Goal: Task Accomplishment & Management: Manage account settings

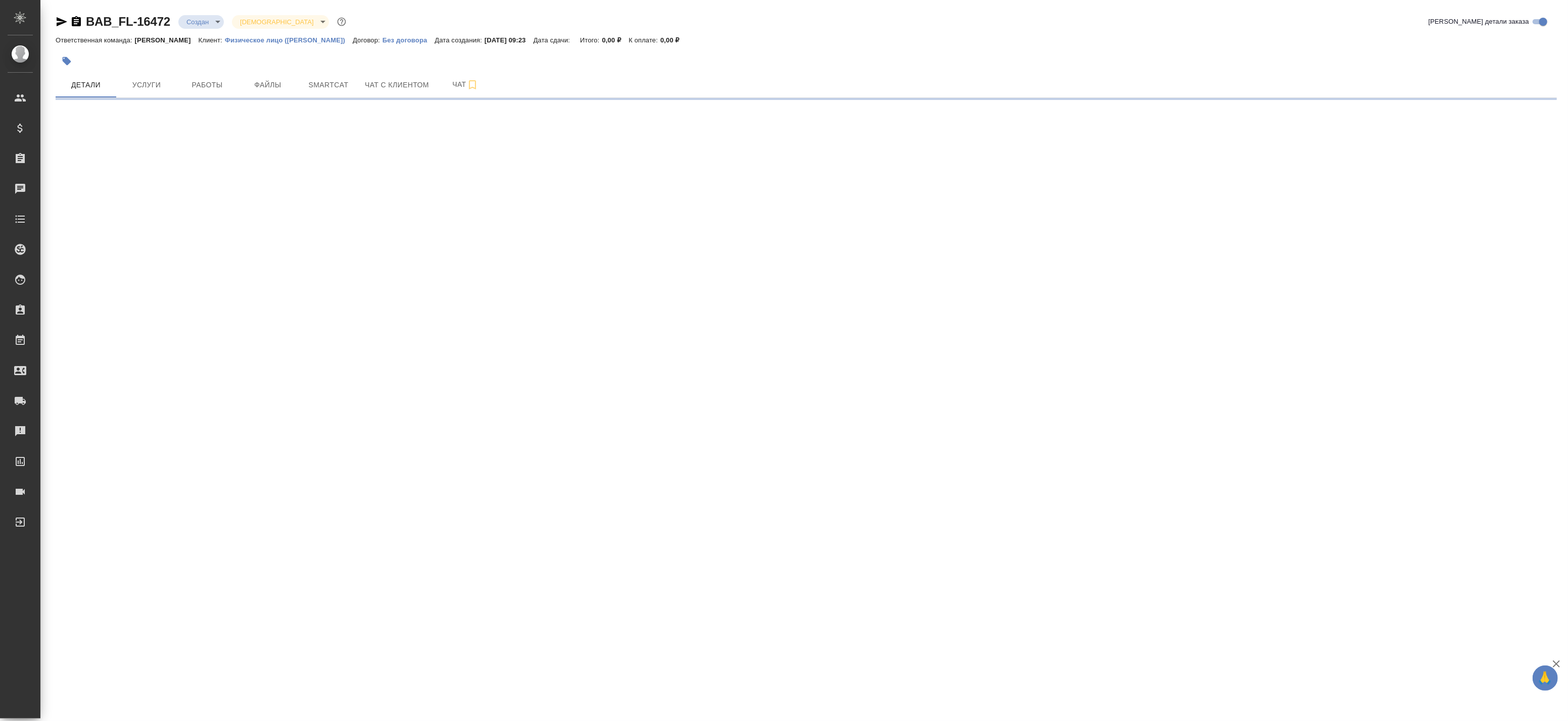
select select "RU"
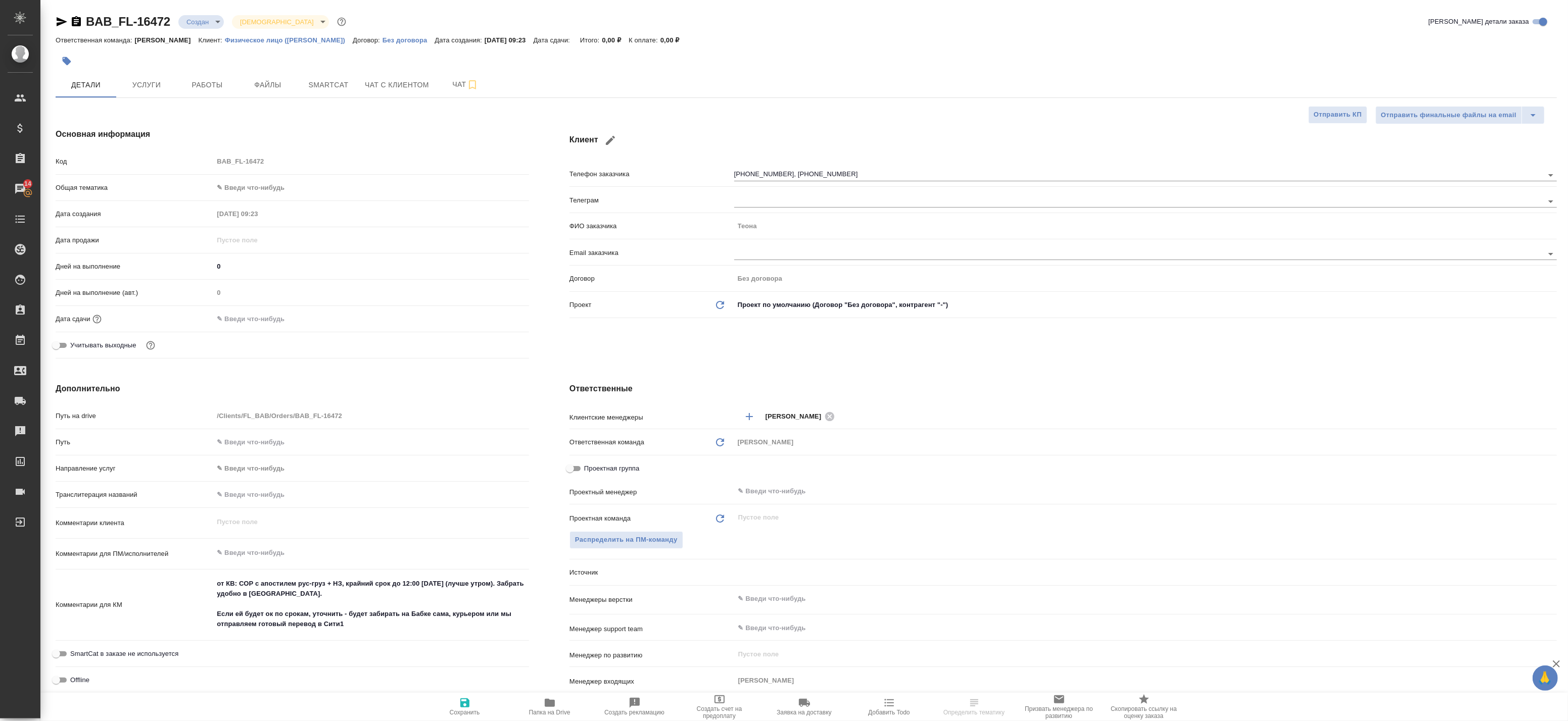
type textarea "x"
click at [557, 713] on span "Папка на Drive" at bounding box center [550, 713] width 42 height 7
type textarea "x"
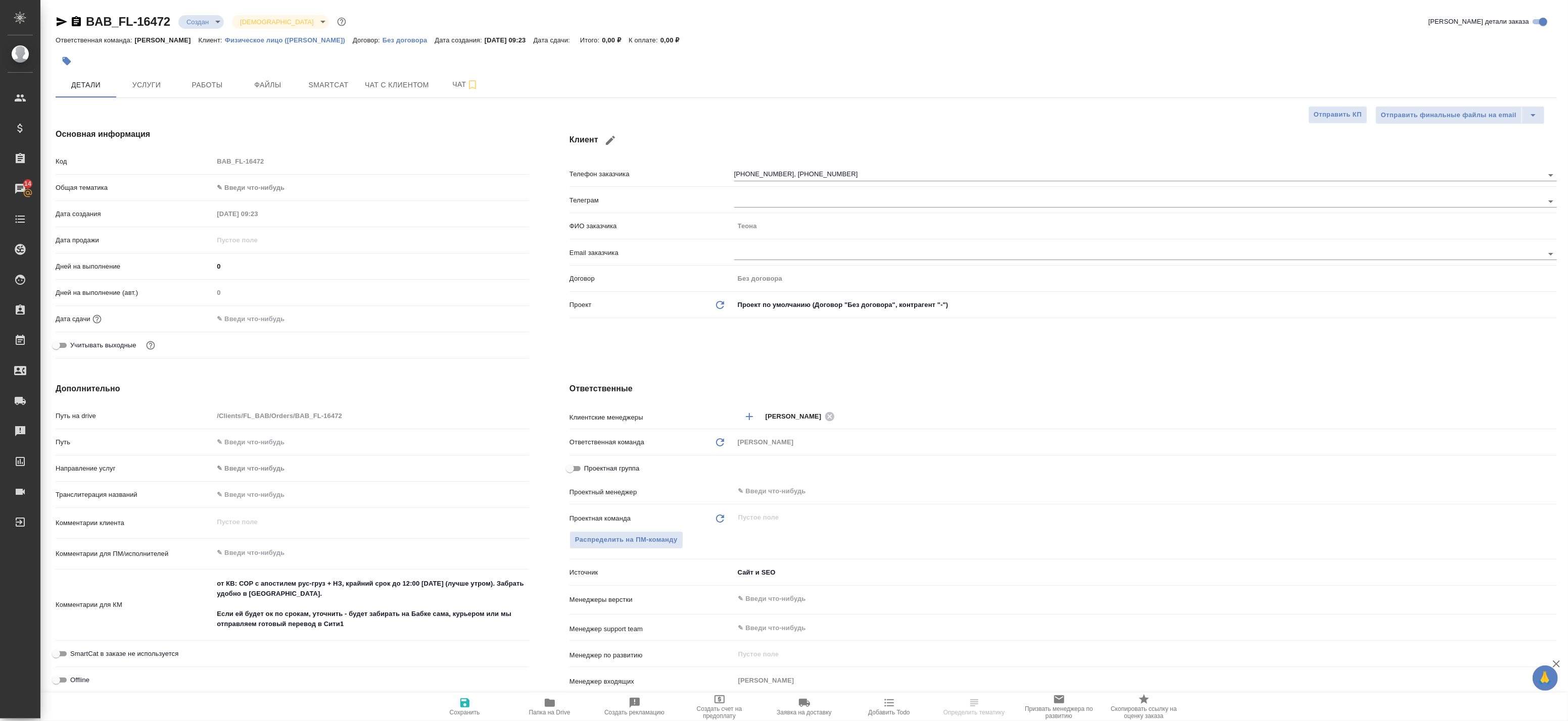
type textarea "x"
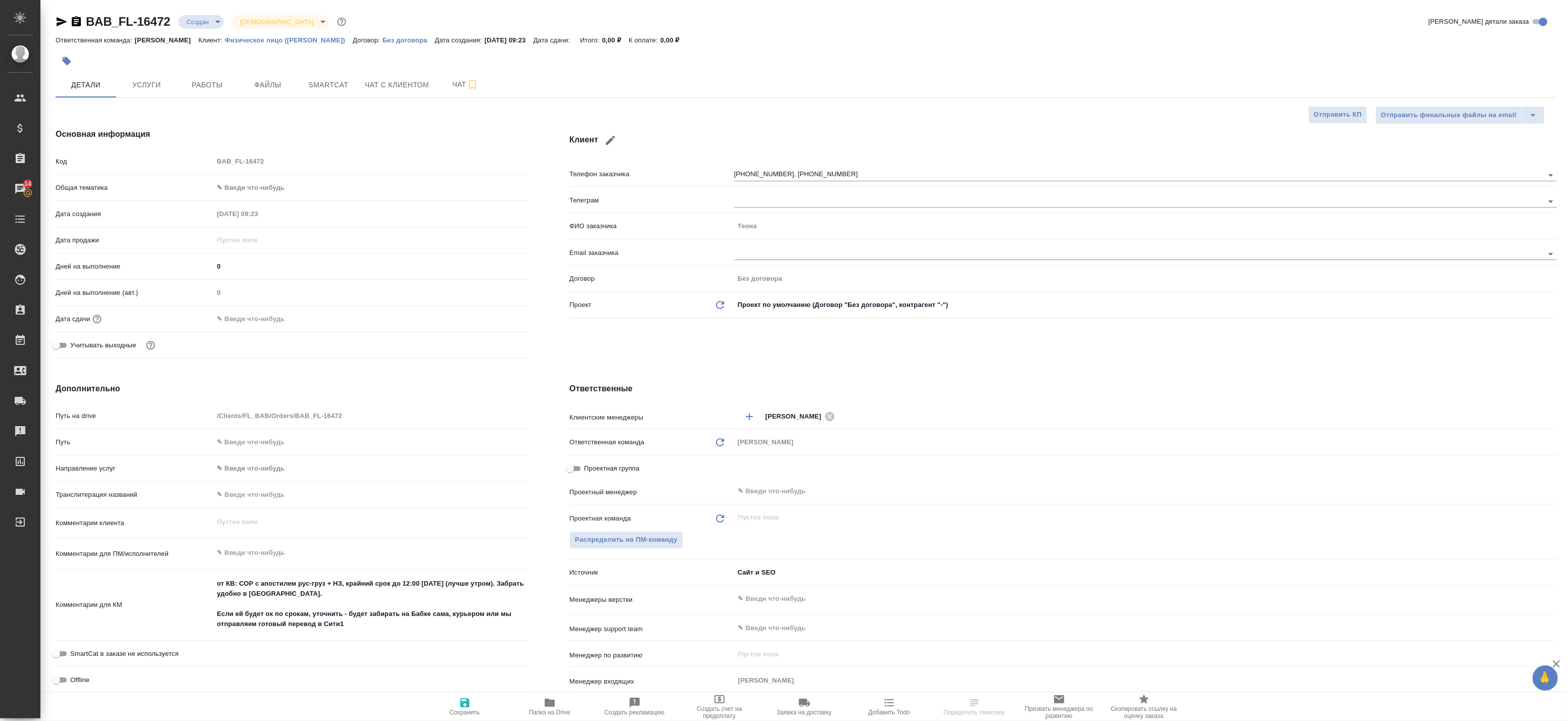
type textarea "x"
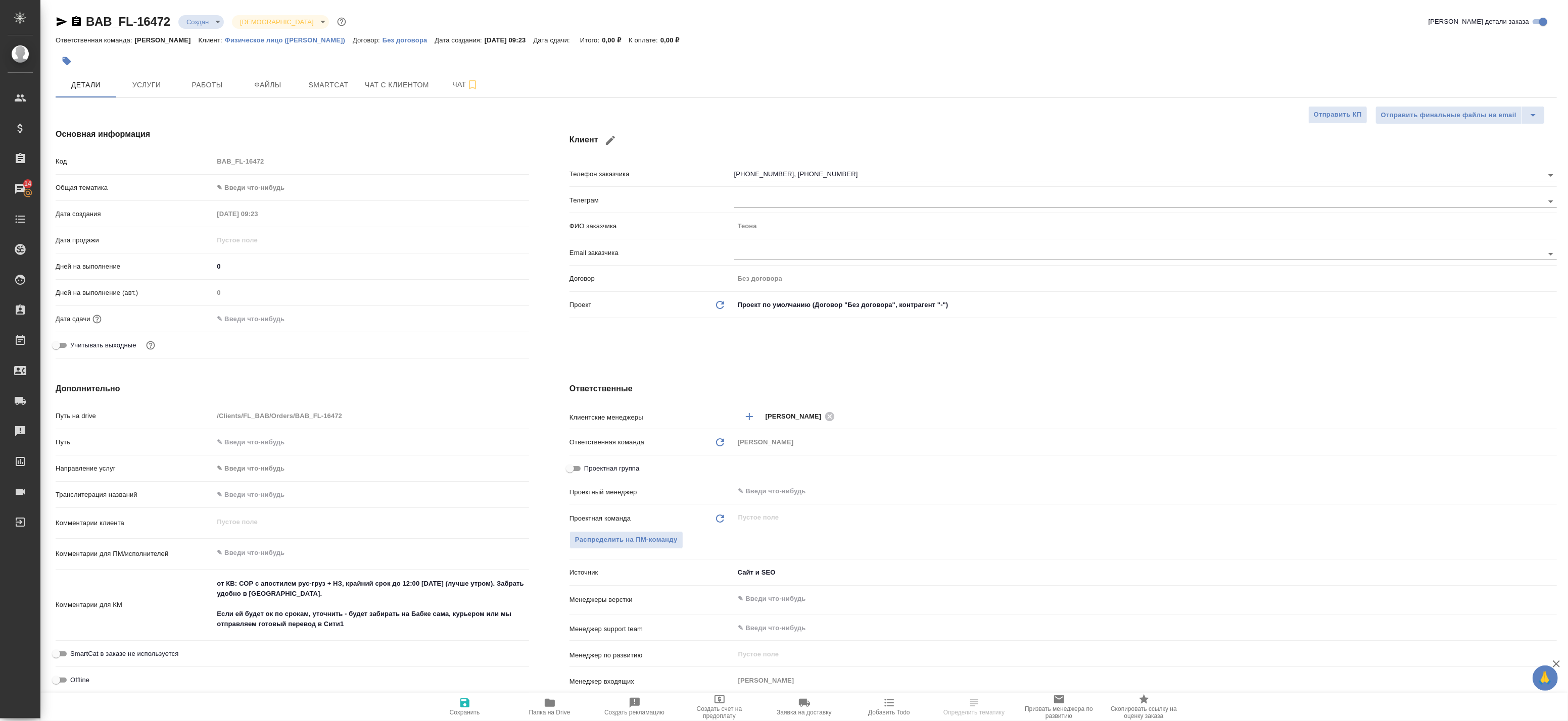
type textarea "x"
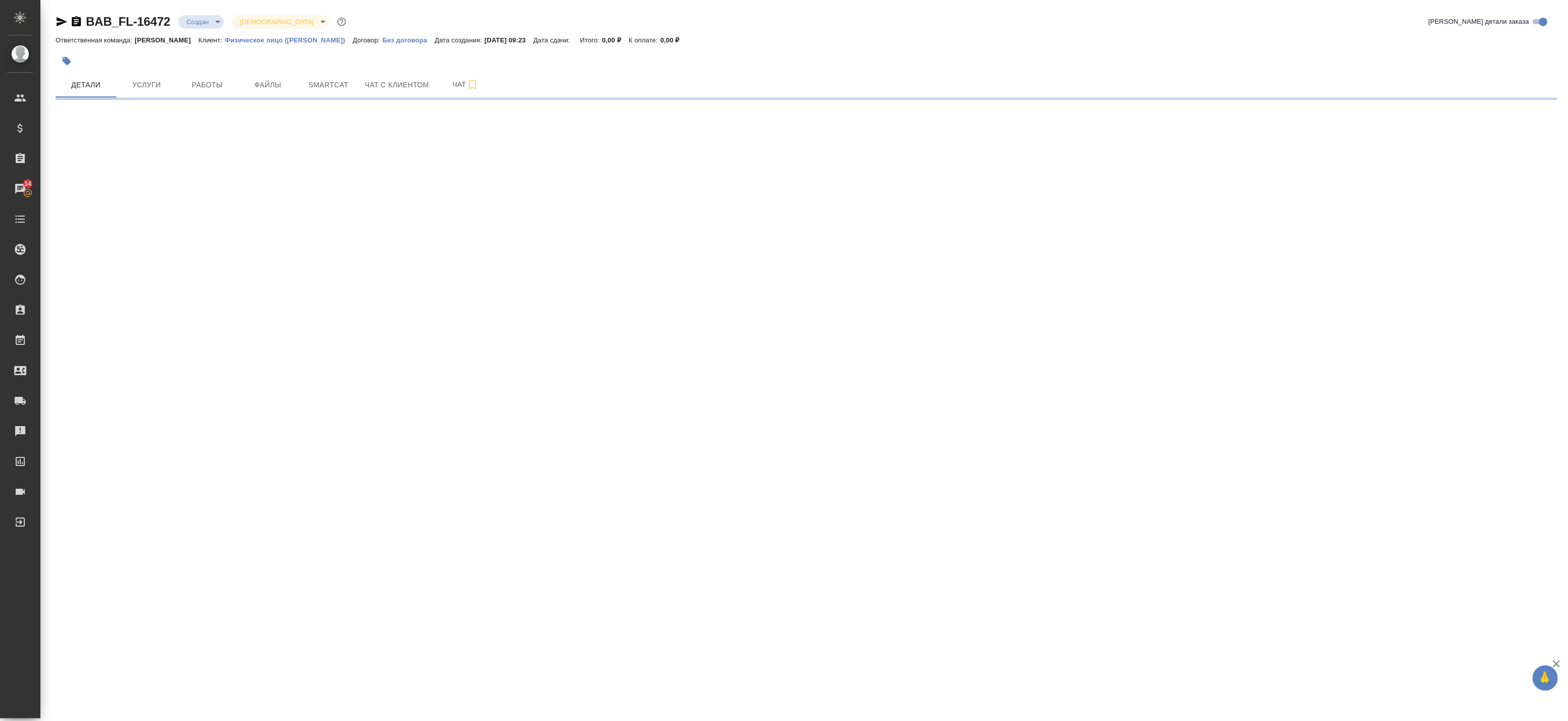
select select "RU"
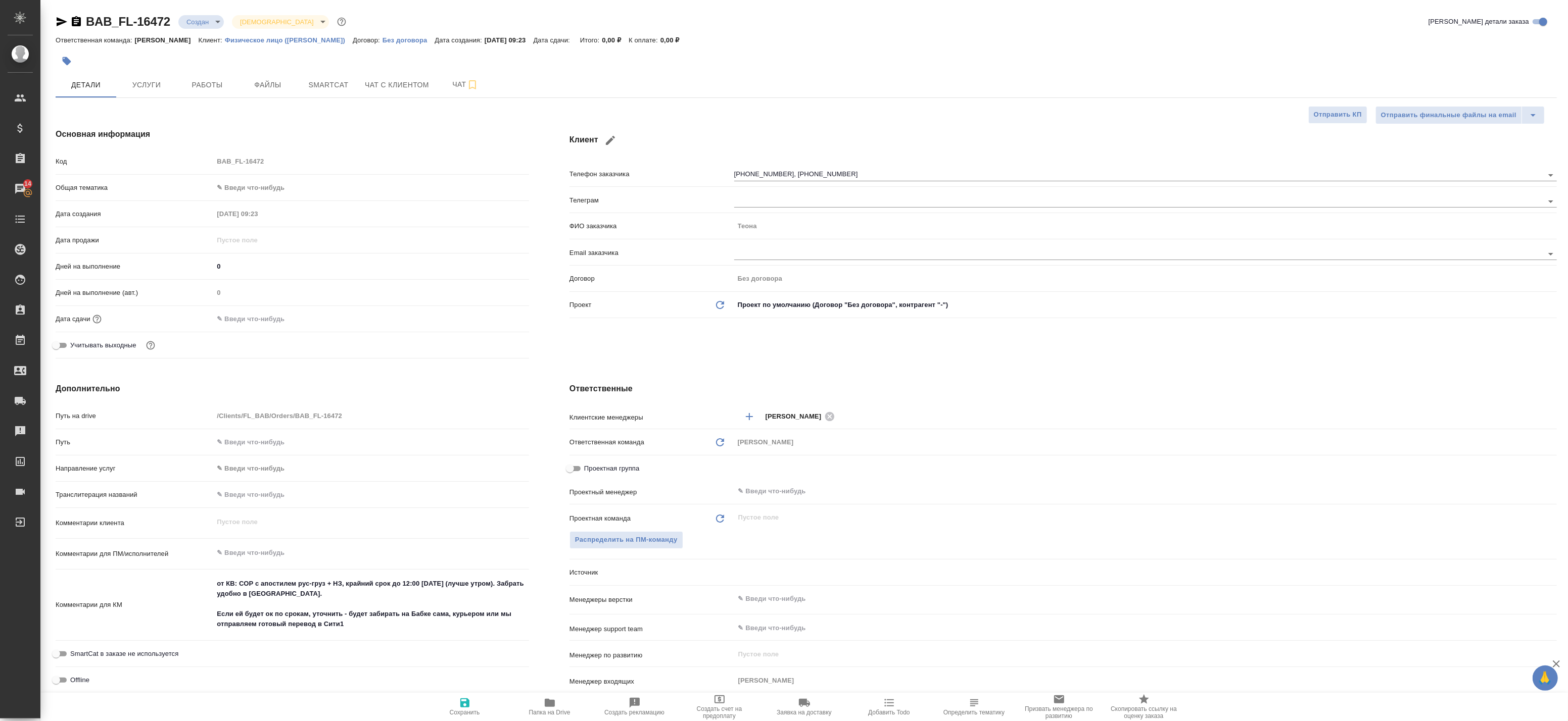
type textarea "x"
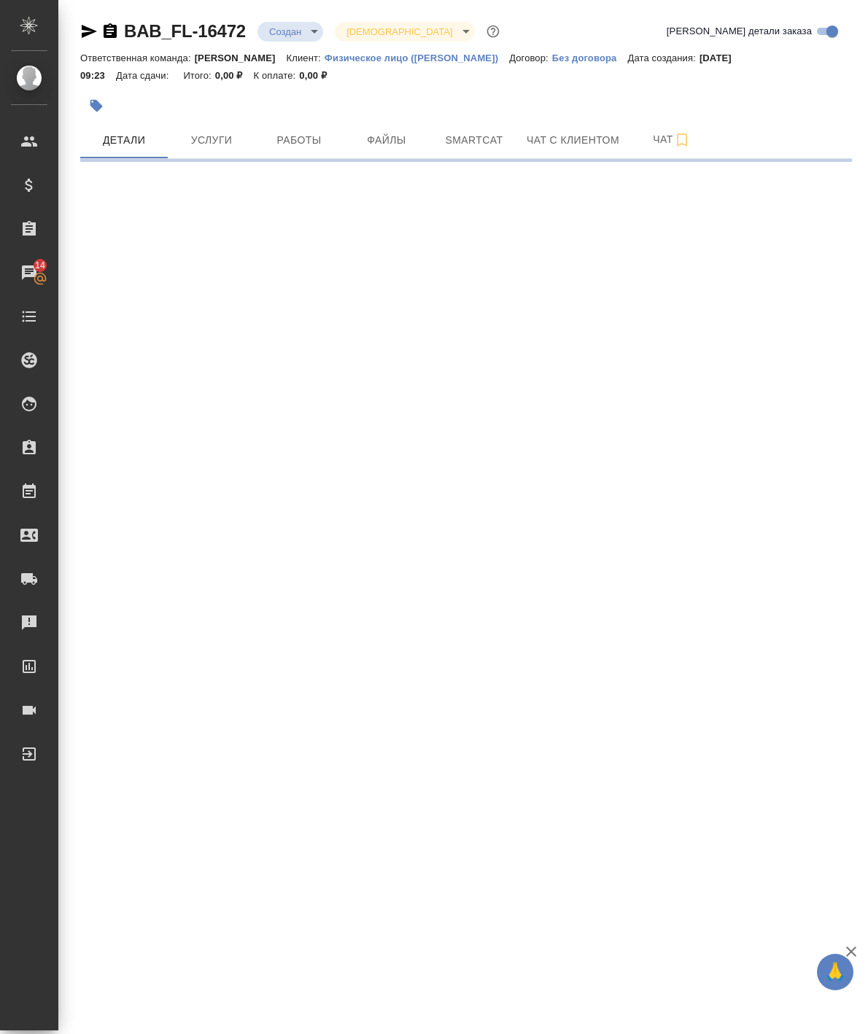
select select "RU"
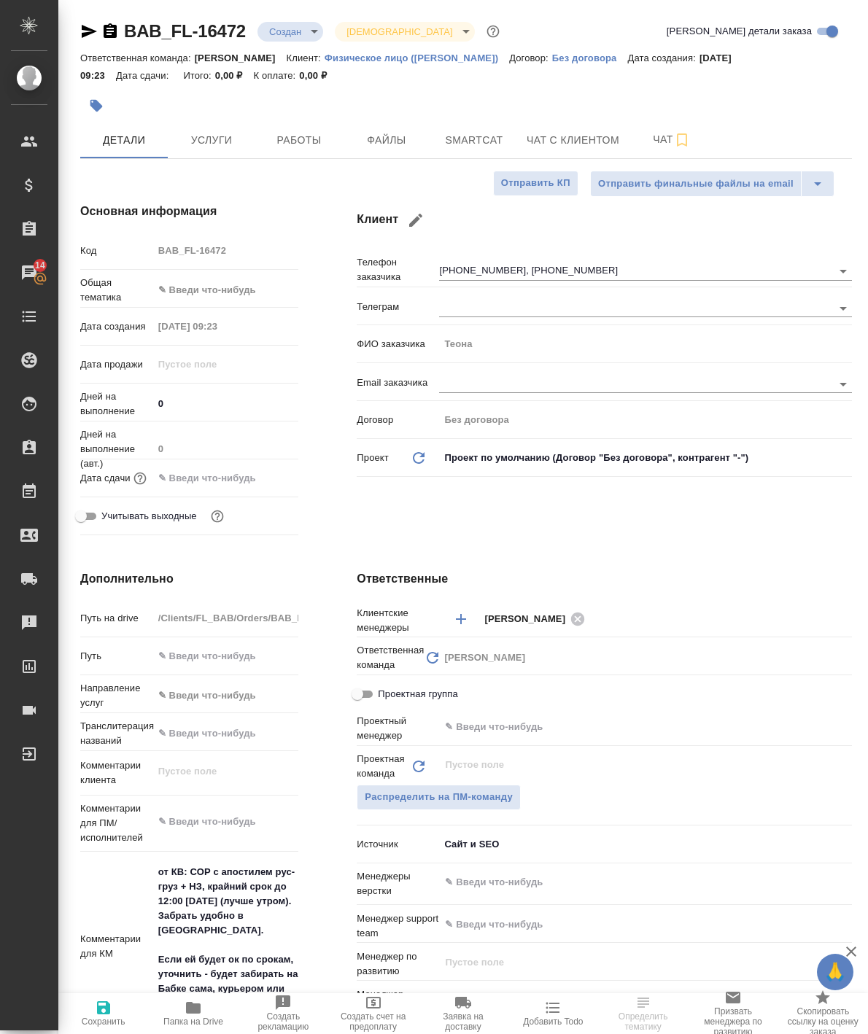
type textarea "x"
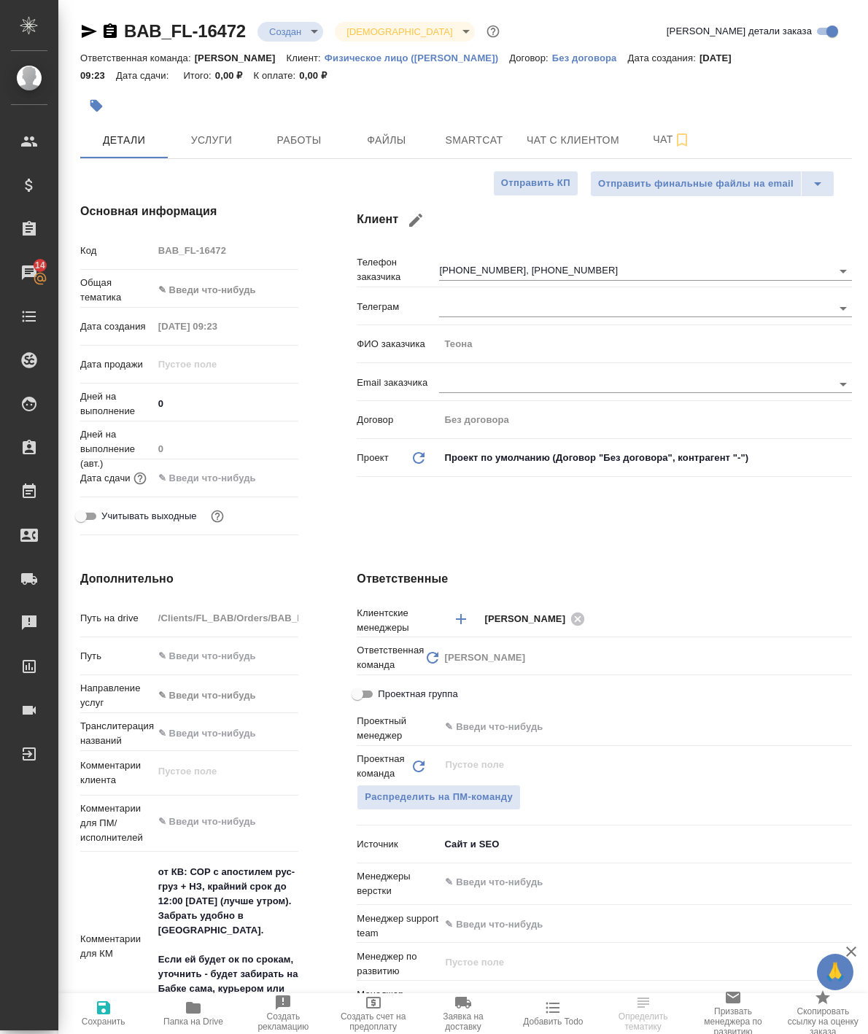
type textarea "x"
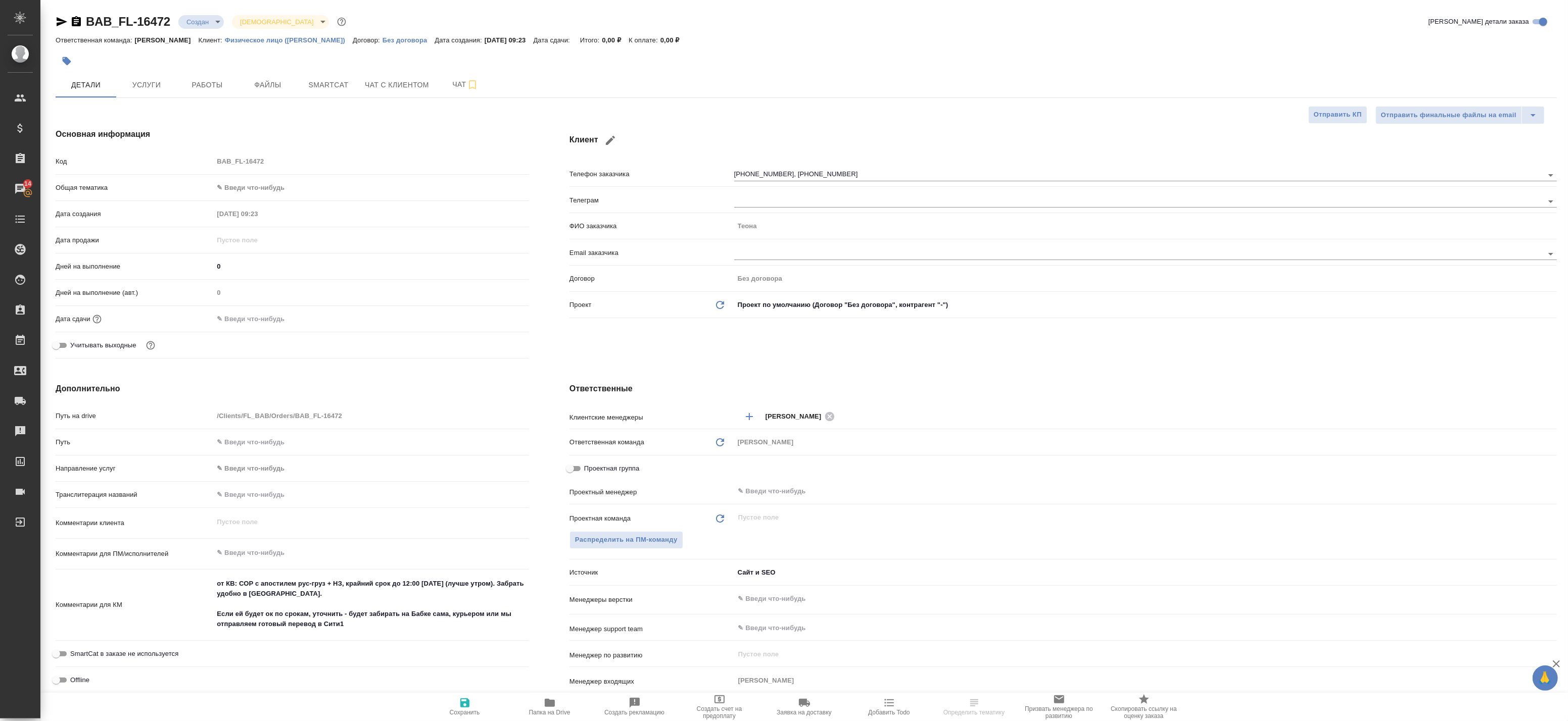
type textarea "x"
click at [189, 80] on span "Работы" at bounding box center [207, 85] width 49 height 12
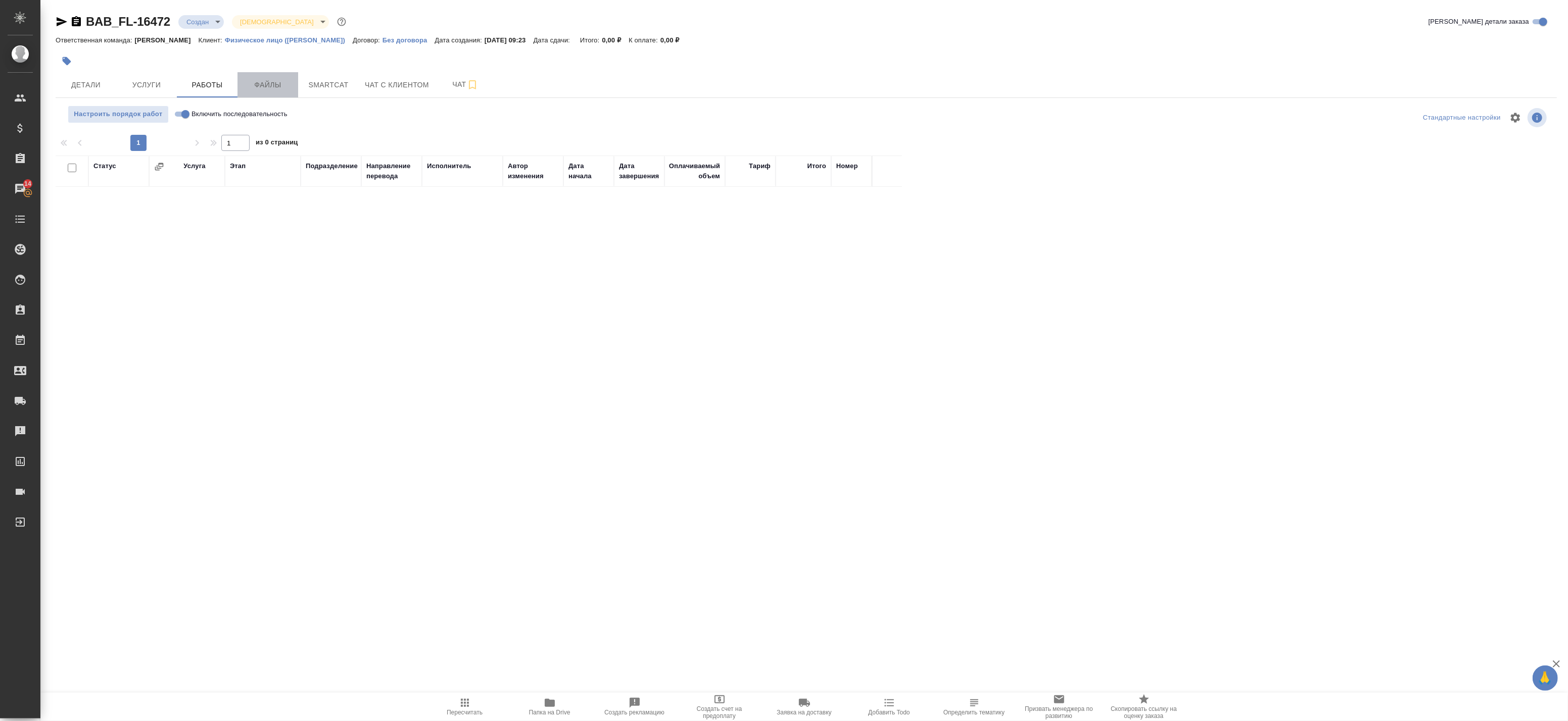
click at [262, 86] on span "Файлы" at bounding box center [268, 85] width 49 height 12
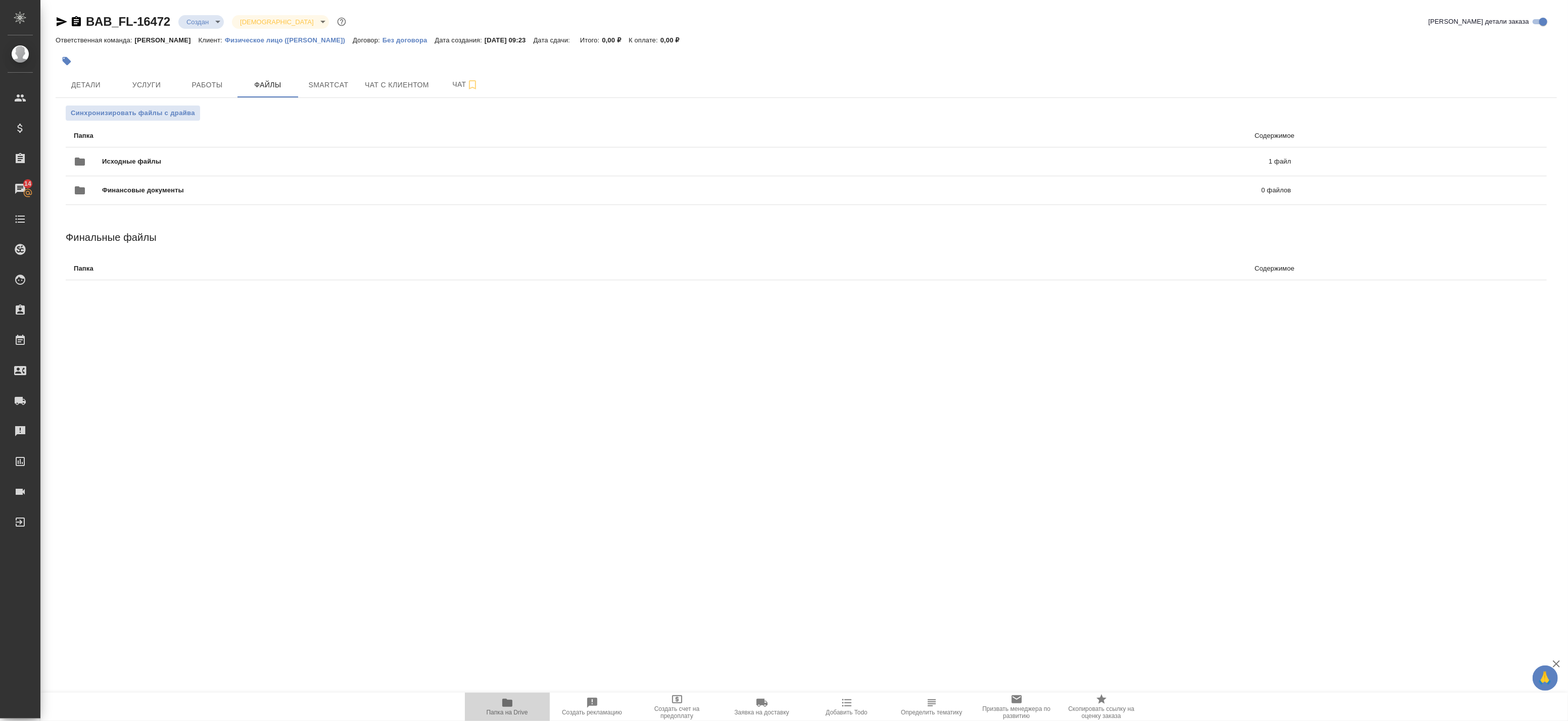
click at [503, 714] on span "Папка на Drive" at bounding box center [507, 713] width 42 height 7
click at [71, 77] on button "Детали" at bounding box center [86, 84] width 61 height 25
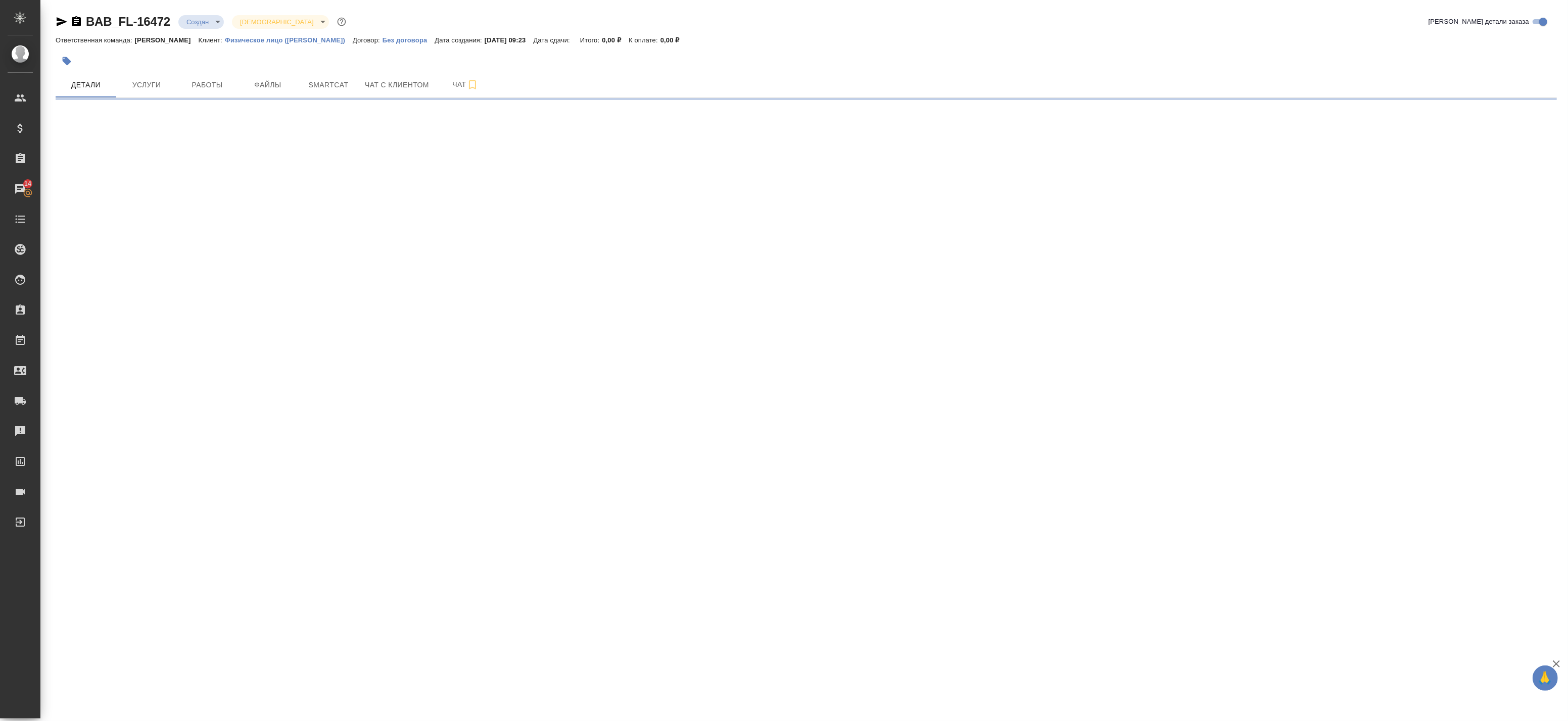
select select "RU"
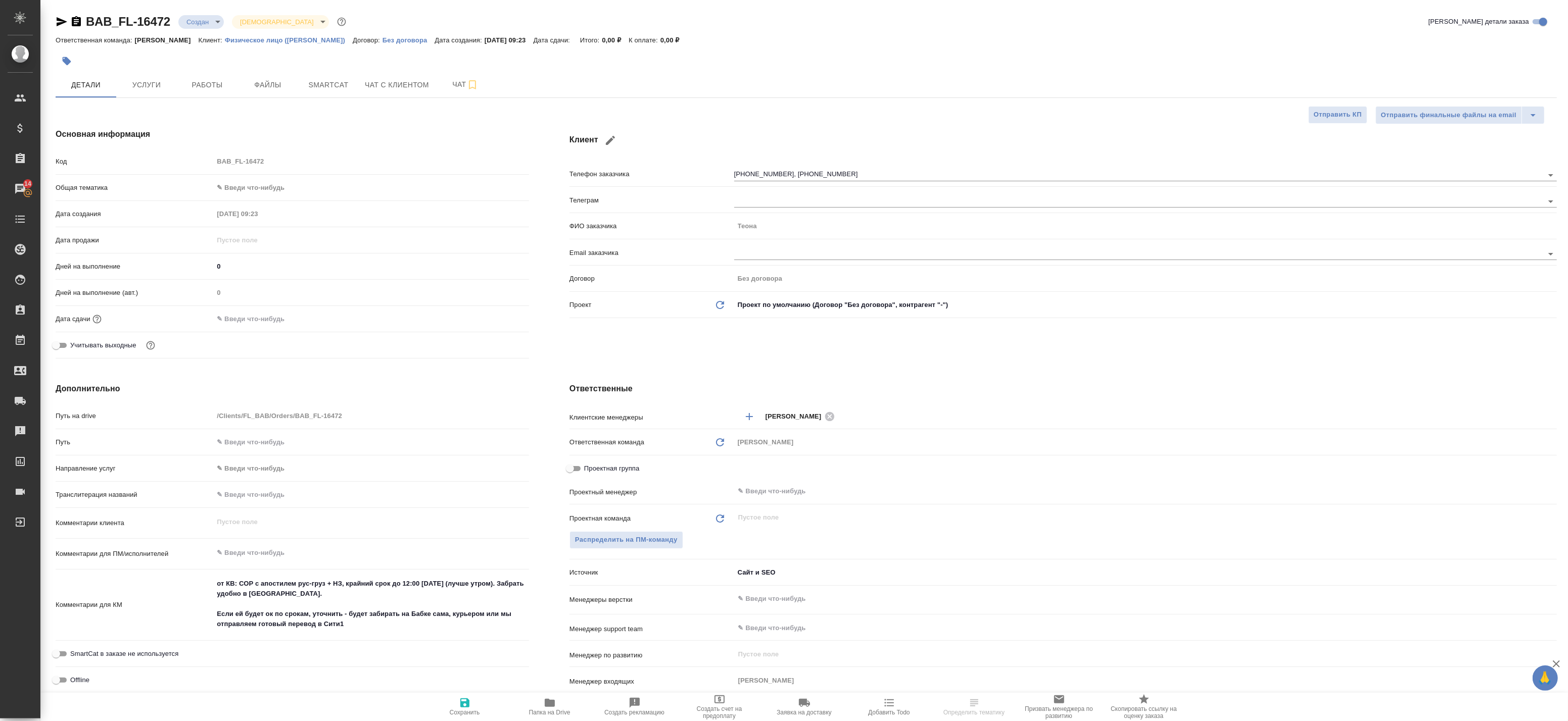
type textarea "x"
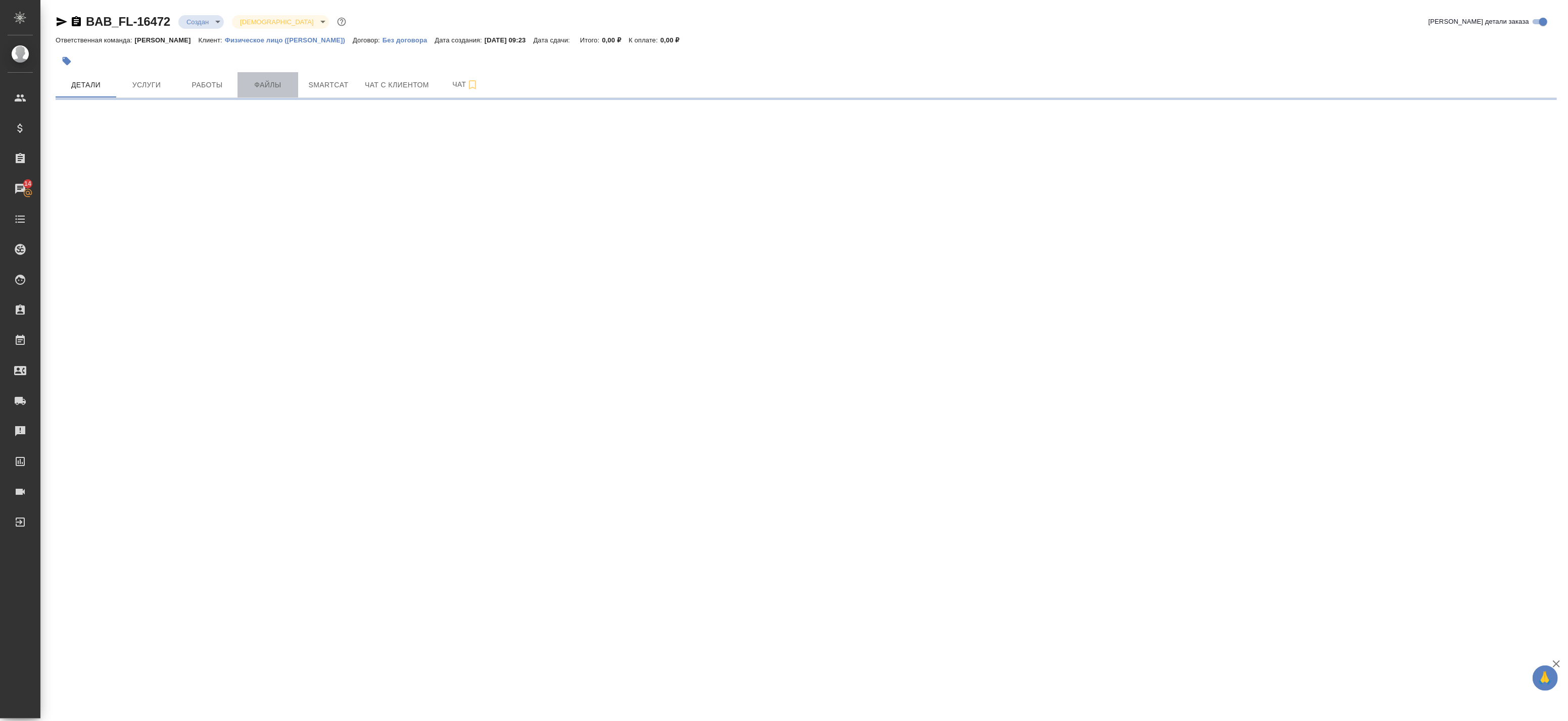
click at [261, 83] on span "Файлы" at bounding box center [268, 85] width 49 height 12
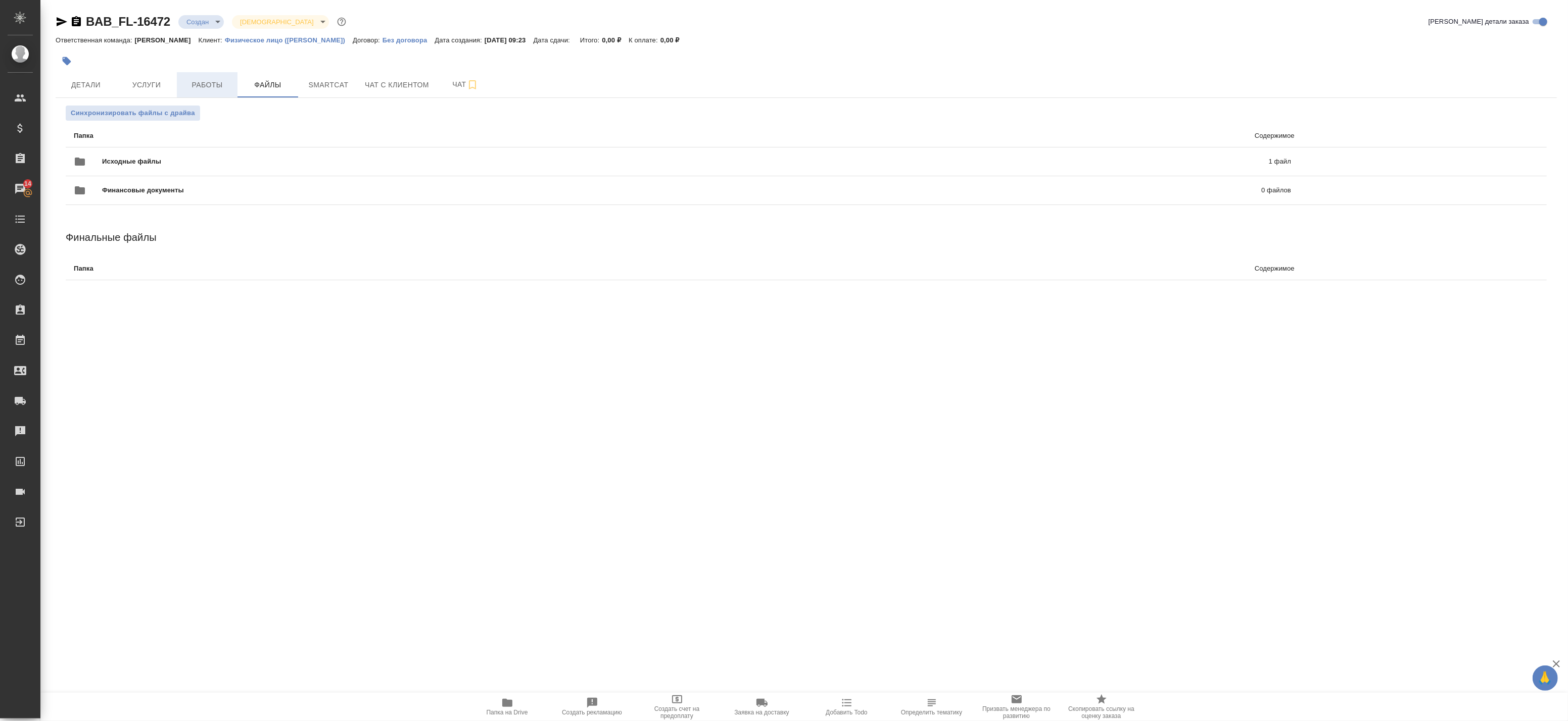
click at [200, 84] on span "Работы" at bounding box center [207, 85] width 49 height 12
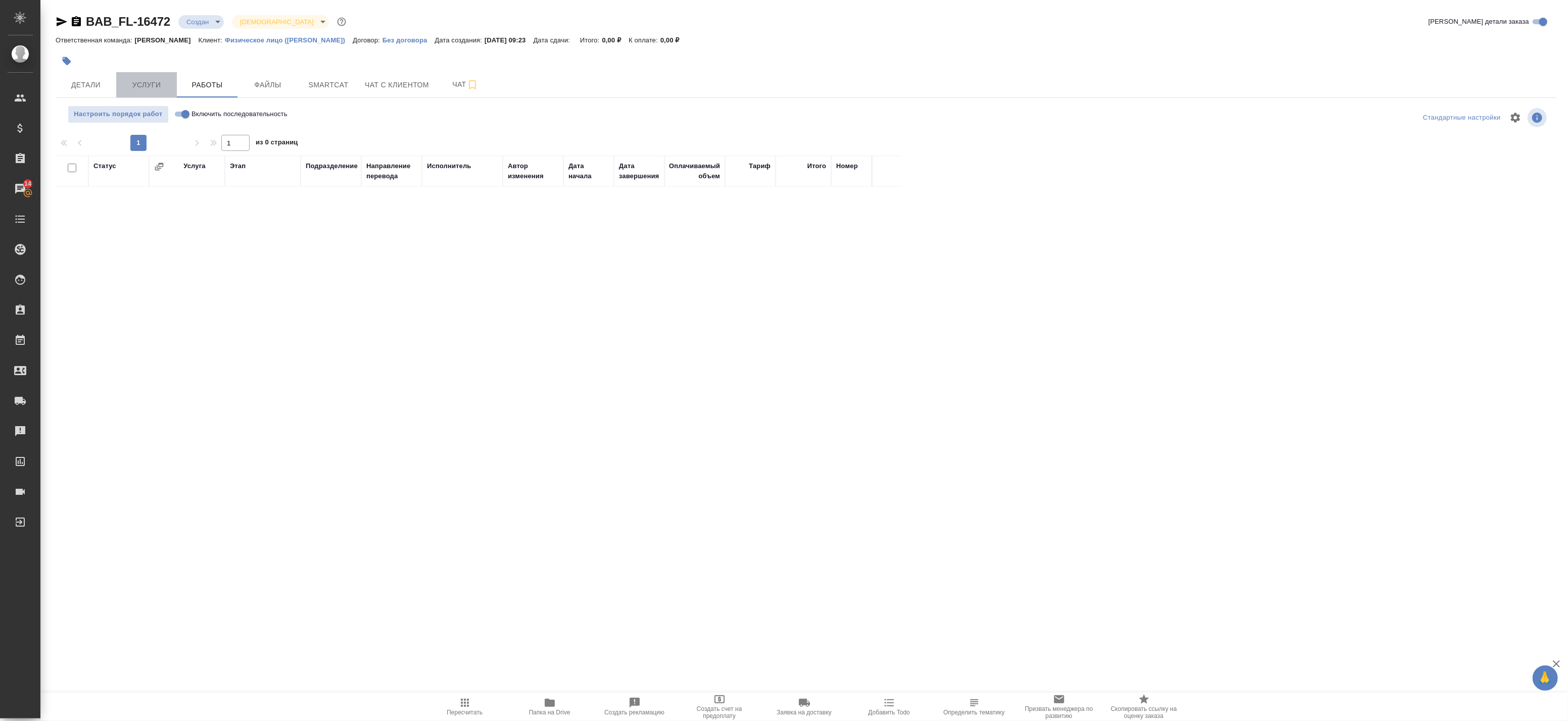
click at [150, 91] on span "Услуги" at bounding box center [146, 85] width 49 height 12
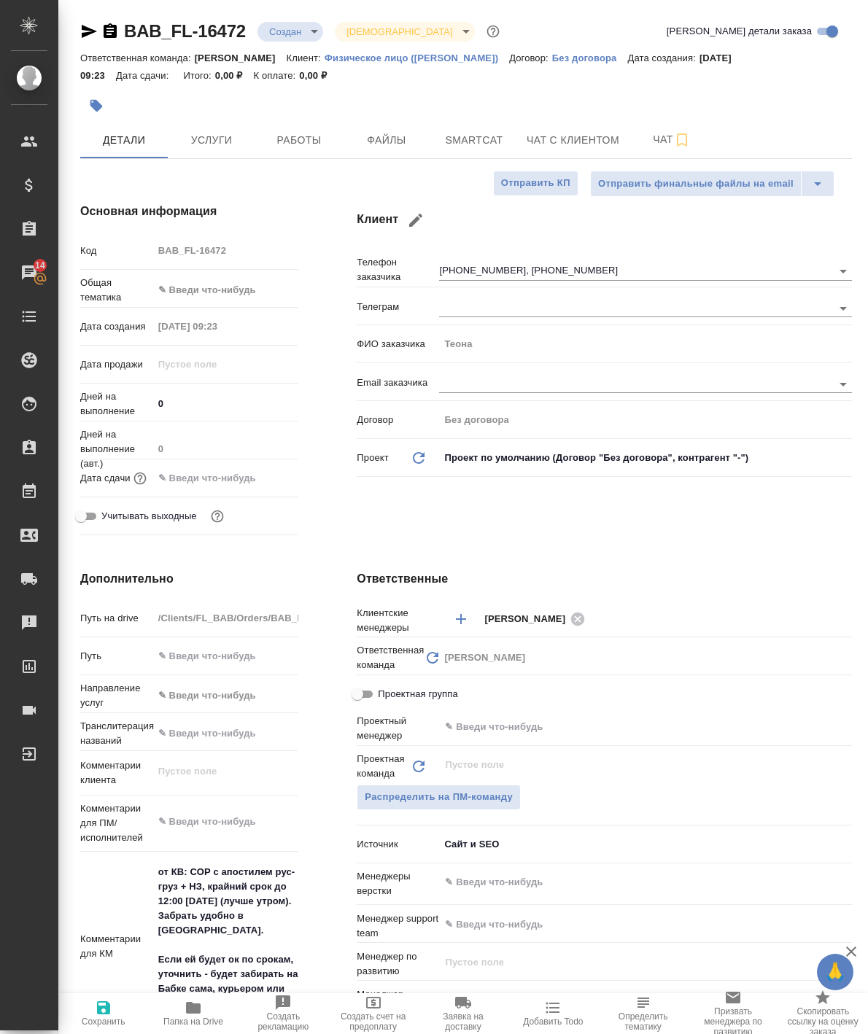
select select "RU"
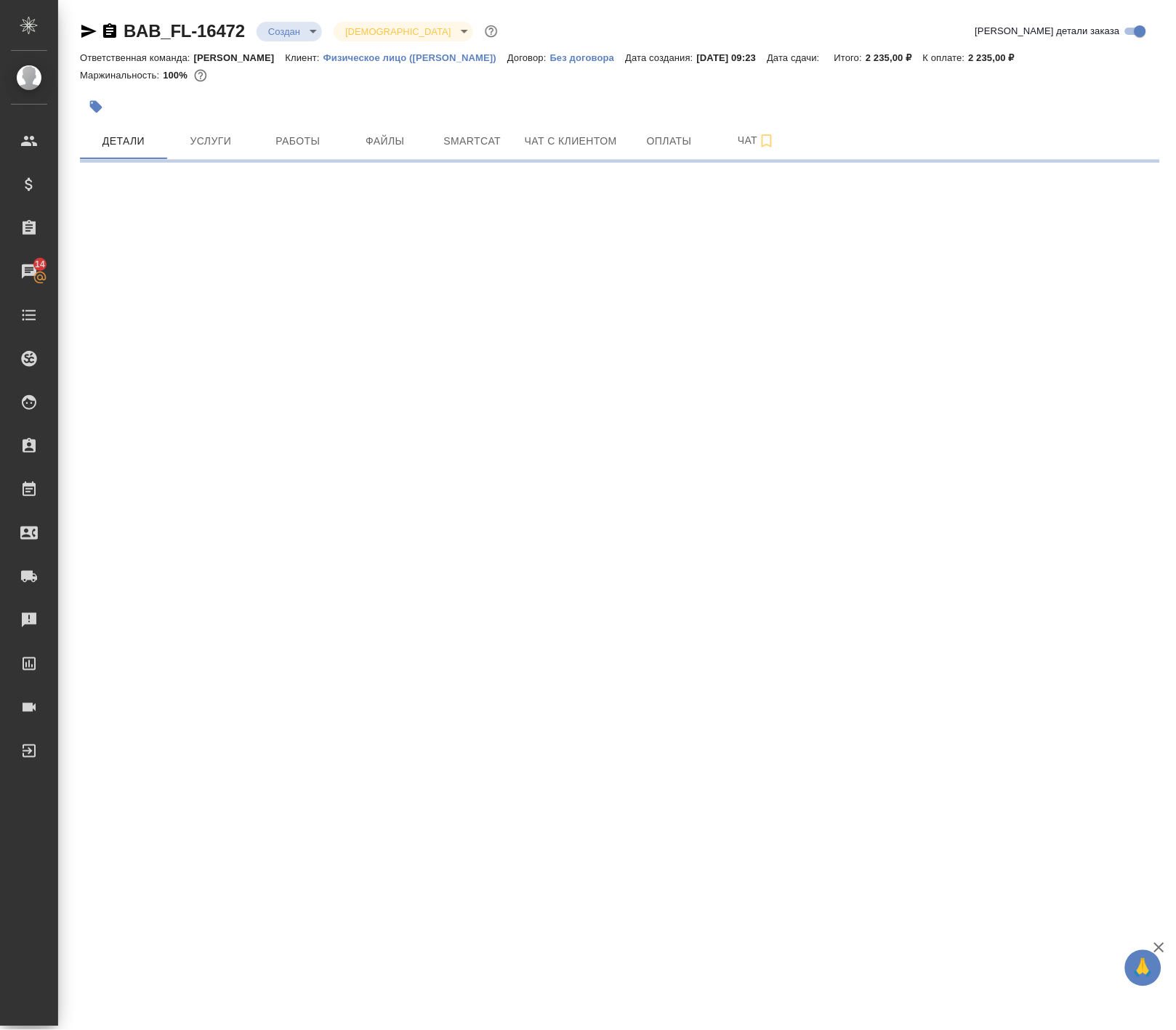
select select "RU"
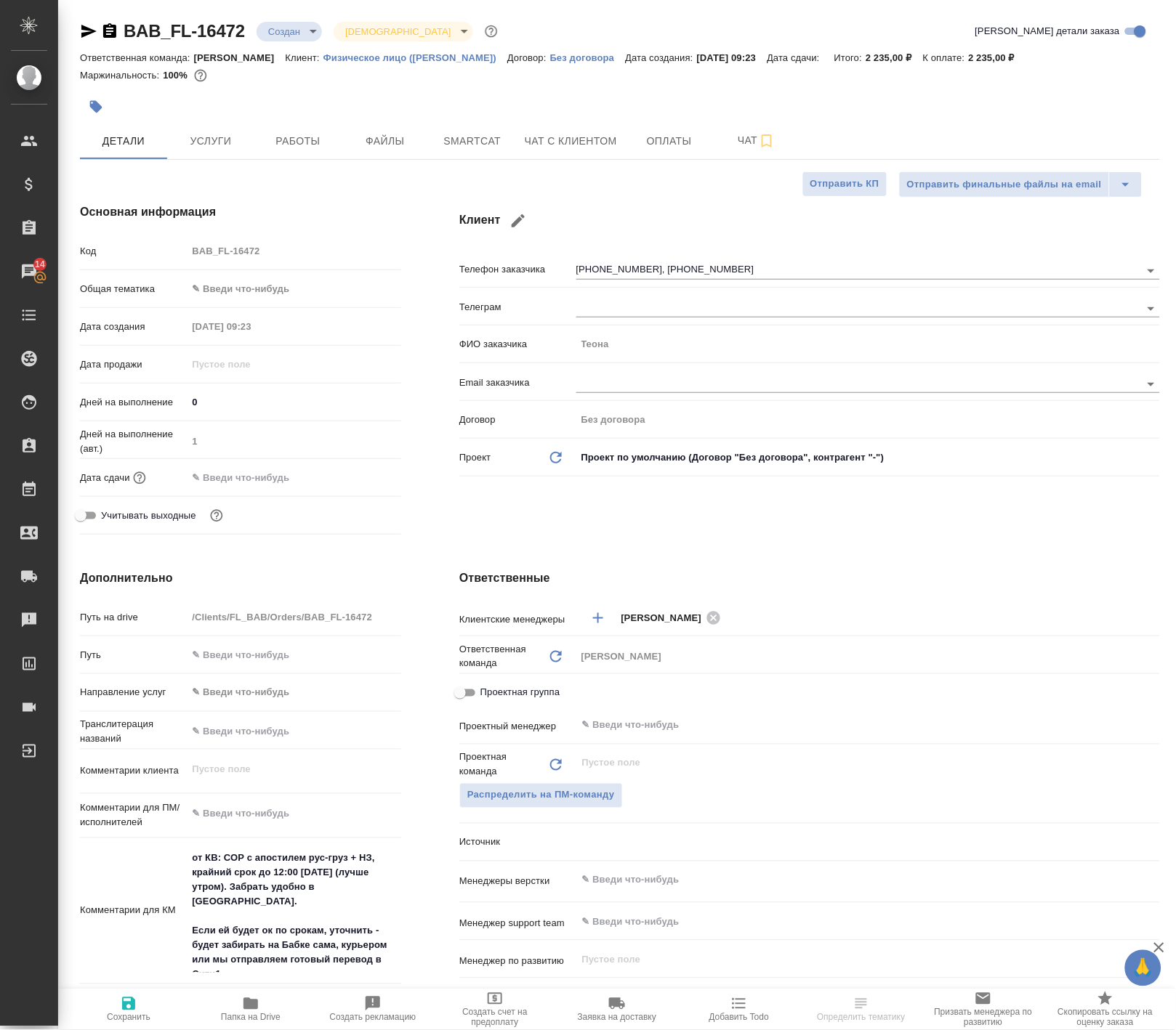
type textarea "x"
click at [294, 128] on button "Работы" at bounding box center [298, 140] width 88 height 36
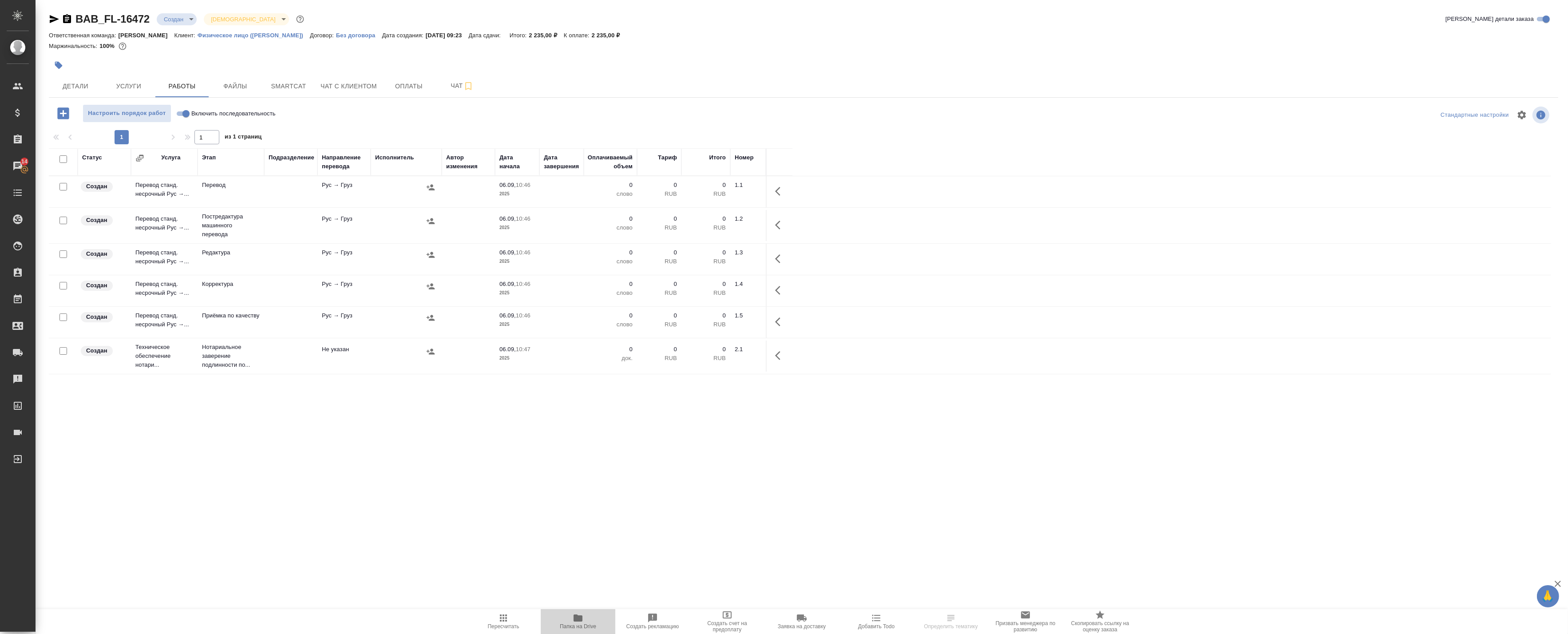
click at [585, 625] on span "Папка на Drive" at bounding box center [578, 627] width 37 height 6
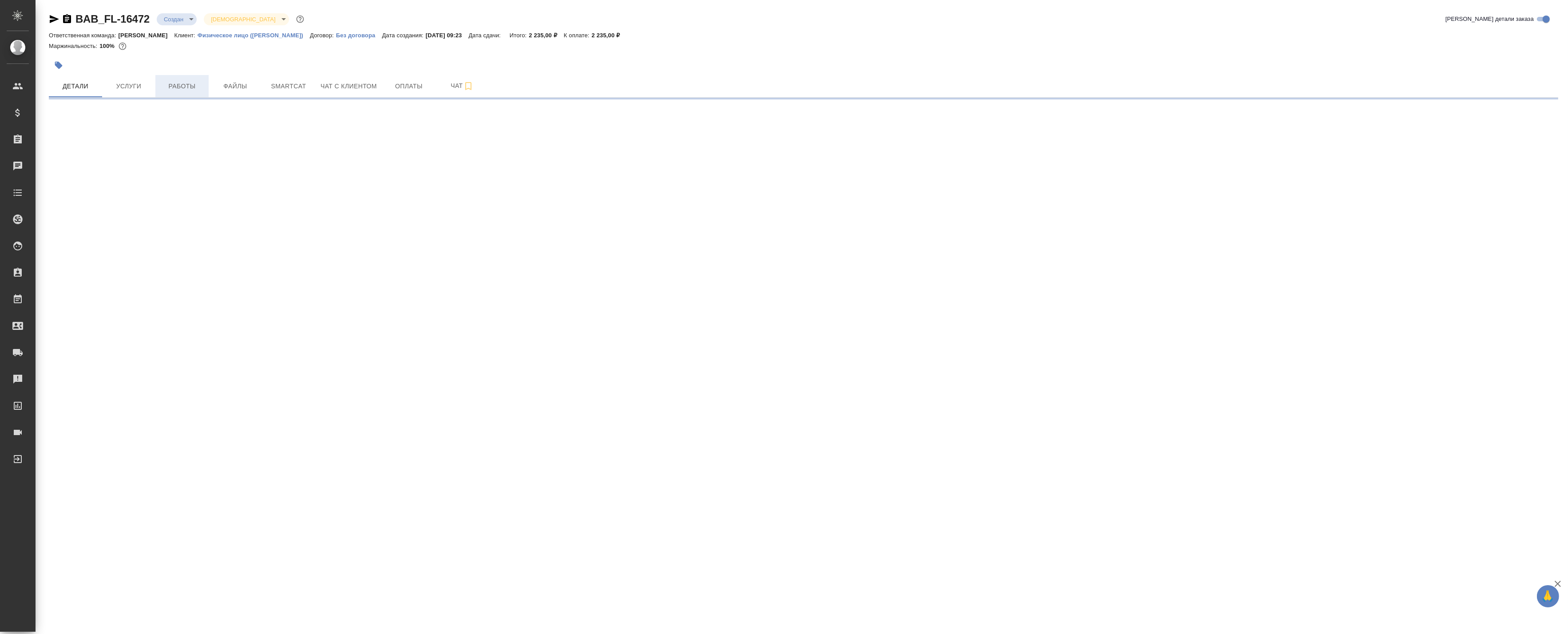
click at [188, 86] on span "Работы" at bounding box center [182, 86] width 43 height 11
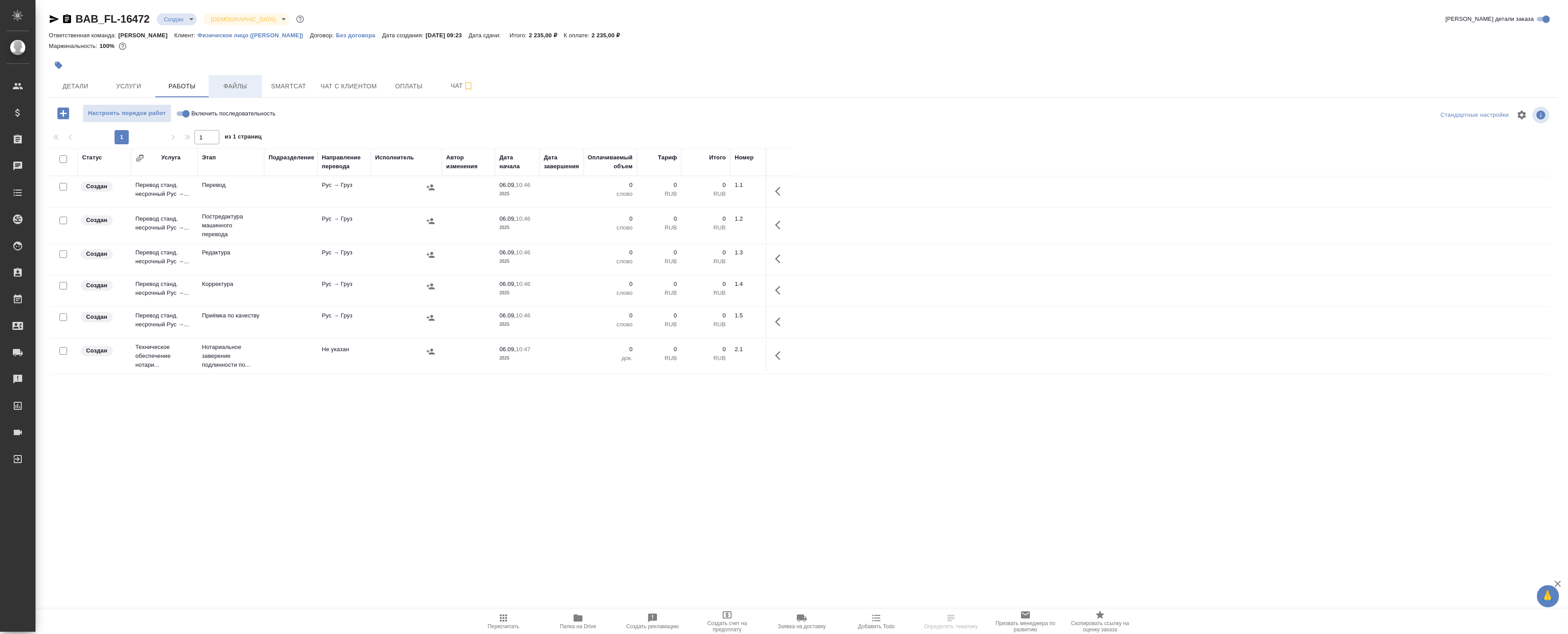
click at [228, 91] on span "Файлы" at bounding box center [236, 86] width 43 height 11
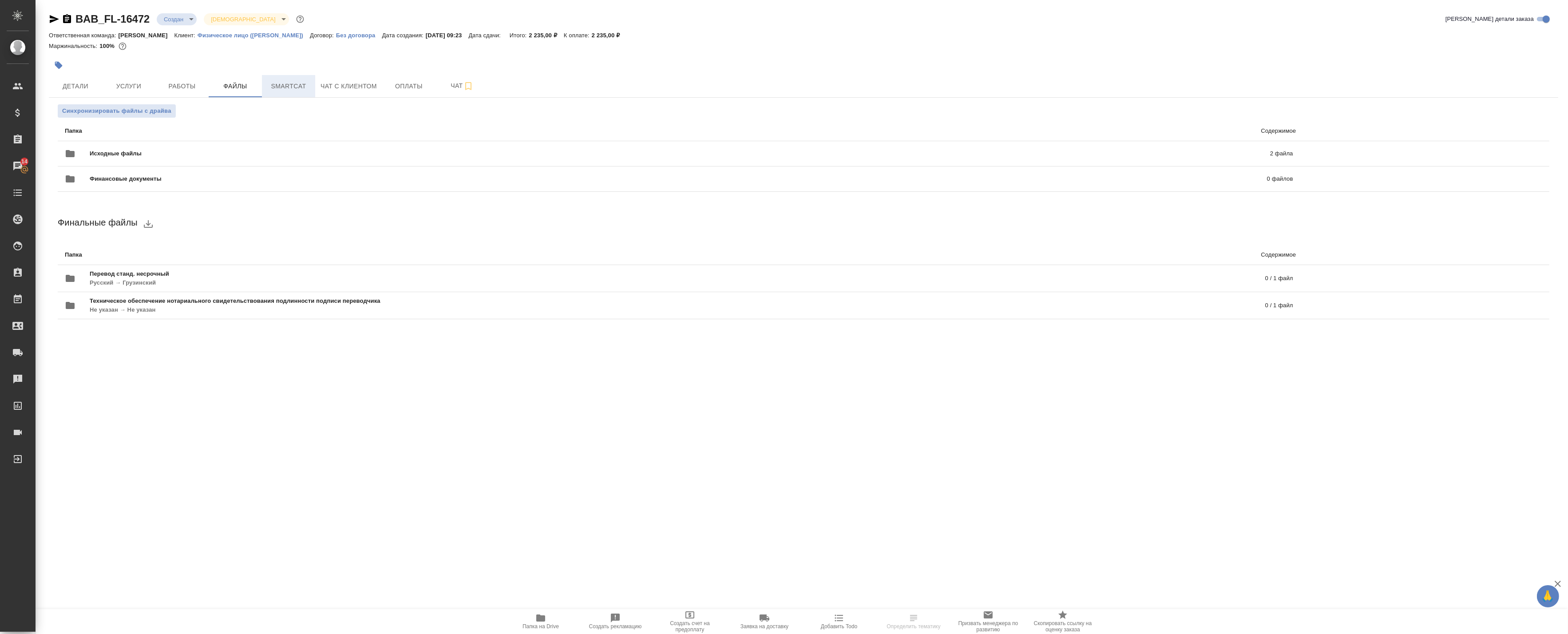
click at [268, 90] on span "Smartcat" at bounding box center [289, 86] width 43 height 11
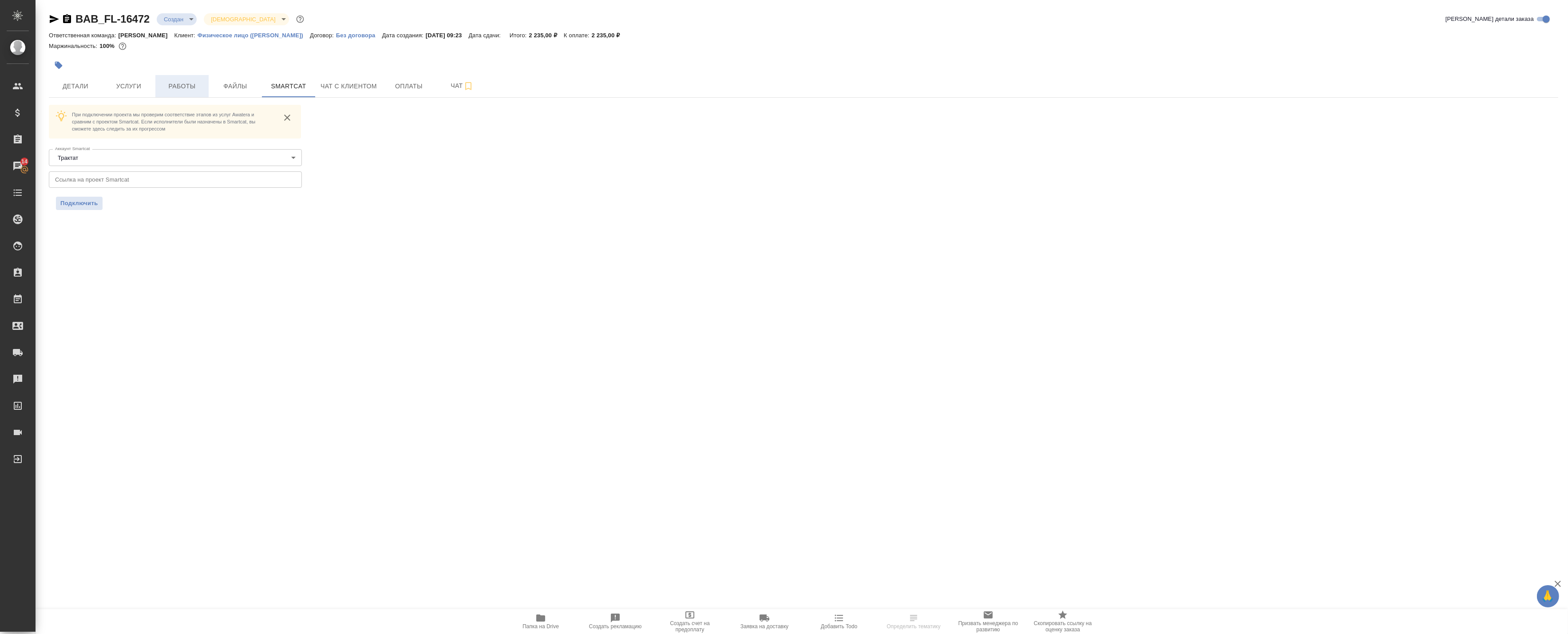
drag, startPoint x: 226, startPoint y: 88, endPoint x: 191, endPoint y: 91, distance: 35.1
click at [225, 88] on span "Файлы" at bounding box center [236, 86] width 43 height 11
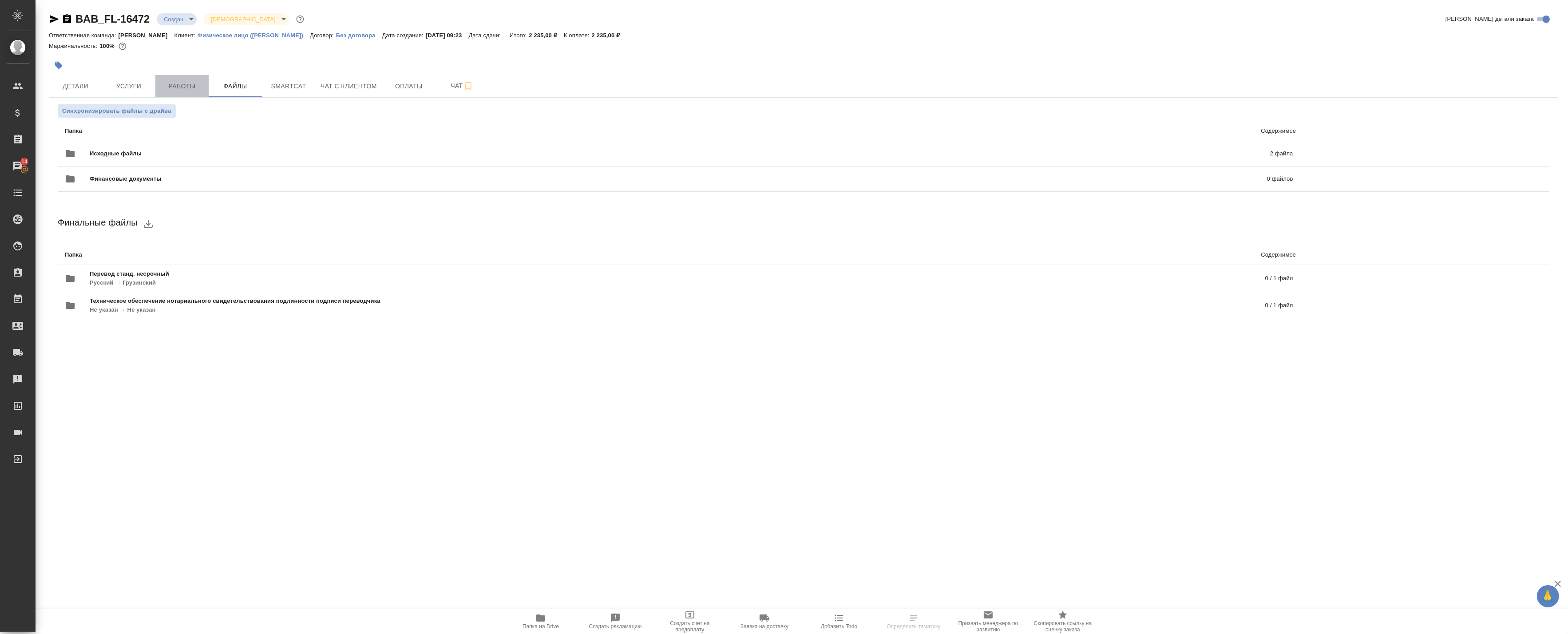
click at [177, 88] on span "Работы" at bounding box center [182, 86] width 43 height 11
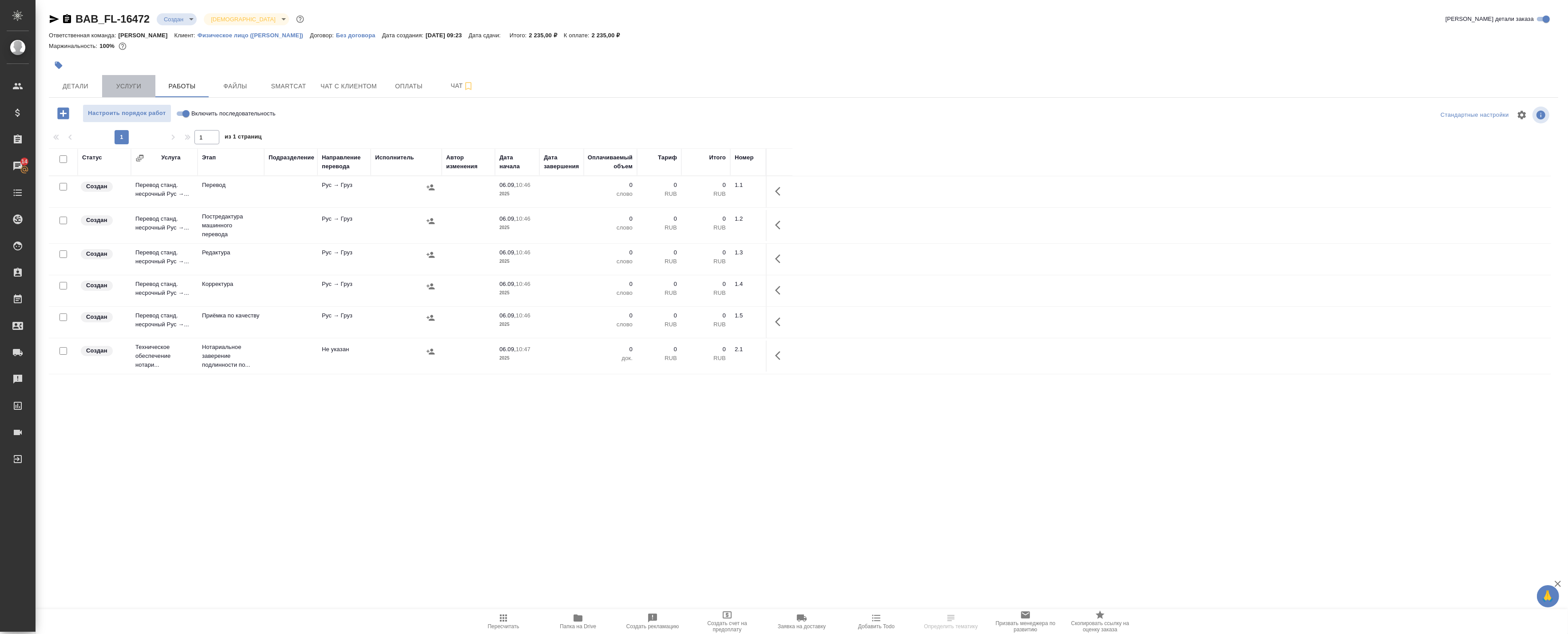
click at [127, 86] on span "Услуги" at bounding box center [128, 86] width 43 height 11
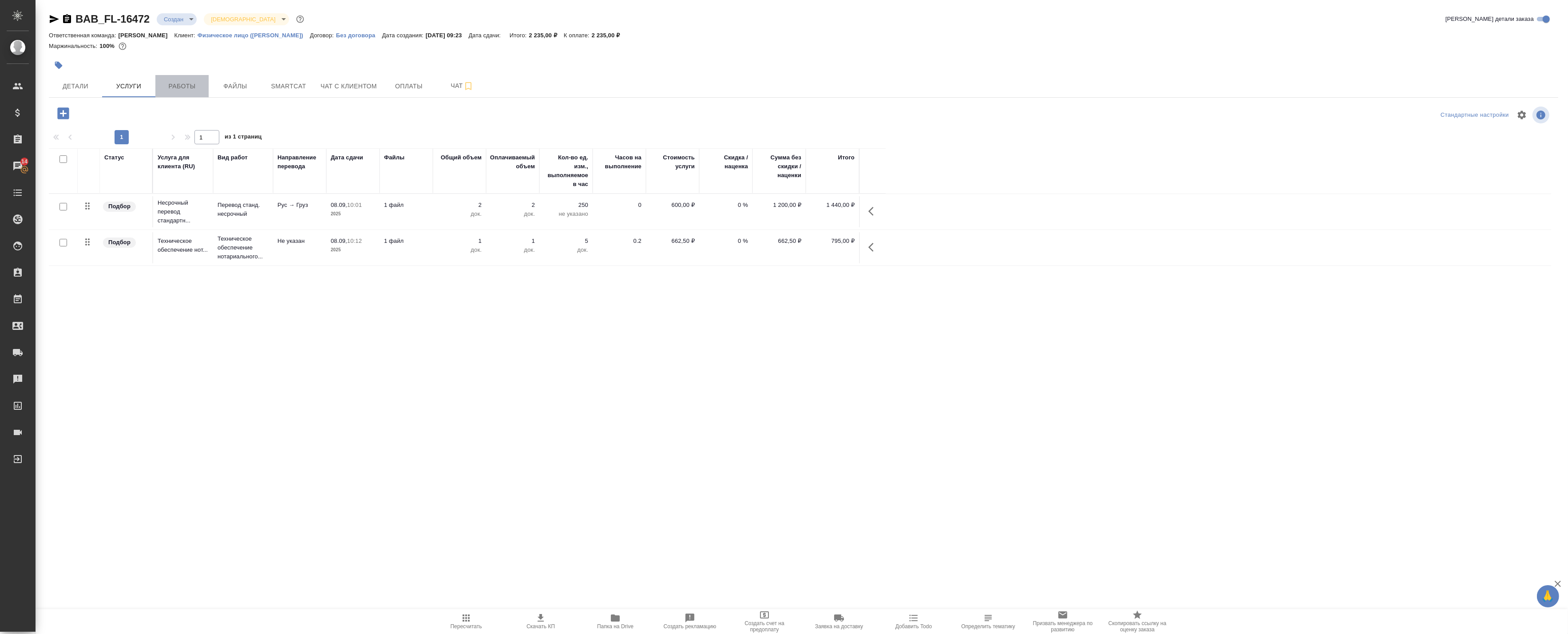
click at [161, 83] on span "Работы" at bounding box center [182, 86] width 43 height 11
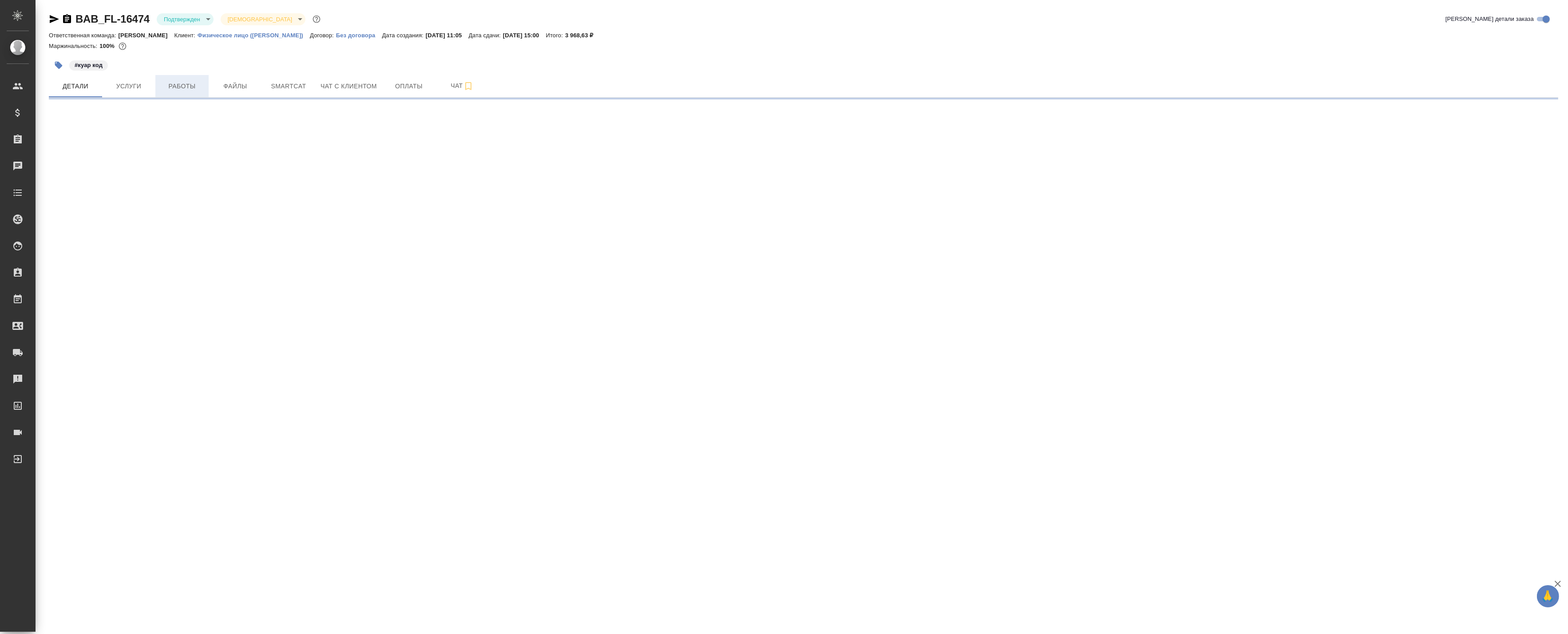
select select "RU"
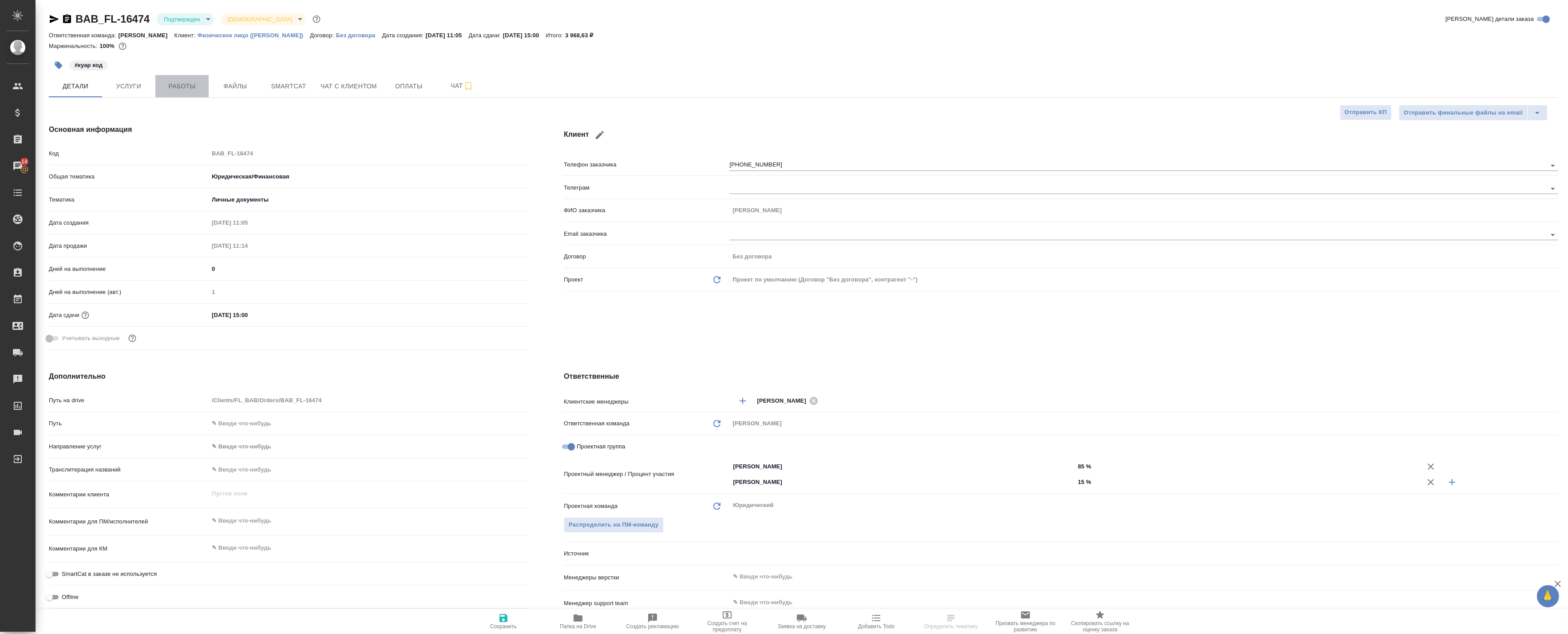
click at [184, 85] on span "Работы" at bounding box center [182, 86] width 43 height 11
type textarea "x"
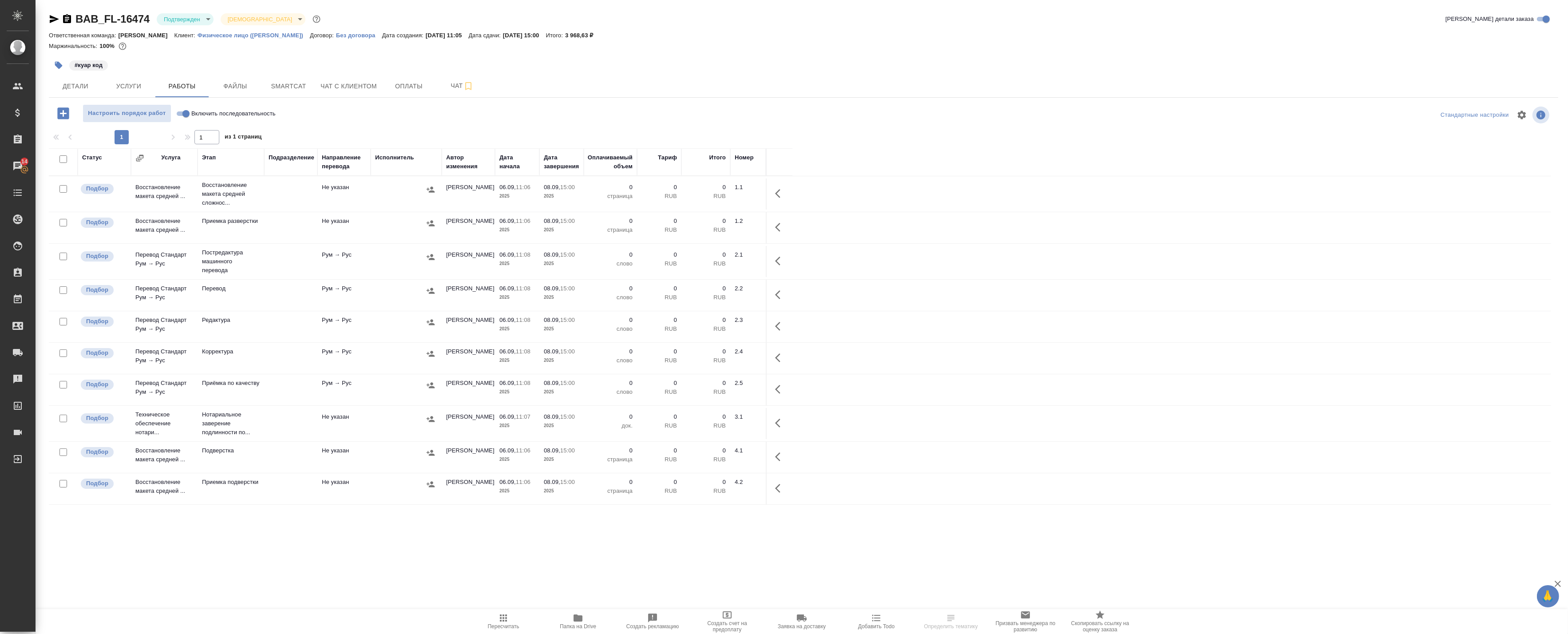
click at [587, 611] on button "Папка на Drive" at bounding box center [578, 622] width 75 height 25
click at [373, 256] on td at bounding box center [406, 261] width 71 height 31
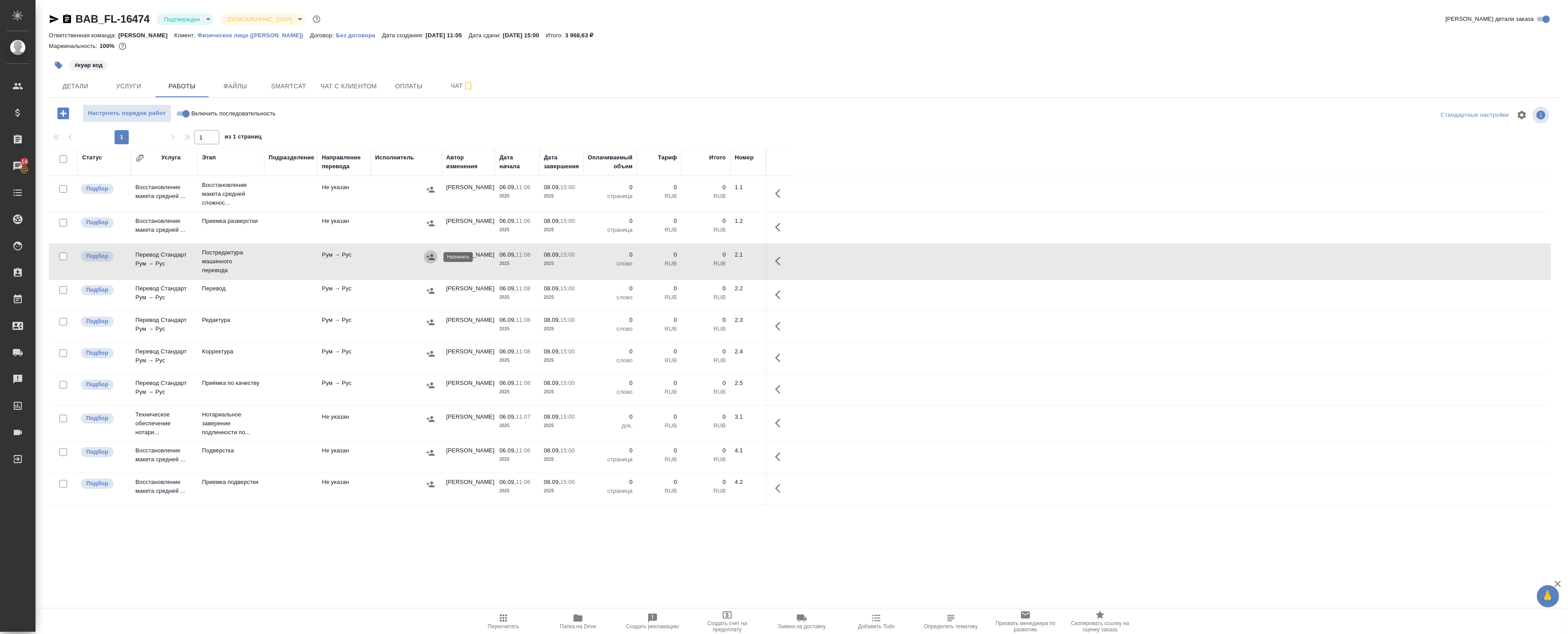
click at [429, 259] on icon "button" at bounding box center [430, 256] width 8 height 5
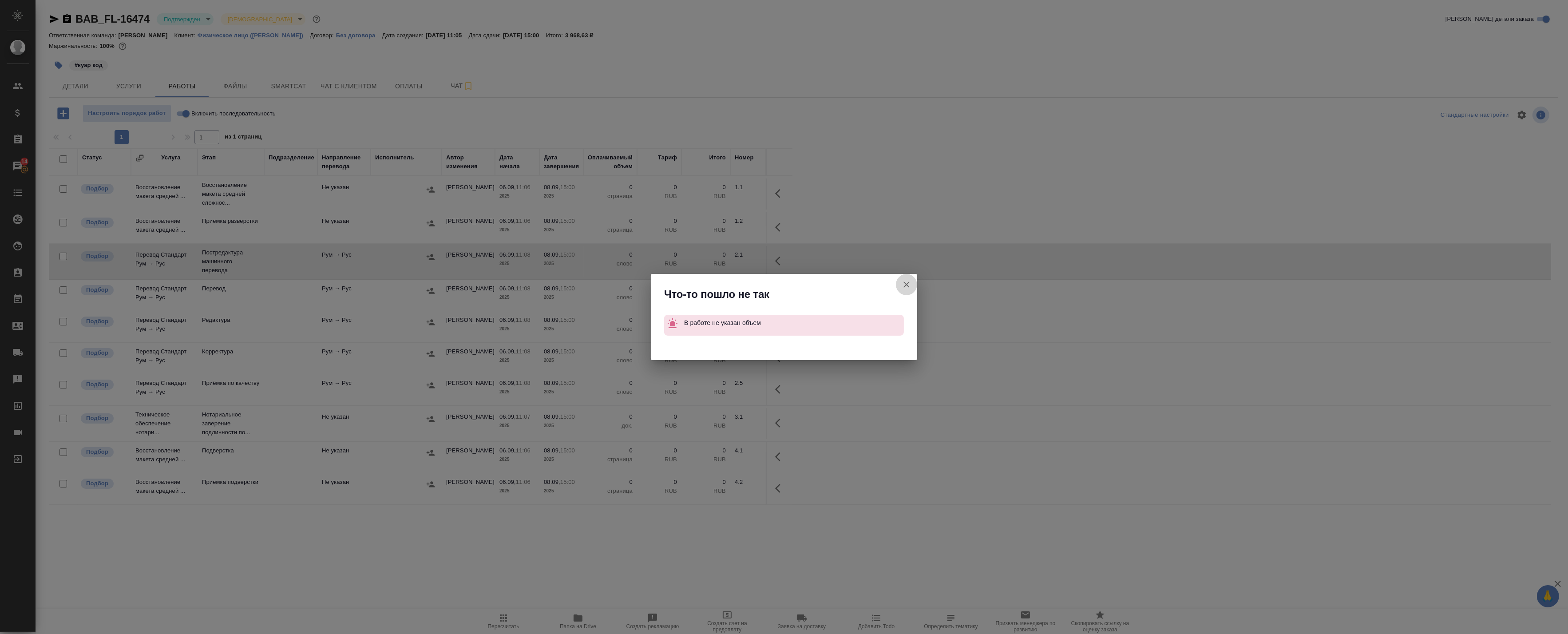
click at [903, 285] on icon "button" at bounding box center [907, 285] width 11 height 11
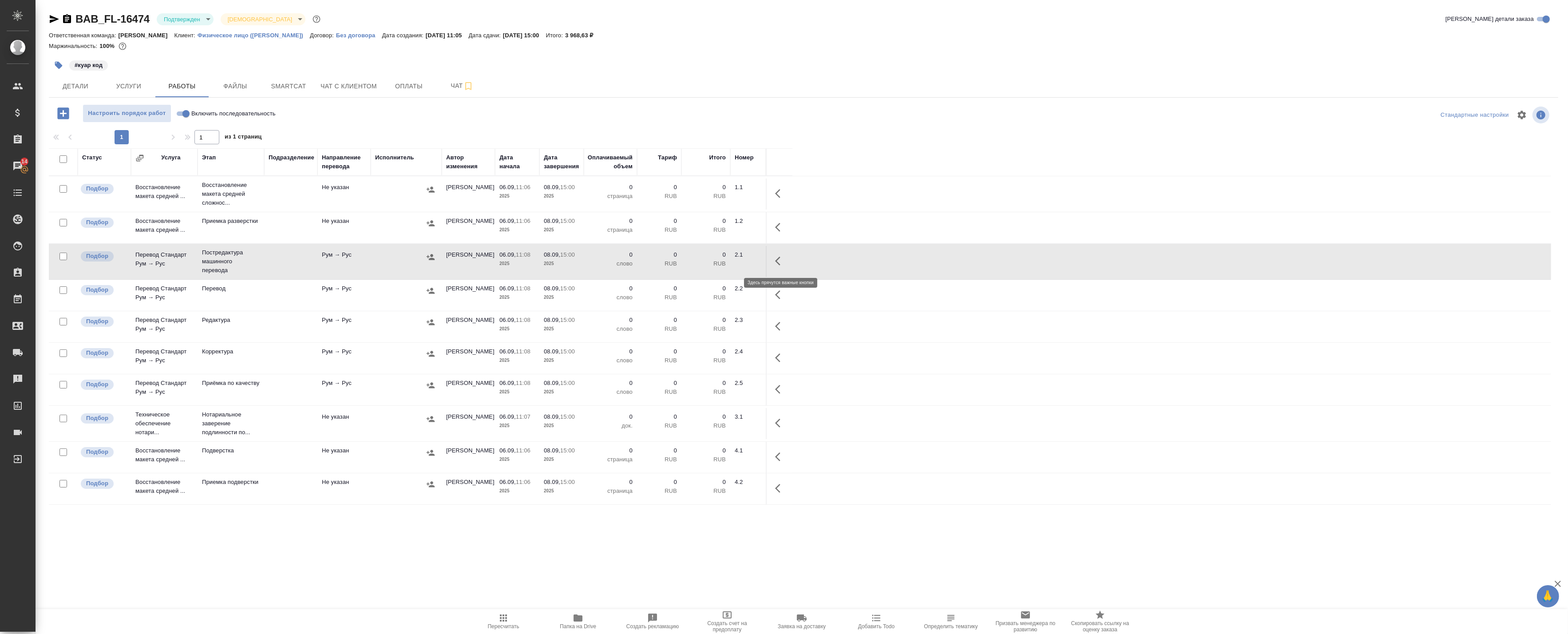
click at [783, 253] on button "button" at bounding box center [780, 261] width 21 height 21
click at [713, 261] on icon "button" at bounding box center [715, 261] width 11 height 11
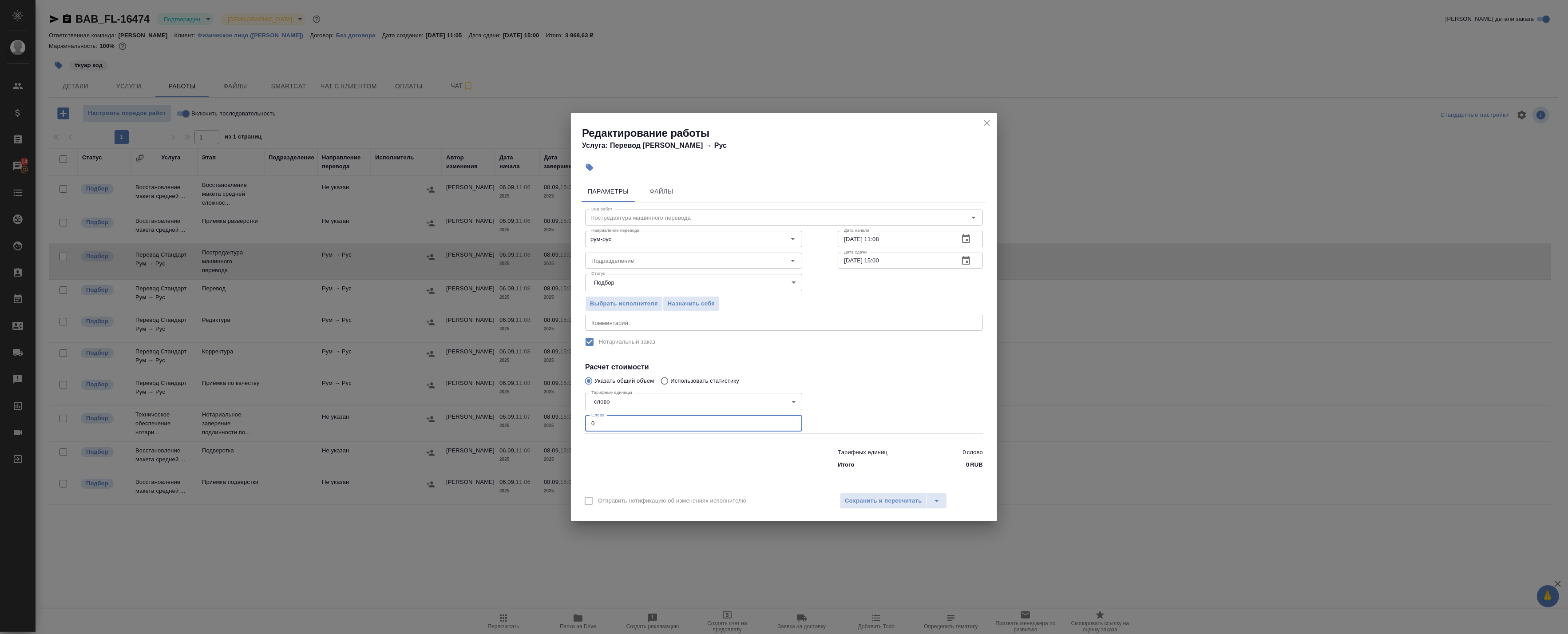
drag, startPoint x: 607, startPoint y: 427, endPoint x: 519, endPoint y: 411, distance: 89.4
click at [520, 410] on div "Редактирование работы Услуга: Перевод Стандарт Рум → Рус Параметры Файлы Вид ра…" at bounding box center [784, 317] width 1568 height 634
type input "500"
click at [867, 505] on span "Сохранить и пересчитать" at bounding box center [883, 501] width 77 height 10
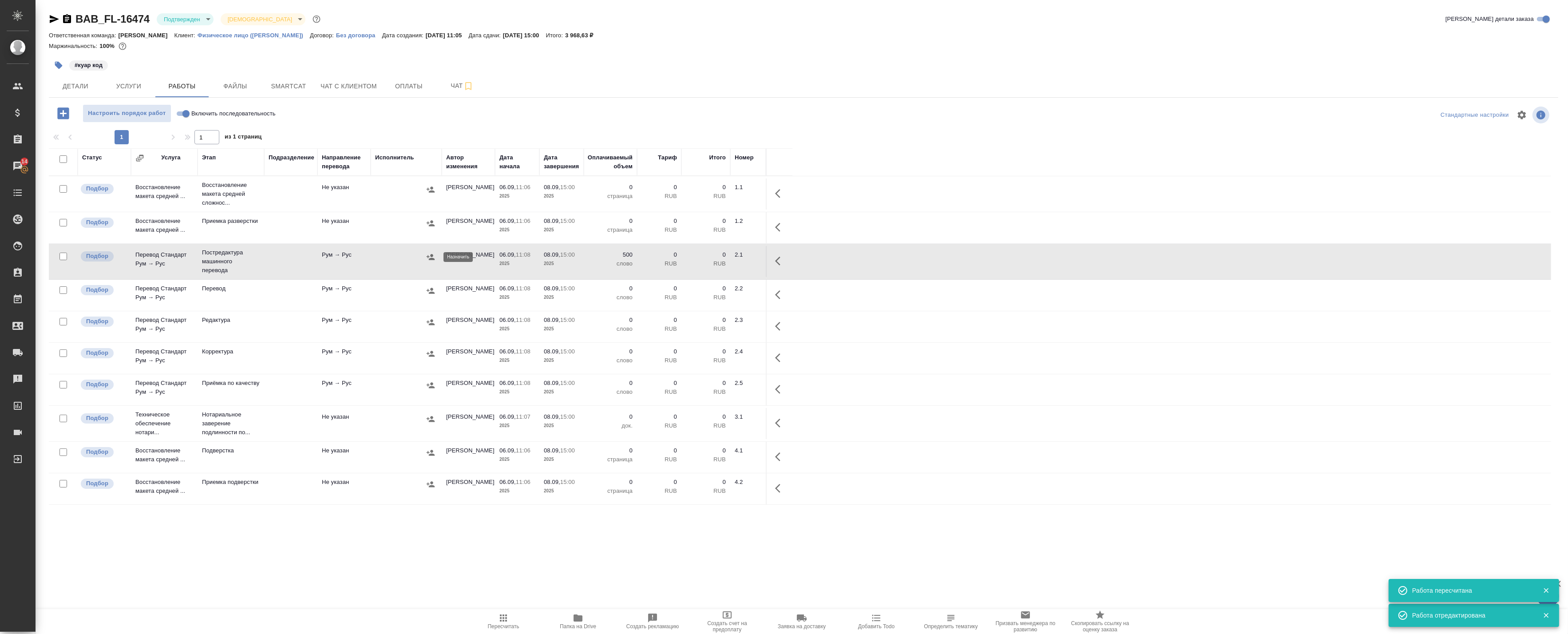
click at [431, 261] on icon "button" at bounding box center [430, 257] width 9 height 9
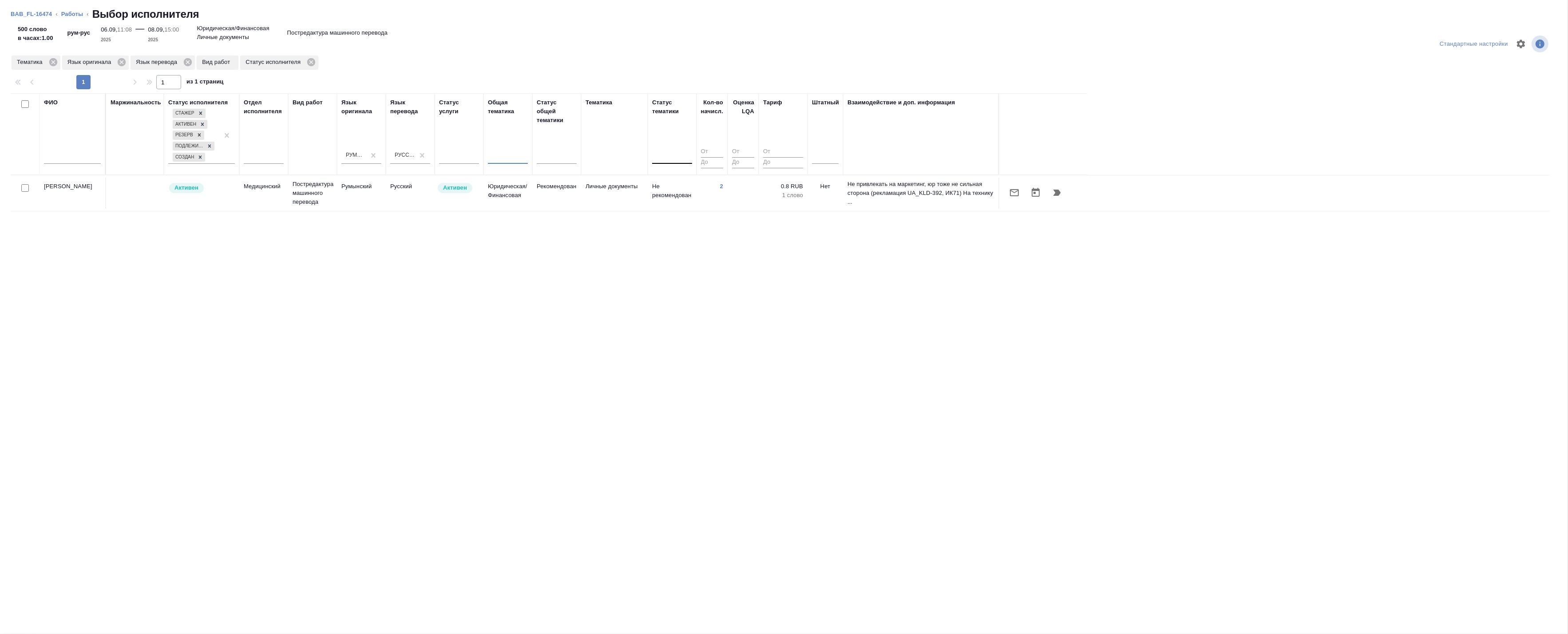
click at [631, 192] on td "Личные документы" at bounding box center [614, 193] width 66 height 31
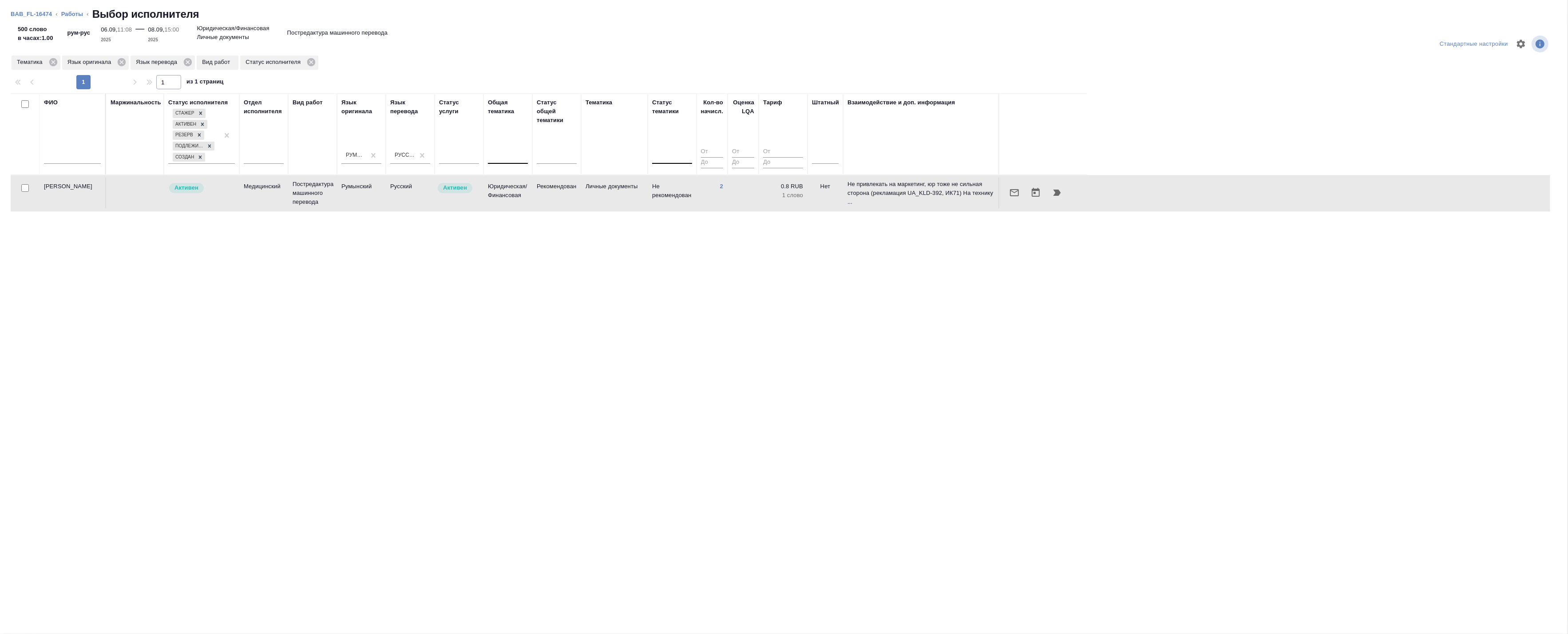
click at [631, 192] on td "Личные документы" at bounding box center [614, 193] width 66 height 31
click at [1017, 191] on icon "button" at bounding box center [1014, 193] width 9 height 7
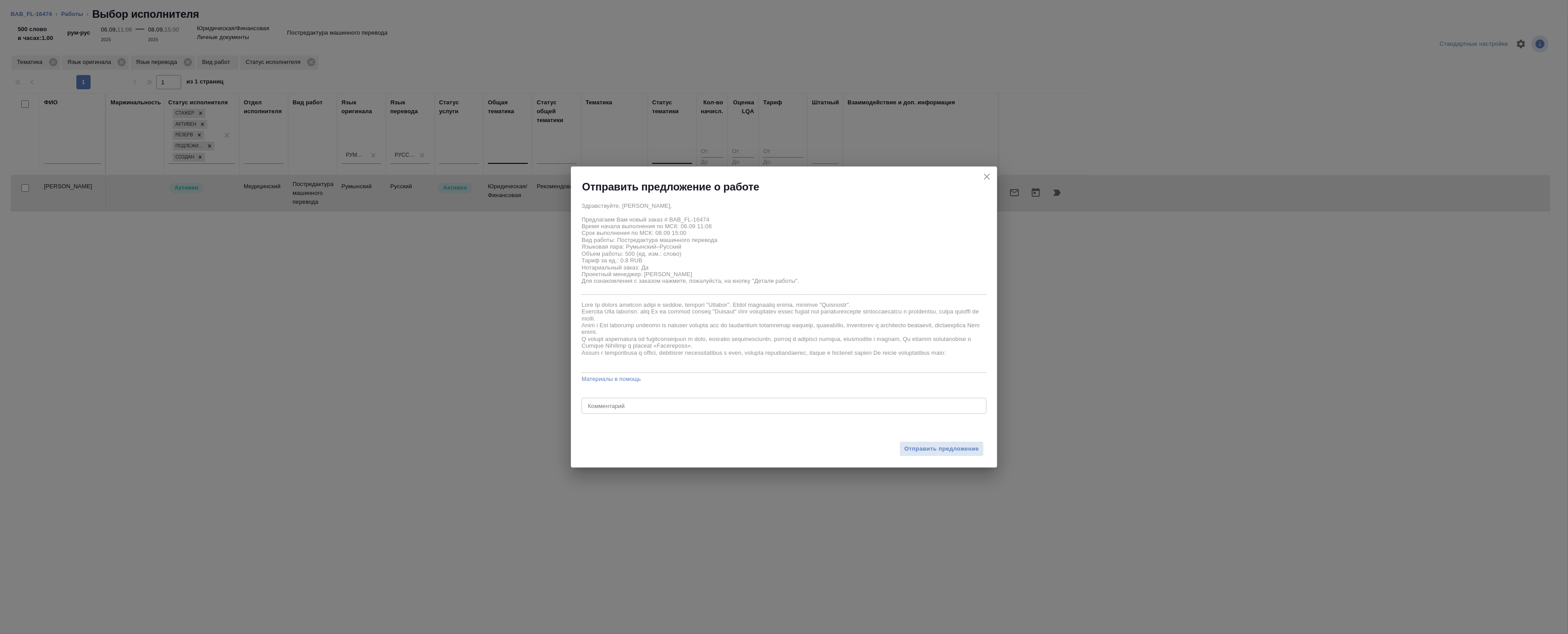
click at [992, 183] on div "Отправить предложение о работе" at bounding box center [789, 186] width 415 height 14
click at [989, 178] on icon "close" at bounding box center [987, 177] width 11 height 11
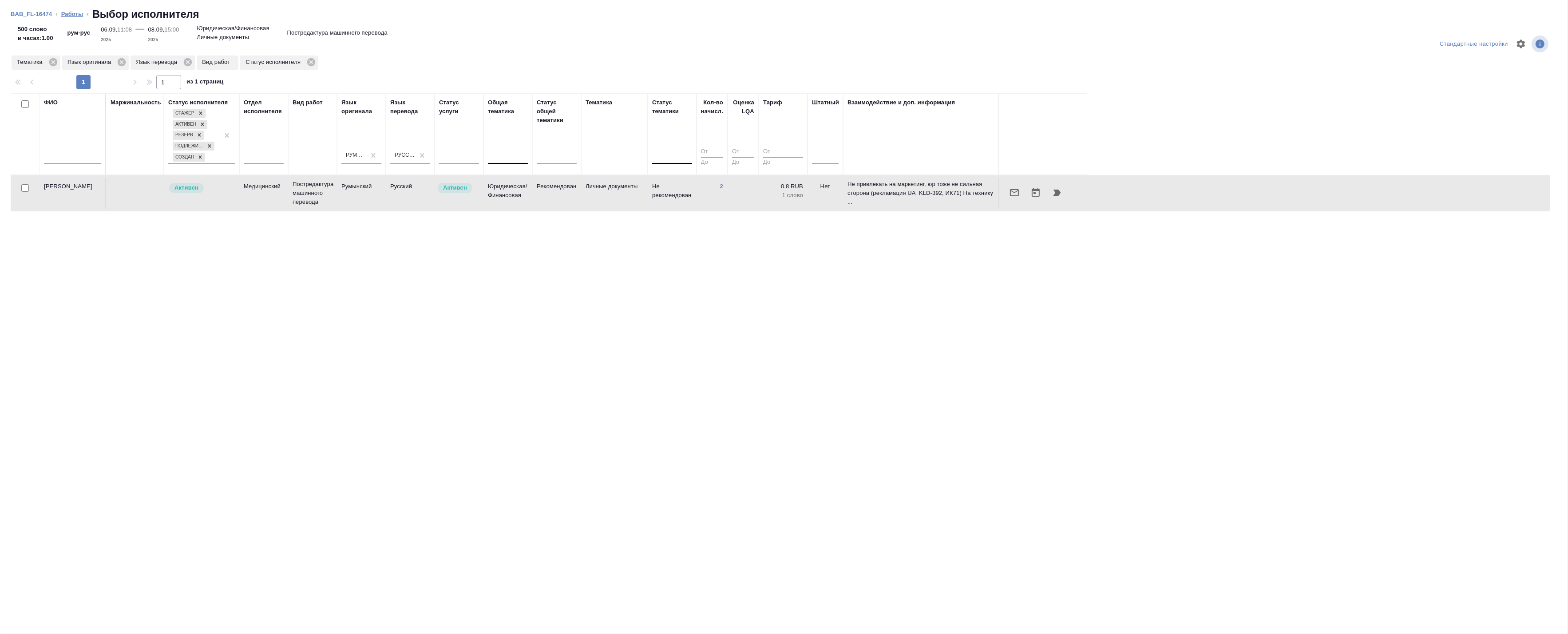
click at [70, 14] on link "Работы" at bounding box center [72, 14] width 22 height 7
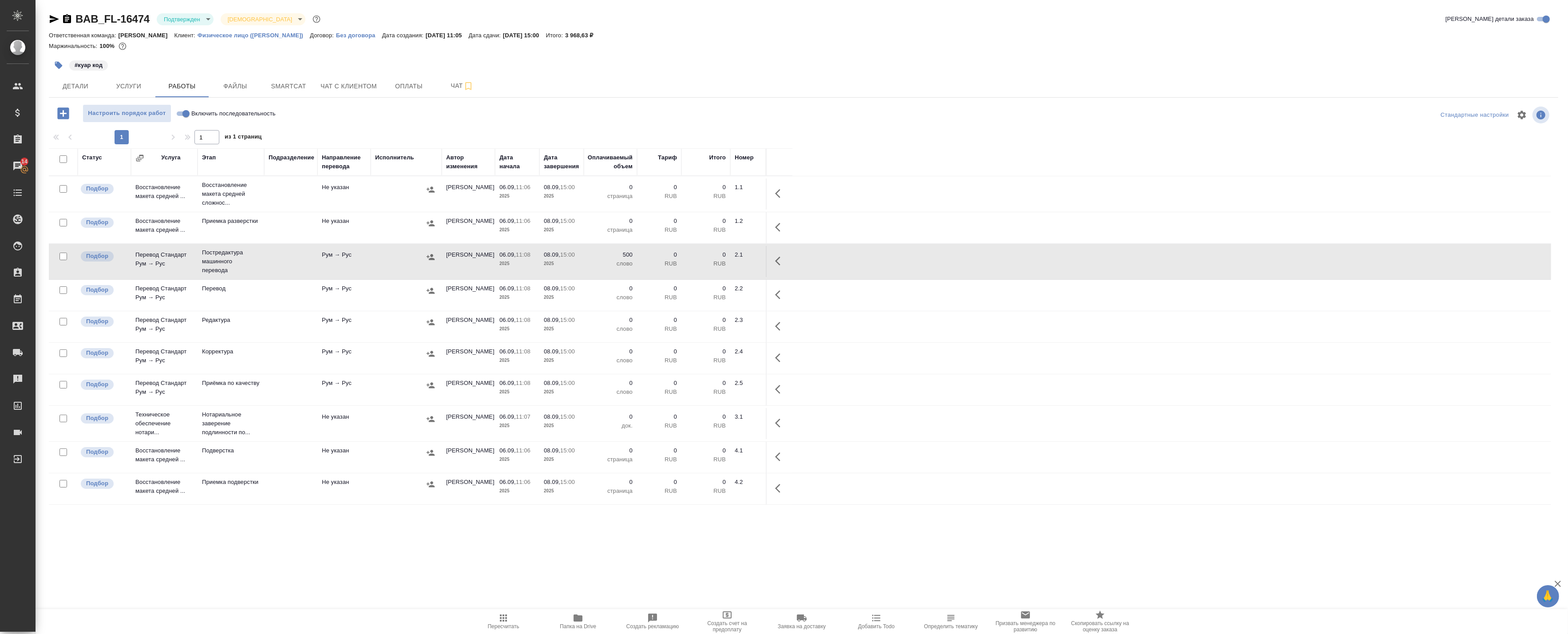
click at [336, 220] on td "Не указан" at bounding box center [344, 228] width 54 height 31
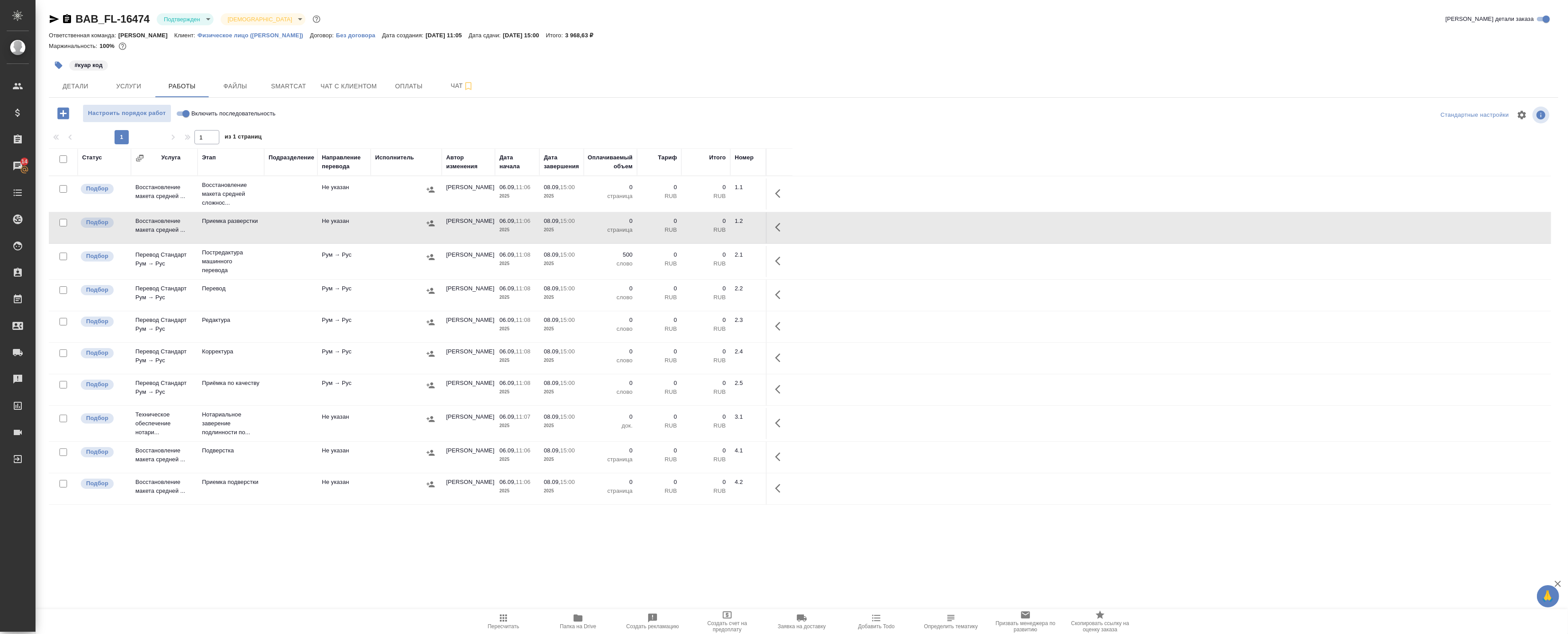
click at [373, 188] on td at bounding box center [406, 194] width 71 height 31
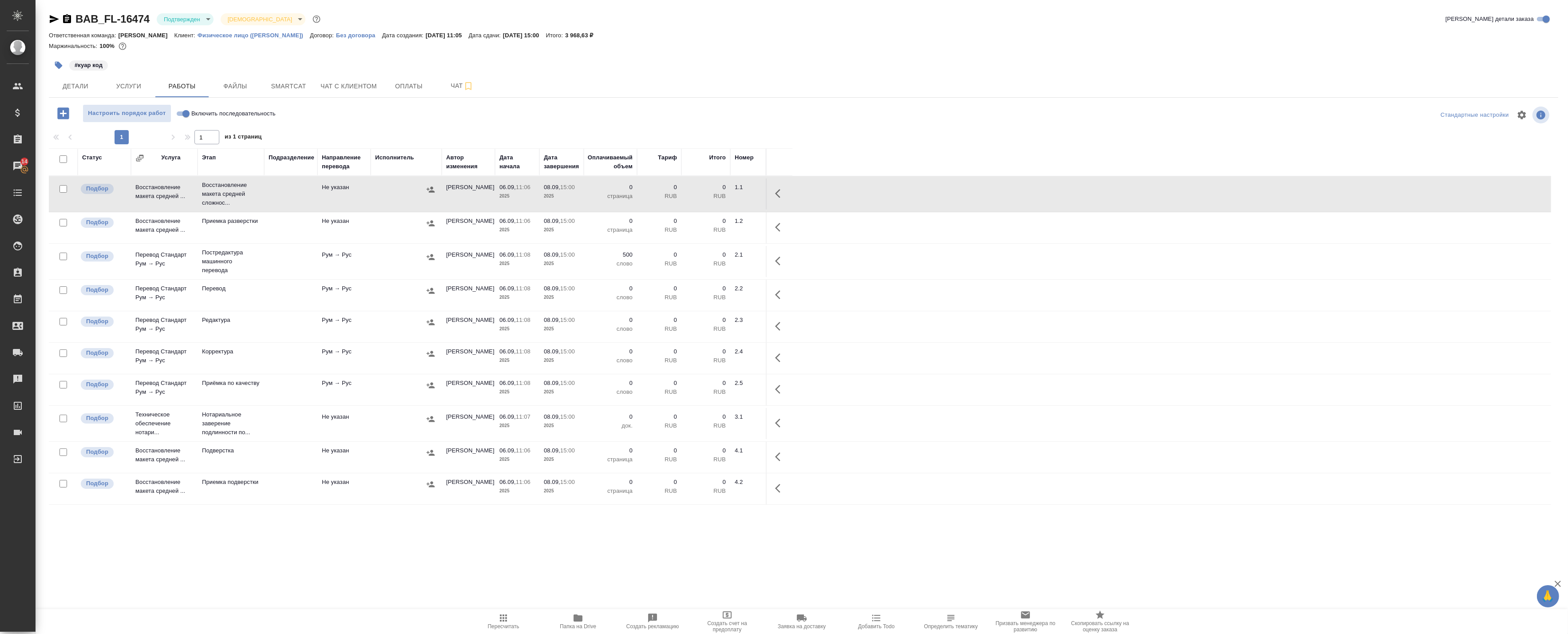
drag, startPoint x: 360, startPoint y: 289, endPoint x: 365, endPoint y: 289, distance: 5.0
click at [360, 289] on td "Рум → Рус" at bounding box center [344, 295] width 54 height 31
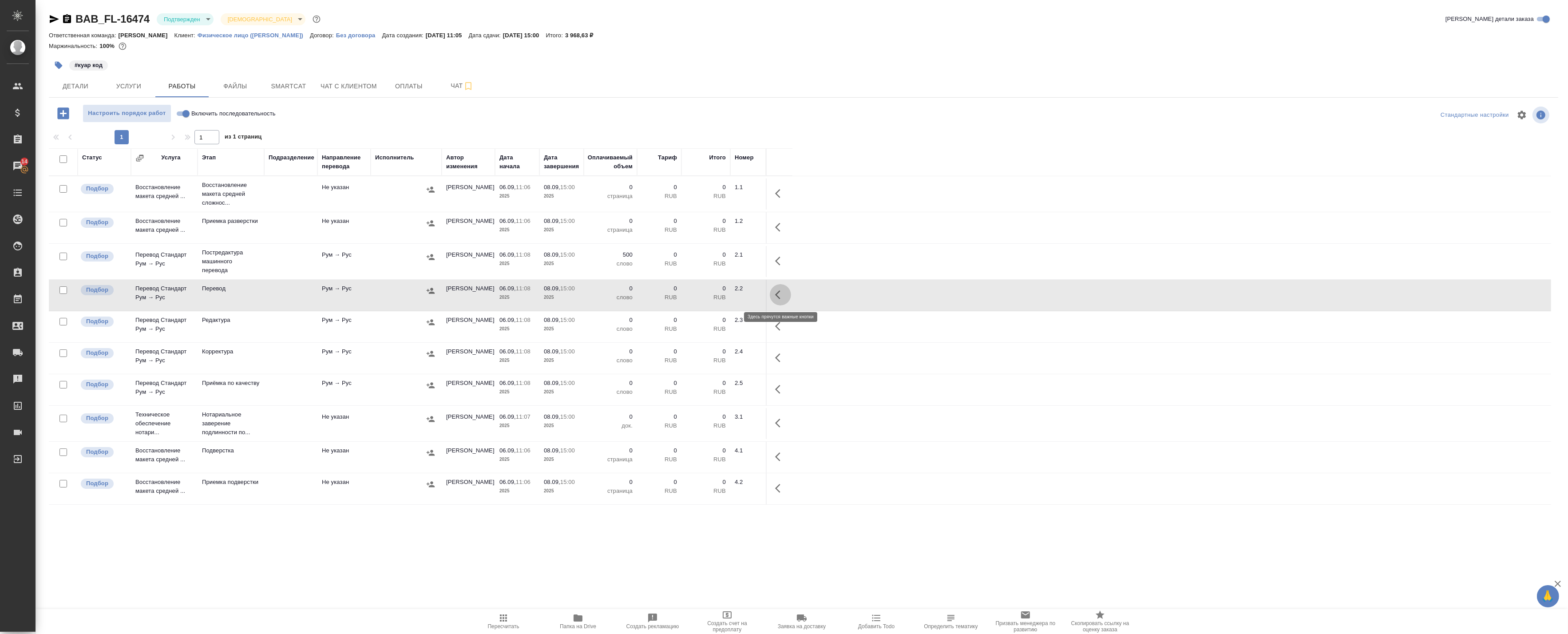
click at [782, 290] on icon "button" at bounding box center [780, 295] width 11 height 11
click at [716, 291] on icon "button" at bounding box center [715, 295] width 11 height 11
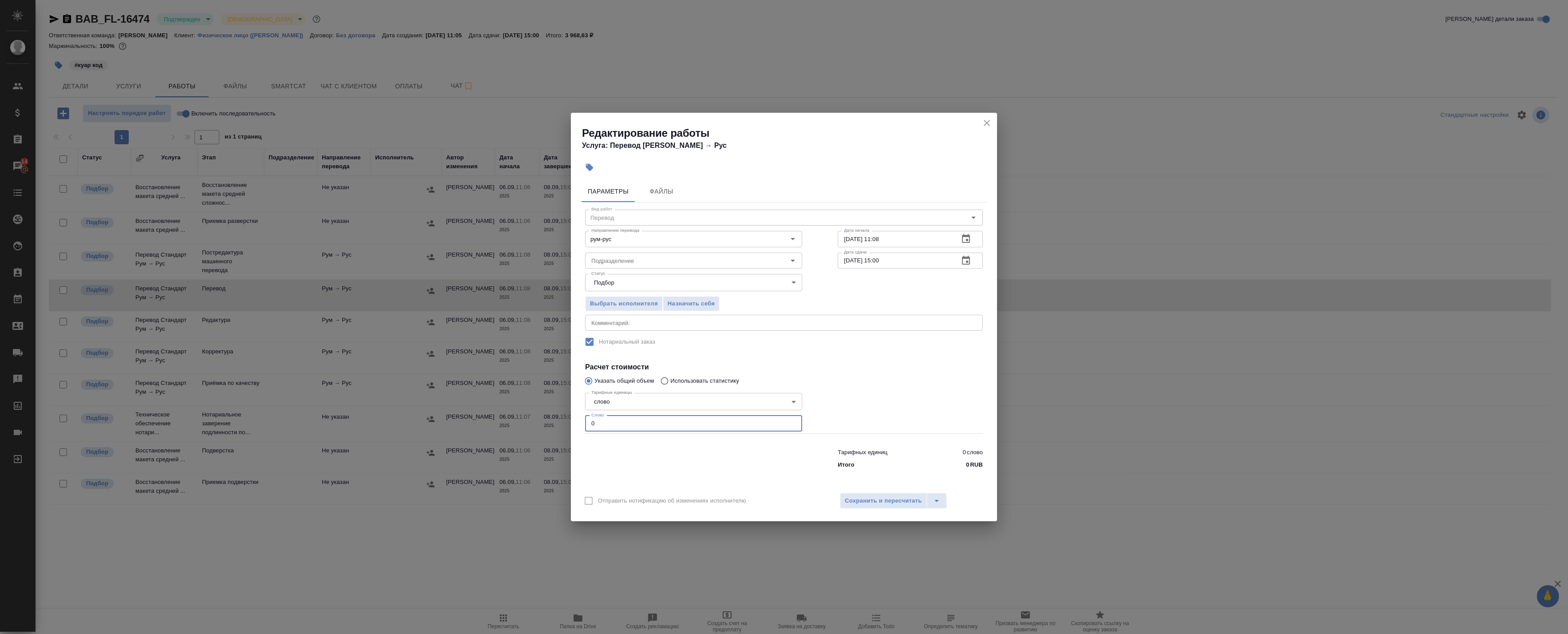
drag, startPoint x: 603, startPoint y: 427, endPoint x: 538, endPoint y: 418, distance: 65.6
click at [542, 418] on div "Редактирование работы Услуга: Перевод Стандарт Рум → Рус Параметры Файлы Вид ра…" at bounding box center [784, 317] width 1568 height 634
type input "500"
click at [620, 319] on div "x Комментарий:" at bounding box center [783, 323] width 397 height 16
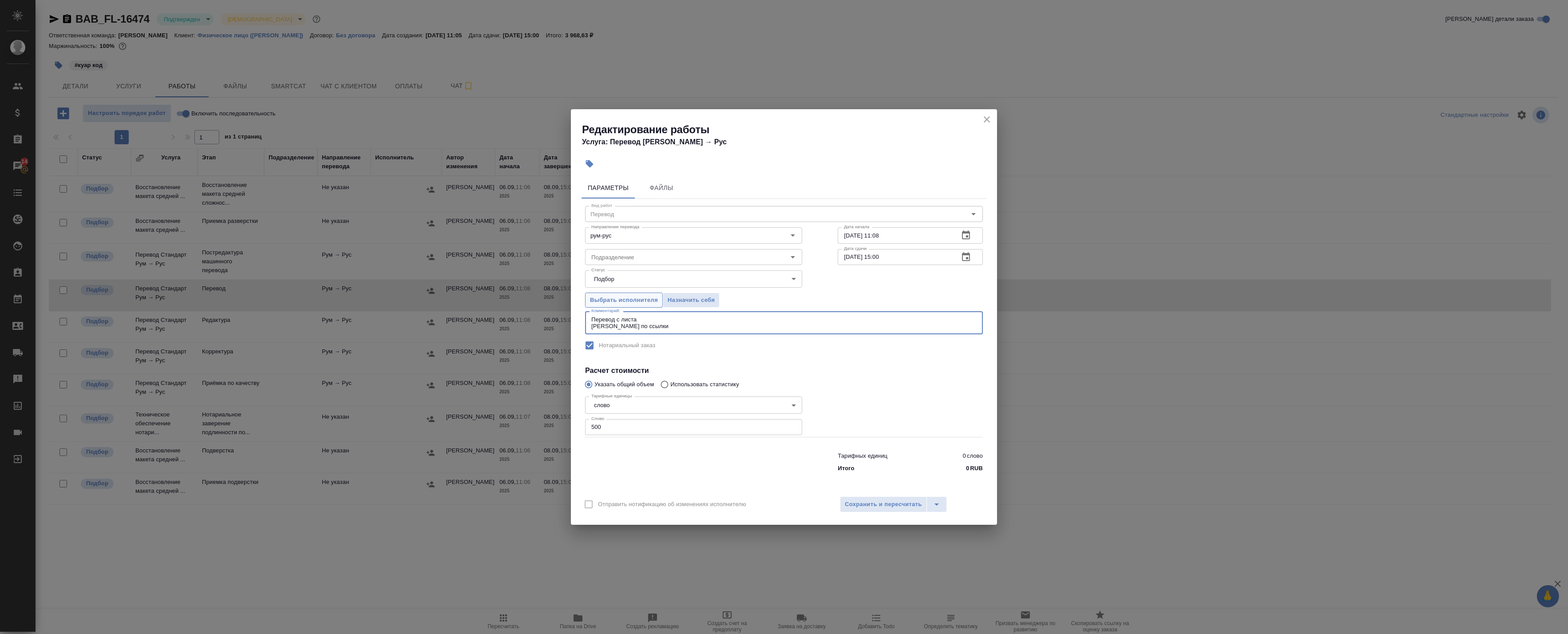
paste textarea "https://drive.awatera.com/s/MBMpgYzQrwWmis8"
click at [685, 314] on div "Перевод с листа Оригиналы по ссылки https://drive.awatera.com/s/MBMpgYzQrwWmis8…" at bounding box center [783, 323] width 397 height 23
click at [684, 318] on textarea "Перевод с листа Оригиналы по ссылки https://drive.awatera.com/s/MBMpgYzQrwWmis8" at bounding box center [783, 323] width 385 height 14
type textarea "Перевод с листа дипломов Оригиналы по ссылки https://drive.awatera.com/s/MBMpgY…"
click at [891, 503] on span "Сохранить и пересчитать" at bounding box center [883, 504] width 77 height 10
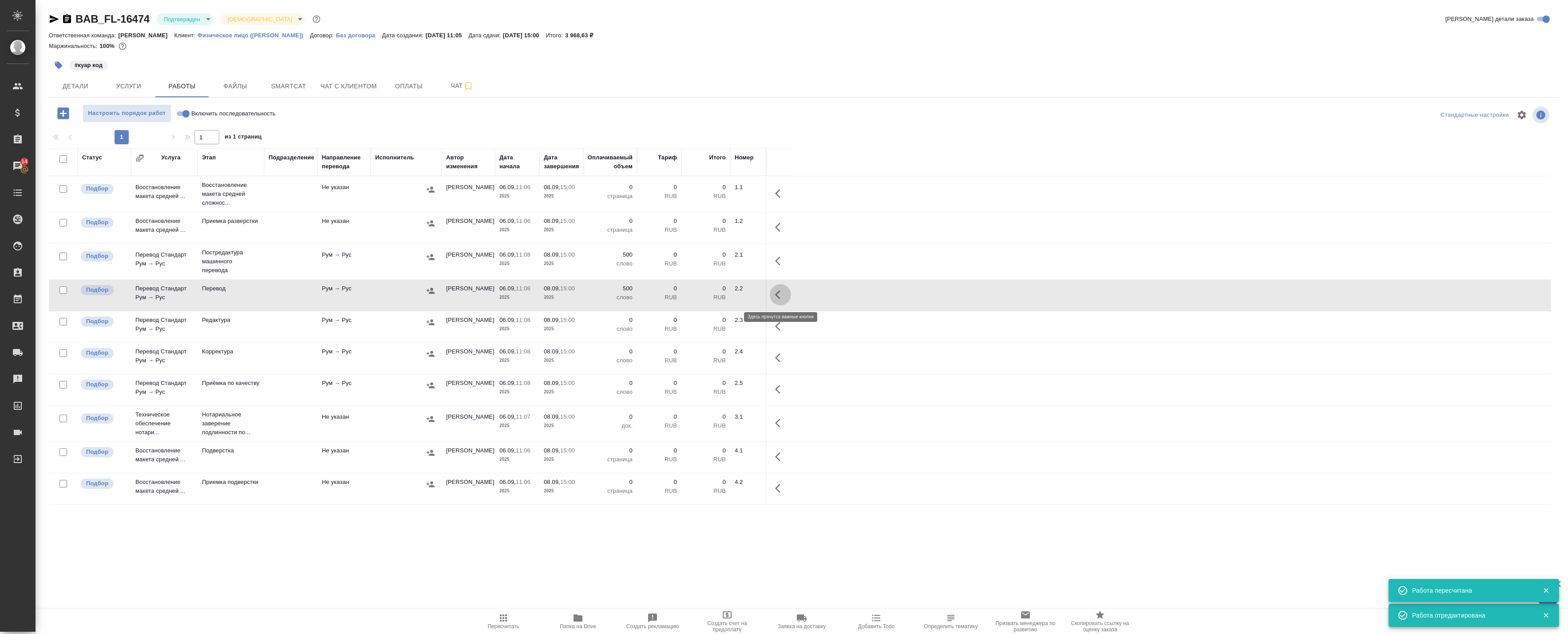
click at [779, 297] on icon "button" at bounding box center [777, 295] width 5 height 9
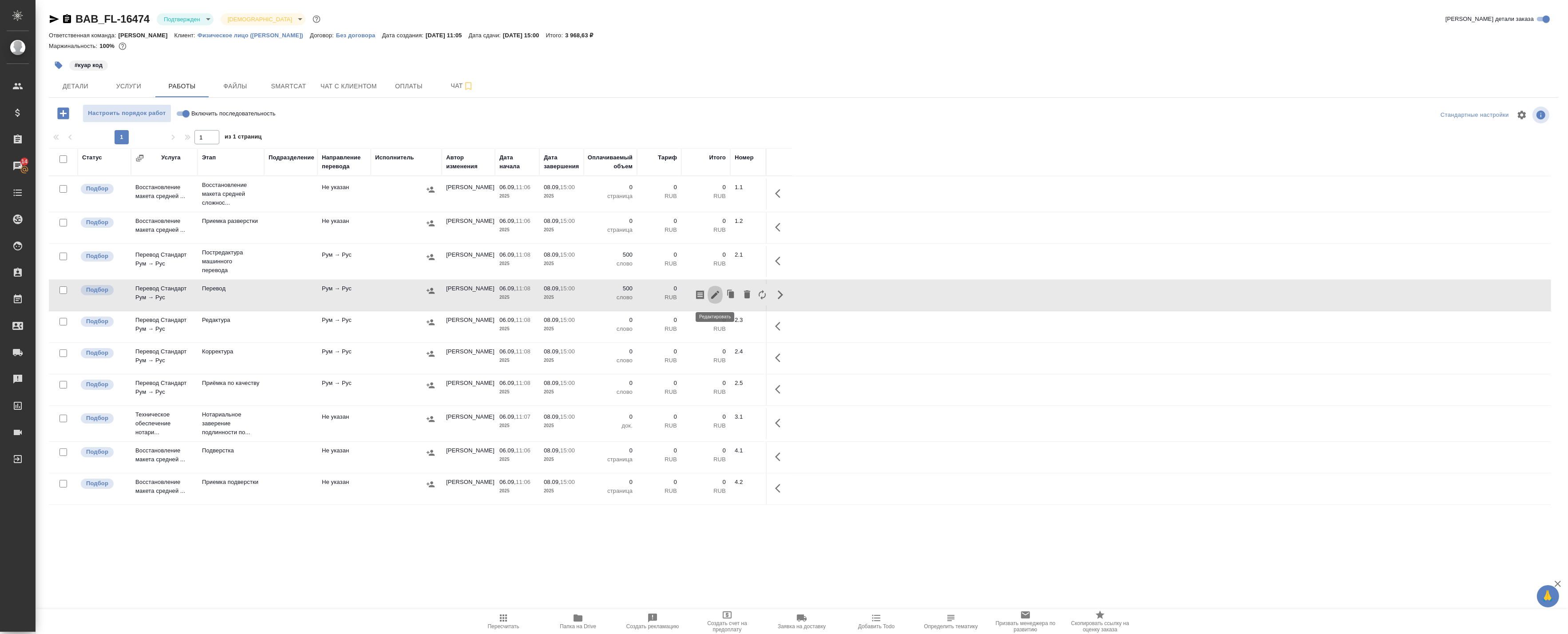
click at [717, 296] on icon "button" at bounding box center [715, 295] width 11 height 11
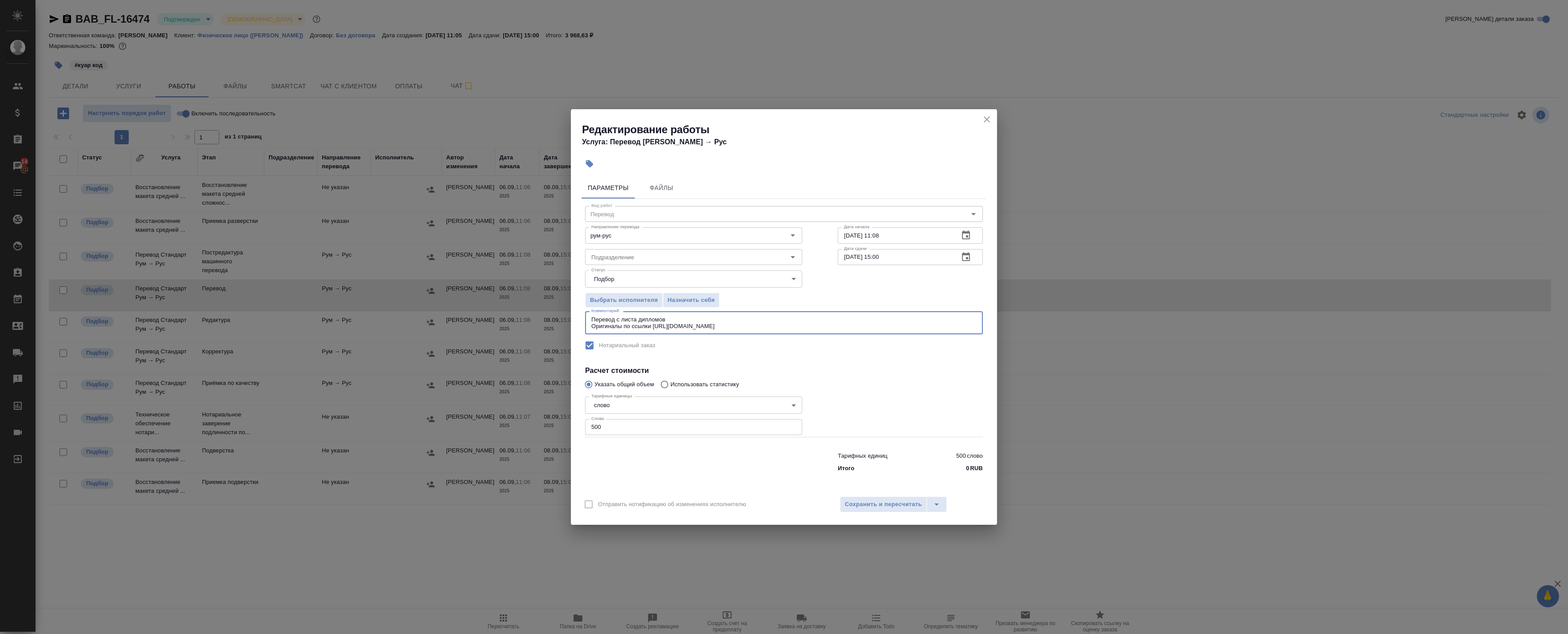
drag, startPoint x: 615, startPoint y: 319, endPoint x: 665, endPoint y: 321, distance: 50.0
click at [665, 321] on textarea "Перевод с листа дипломов Оригиналы по ссылки https://drive.awatera.com/s/MBMpgY…" at bounding box center [783, 323] width 385 height 14
click at [650, 329] on textarea "Перевод дипломов с листа Оригиналы по ссылки https://drive.awatera.com/s/MBMpgY…" at bounding box center [783, 323] width 385 height 14
click at [746, 316] on textarea "Перевод дипломов с листа Оригиналы по ссылки: https://drive.awatera.com/s/MBMpg…" at bounding box center [783, 323] width 385 height 14
type textarea "Перевод дипломов с листа Оригиналы по ссылки: https://drive.awatera.com/s/MBMpg…"
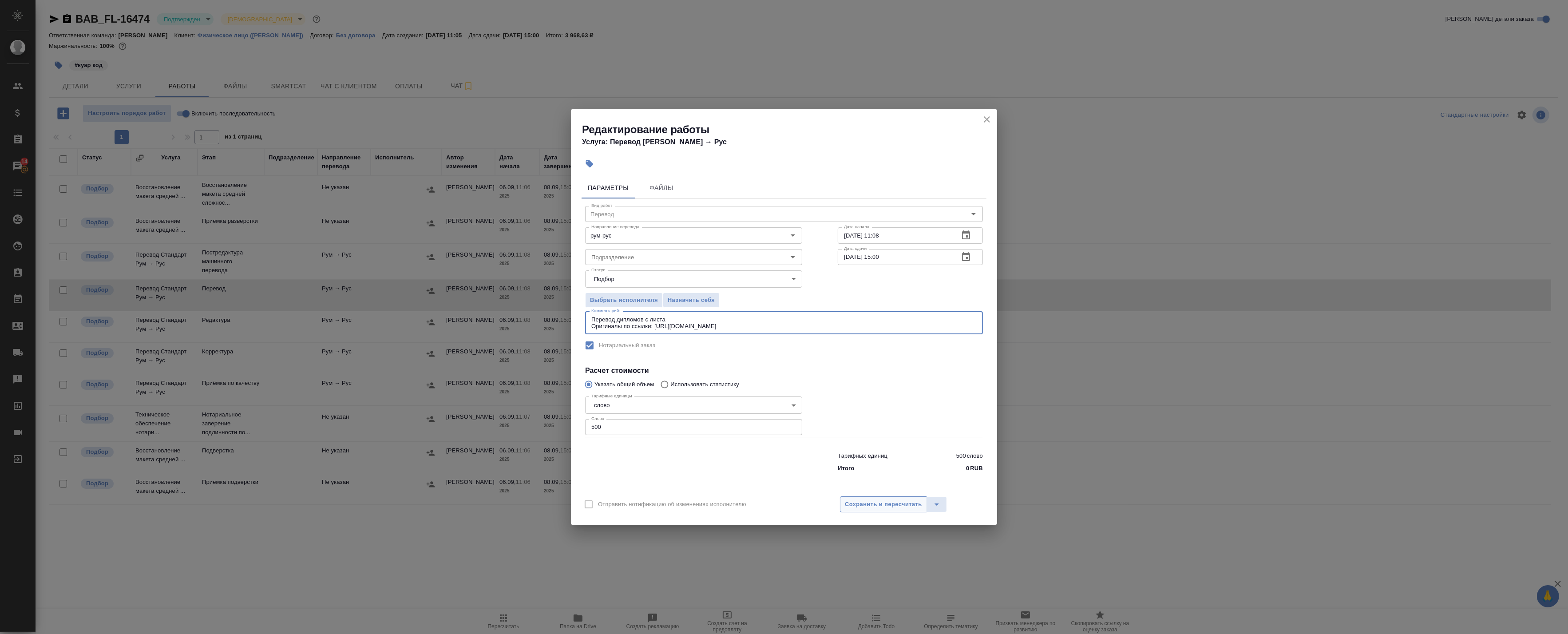
click at [873, 507] on span "Сохранить и пересчитать" at bounding box center [883, 504] width 77 height 10
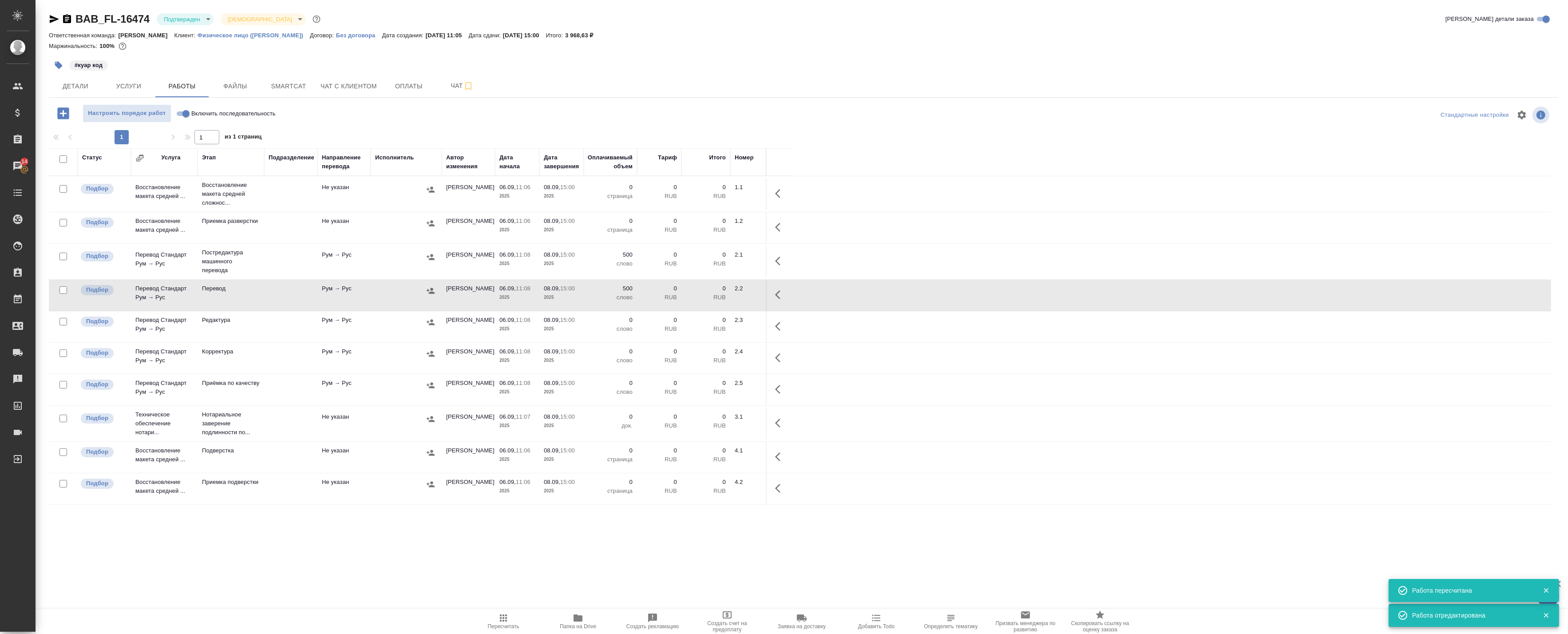
click at [779, 294] on icon "button" at bounding box center [780, 295] width 11 height 11
click at [717, 292] on icon "button" at bounding box center [715, 295] width 8 height 8
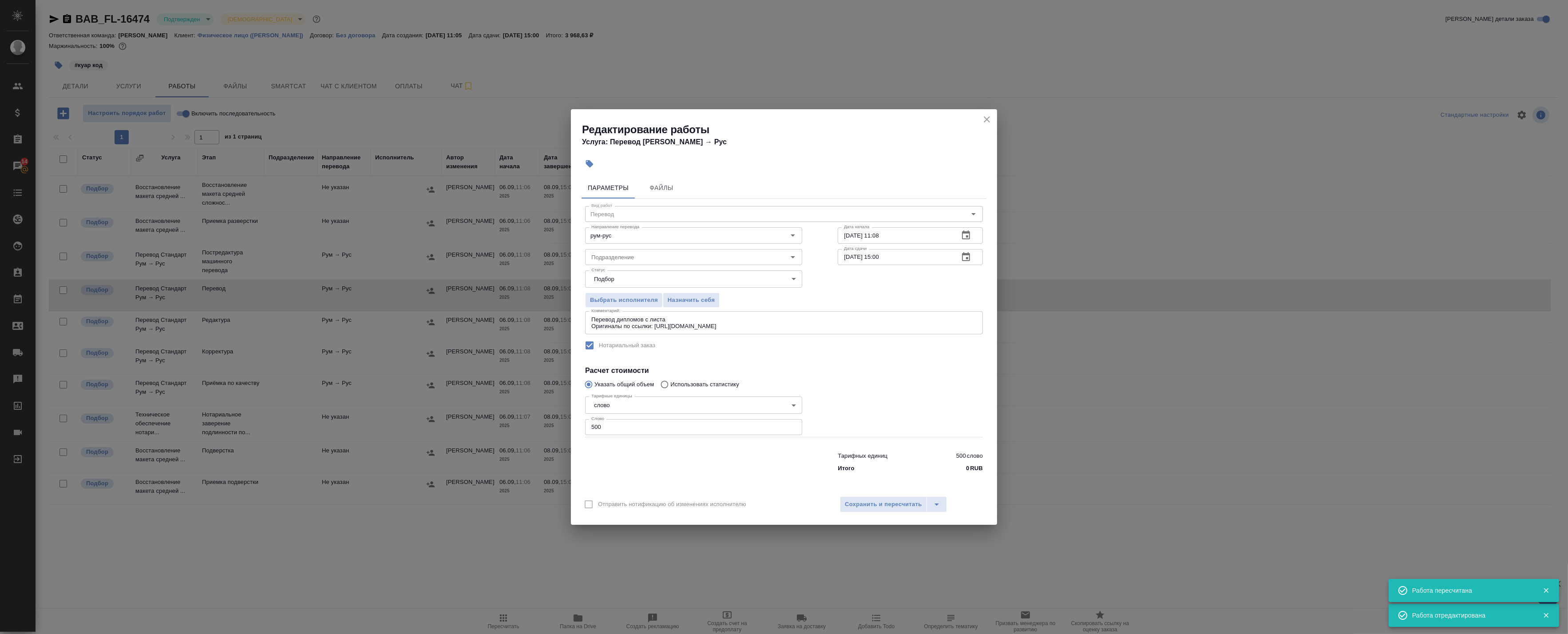
click at [590, 317] on div "Перевод дипломов с листа Оригиналы по ссылки: https://drive.awatera.com/s/MBMpg…" at bounding box center [783, 323] width 397 height 23
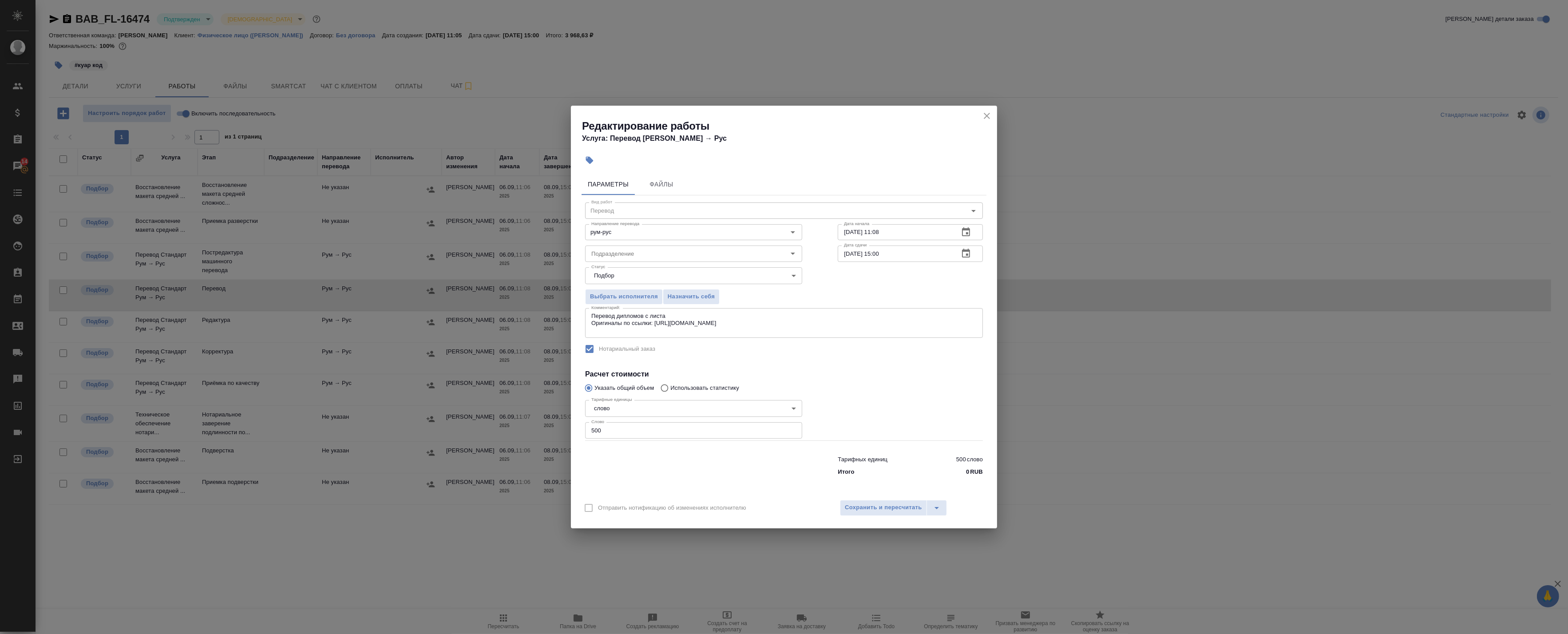
click at [634, 309] on div "Перевод дипломов с листа Оригиналы по ссылки: https://drive.awatera.com/s/MBMpg…" at bounding box center [783, 323] width 397 height 30
click at [632, 314] on textarea "Перевод дипломов с листа Оригиналы по ссылки: https://drive.awatera.com/s/MBMpg…" at bounding box center [783, 323] width 385 height 21
type textarea "Под нот Перевод дипломов с листа Оригиналы по ссылки: https://drive.awatera.com…"
click at [898, 510] on span "Сохранить и пересчитать" at bounding box center [883, 508] width 77 height 10
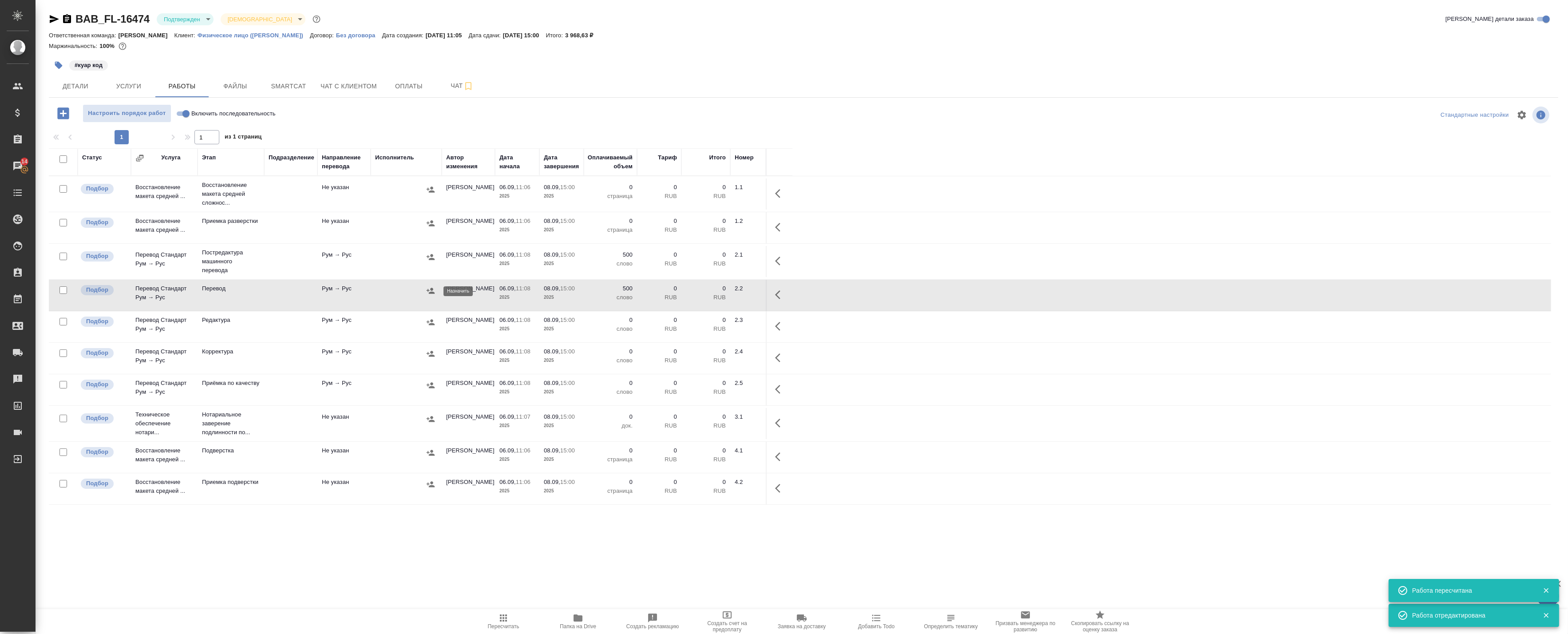
click at [432, 292] on icon "button" at bounding box center [430, 291] width 8 height 5
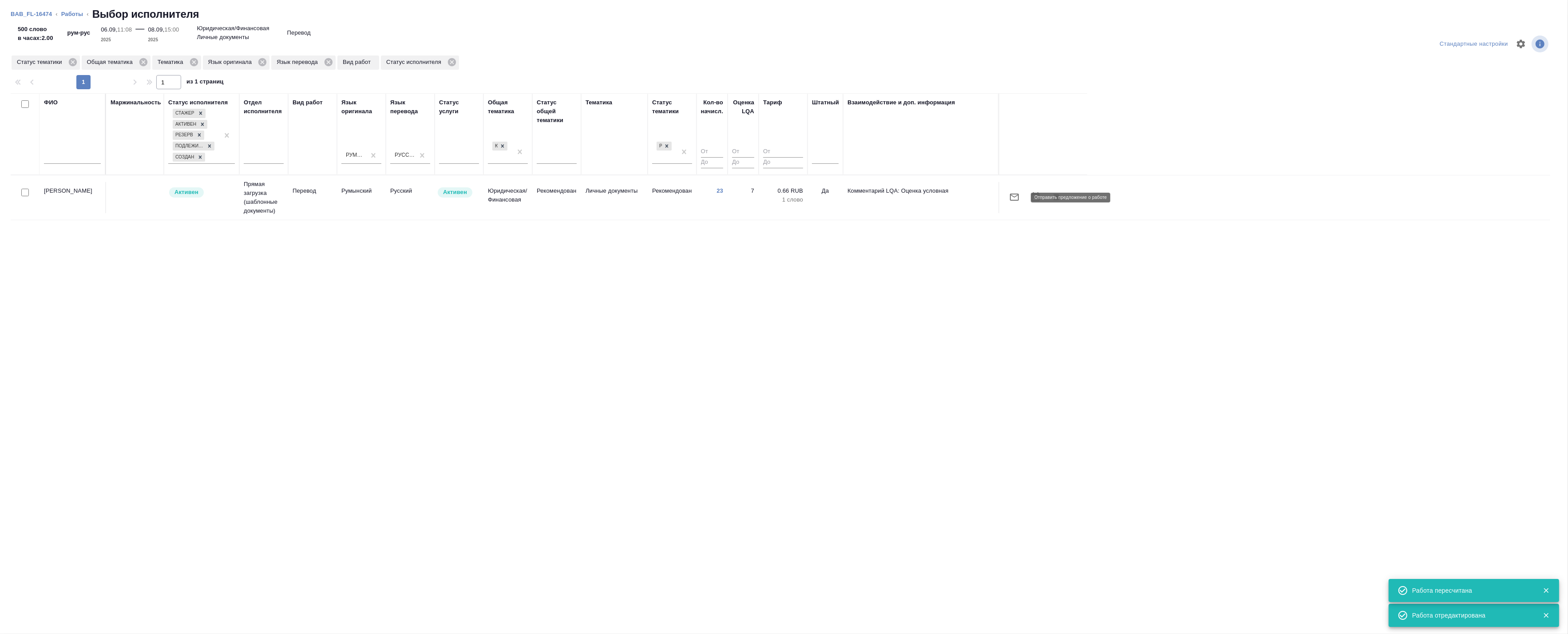
click at [1014, 200] on icon "button" at bounding box center [1014, 197] width 9 height 7
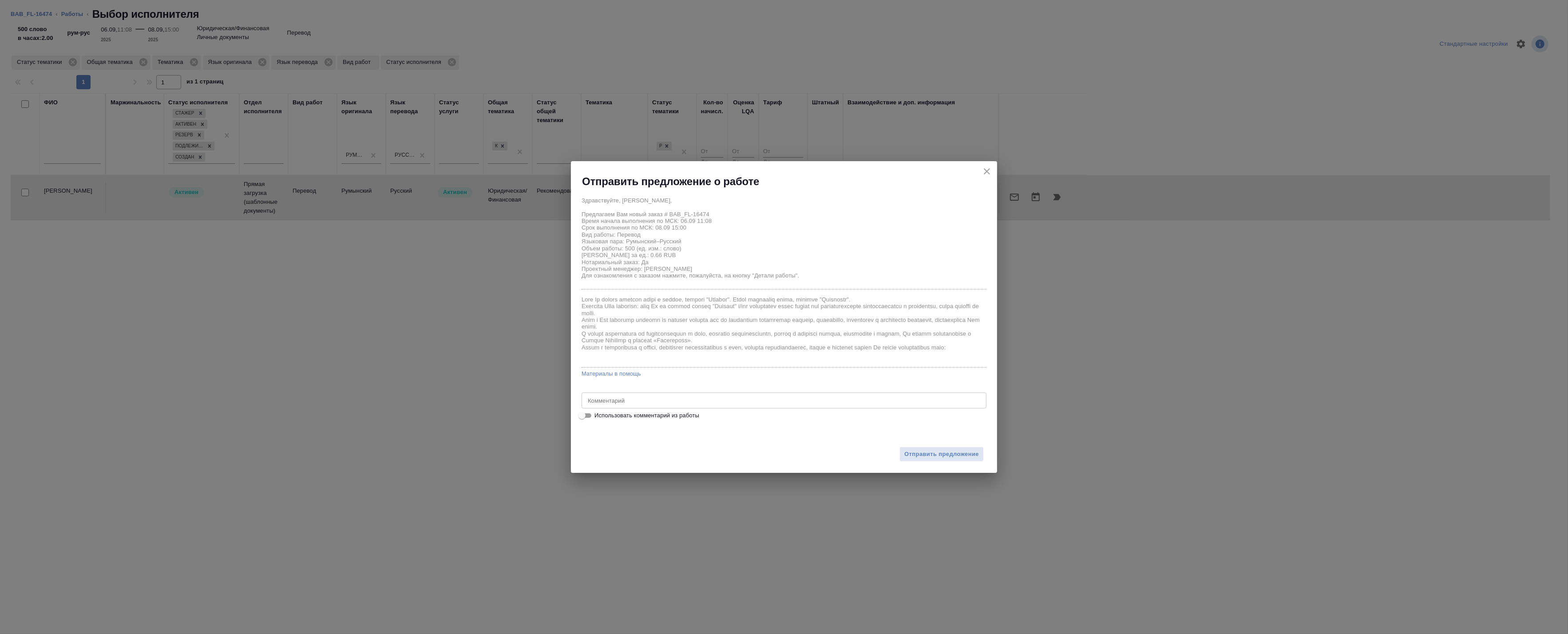
click at [627, 414] on span "Использовать комментарий из работы" at bounding box center [647, 415] width 105 height 9
click at [598, 414] on input "Использовать комментарий из работы" at bounding box center [582, 416] width 32 height 11
checkbox input "true"
type textarea "Под нот Перевод дипломов с листа Оригиналы по ссылки: https://drive.awatera.com…"
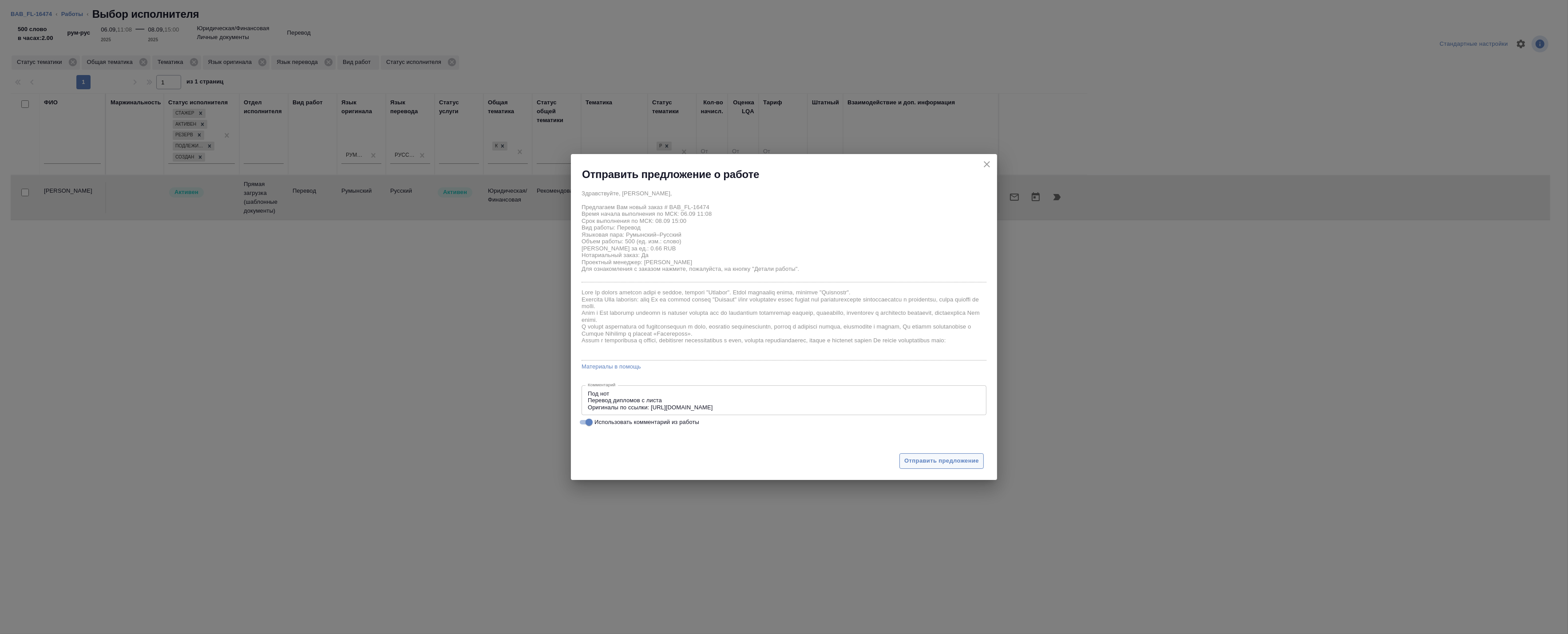
click at [957, 463] on span "Отправить предложение" at bounding box center [942, 461] width 75 height 10
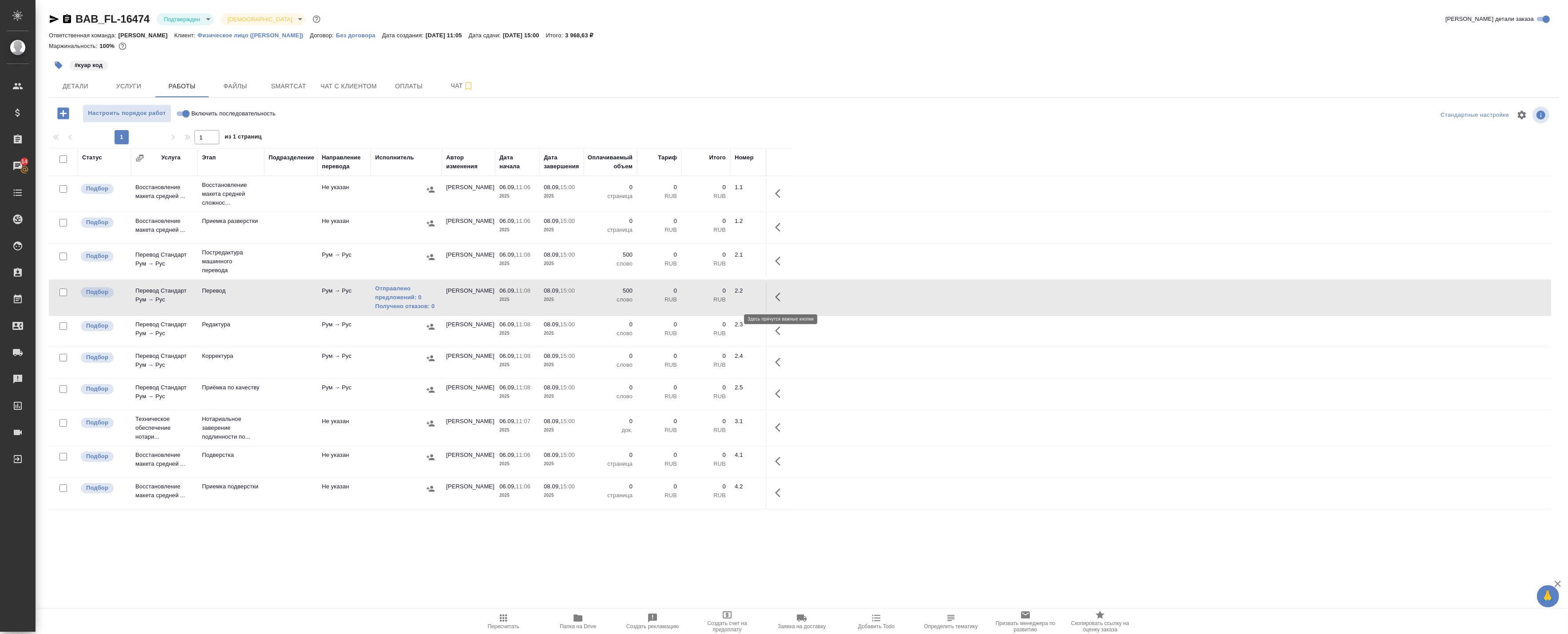
click at [780, 297] on icon "button" at bounding box center [780, 297] width 11 height 11
click at [718, 298] on icon "button" at bounding box center [715, 297] width 11 height 11
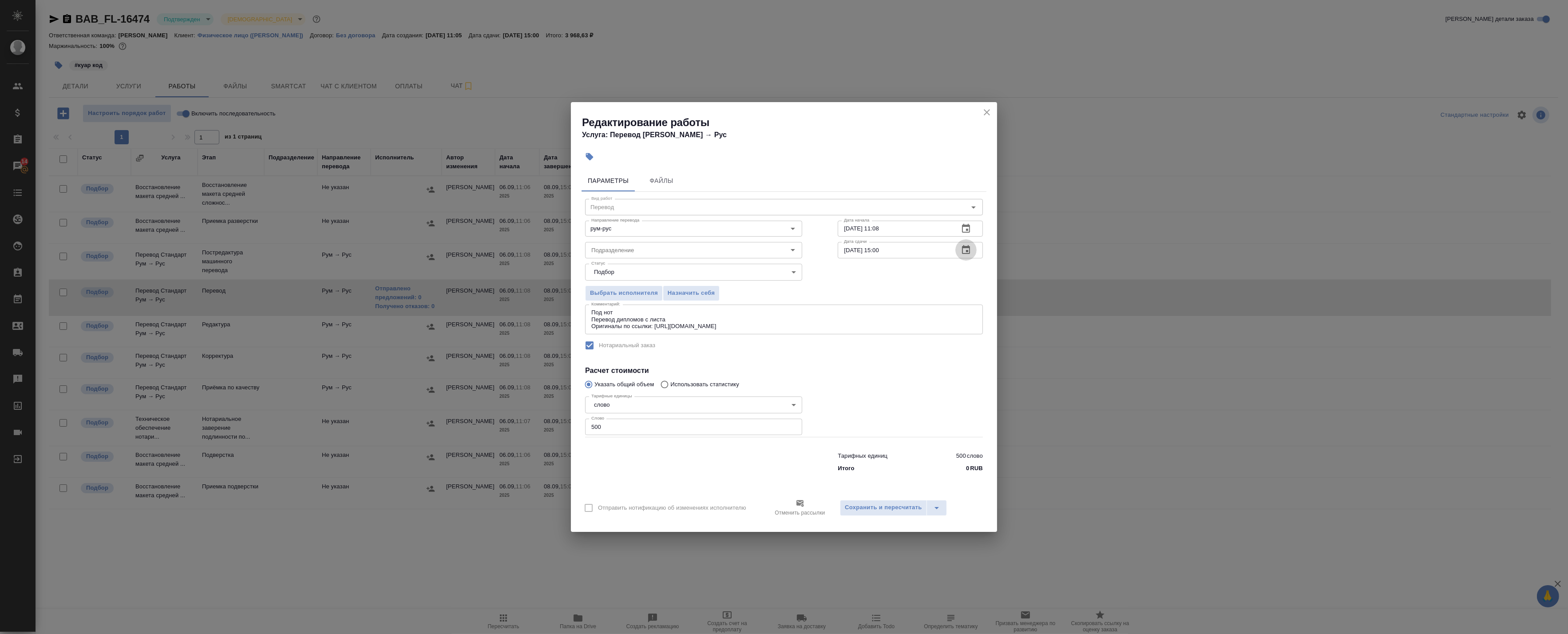
click at [964, 250] on icon "button" at bounding box center [966, 250] width 11 height 11
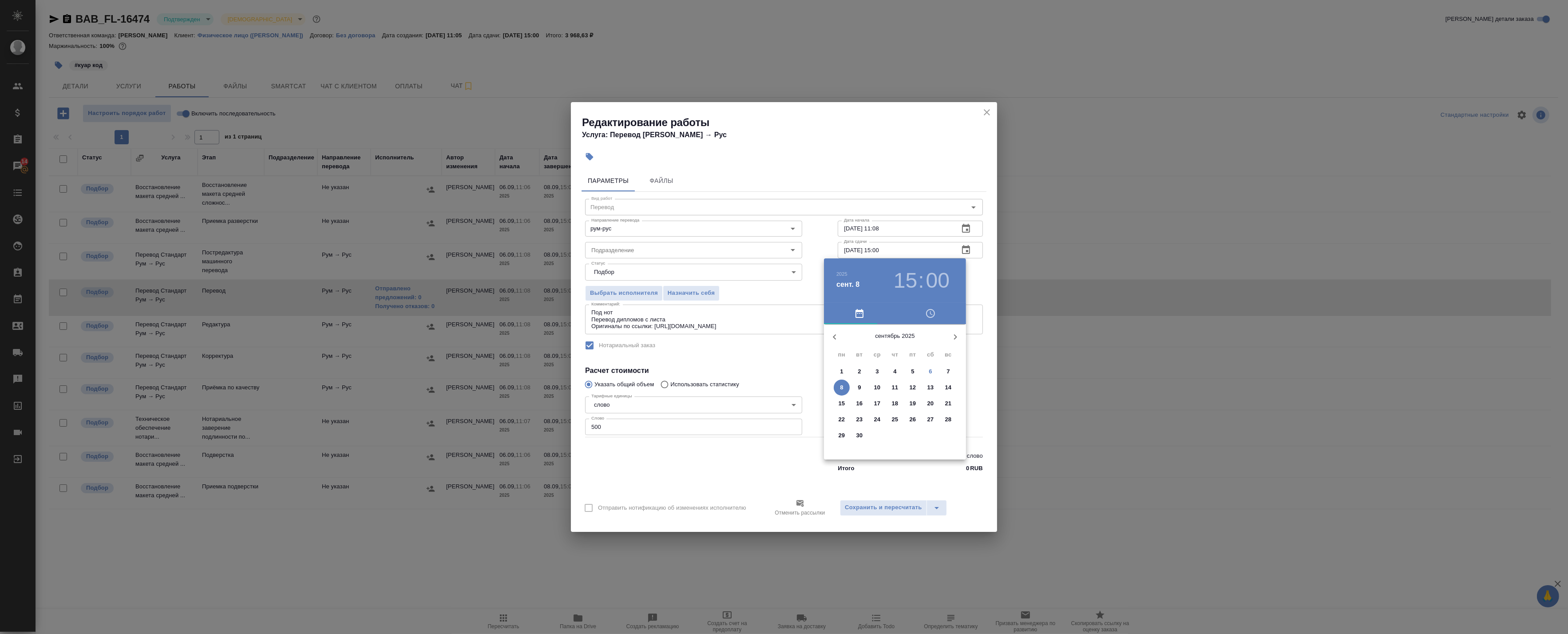
click at [911, 283] on h3 "15" at bounding box center [905, 281] width 24 height 25
click at [918, 351] on div at bounding box center [895, 394] width 116 height 116
drag, startPoint x: 905, startPoint y: 280, endPoint x: 914, endPoint y: 329, distance: 49.8
click at [905, 281] on h3 "01" at bounding box center [905, 281] width 24 height 25
click at [909, 365] on div at bounding box center [895, 394] width 116 height 116
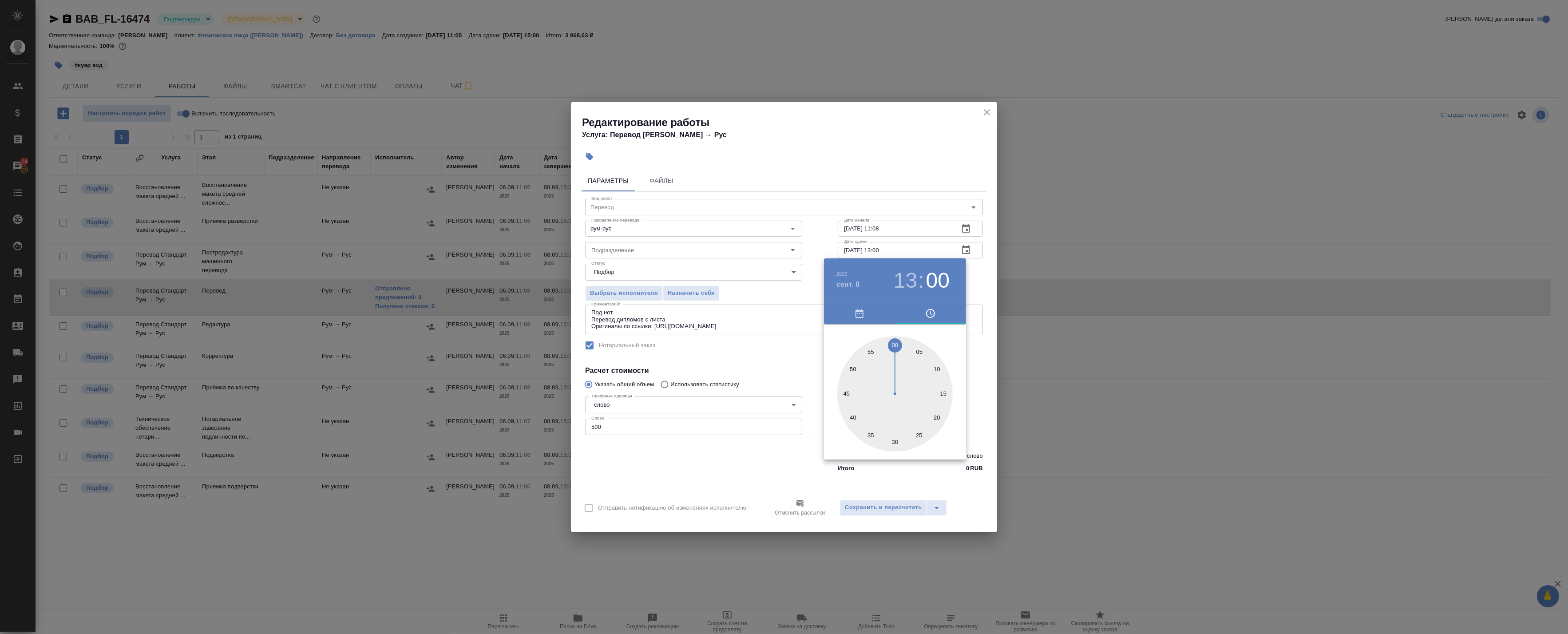
click at [891, 339] on div at bounding box center [895, 394] width 116 height 116
click at [895, 345] on div at bounding box center [895, 394] width 116 height 116
type input "08.09.2025 13:00"
click at [972, 279] on div at bounding box center [784, 317] width 1568 height 634
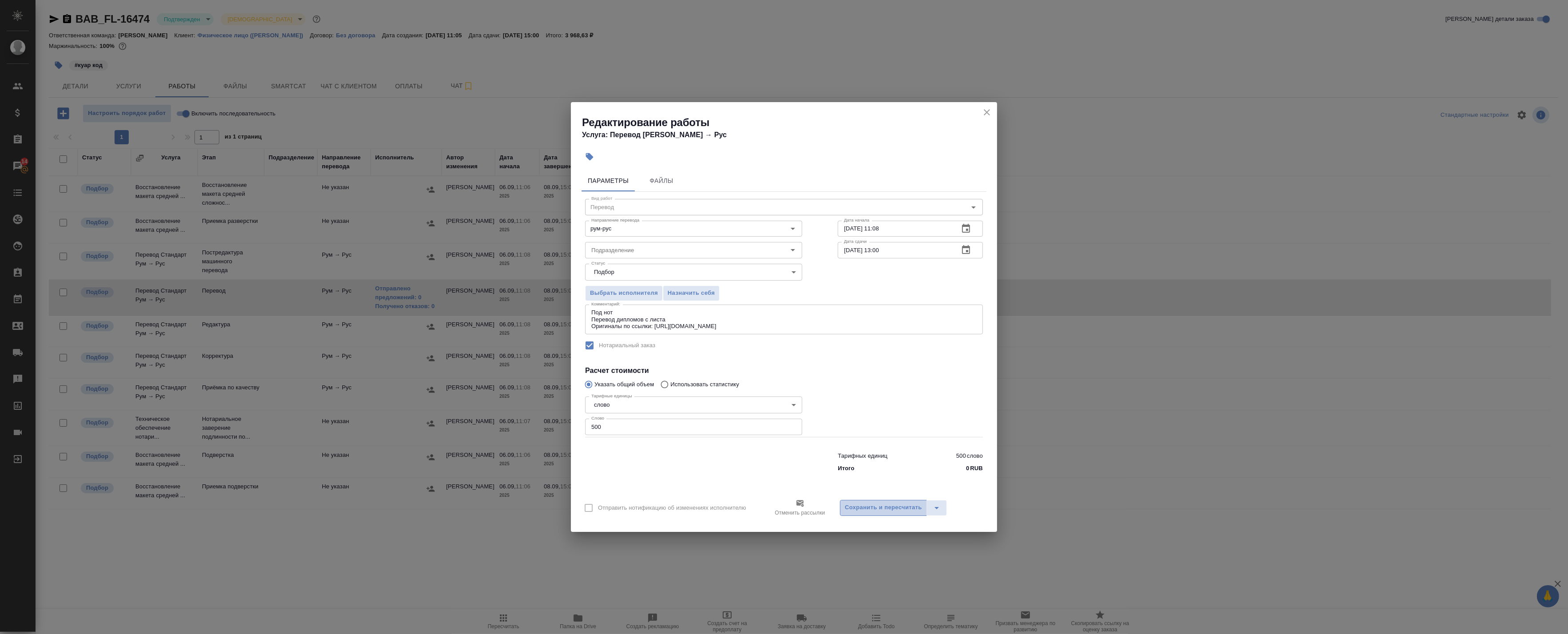
click at [870, 506] on span "Сохранить и пересчитать" at bounding box center [883, 508] width 77 height 10
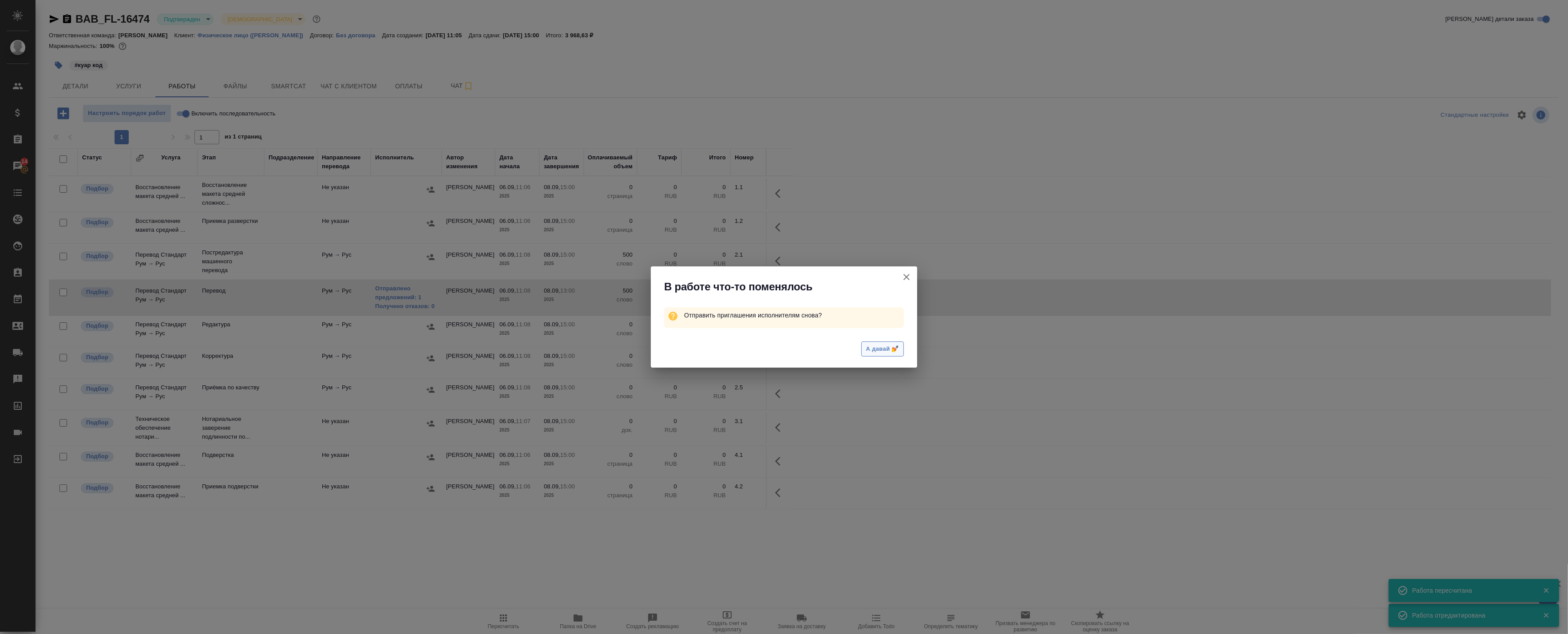
click at [894, 350] on span "А давай 💅" at bounding box center [883, 349] width 33 height 10
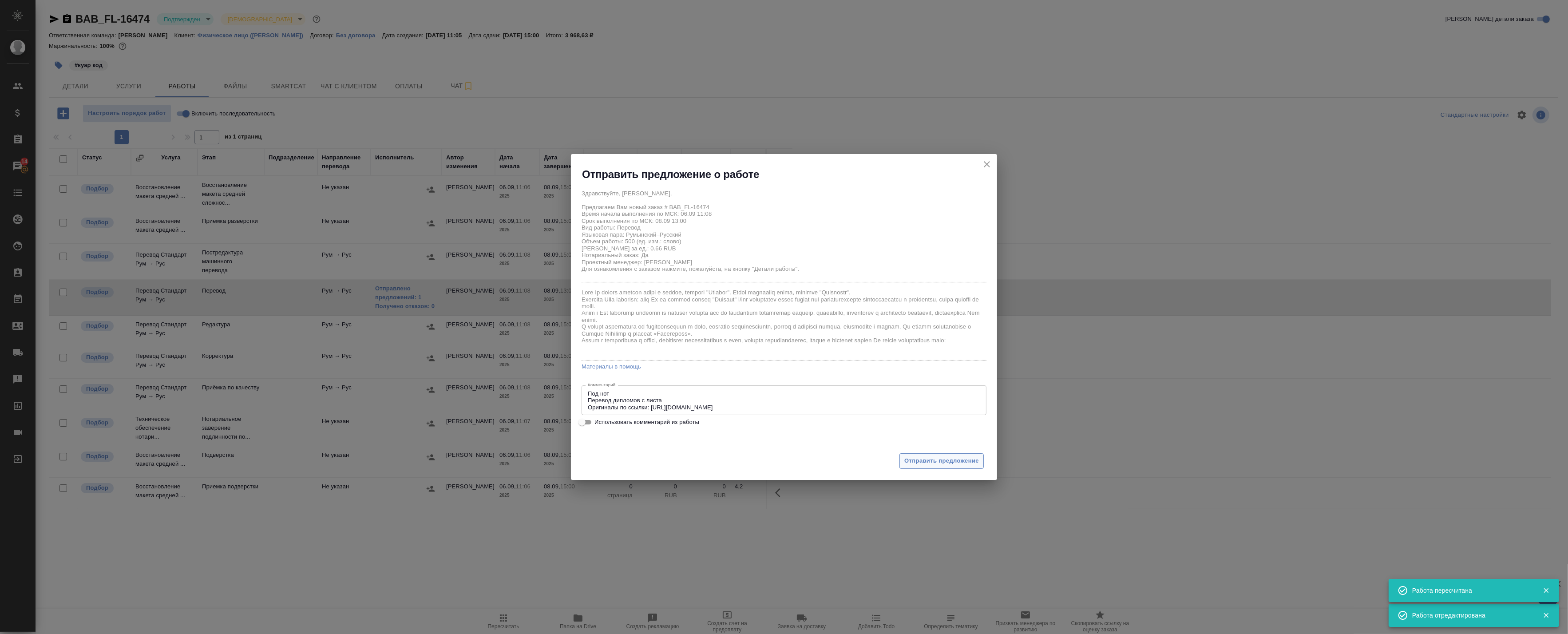
click at [921, 461] on span "Отправить предложение" at bounding box center [942, 461] width 75 height 10
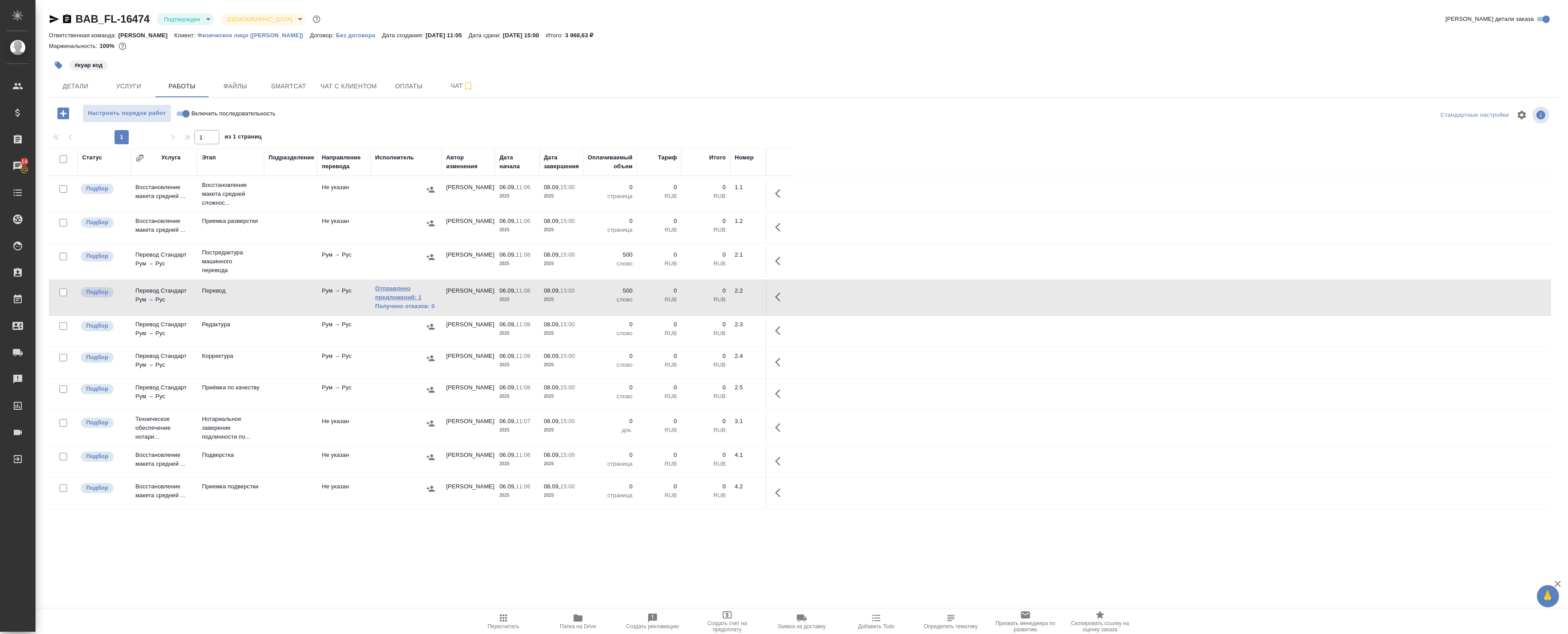
click at [401, 294] on link "Отправлено предложений: 1" at bounding box center [406, 293] width 62 height 18
click at [405, 295] on link "Отправлено предложений: 1" at bounding box center [406, 293] width 62 height 18
click at [773, 291] on button "button" at bounding box center [780, 297] width 21 height 21
click at [699, 296] on icon "button" at bounding box center [700, 297] width 8 height 9
click at [79, 82] on span "Детали" at bounding box center [75, 86] width 43 height 11
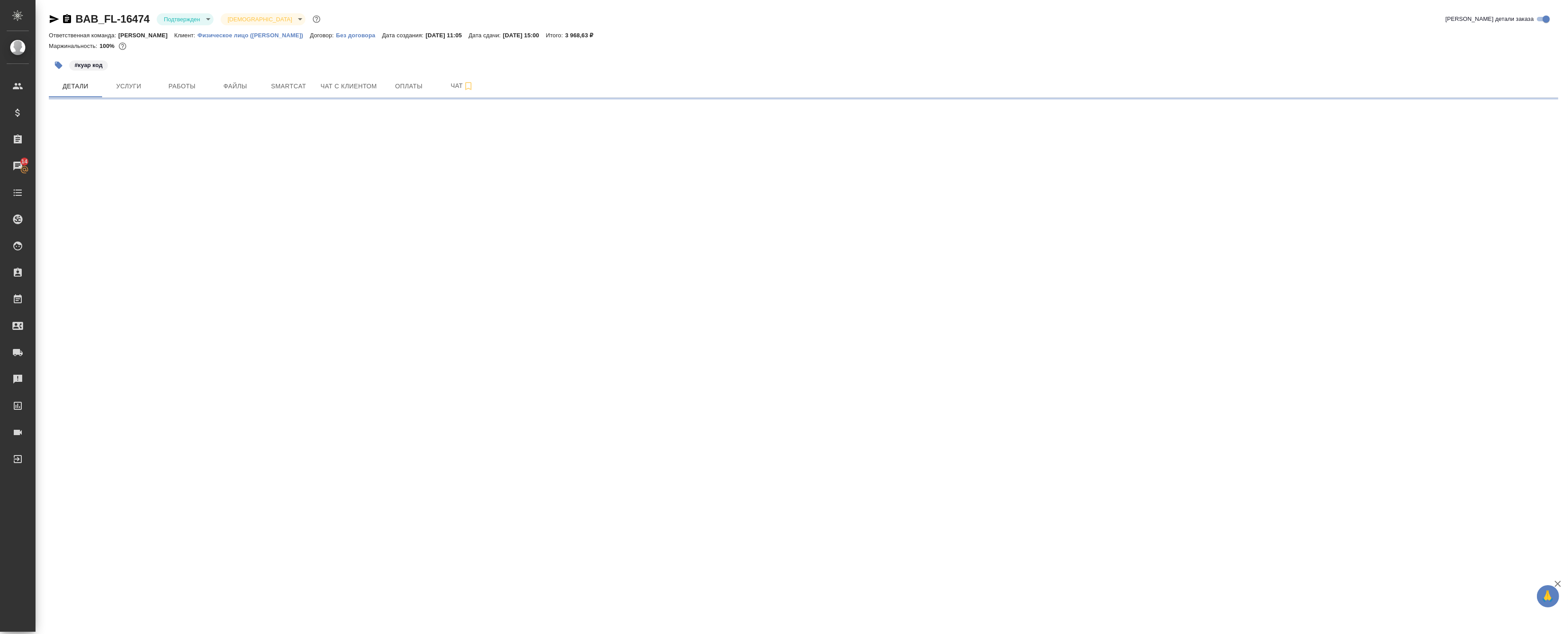
select select "RU"
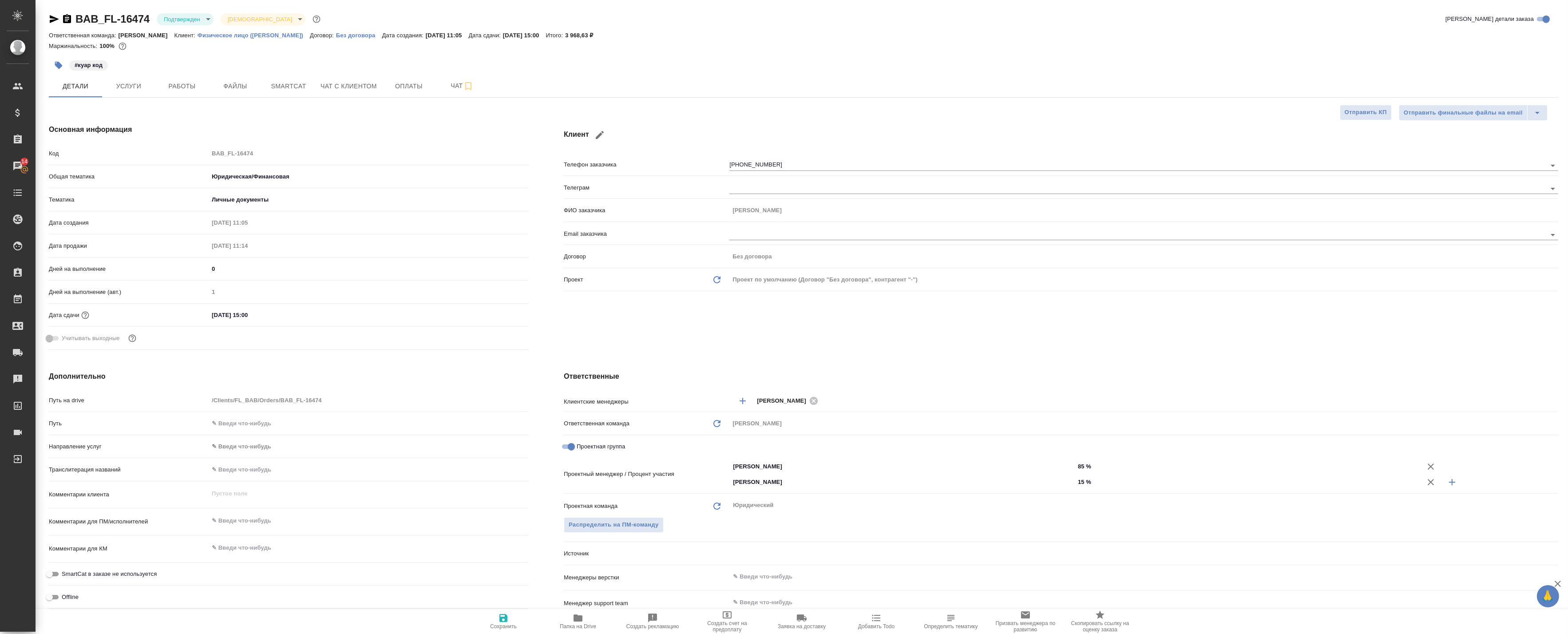
type textarea "x"
click at [201, 82] on span "Работы" at bounding box center [182, 86] width 43 height 11
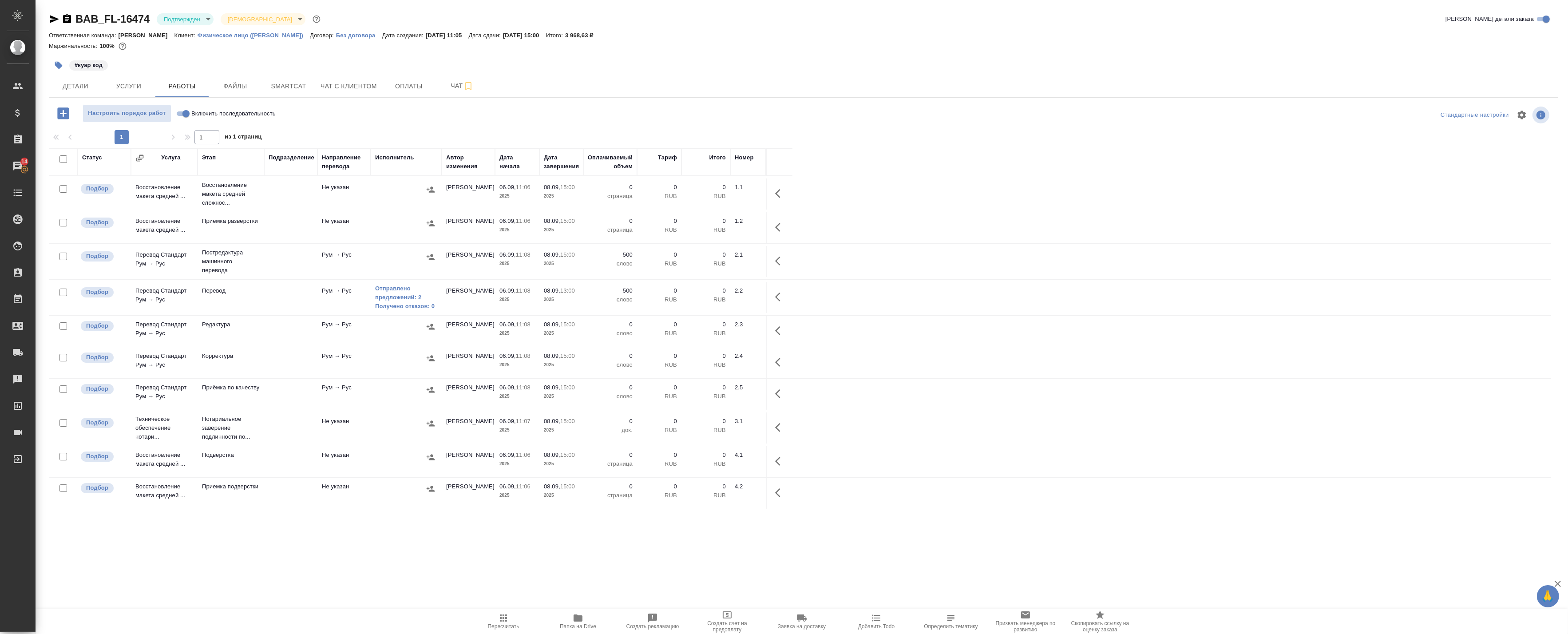
click at [200, 12] on body "🙏 .cls-1 fill:#fff; AWATERA Badanyan Artak Клиенты Спецификации Заказы 14 Чаты …" at bounding box center [784, 317] width 1568 height 634
click at [199, 90] on li "В работе" at bounding box center [197, 93] width 81 height 15
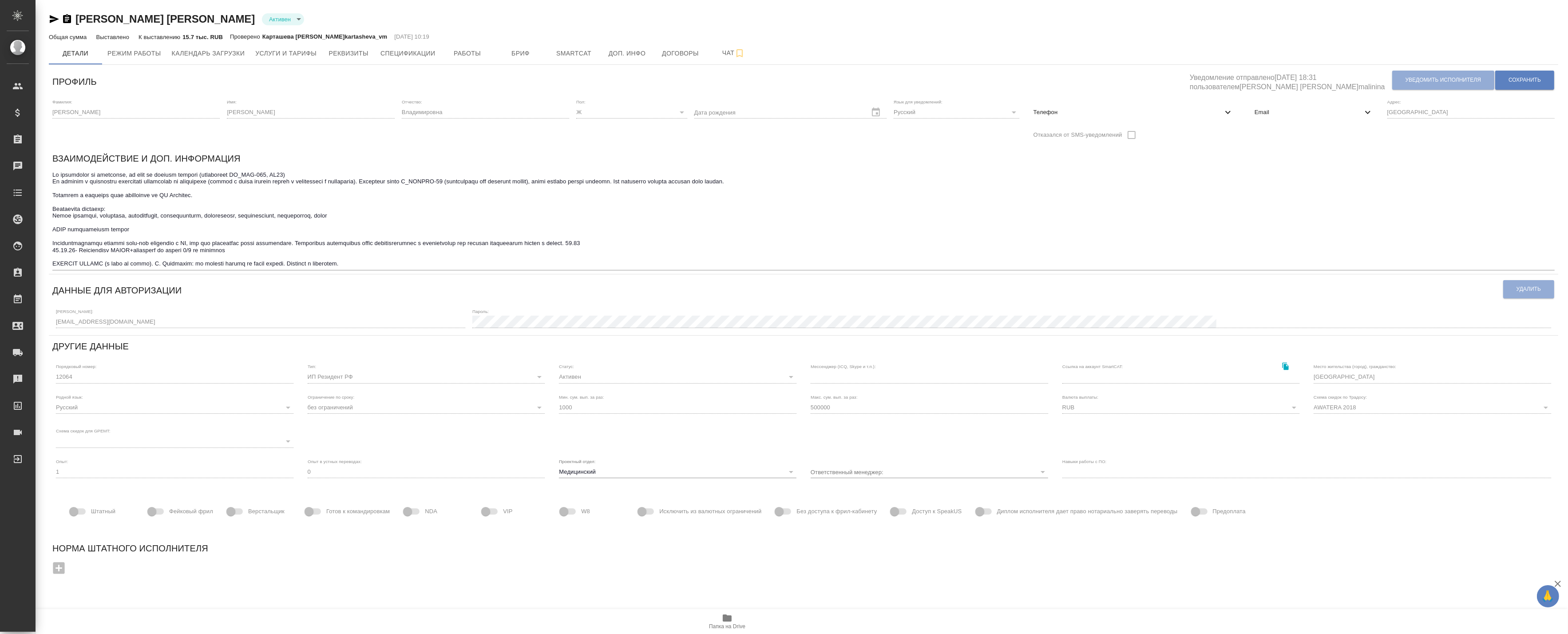
click at [1266, 107] on div "Email" at bounding box center [1314, 112] width 133 height 19
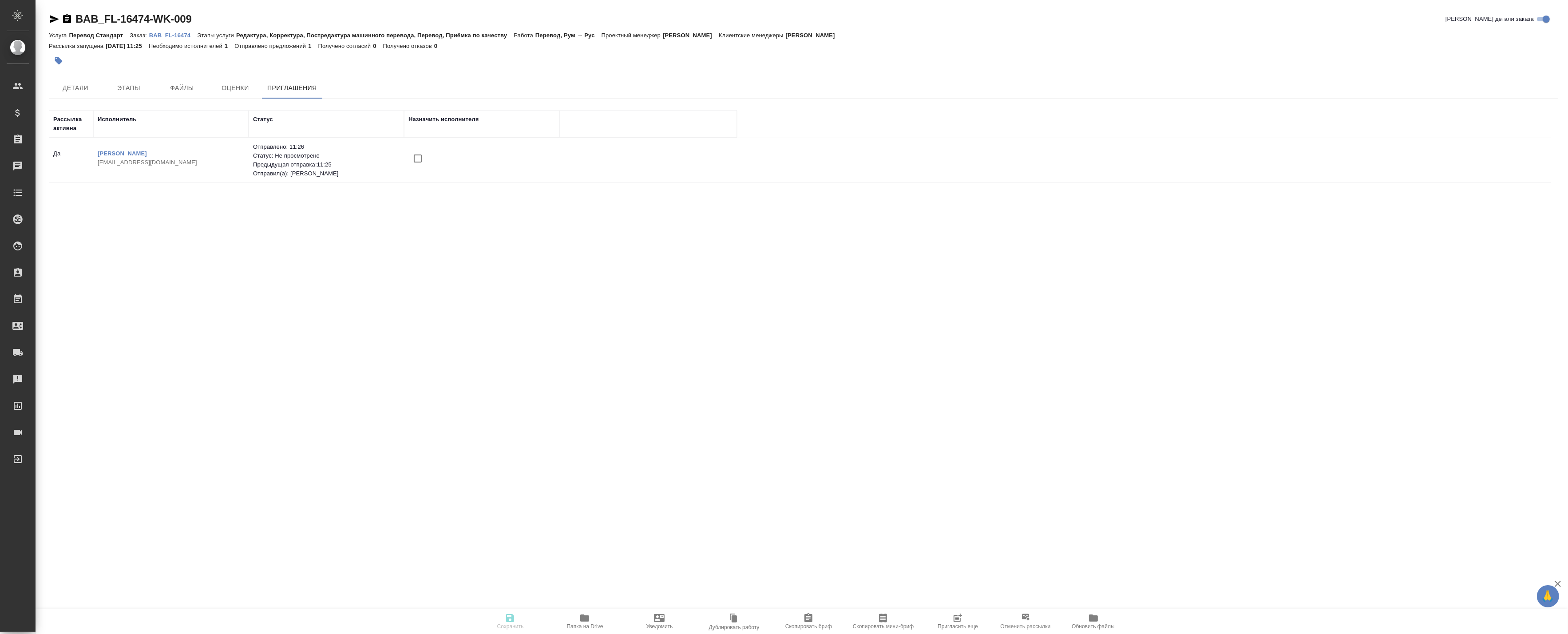
click at [975, 619] on span "Пригласить еще" at bounding box center [957, 621] width 64 height 17
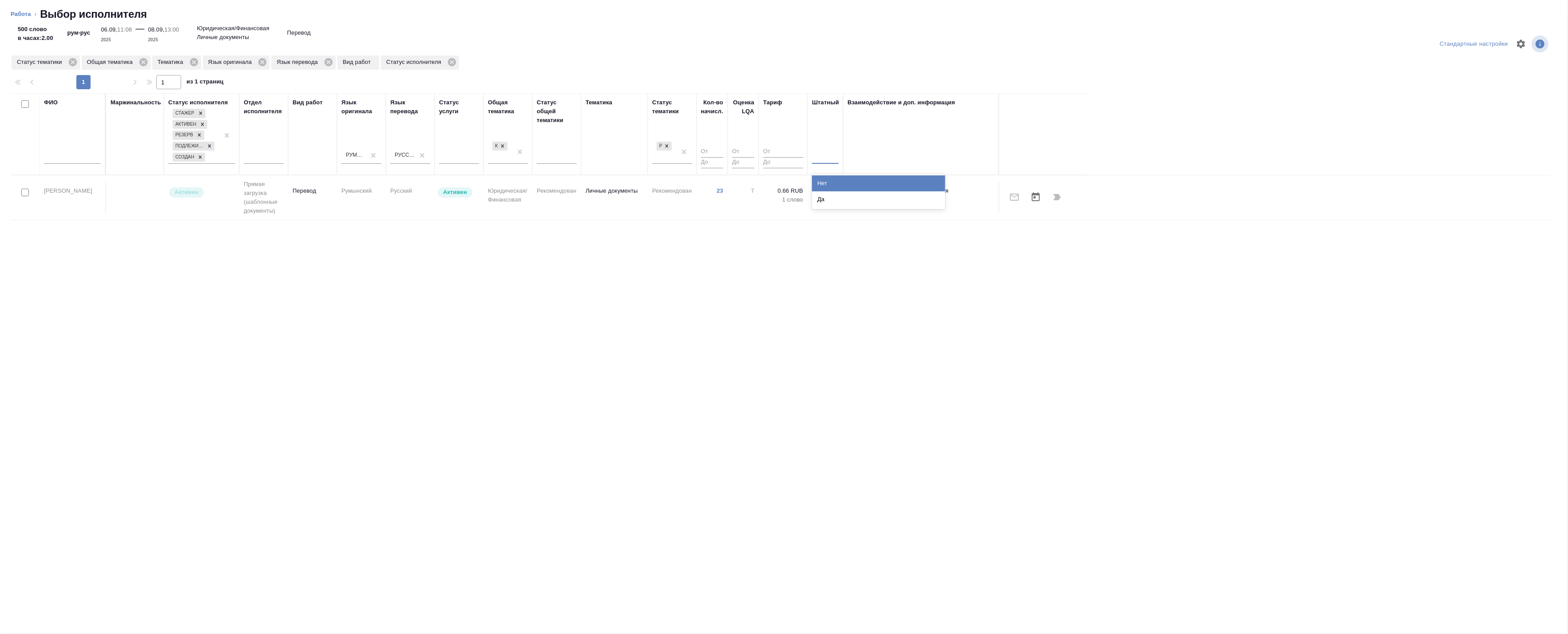
click at [824, 157] on div at bounding box center [825, 155] width 27 height 13
click at [828, 185] on div "Нет" at bounding box center [878, 183] width 133 height 16
click at [1014, 193] on icon "button" at bounding box center [1015, 193] width 11 height 11
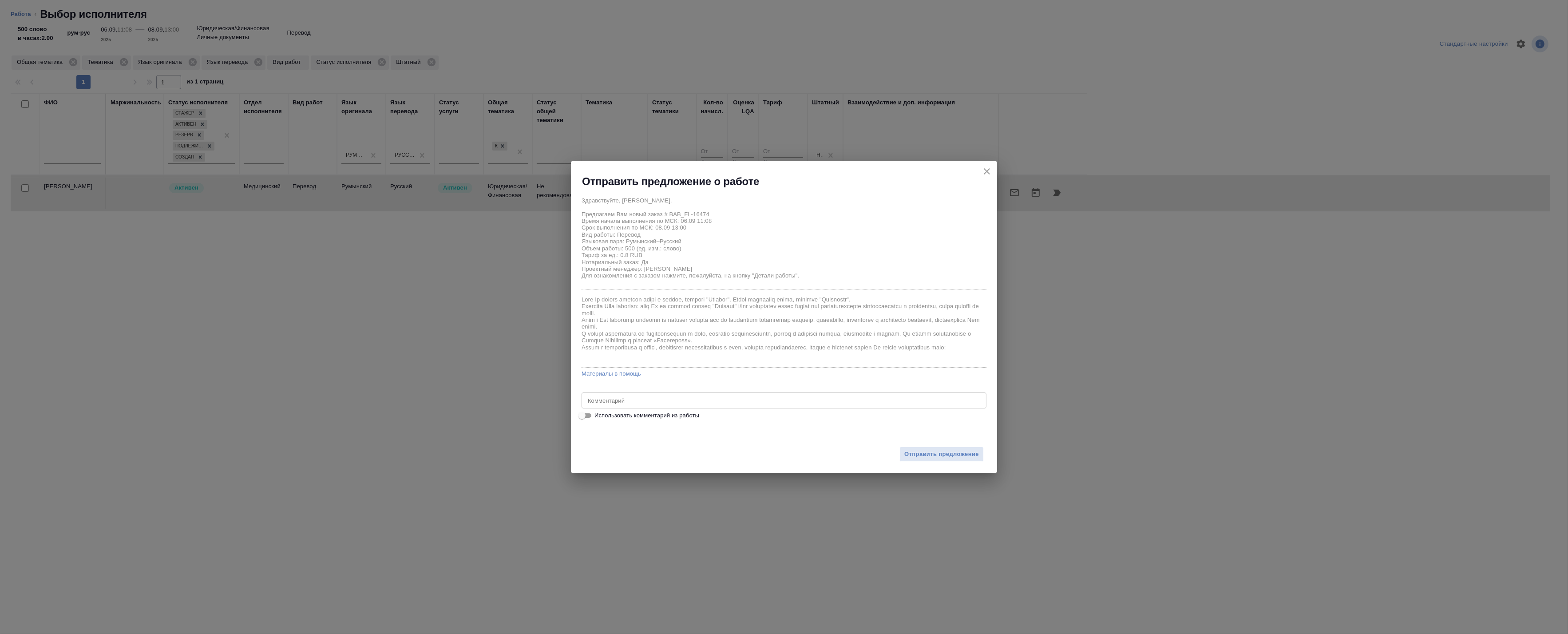
click at [635, 418] on span "Использовать комментарий из работы" at bounding box center [647, 415] width 105 height 9
click at [598, 418] on input "Использовать комментарий из работы" at bounding box center [582, 416] width 32 height 11
checkbox input "true"
type textarea "Под нот Перевод дипломов с листа Оригиналы по ссылки: https://drive.awatera.com…"
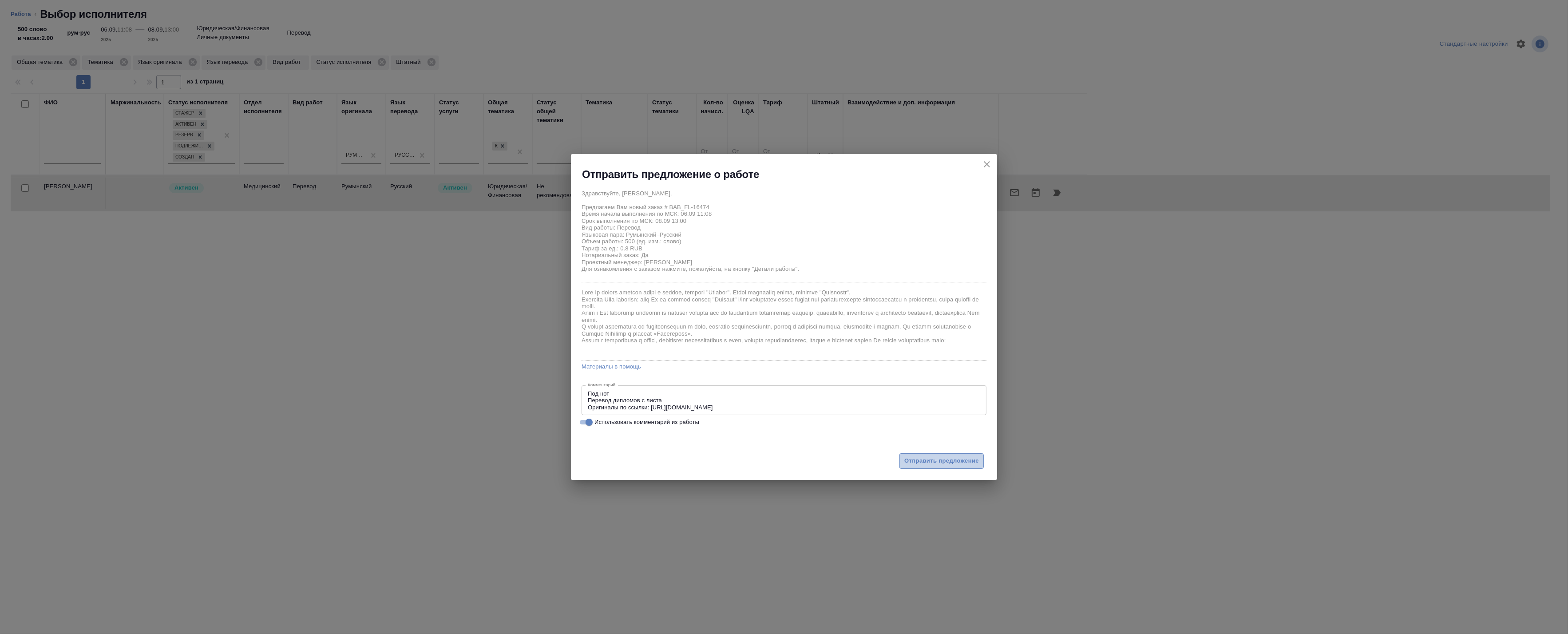
click at [934, 461] on span "Отправить предложение" at bounding box center [942, 461] width 75 height 10
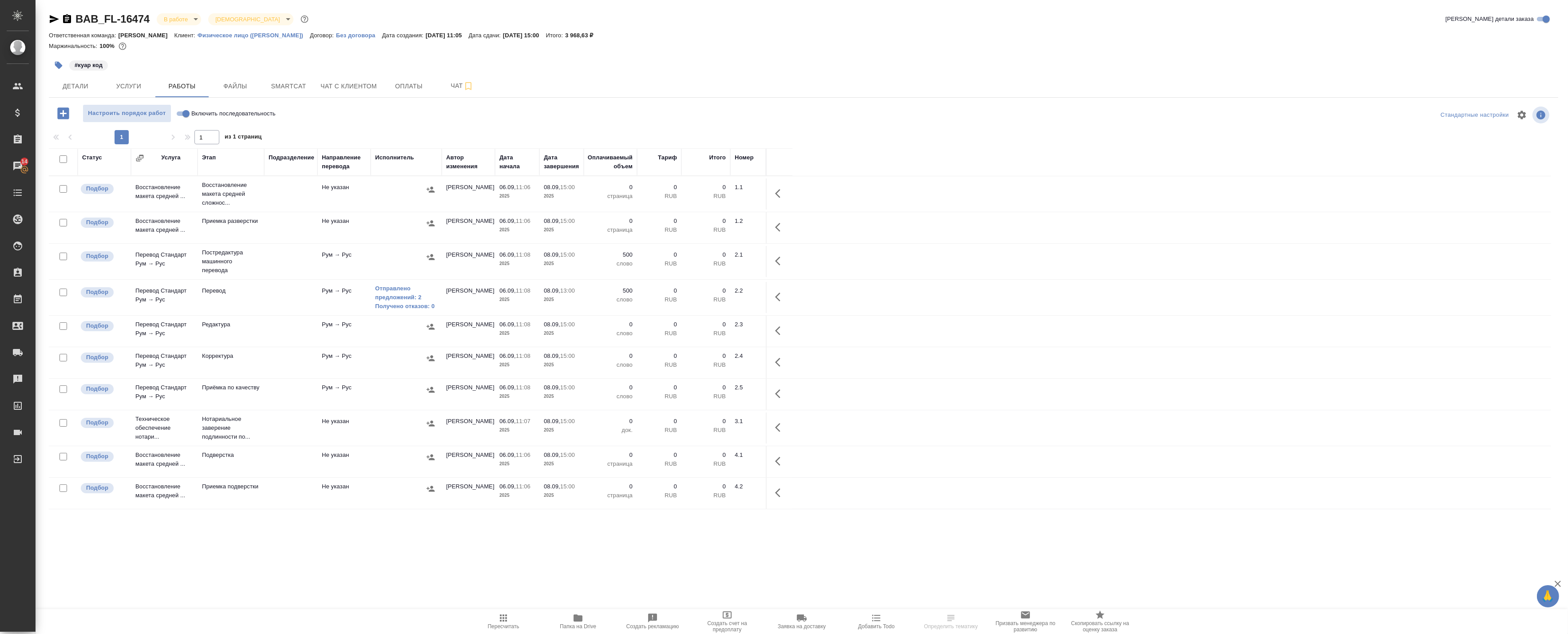
click at [462, 560] on div "BAB_FL-16474 В работе inProgress Святая троица holyTrinity Кратко детали заказа…" at bounding box center [803, 285] width 1519 height 571
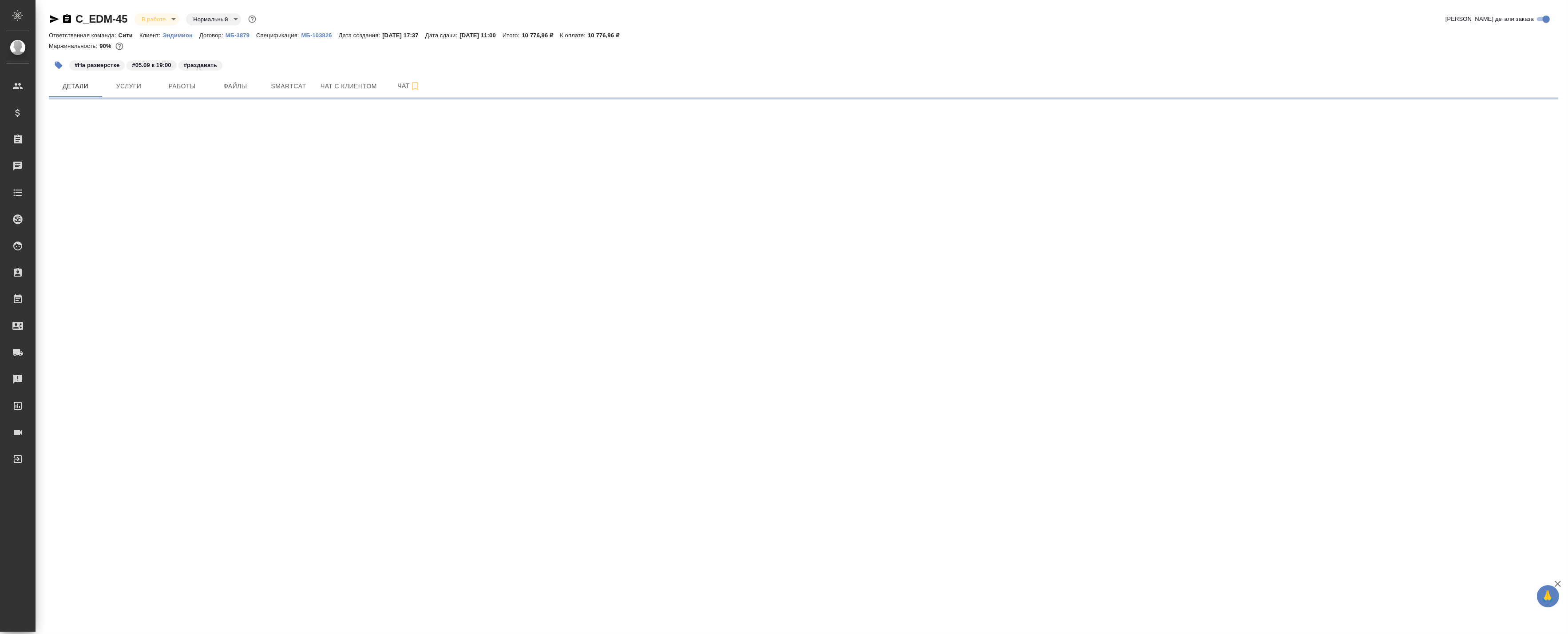
select select "RU"
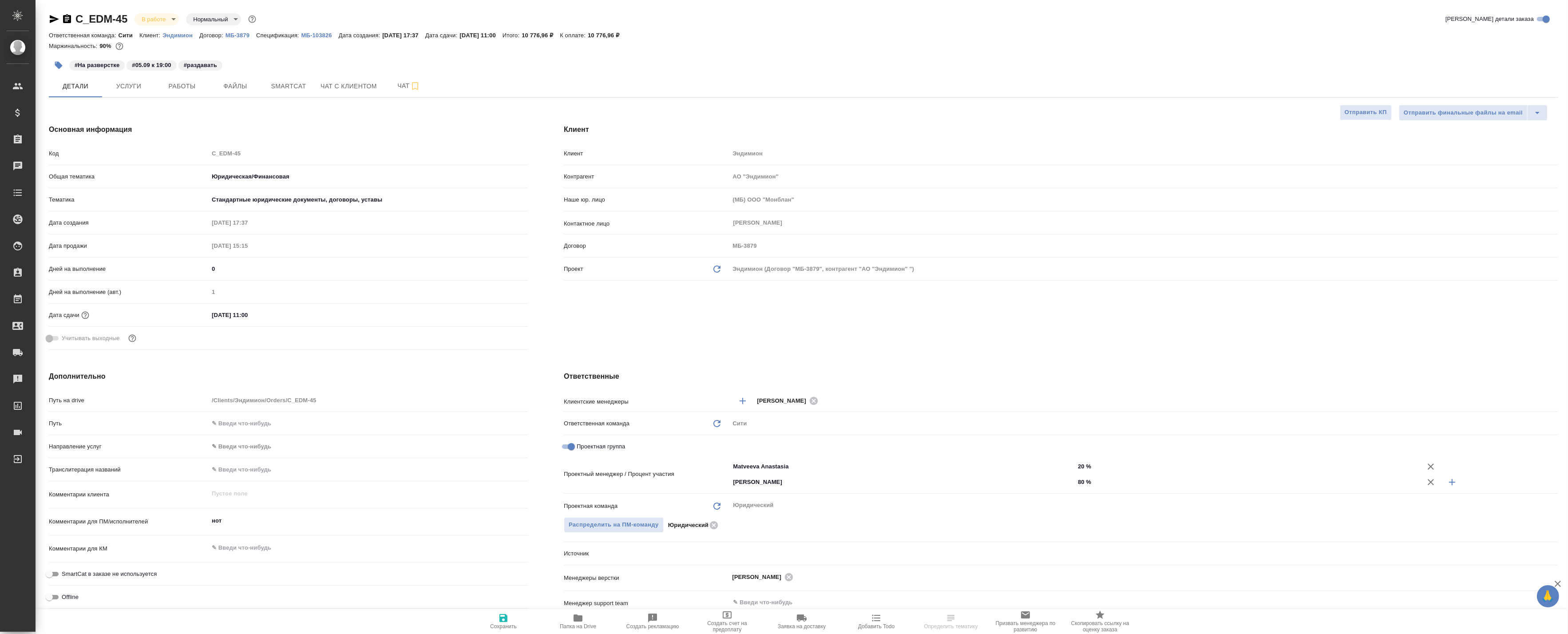
type textarea "x"
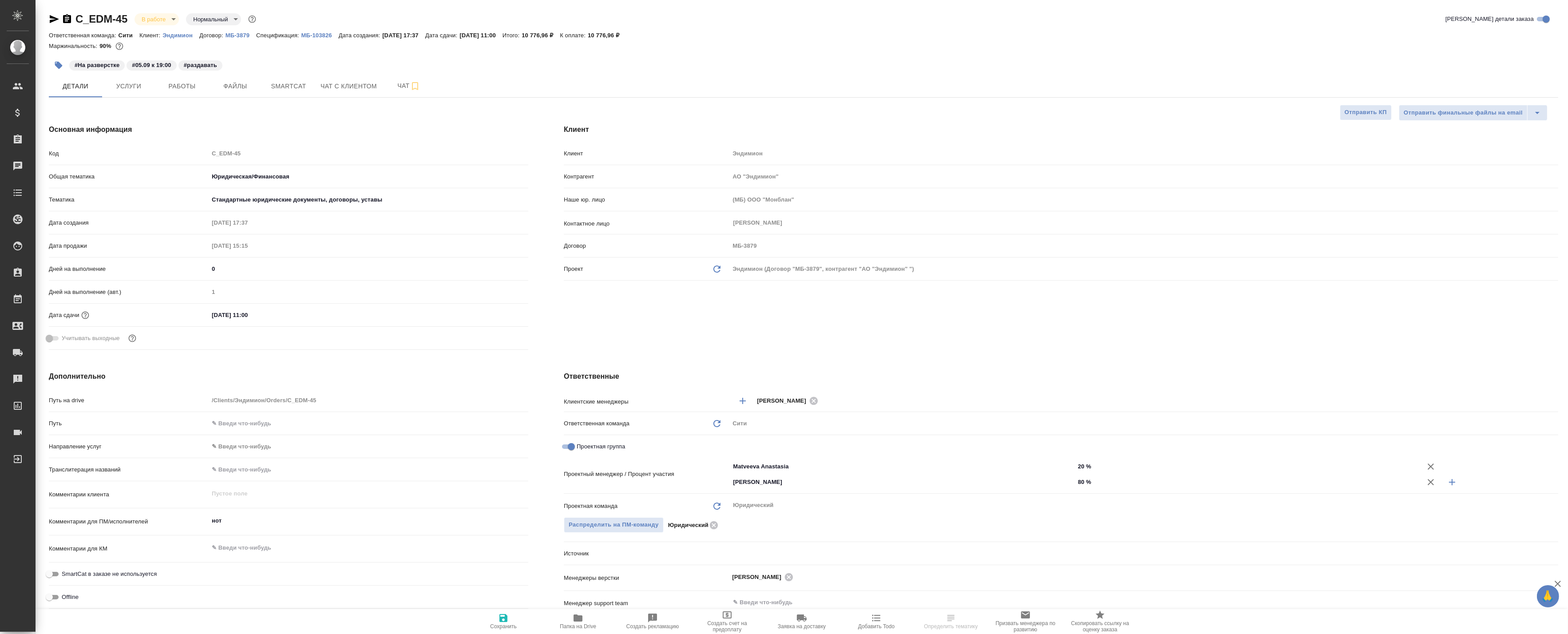
type textarea "x"
click at [172, 83] on span "Работы" at bounding box center [182, 86] width 43 height 11
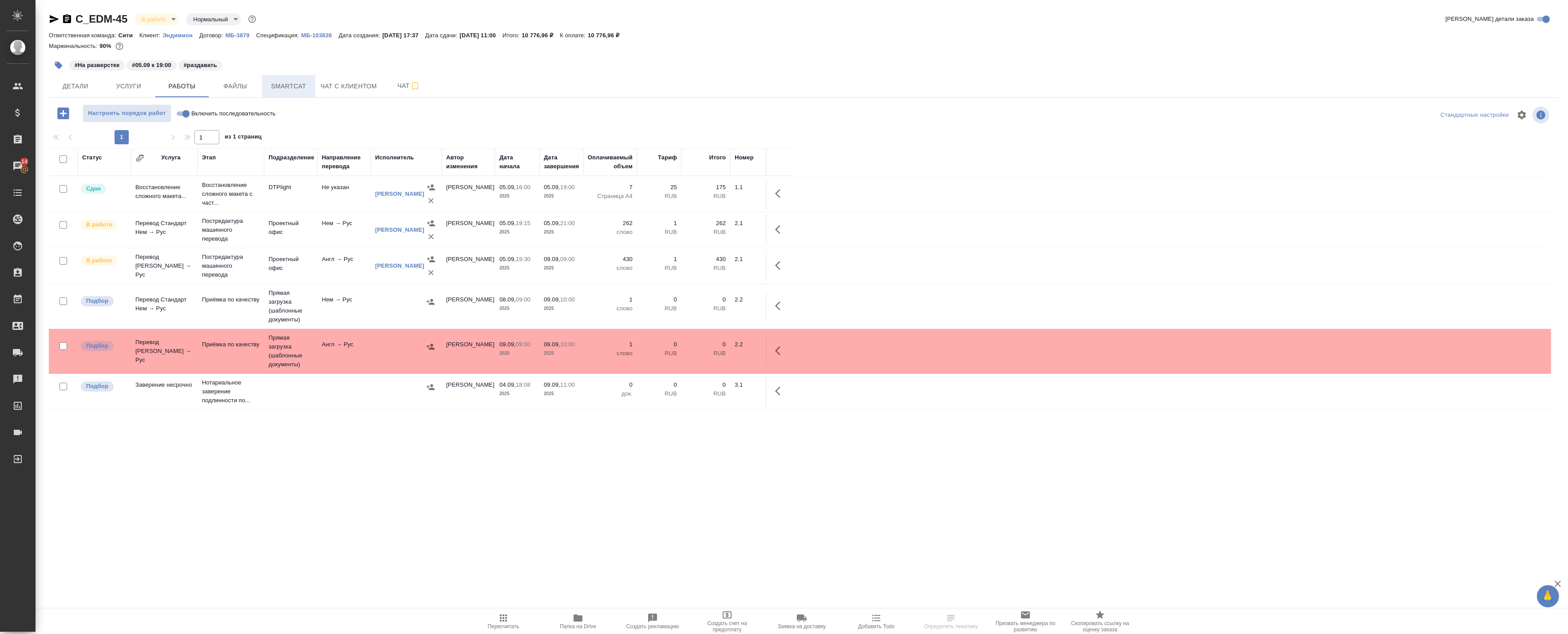
click at [291, 90] on span "Smartcat" at bounding box center [289, 86] width 43 height 11
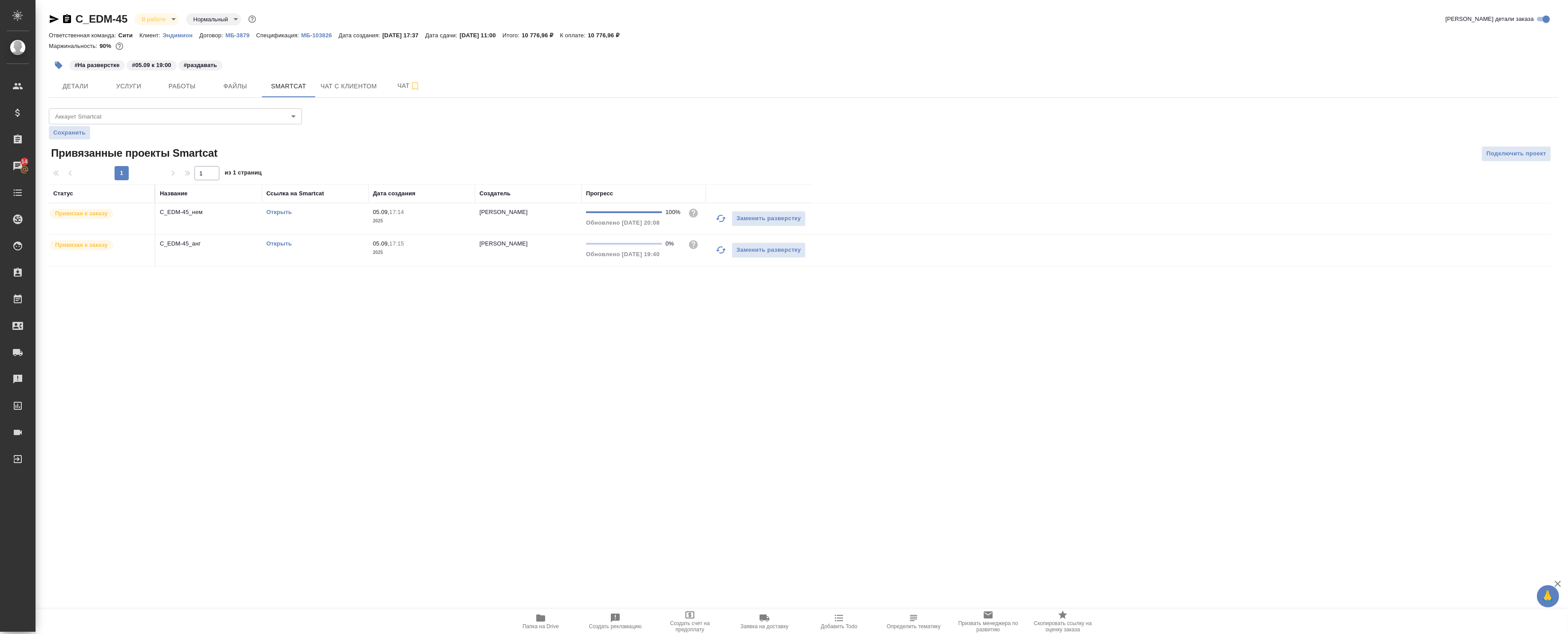
click at [281, 207] on td "Открыть" at bounding box center [315, 219] width 107 height 31
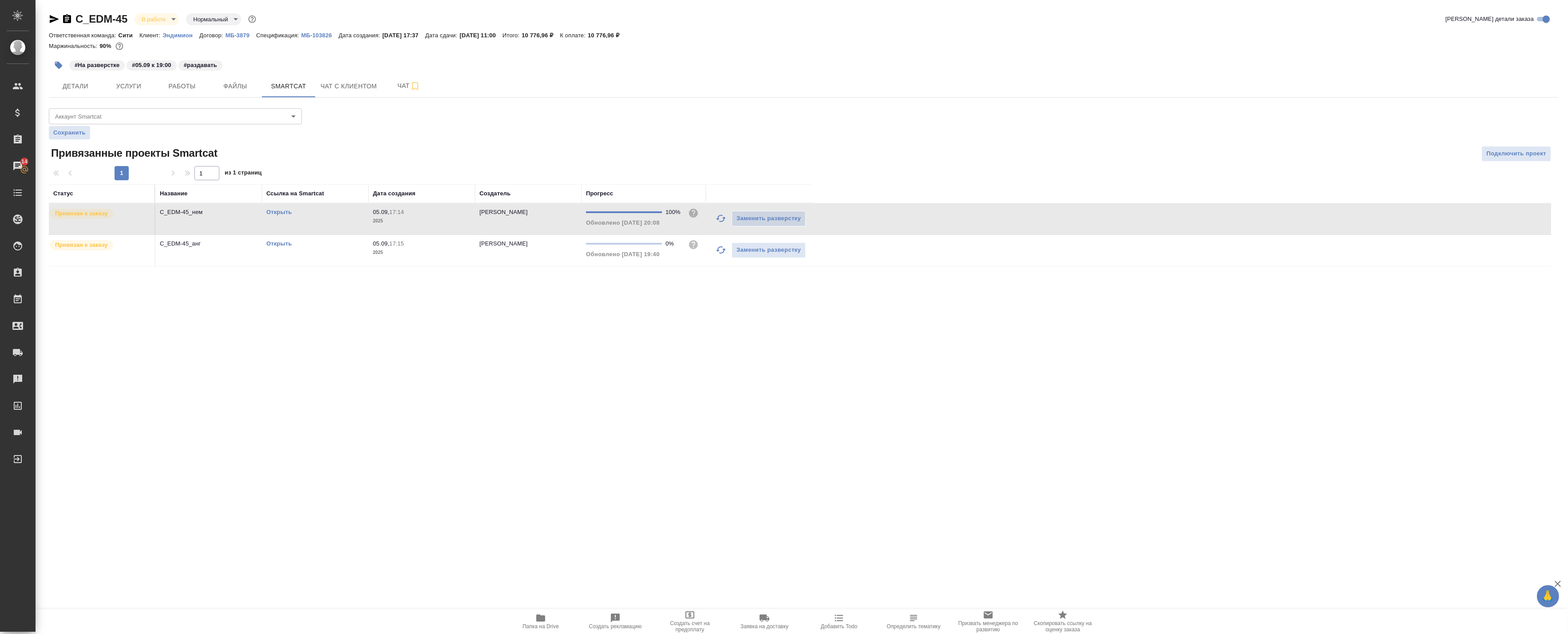
click at [278, 213] on link "Открыть" at bounding box center [279, 212] width 26 height 7
click at [285, 244] on link "Открыть" at bounding box center [279, 244] width 26 height 7
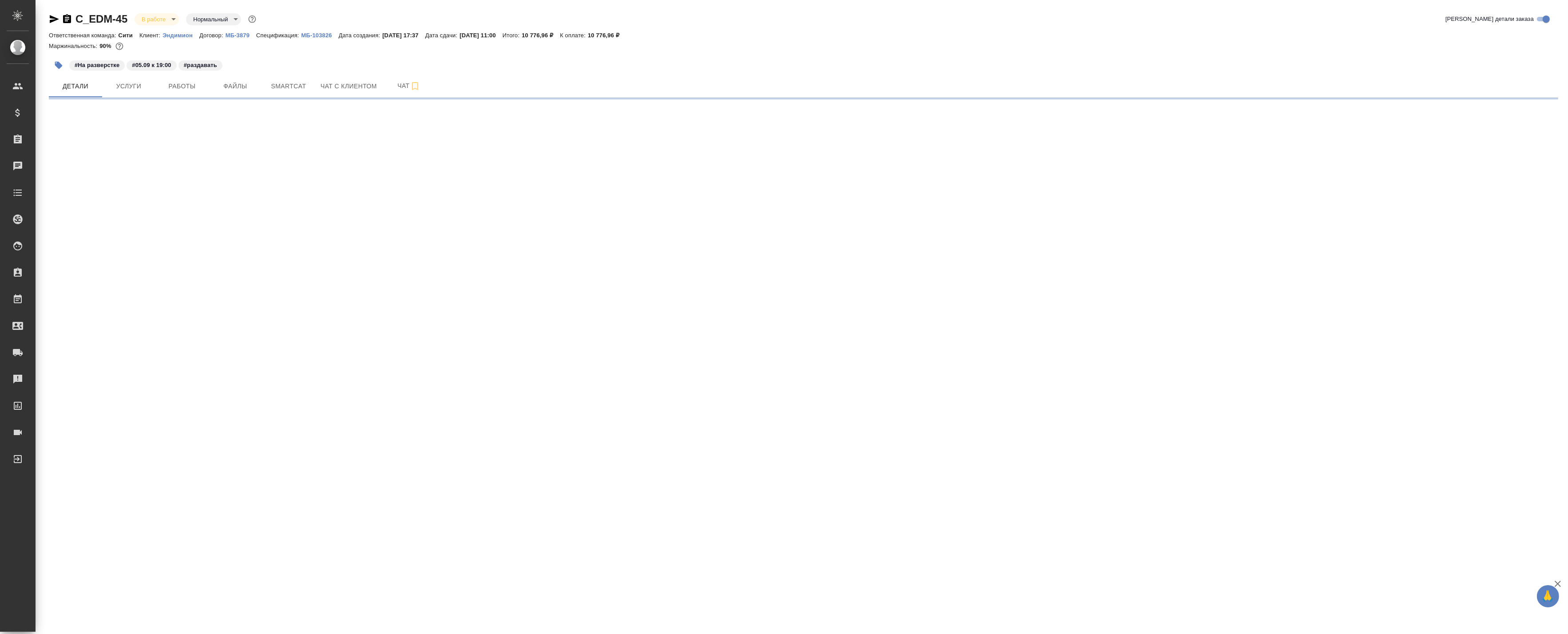
select select "RU"
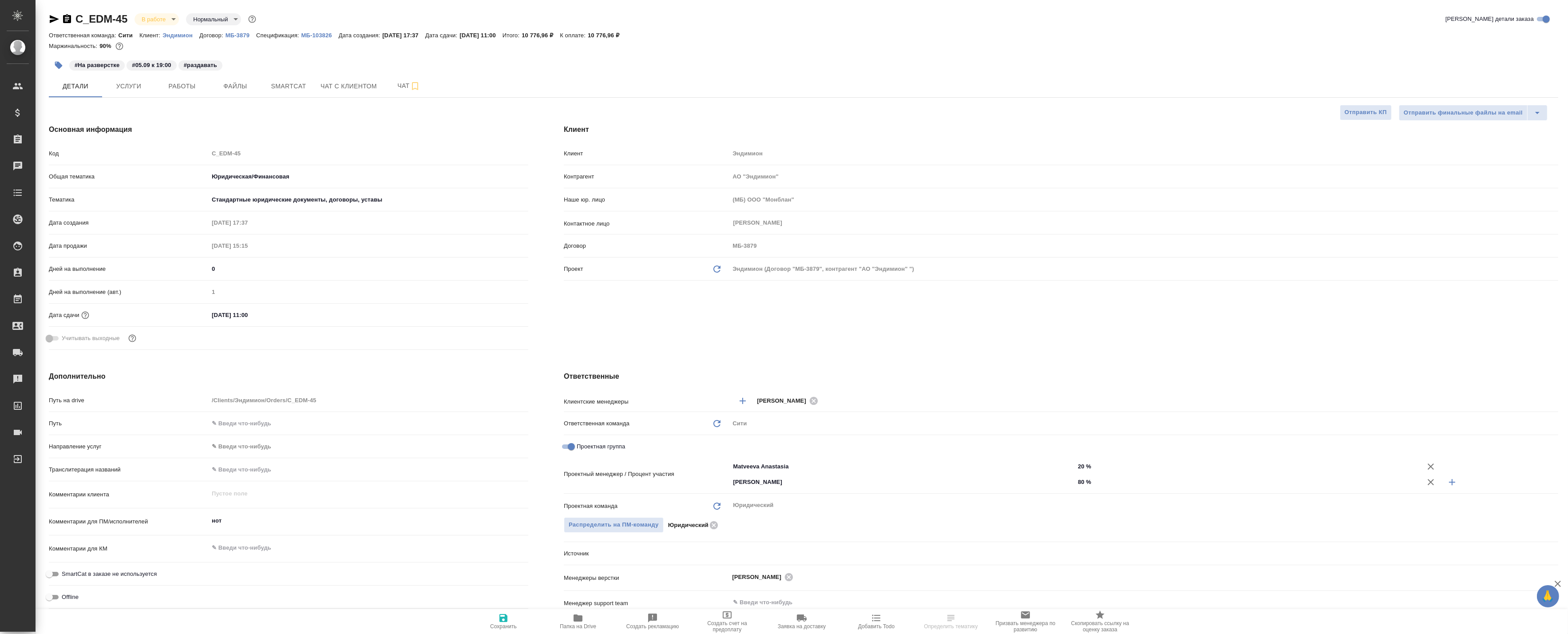
type textarea "x"
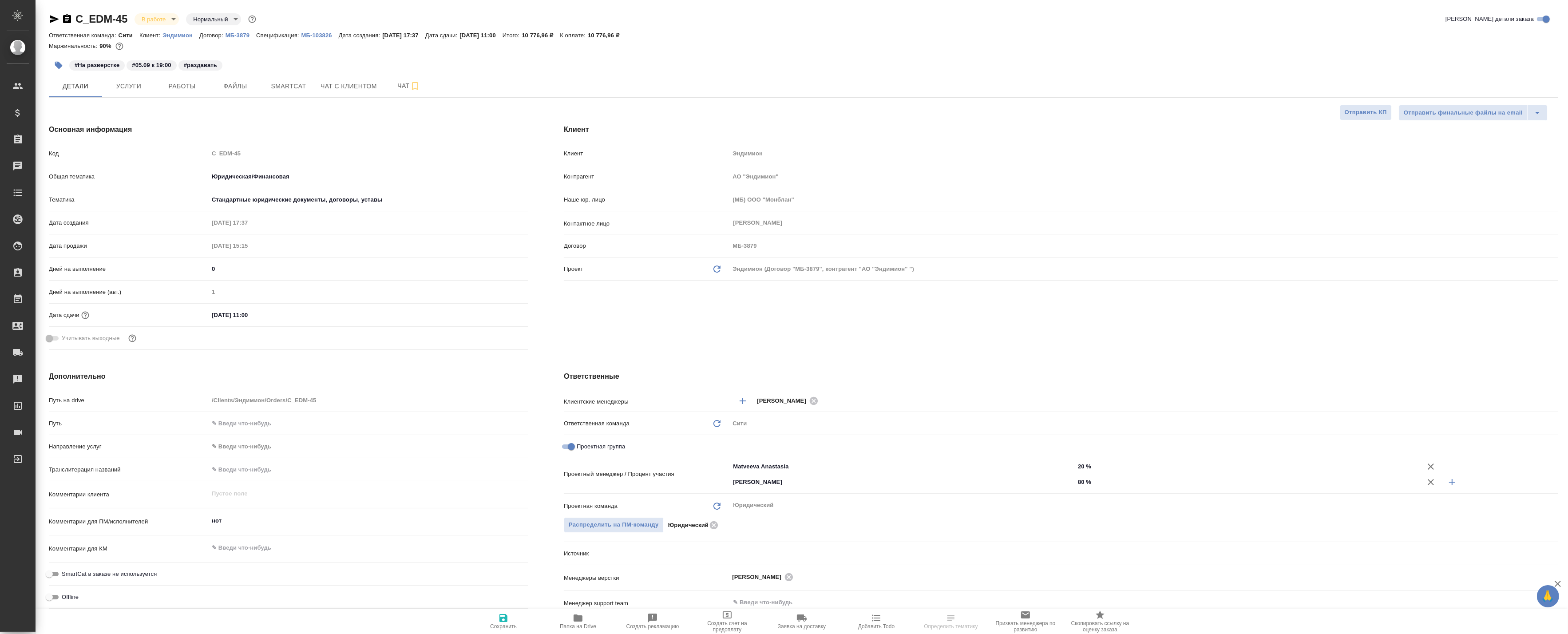
type textarea "x"
click at [180, 83] on span "Работы" at bounding box center [182, 86] width 43 height 11
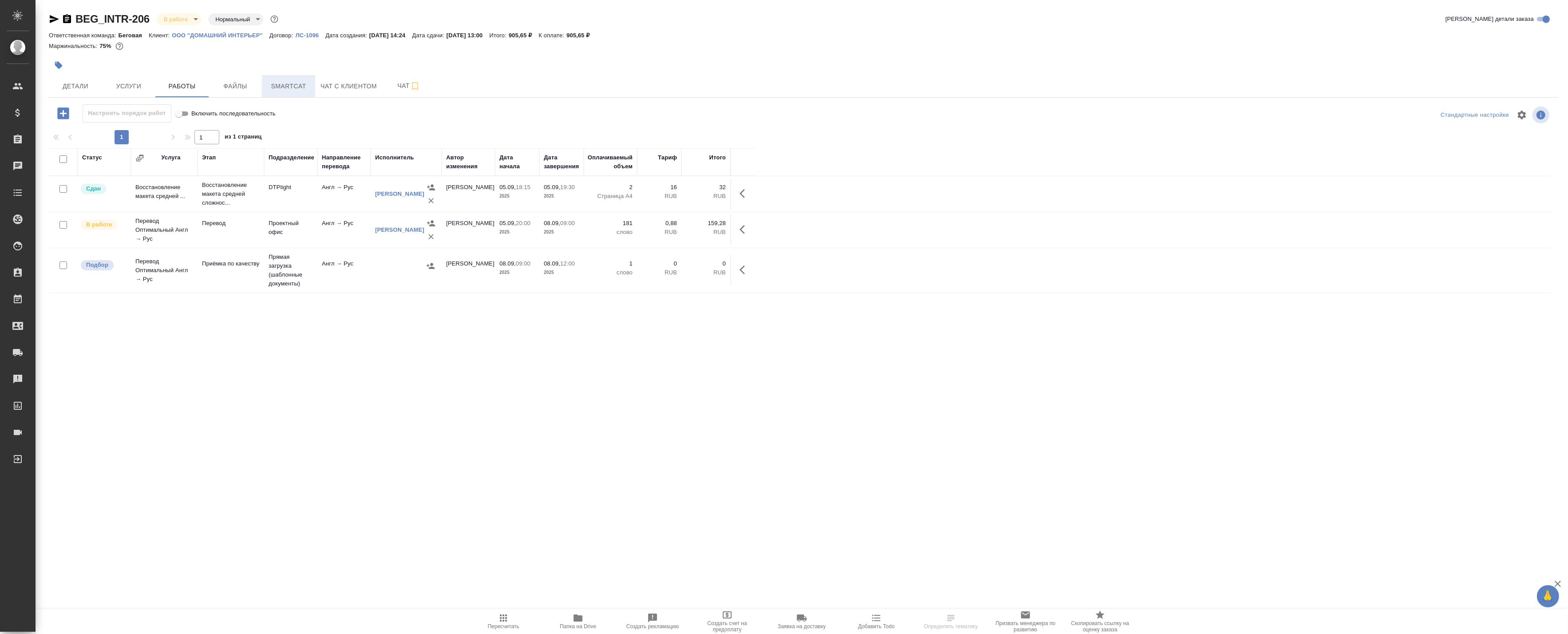
click at [289, 91] on button "Smartcat" at bounding box center [289, 86] width 54 height 22
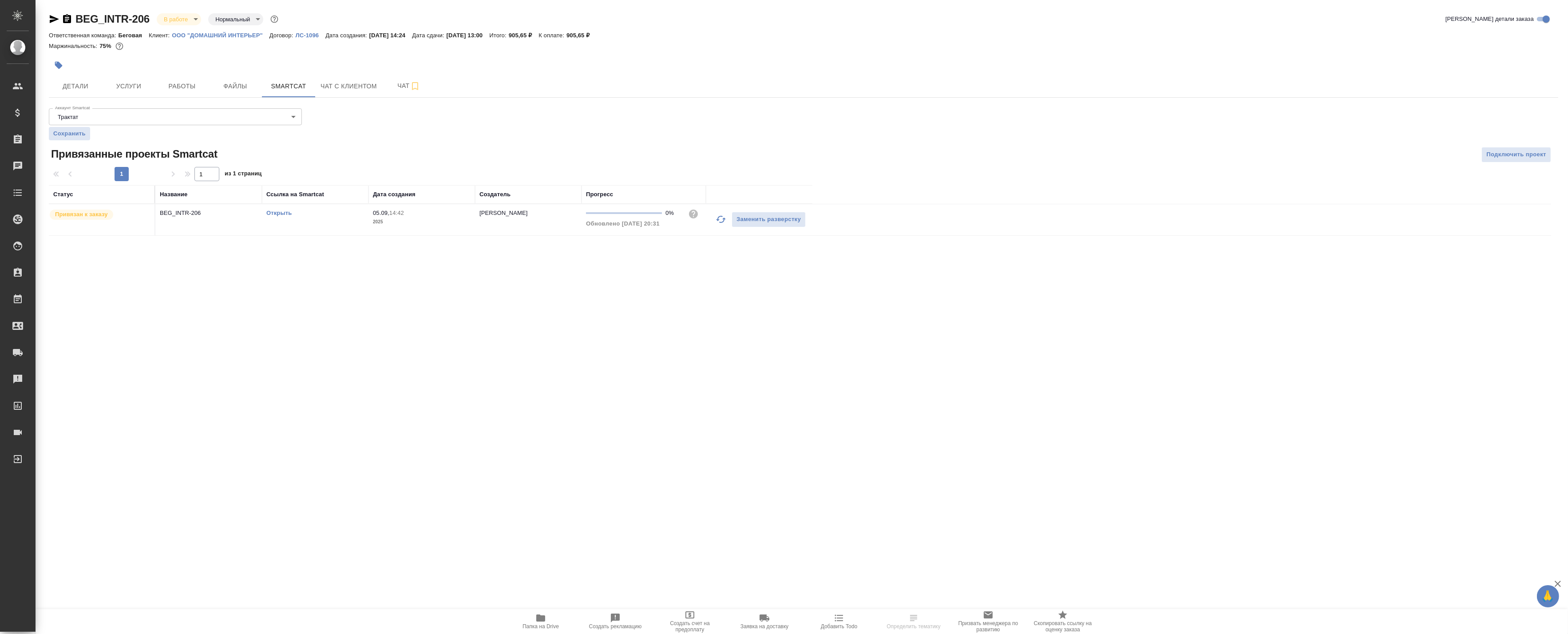
click at [282, 211] on link "Открыть" at bounding box center [279, 213] width 26 height 7
click at [177, 86] on span "Работы" at bounding box center [182, 86] width 43 height 11
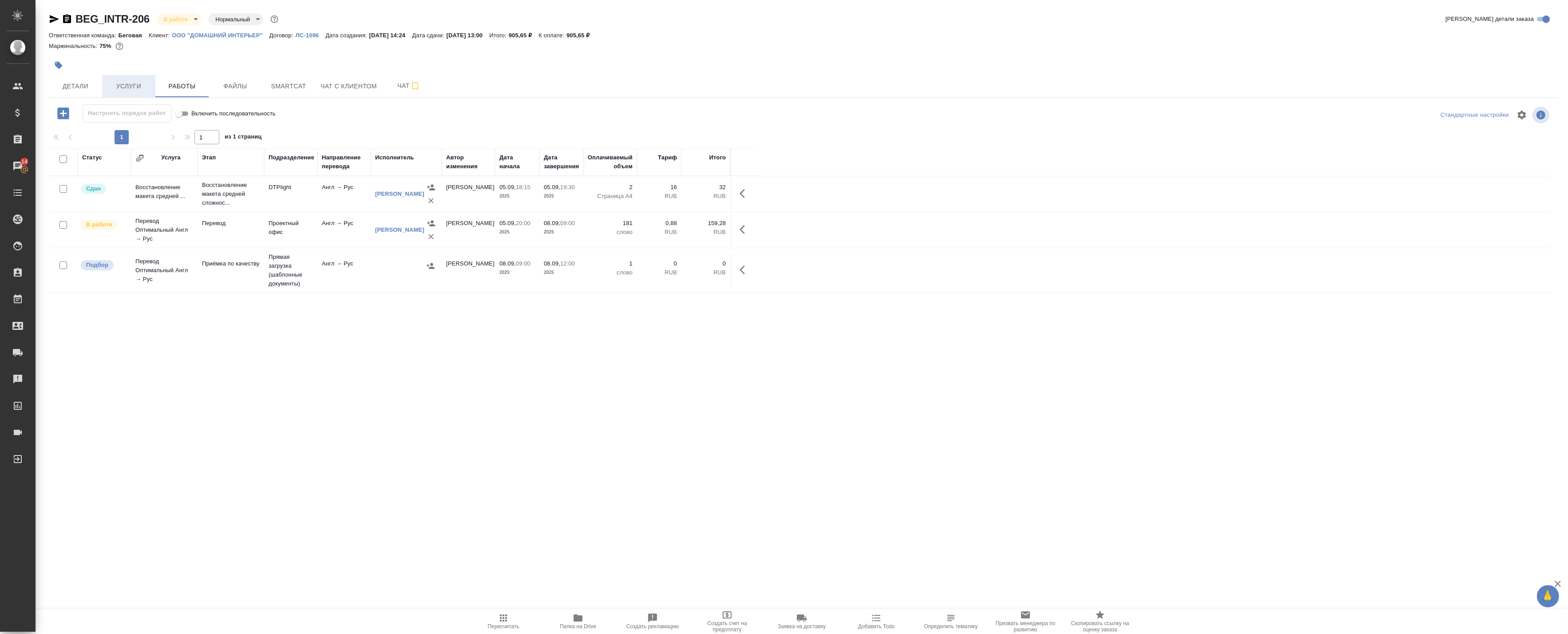
click at [102, 86] on button "Услуги" at bounding box center [129, 86] width 54 height 22
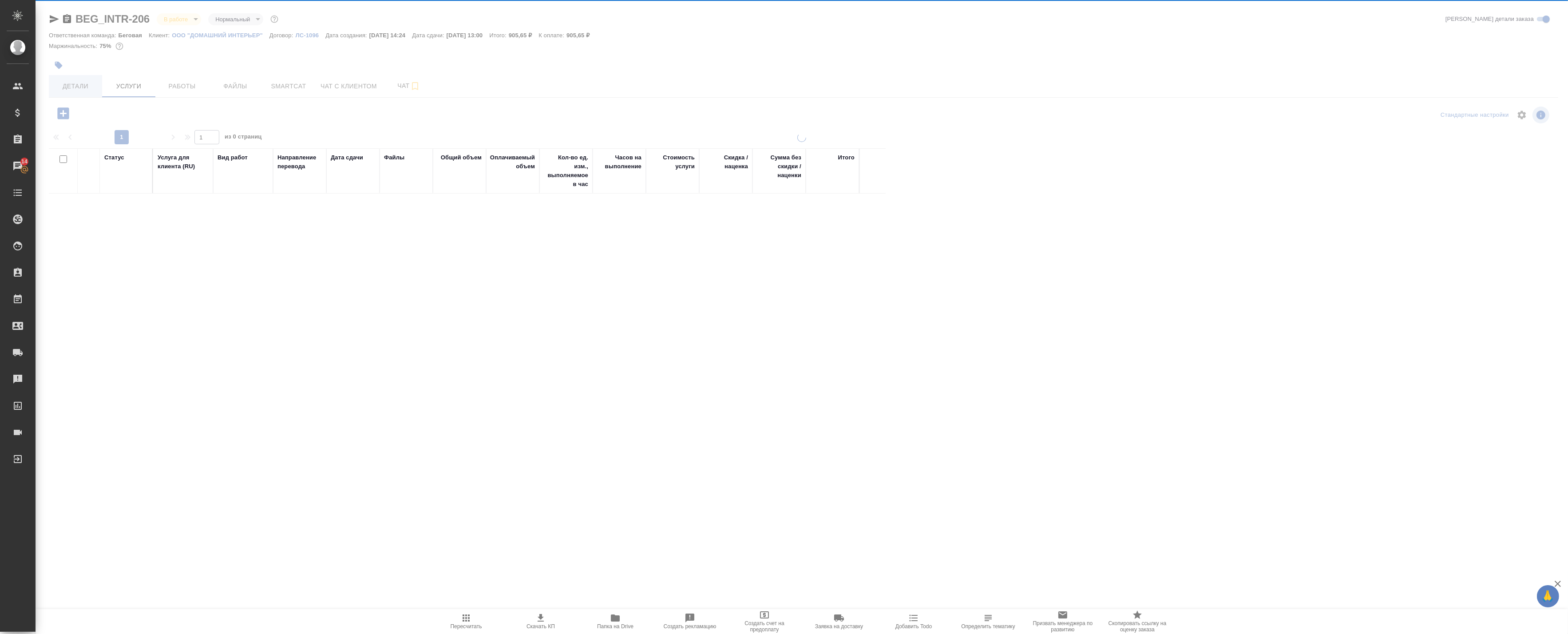
click at [88, 87] on div "BEG_INTR-206 В работе inProgress Нормальный normal Кратко детали заказа Ответст…" at bounding box center [803, 285] width 1519 height 571
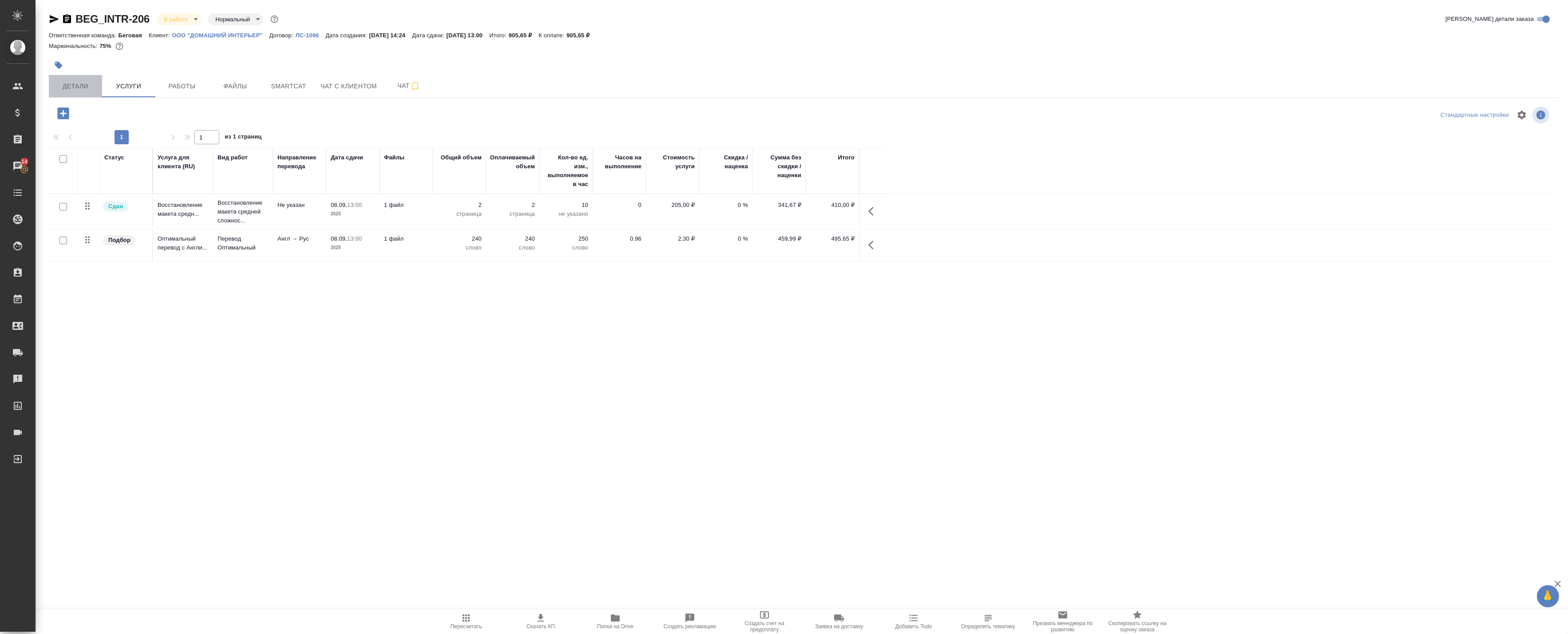
click at [88, 87] on span "Детали" at bounding box center [75, 86] width 43 height 11
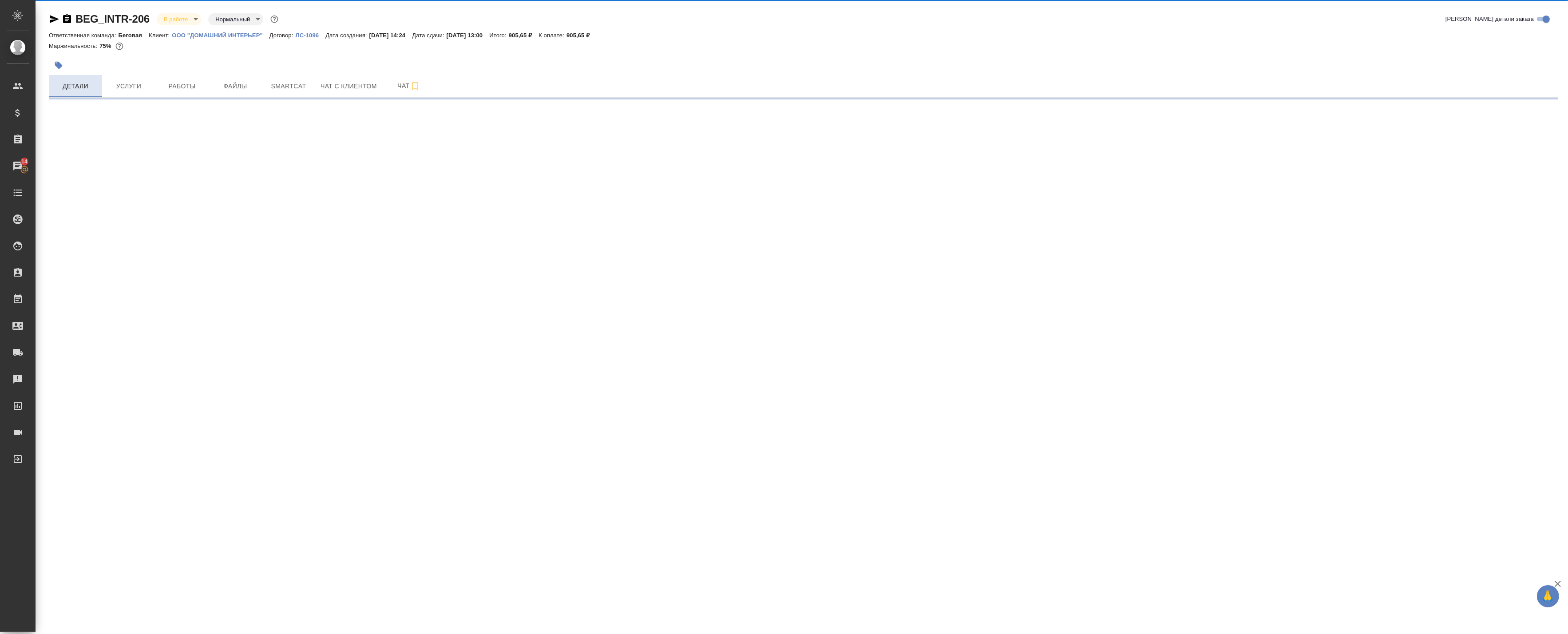
select select "RU"
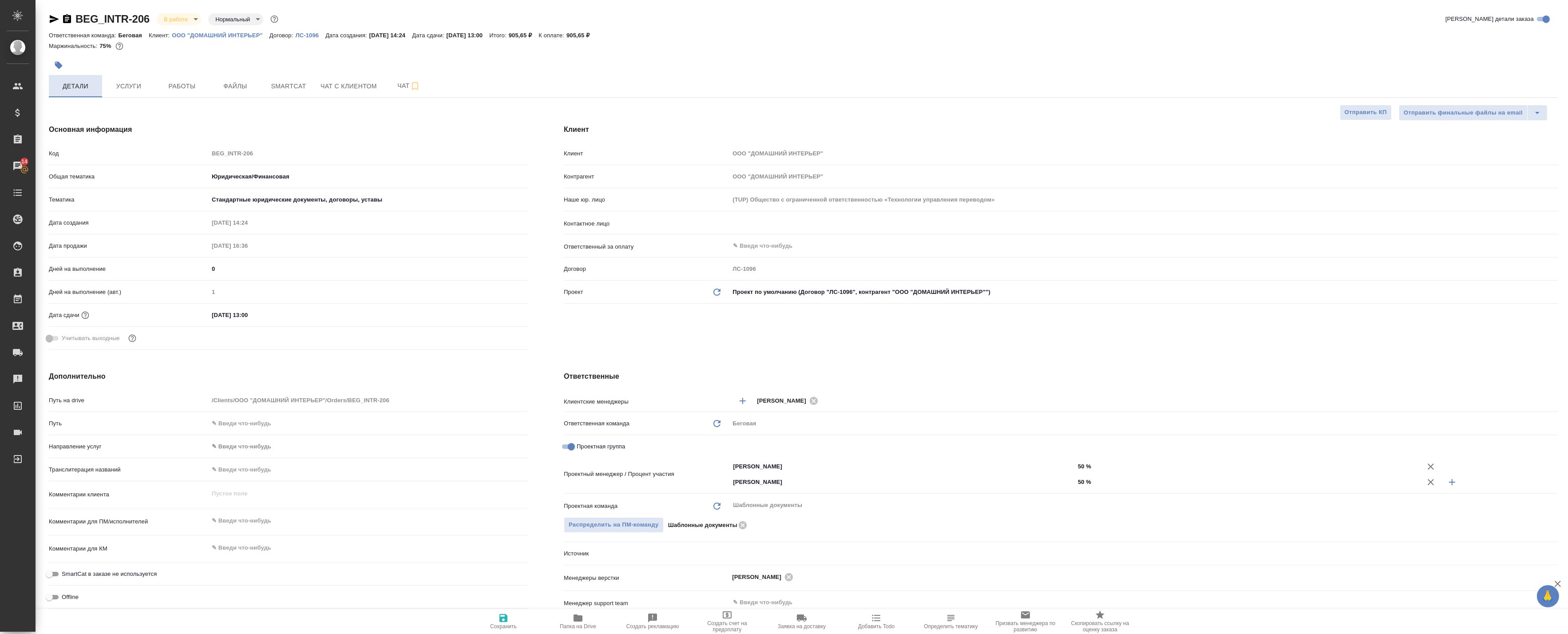
type textarea "x"
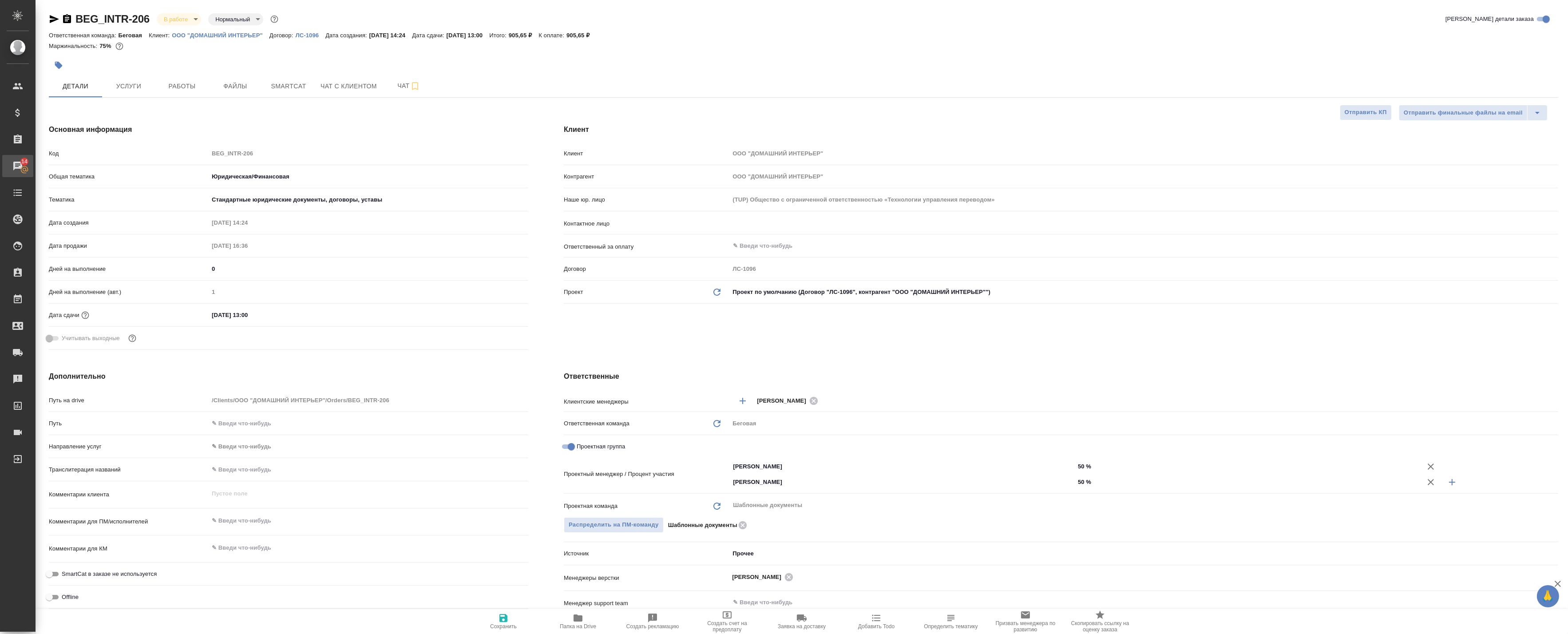
type textarea "x"
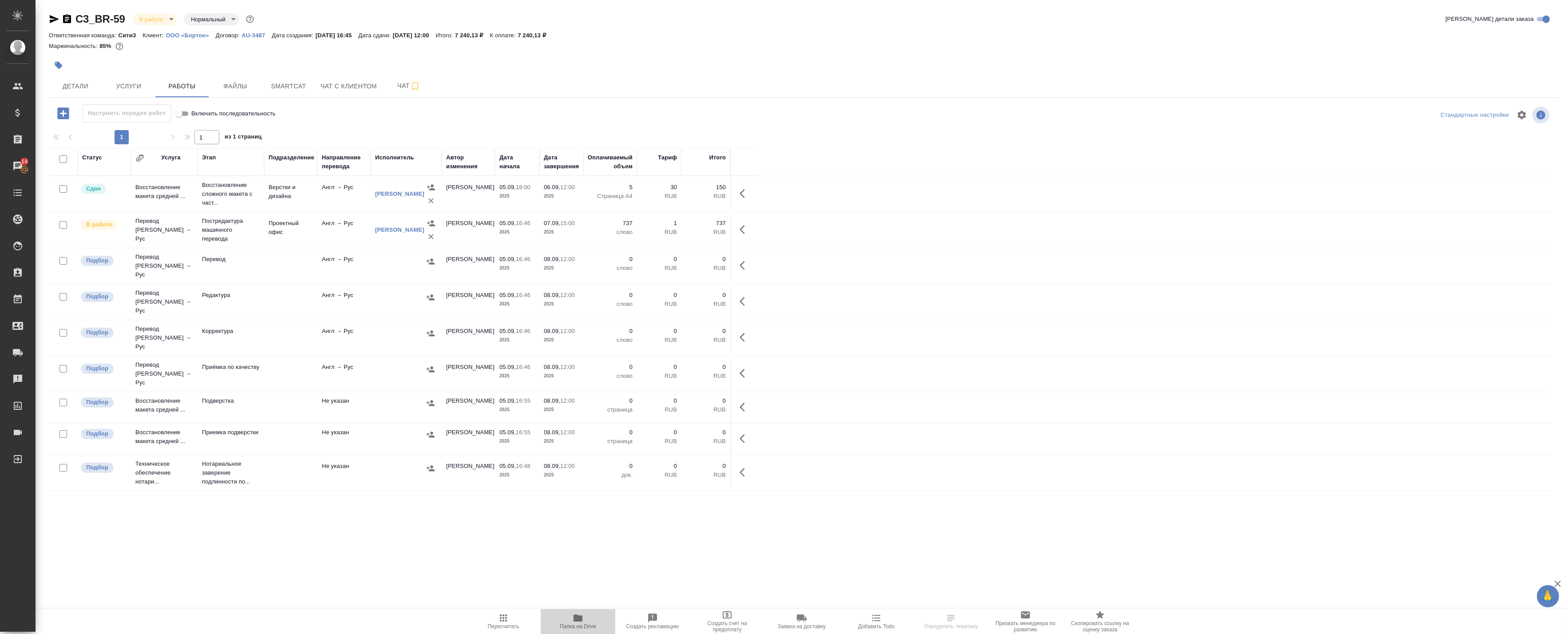
click at [588, 619] on span "Папка на Drive" at bounding box center [578, 621] width 64 height 17
click at [746, 230] on icon "button" at bounding box center [745, 230] width 11 height 11
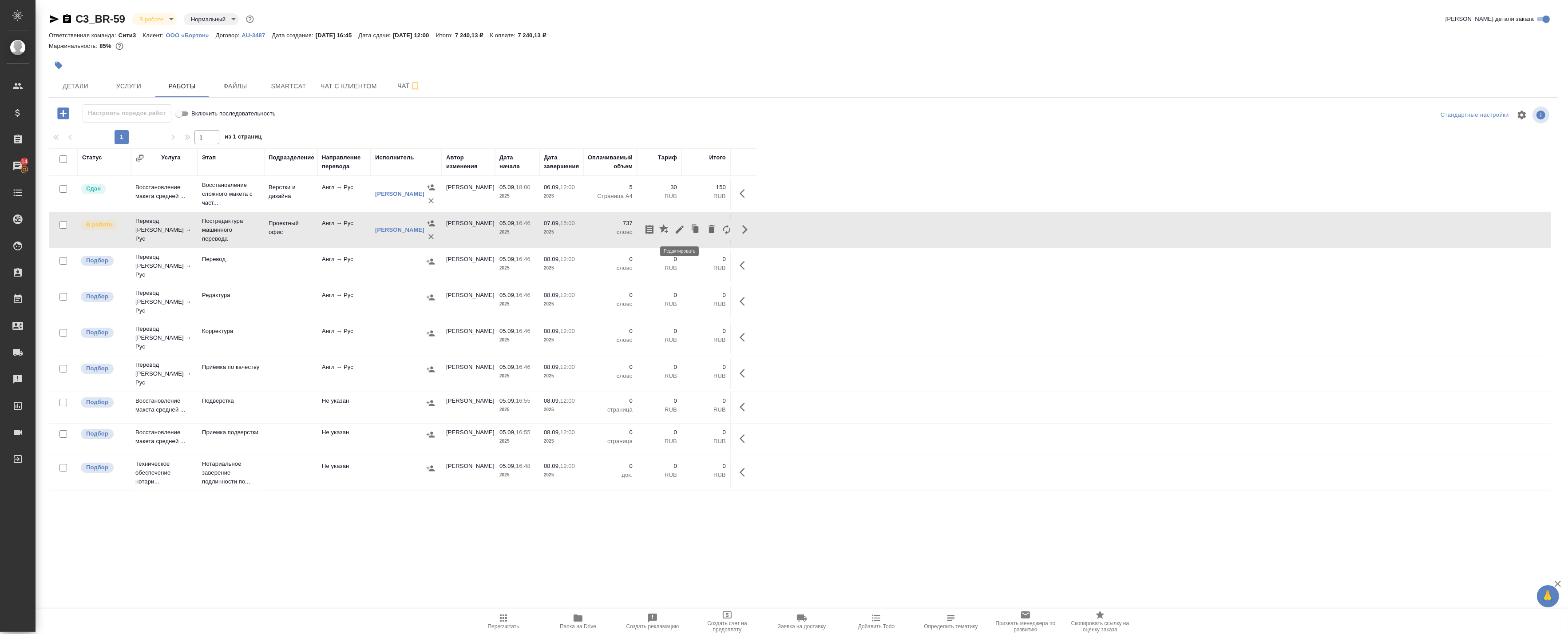
click at [681, 227] on icon "button" at bounding box center [680, 230] width 11 height 11
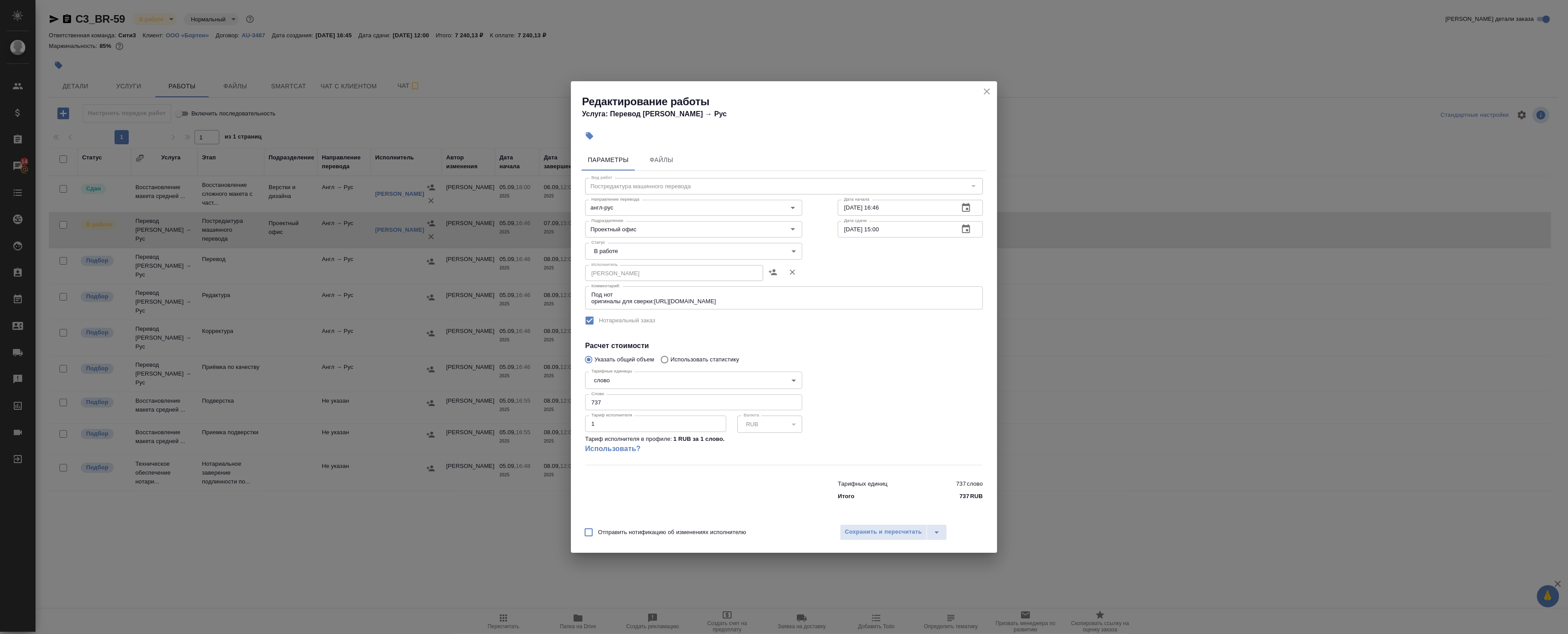
click at [987, 86] on button "close" at bounding box center [987, 91] width 13 height 13
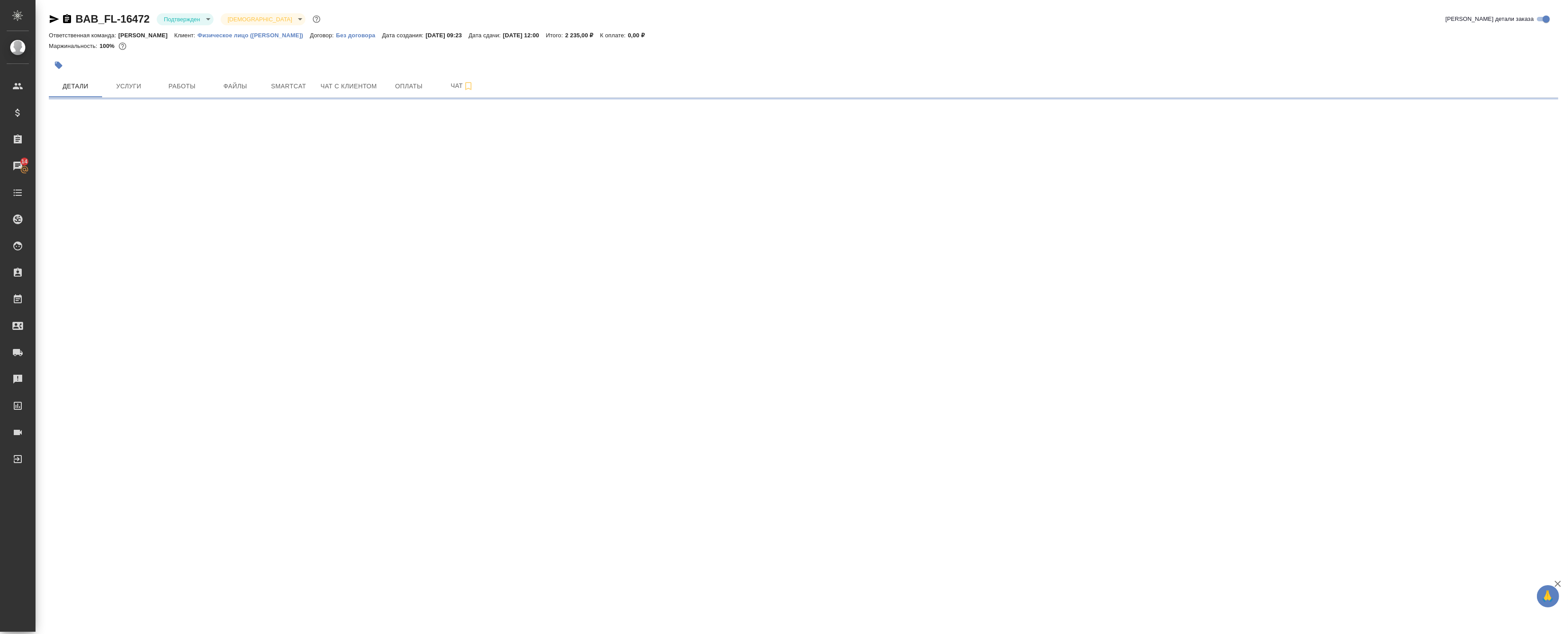
select select "RU"
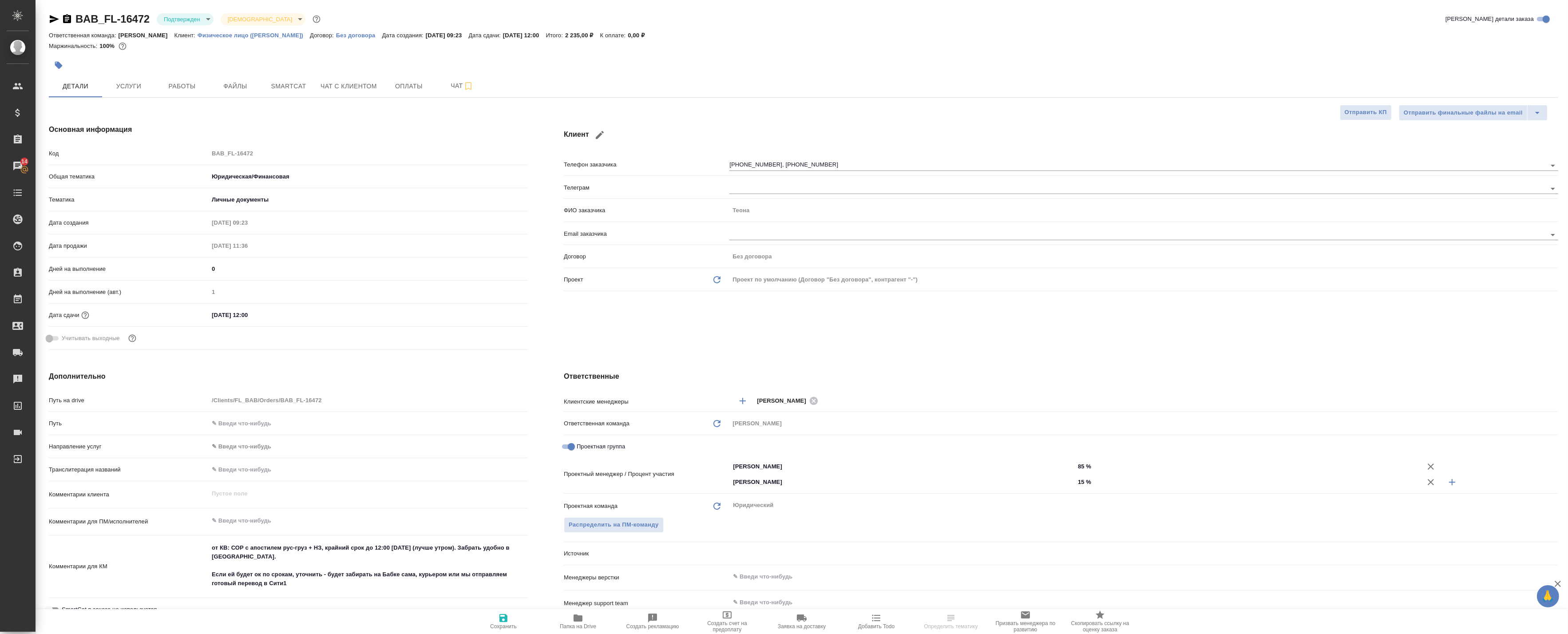
type textarea "x"
click at [187, 81] on span "Работы" at bounding box center [182, 86] width 43 height 11
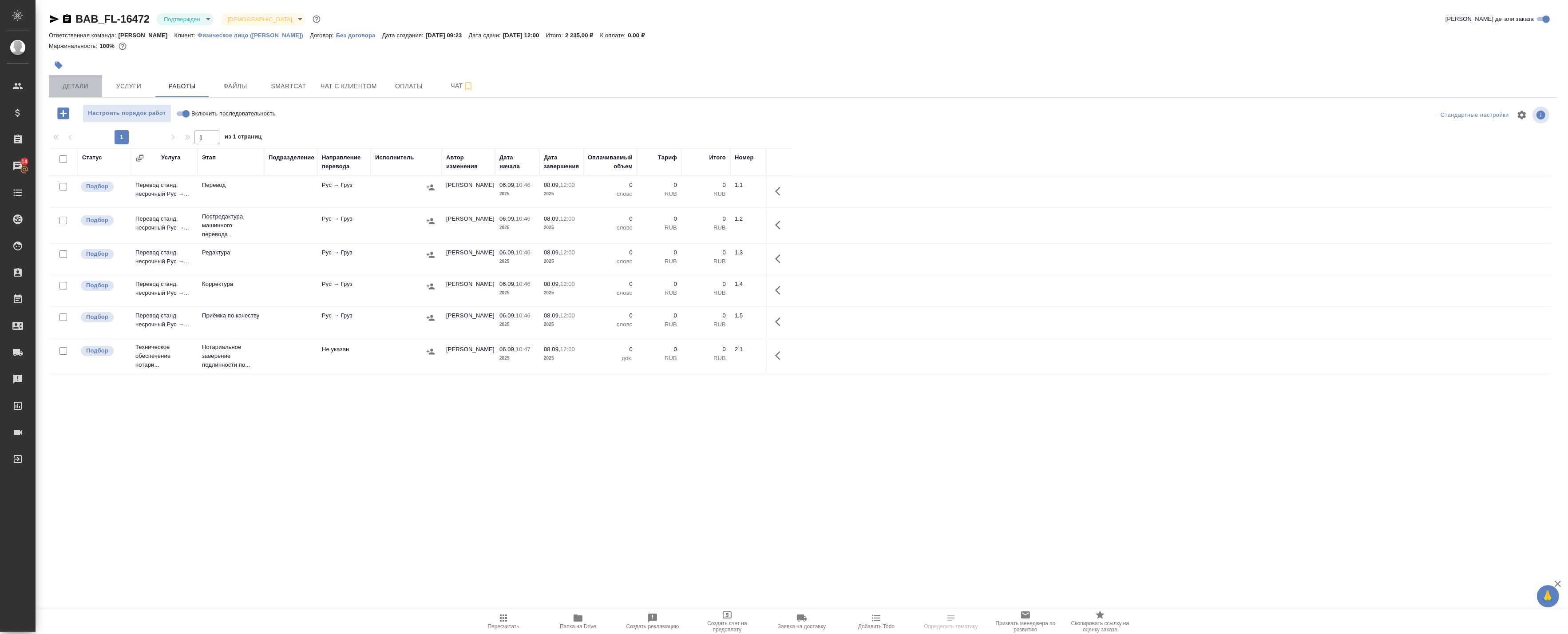
click at [85, 79] on button "Детали" at bounding box center [75, 86] width 54 height 22
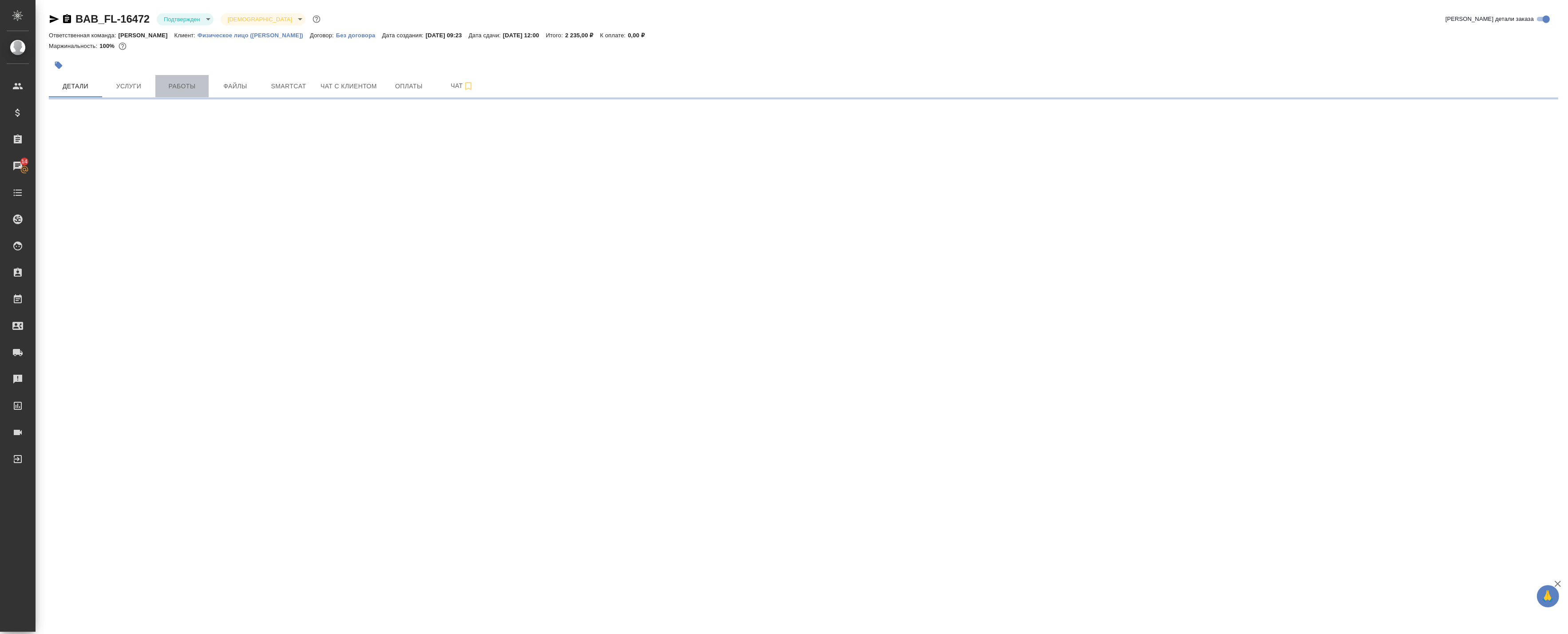
click at [177, 86] on span "Работы" at bounding box center [182, 86] width 43 height 11
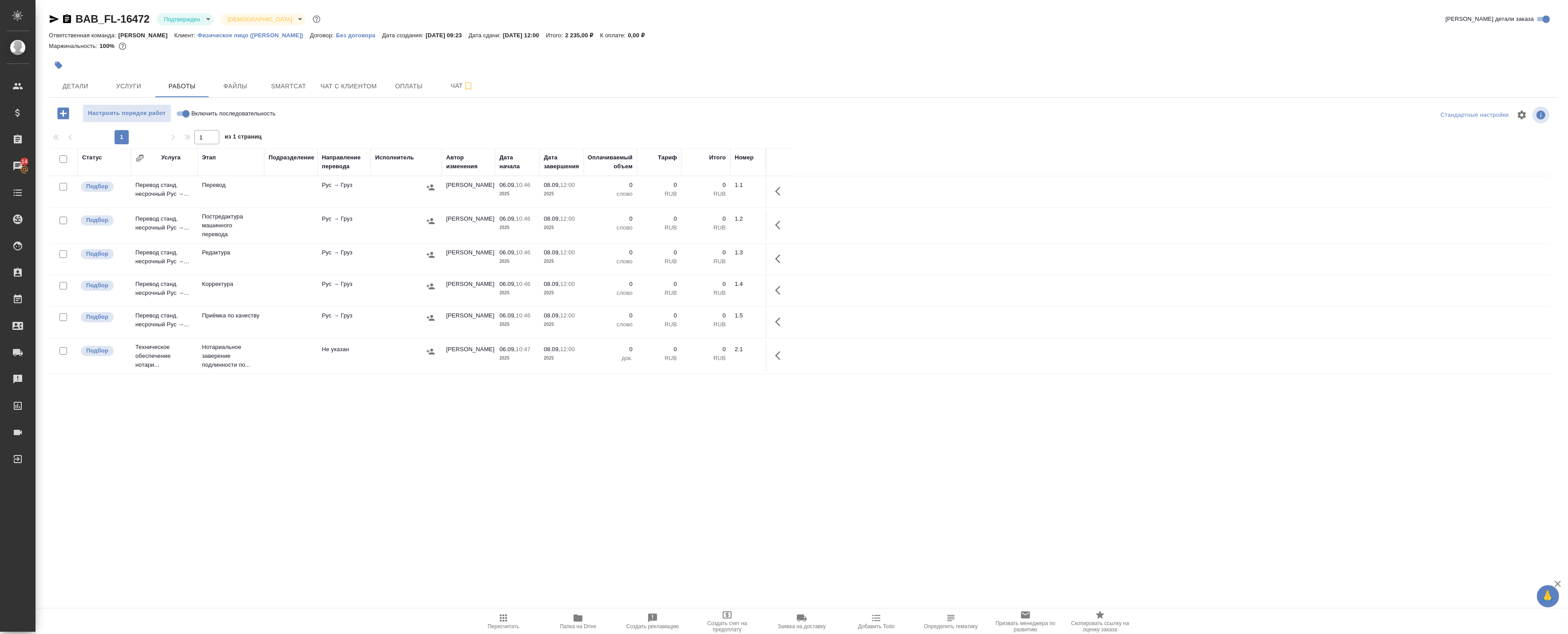
click at [596, 619] on span "Папка на Drive" at bounding box center [578, 621] width 64 height 17
click at [577, 621] on icon "button" at bounding box center [578, 618] width 9 height 7
click at [183, 18] on body "🙏 .cls-1 fill:#fff; AWATERA Badanyan Artak Клиенты Спецификации Заказы 14 Чаты …" at bounding box center [784, 317] width 1568 height 634
click at [184, 89] on button "В работе" at bounding box center [178, 94] width 29 height 10
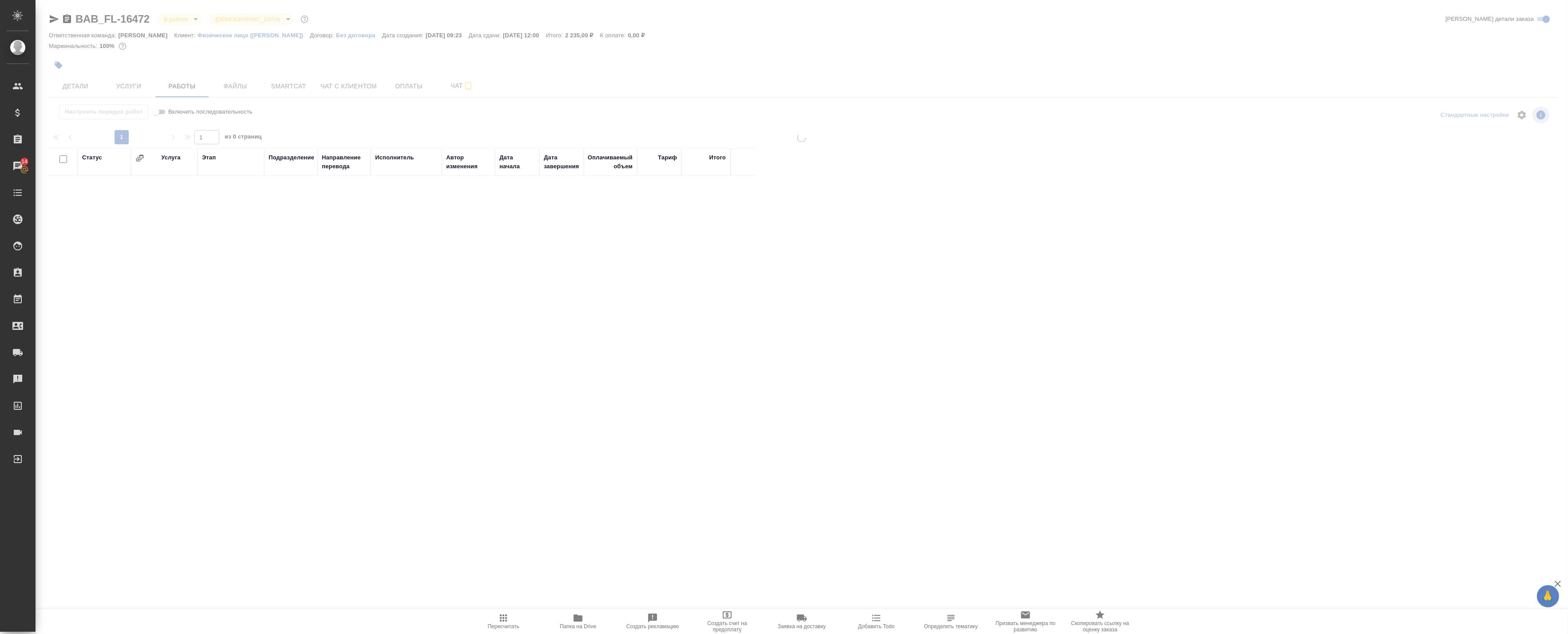
click at [86, 86] on div at bounding box center [802, 285] width 1533 height 571
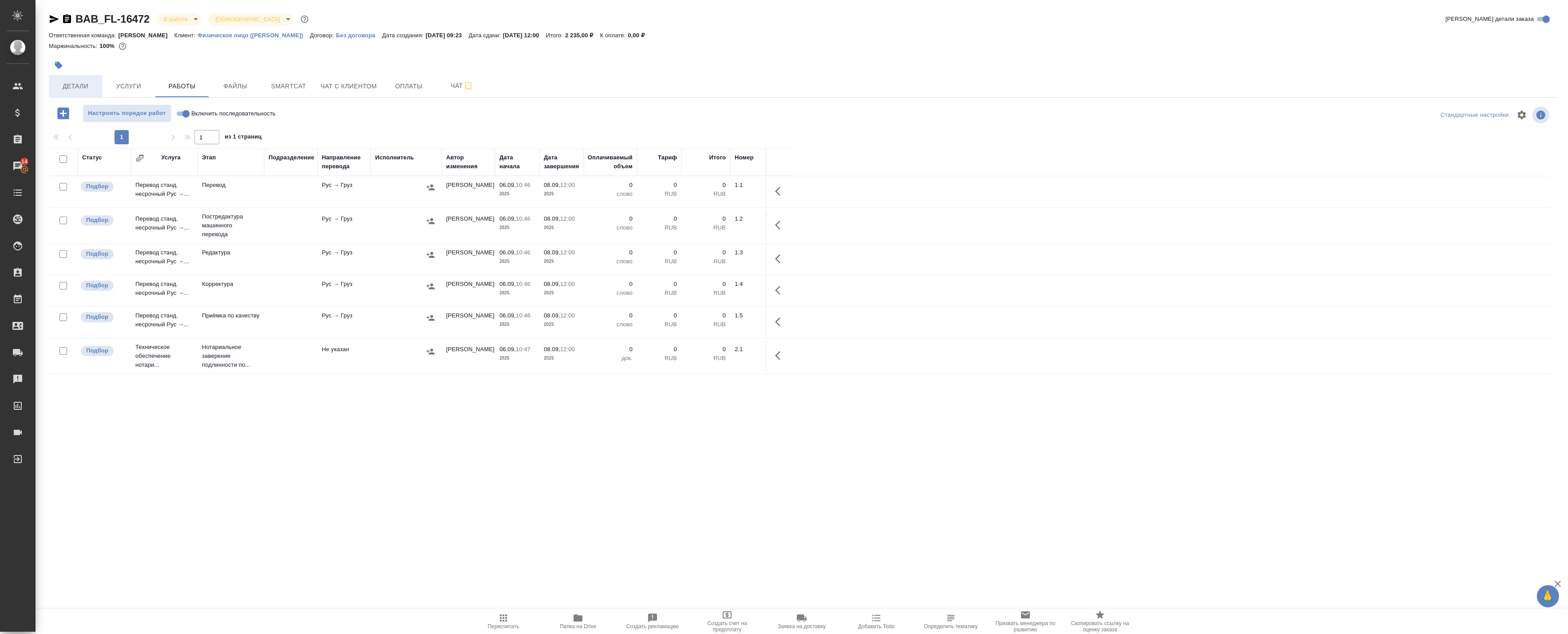
click at [85, 86] on span "Детали" at bounding box center [75, 86] width 43 height 11
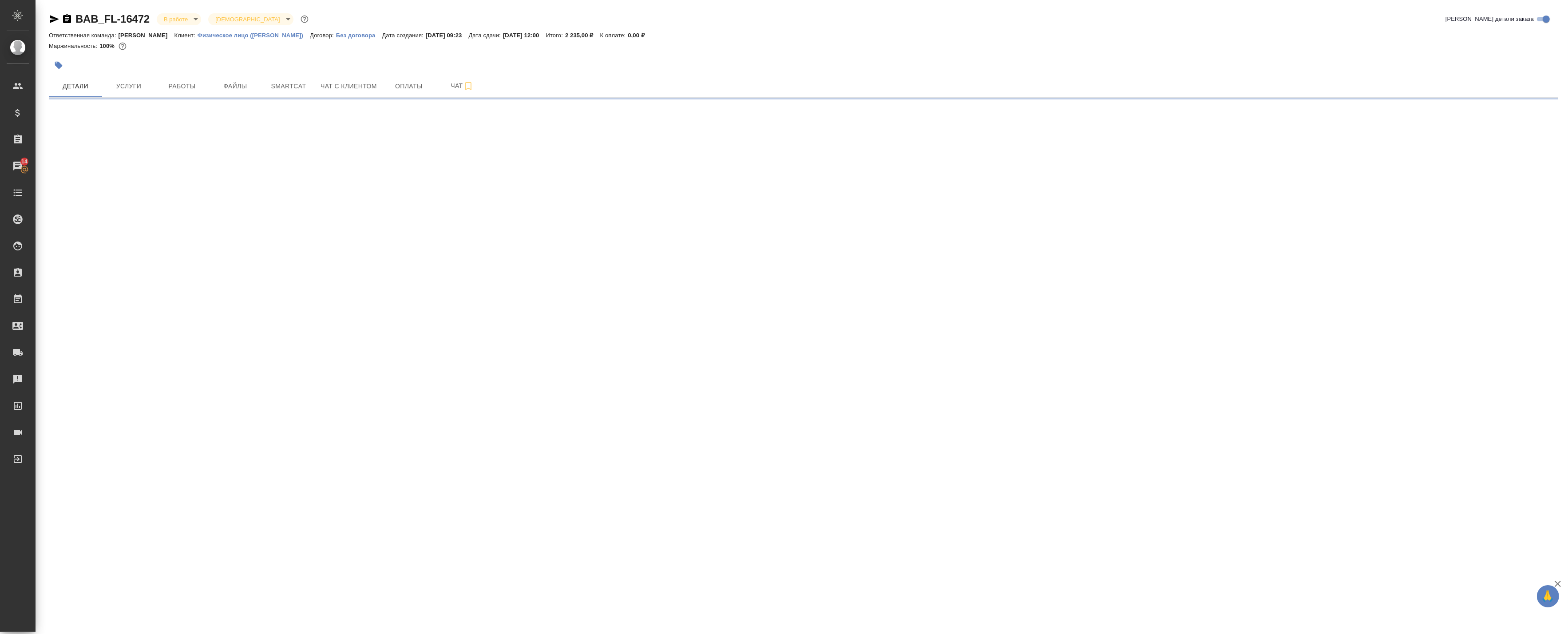
select select "RU"
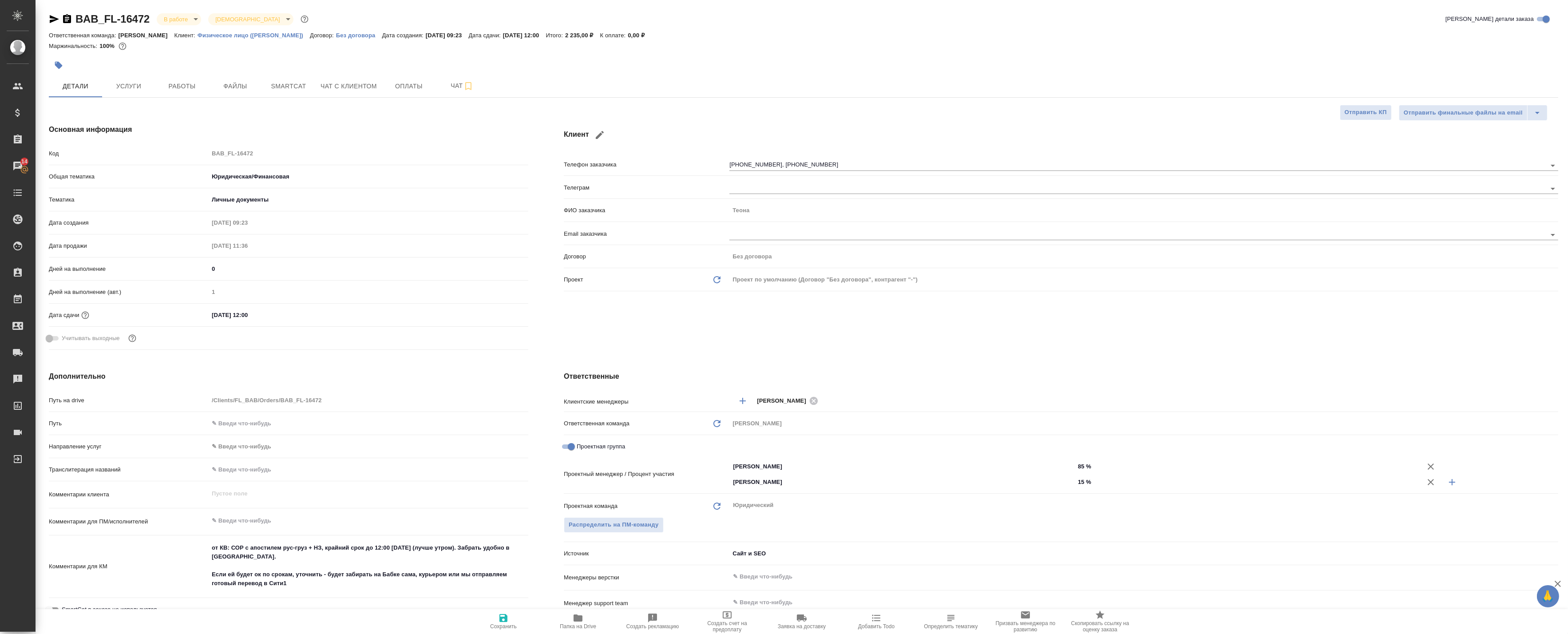
type textarea "x"
click at [704, 347] on div "Клиент Телефон заказчика +79057145874, +79166280776 Телеграм ФИО заказчика Теон…" at bounding box center [1061, 239] width 1030 height 265
click at [189, 86] on span "Работы" at bounding box center [182, 86] width 43 height 11
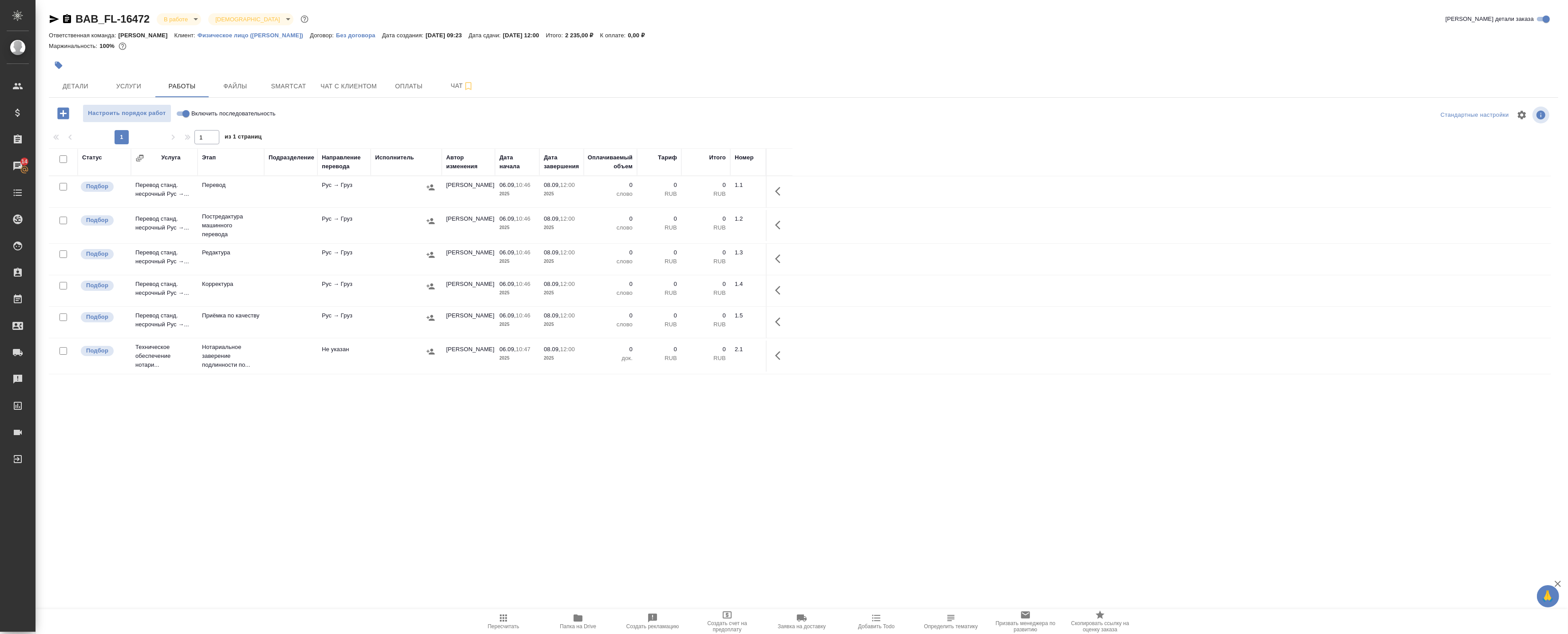
click at [333, 224] on td "Рус → Груз" at bounding box center [344, 225] width 54 height 31
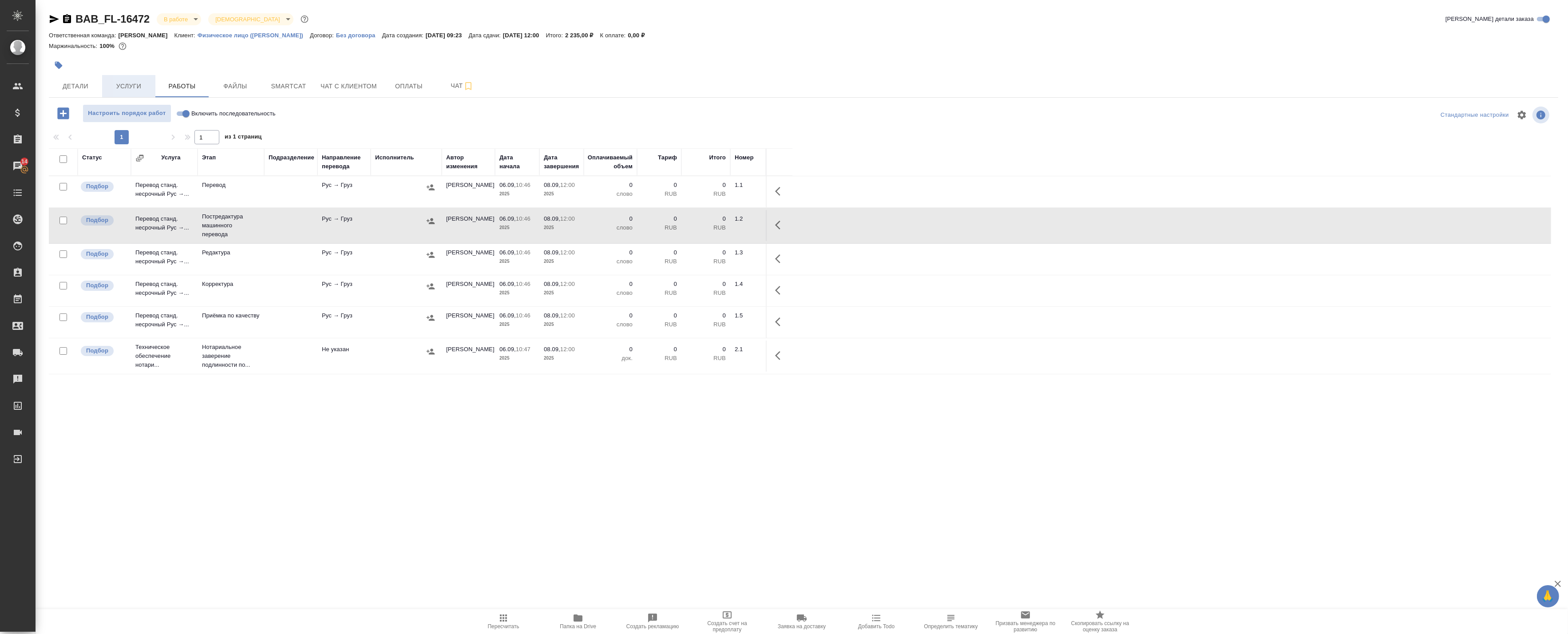
click at [141, 85] on span "Услуги" at bounding box center [128, 86] width 43 height 11
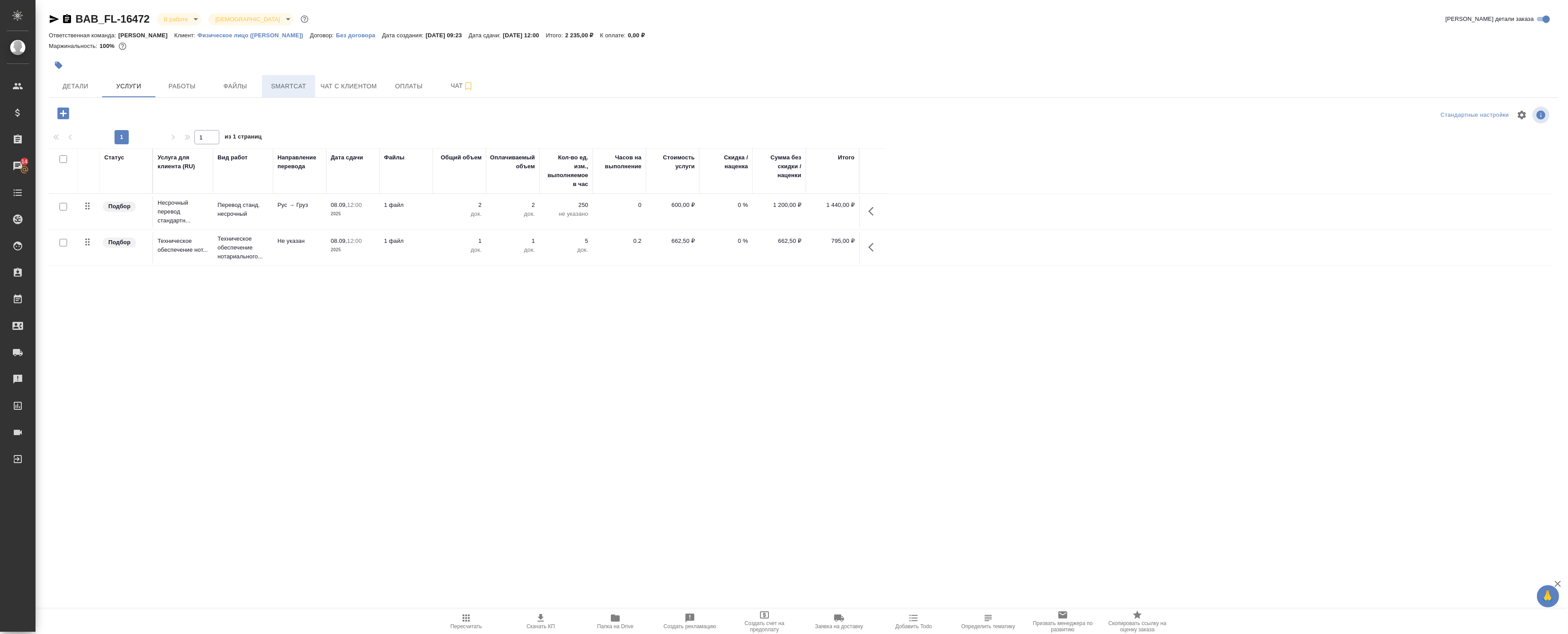
click at [304, 83] on span "Smartcat" at bounding box center [289, 86] width 43 height 11
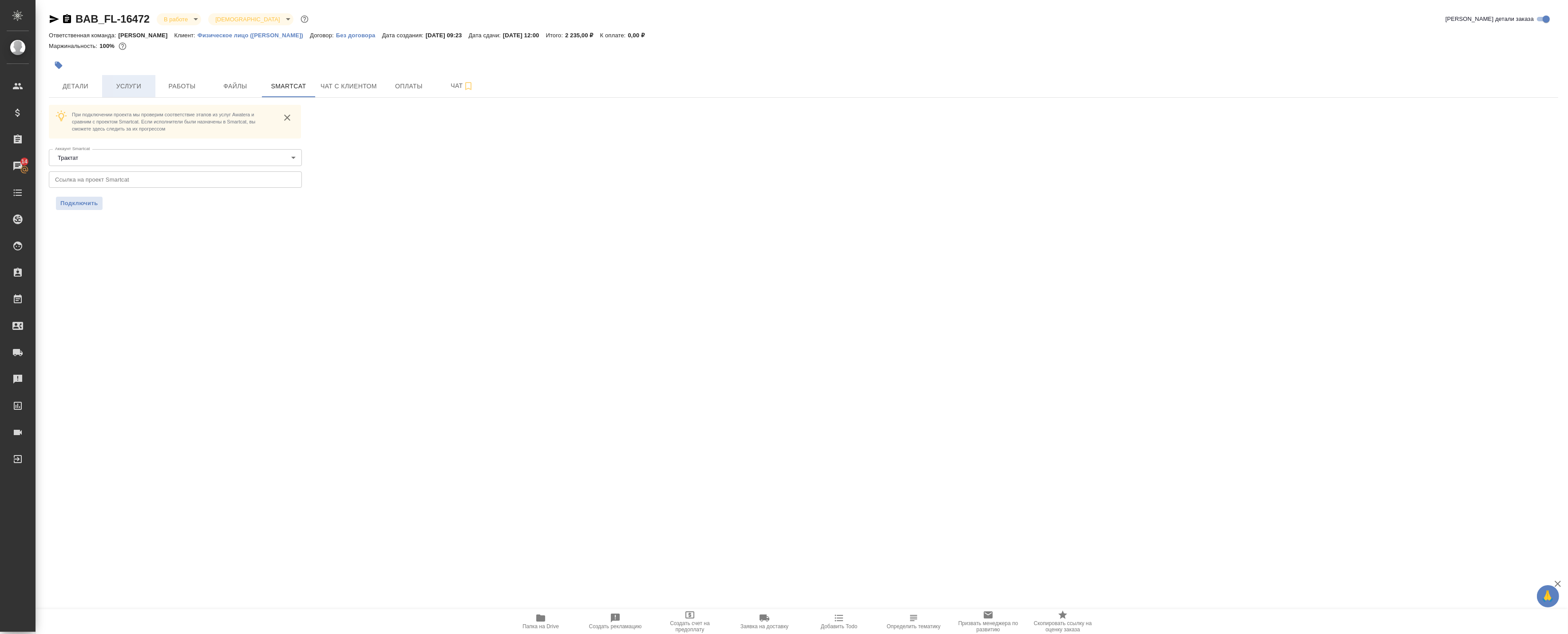
click at [135, 90] on span "Услуги" at bounding box center [128, 86] width 43 height 11
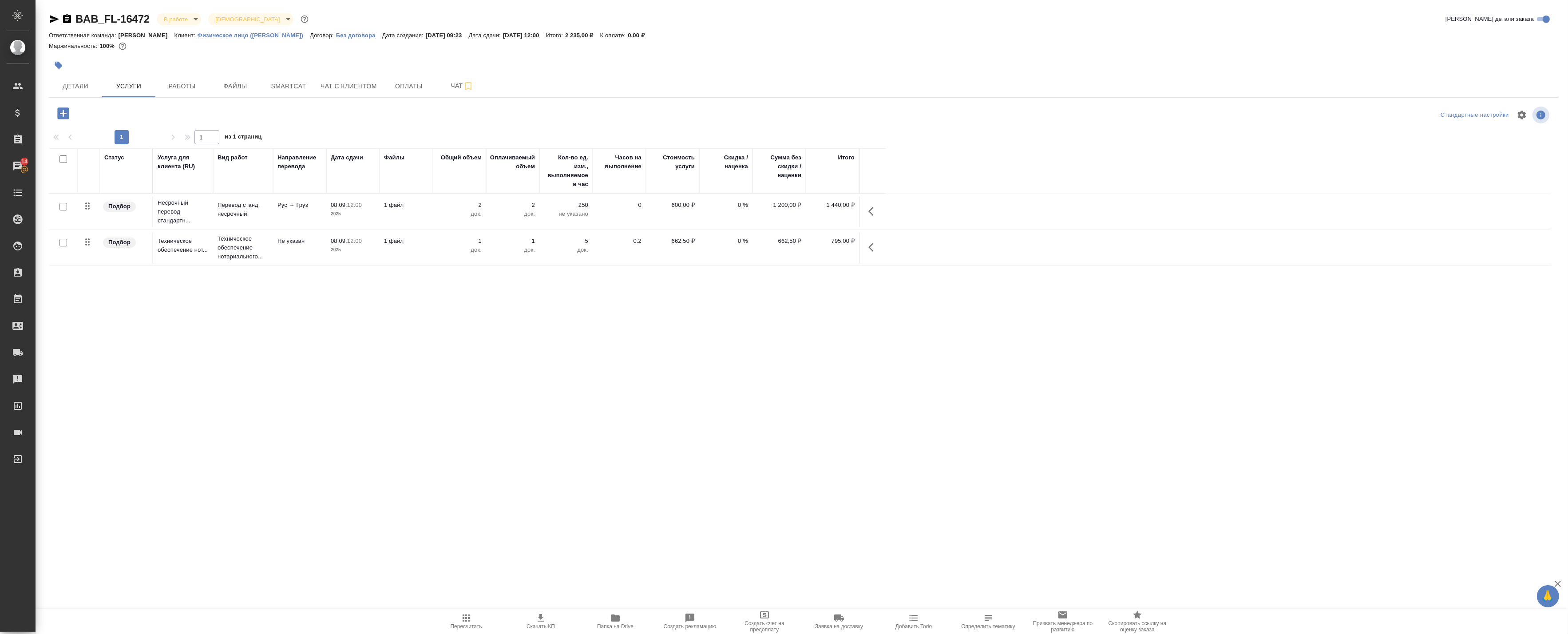
click at [63, 205] on input "checkbox" at bounding box center [63, 206] width 7 height 7
checkbox input "true"
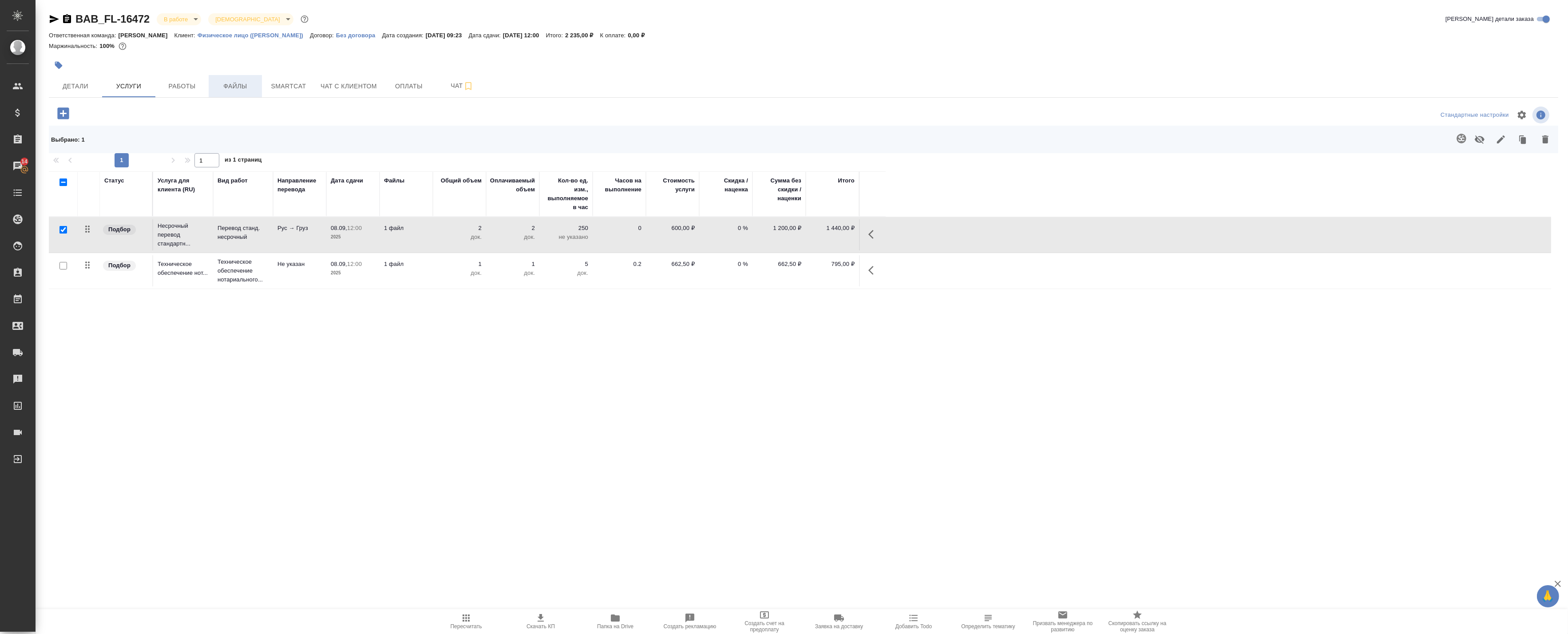
click at [239, 76] on button "Файлы" at bounding box center [236, 86] width 54 height 22
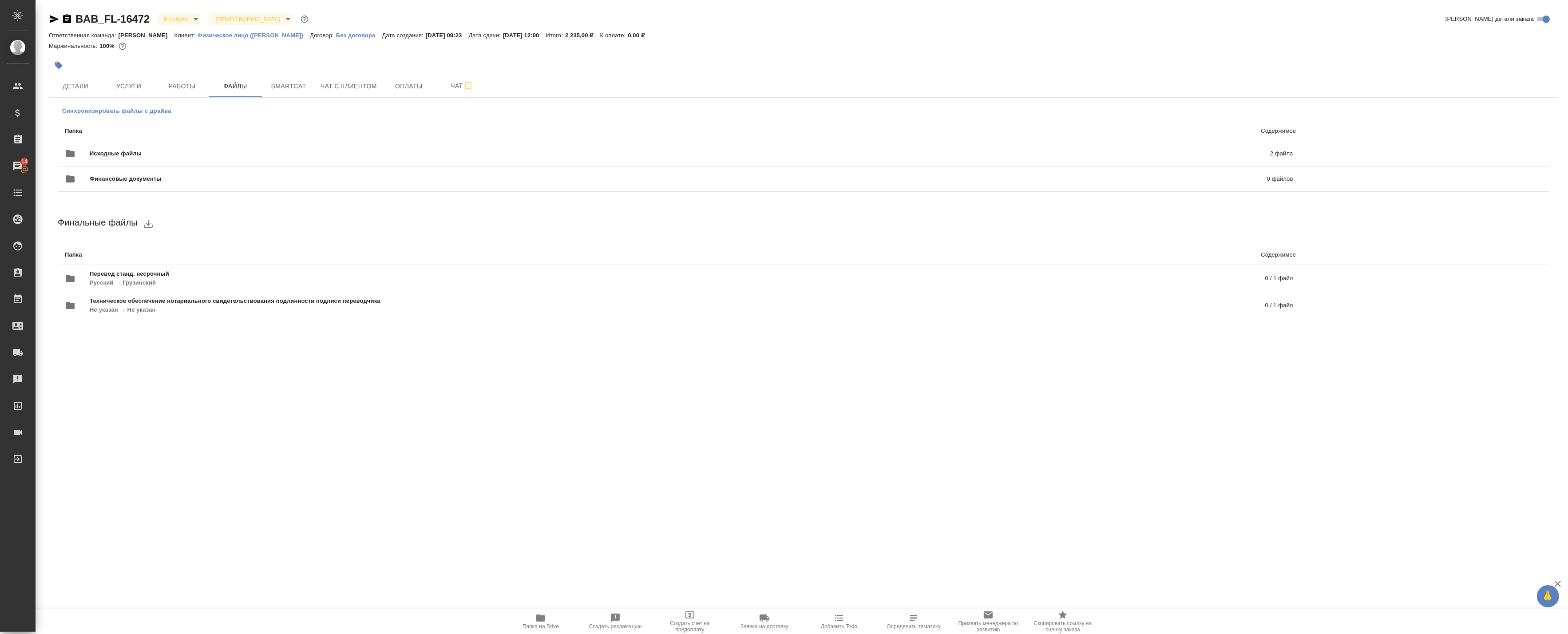
click at [129, 110] on span "Синхронизировать файлы с драйва" at bounding box center [116, 111] width 109 height 9
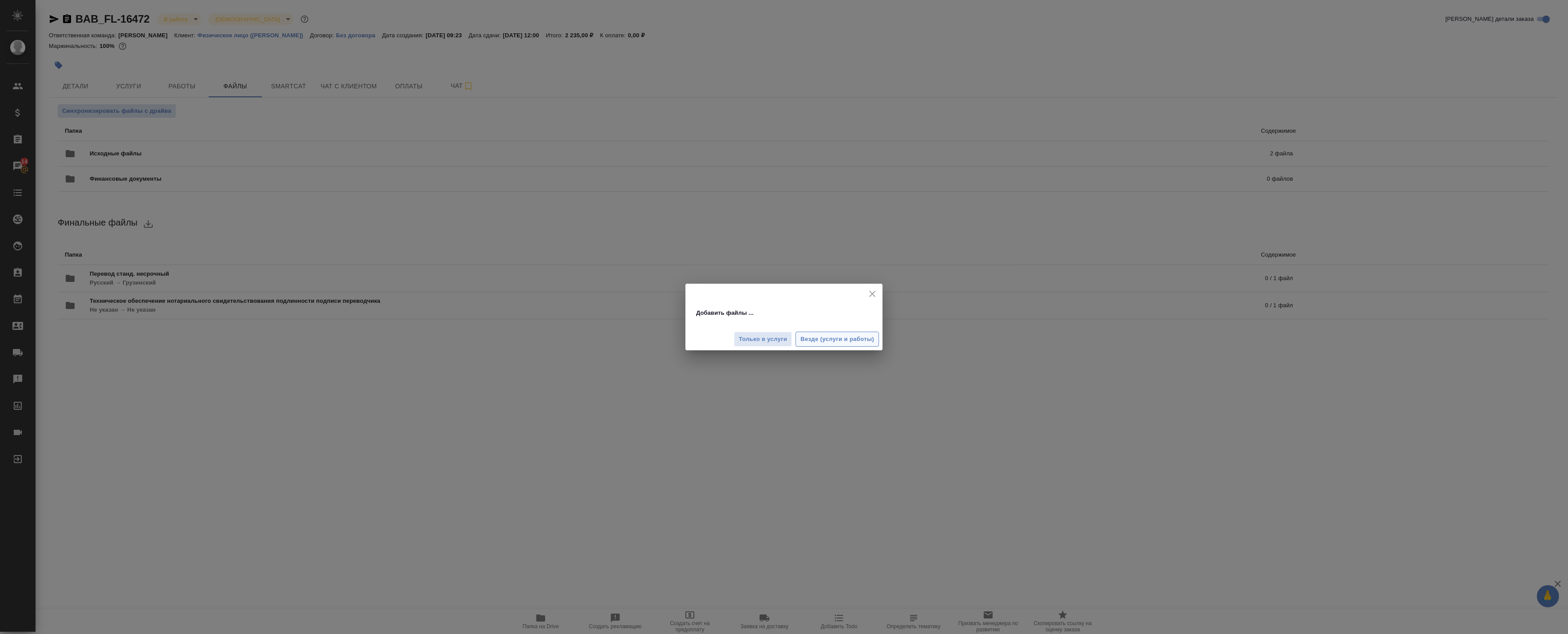
click at [831, 342] on span "Везде (услуги и работы)" at bounding box center [837, 339] width 74 height 10
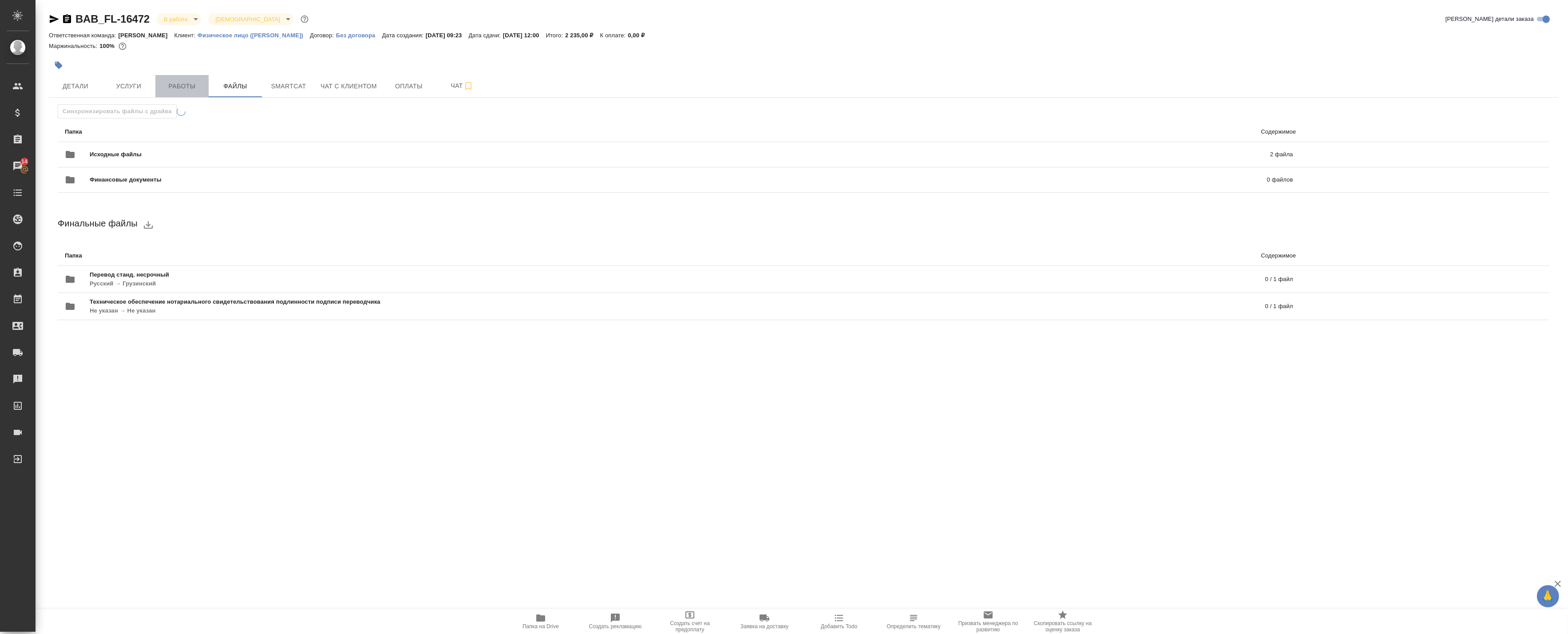
click at [177, 81] on span "Работы" at bounding box center [182, 86] width 43 height 11
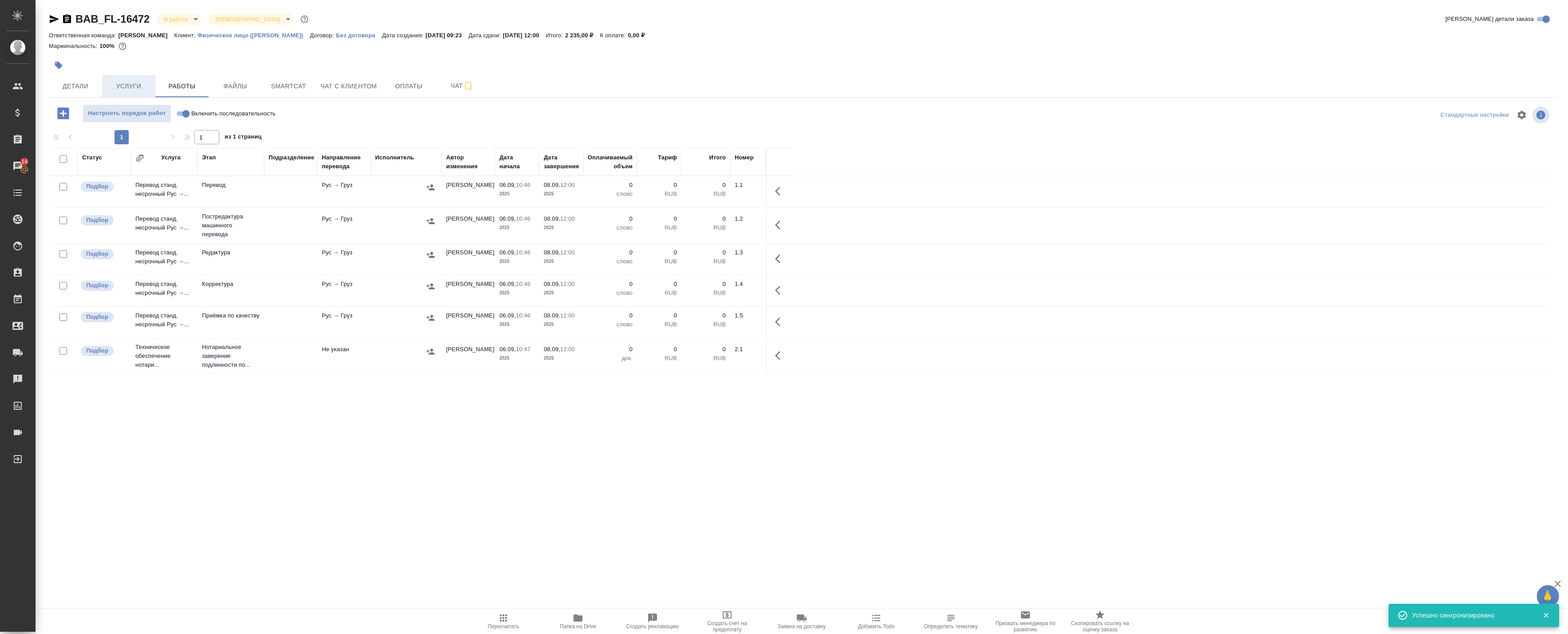
click at [142, 91] on span "Услуги" at bounding box center [128, 86] width 43 height 11
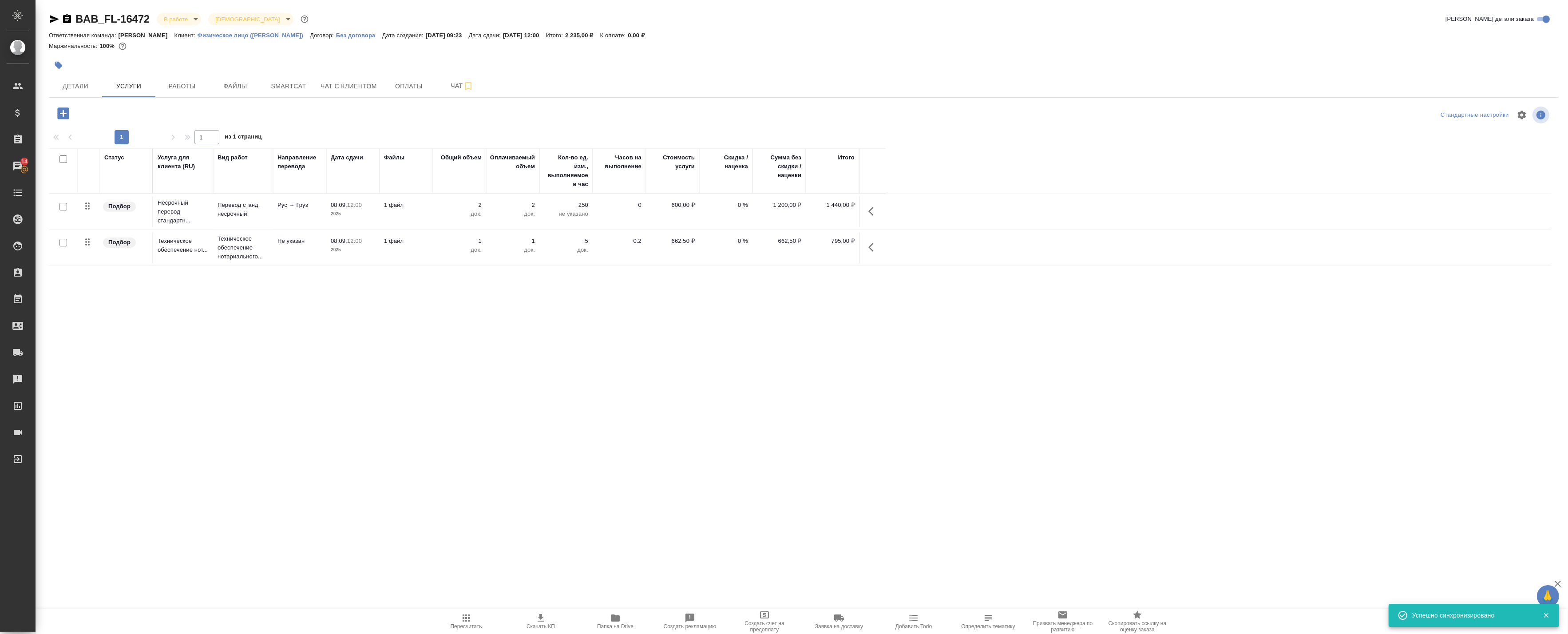
click at [63, 206] on input "checkbox" at bounding box center [63, 206] width 7 height 7
checkbox input "true"
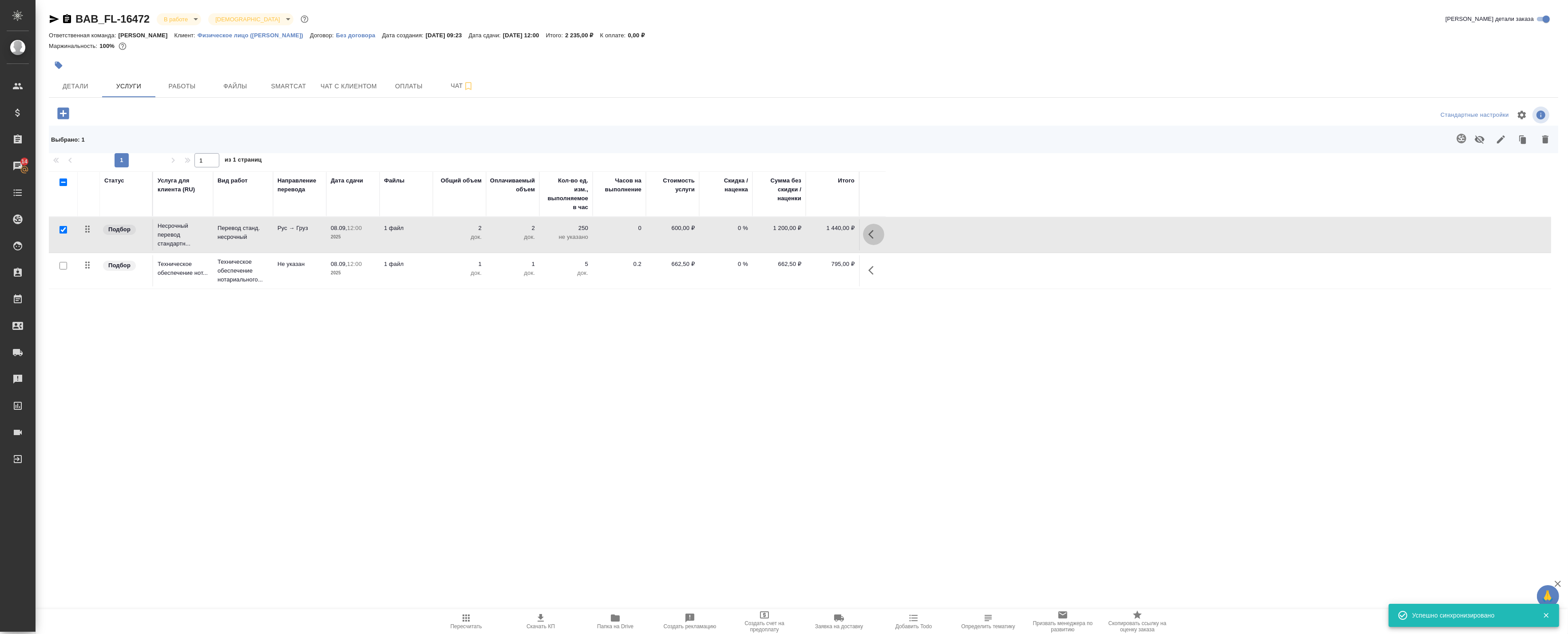
click at [869, 234] on icon "button" at bounding box center [871, 234] width 5 height 9
click at [772, 233] on icon "button" at bounding box center [768, 234] width 9 height 9
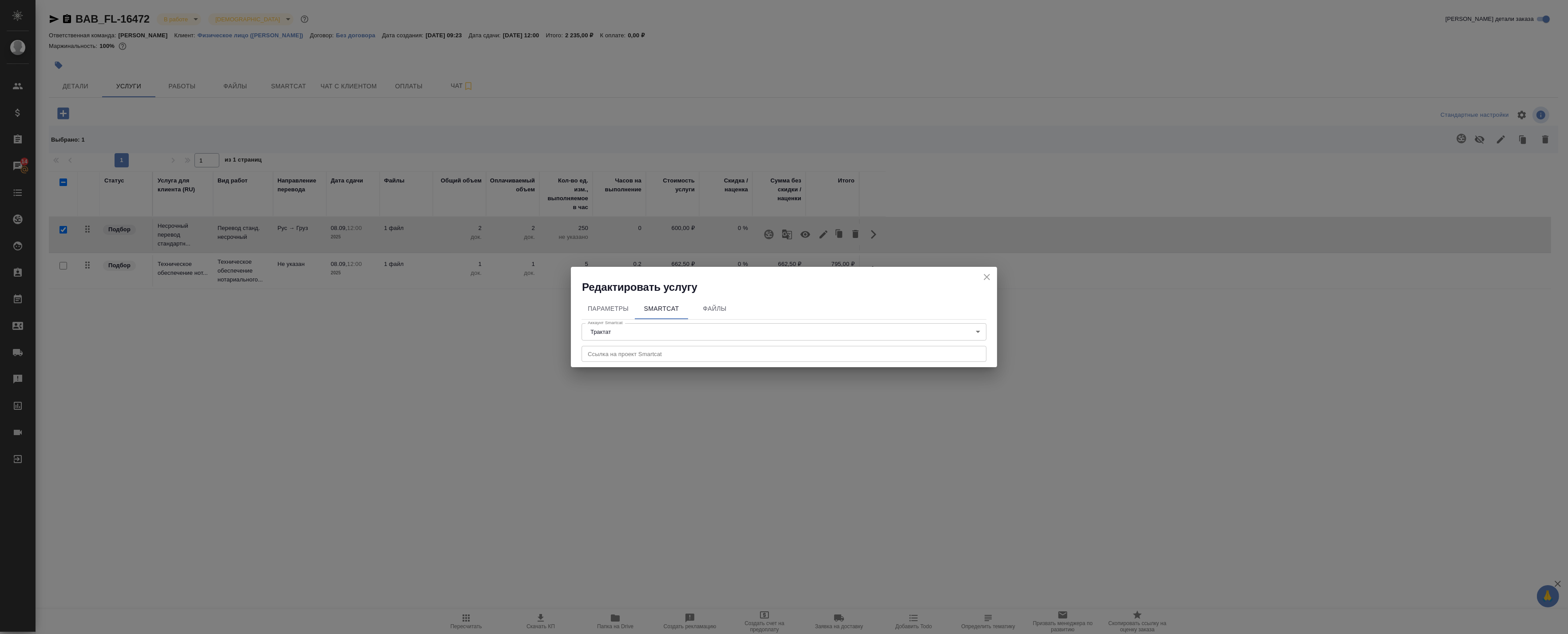
click at [987, 278] on icon "close" at bounding box center [987, 277] width 6 height 6
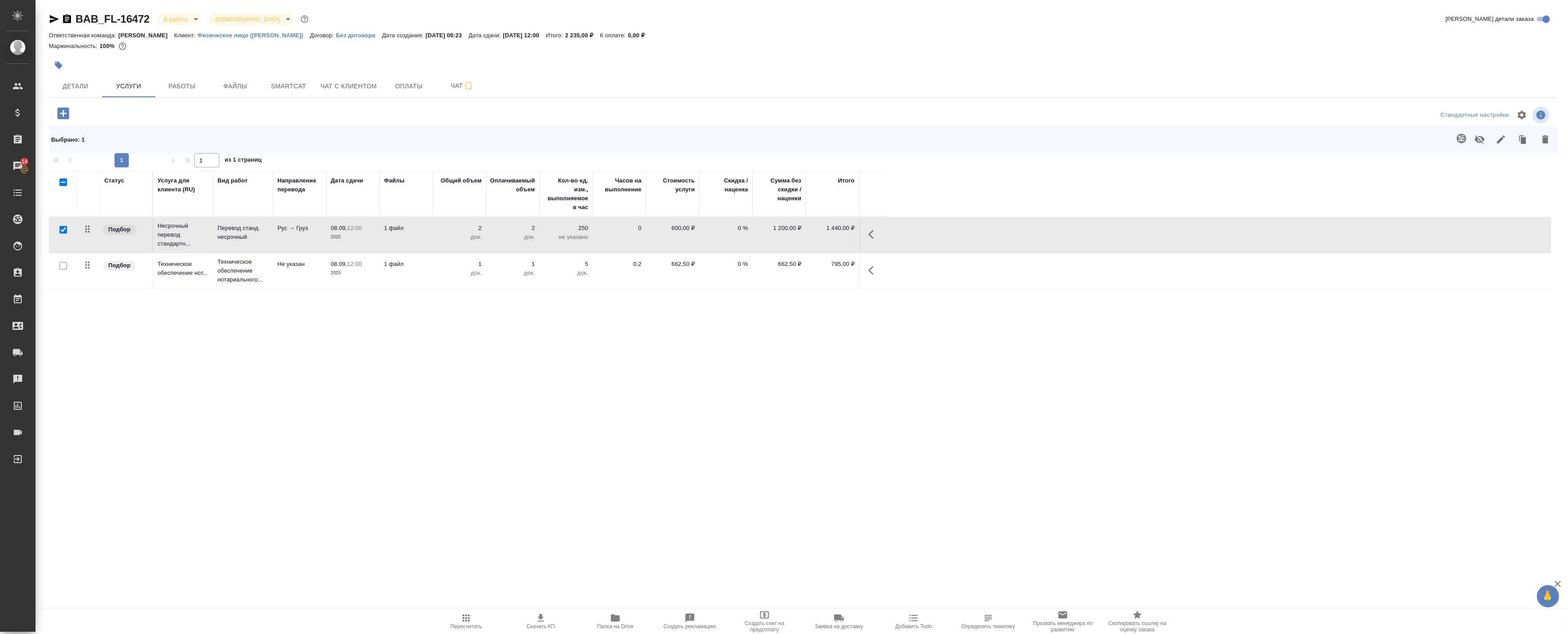
click at [1457, 133] on icon "button" at bounding box center [1461, 139] width 11 height 11
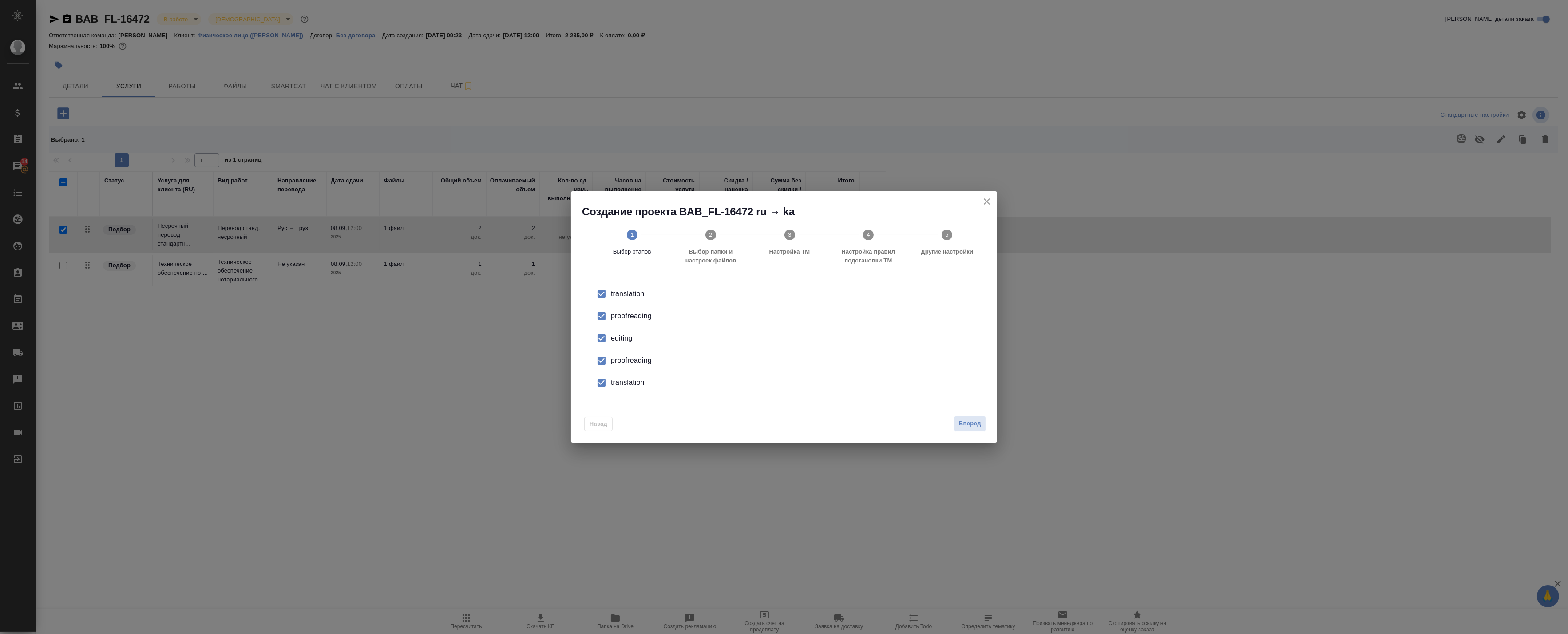
click at [628, 316] on div "proofreading" at bounding box center [794, 317] width 365 height 11
click at [614, 344] on li "editing" at bounding box center [783, 339] width 397 height 22
click at [615, 368] on li "proofreading" at bounding box center [783, 361] width 397 height 22
click at [616, 385] on div "translation" at bounding box center [794, 383] width 365 height 11
click at [972, 421] on span "Вперед" at bounding box center [970, 424] width 22 height 10
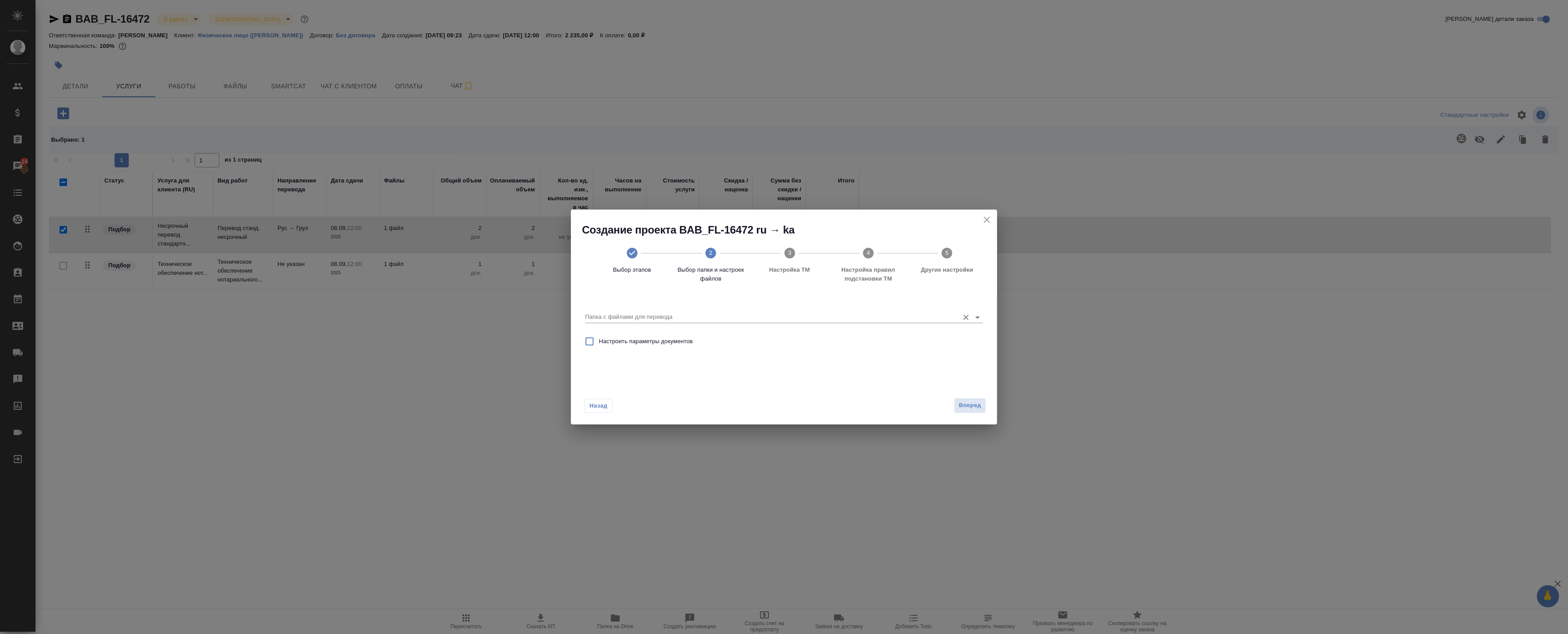
click at [682, 313] on input "Папка с файлами для перевода" at bounding box center [769, 317] width 369 height 11
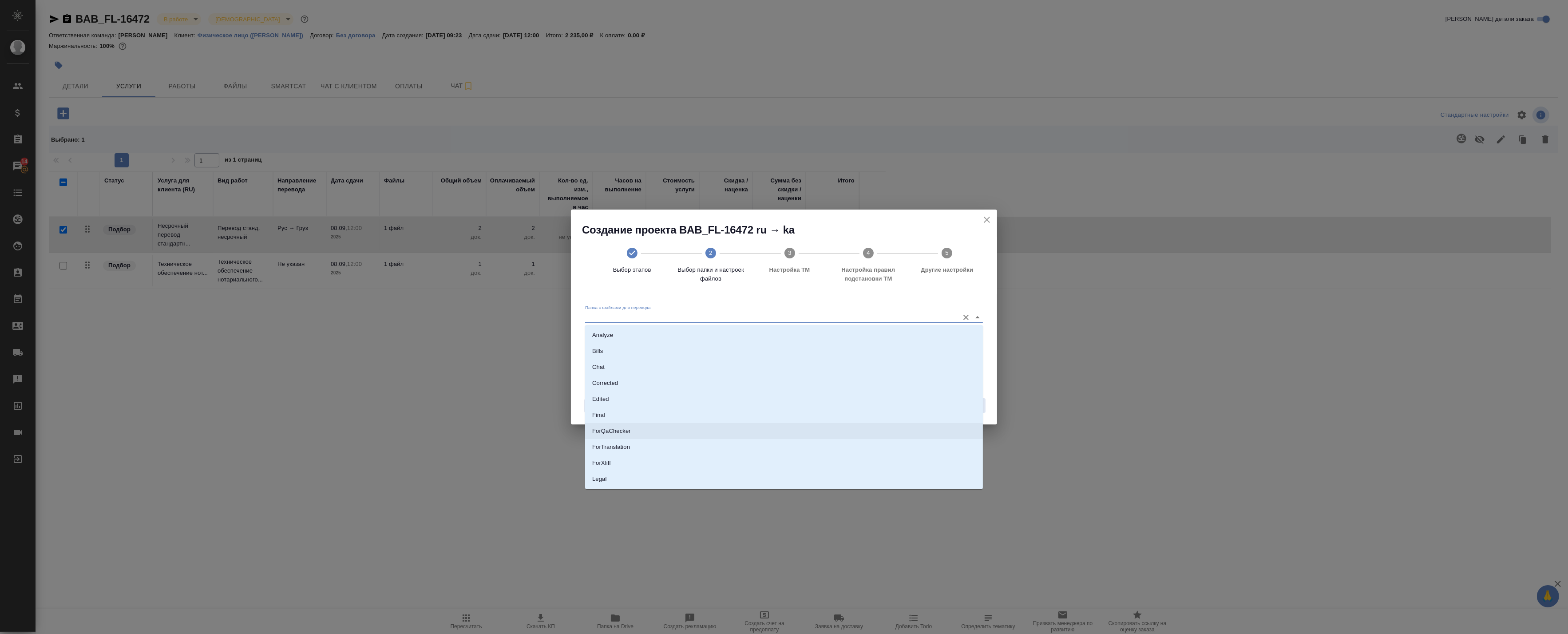
click at [642, 444] on li "ForTranslation" at bounding box center [783, 447] width 397 height 16
type input "ForTranslation"
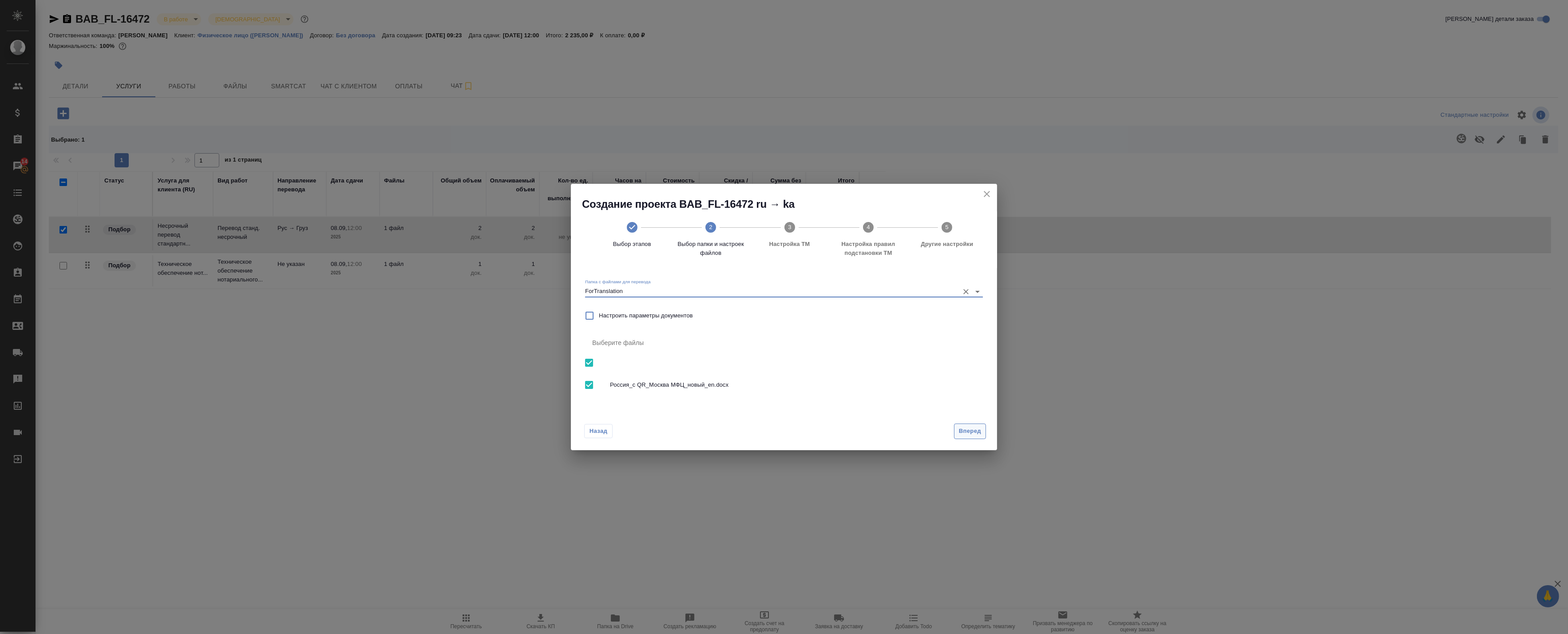
click at [967, 426] on button "Вперед" at bounding box center [970, 432] width 32 height 16
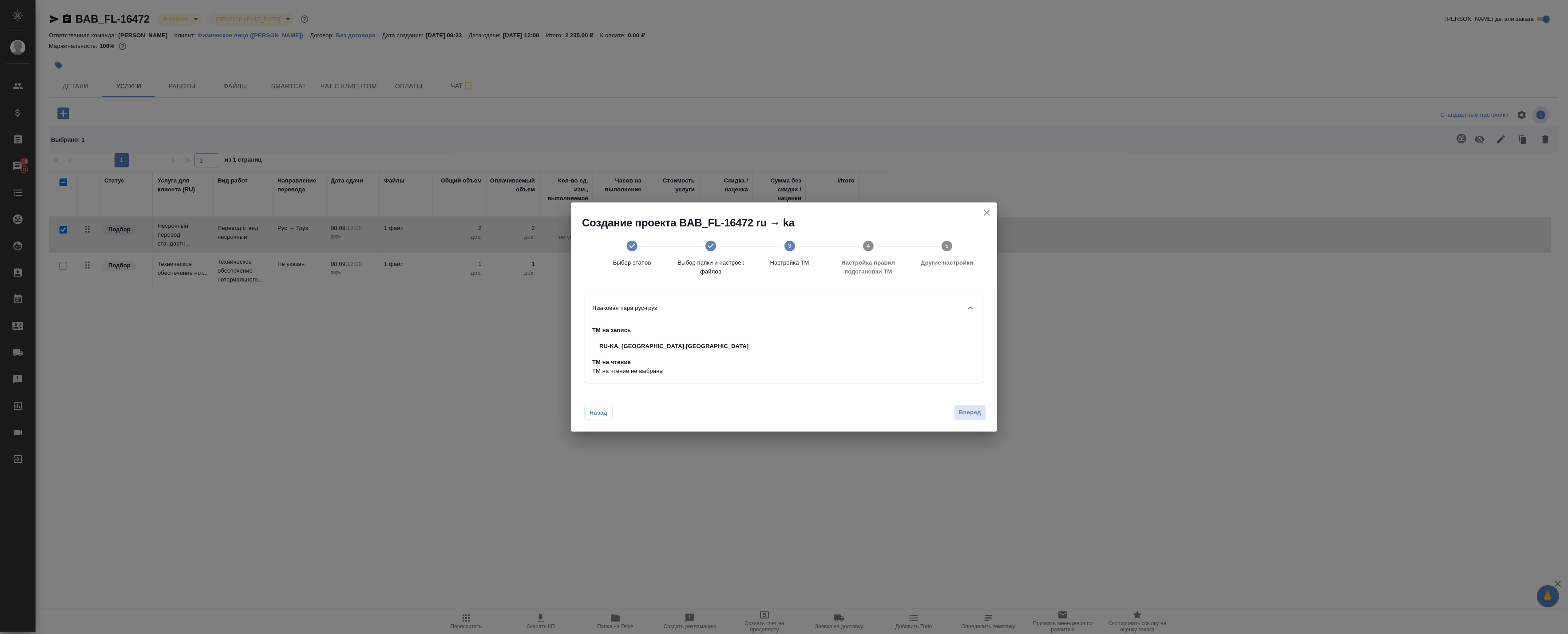
drag, startPoint x: 965, startPoint y: 410, endPoint x: 899, endPoint y: 367, distance: 78.8
click at [911, 378] on div "Создание проекта BAB_FL-16472 ru → ka Выбор этапов Выбор папки и настроек файло…" at bounding box center [784, 317] width 426 height 229
click at [898, 366] on div "ТМ на запись RU-KA, FL FL ТМ на чтение ТМ на чтение не выбраны" at bounding box center [783, 352] width 397 height 60
click at [978, 410] on span "Вперед" at bounding box center [970, 413] width 22 height 10
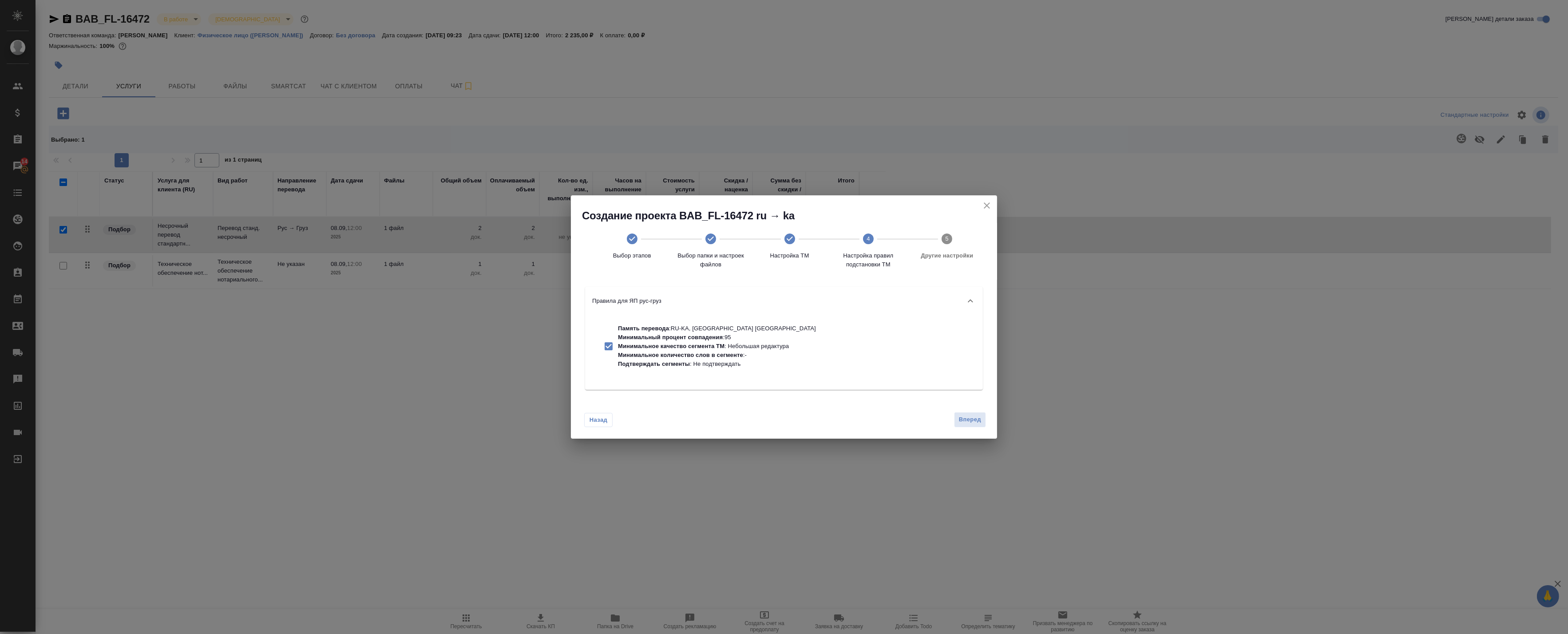
click at [978, 410] on div "Назад Вперед" at bounding box center [784, 418] width 426 height 42
click at [974, 420] on span "Вперед" at bounding box center [970, 420] width 22 height 10
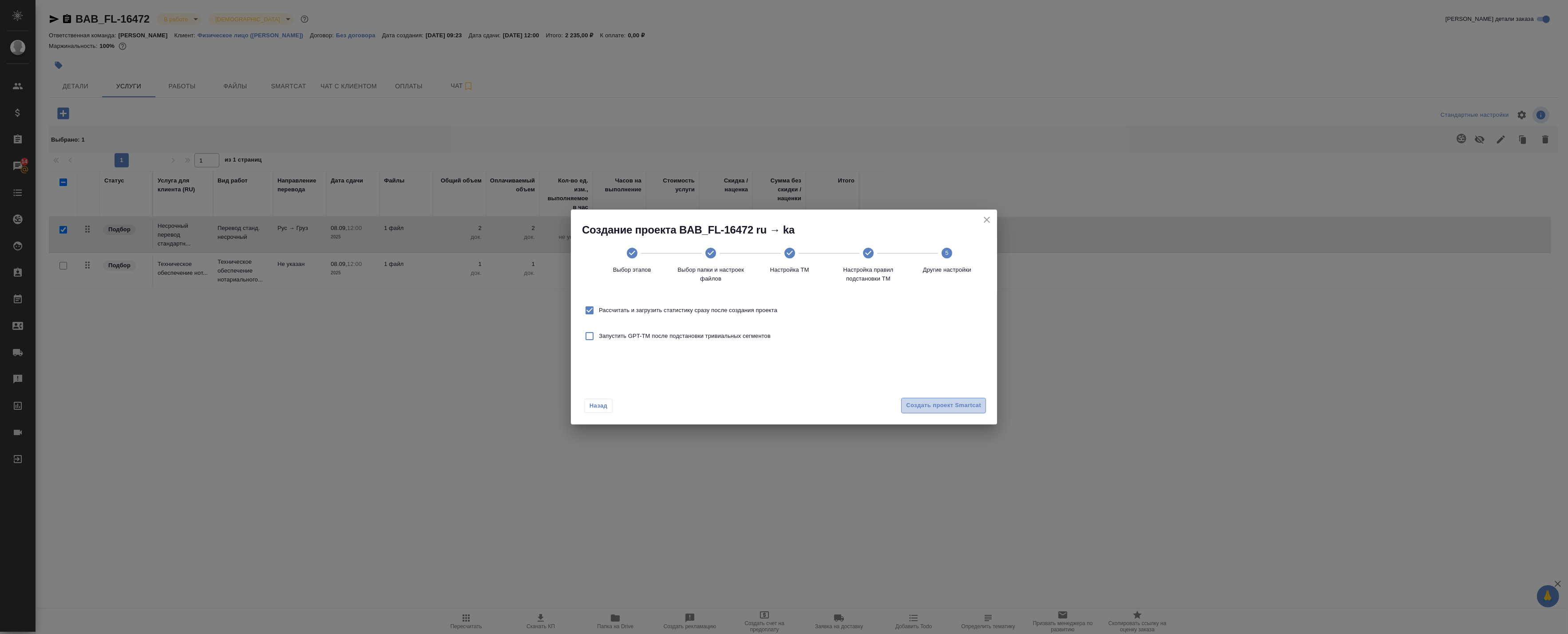
click at [952, 399] on button "Создать проект Smartcat" at bounding box center [943, 406] width 85 height 16
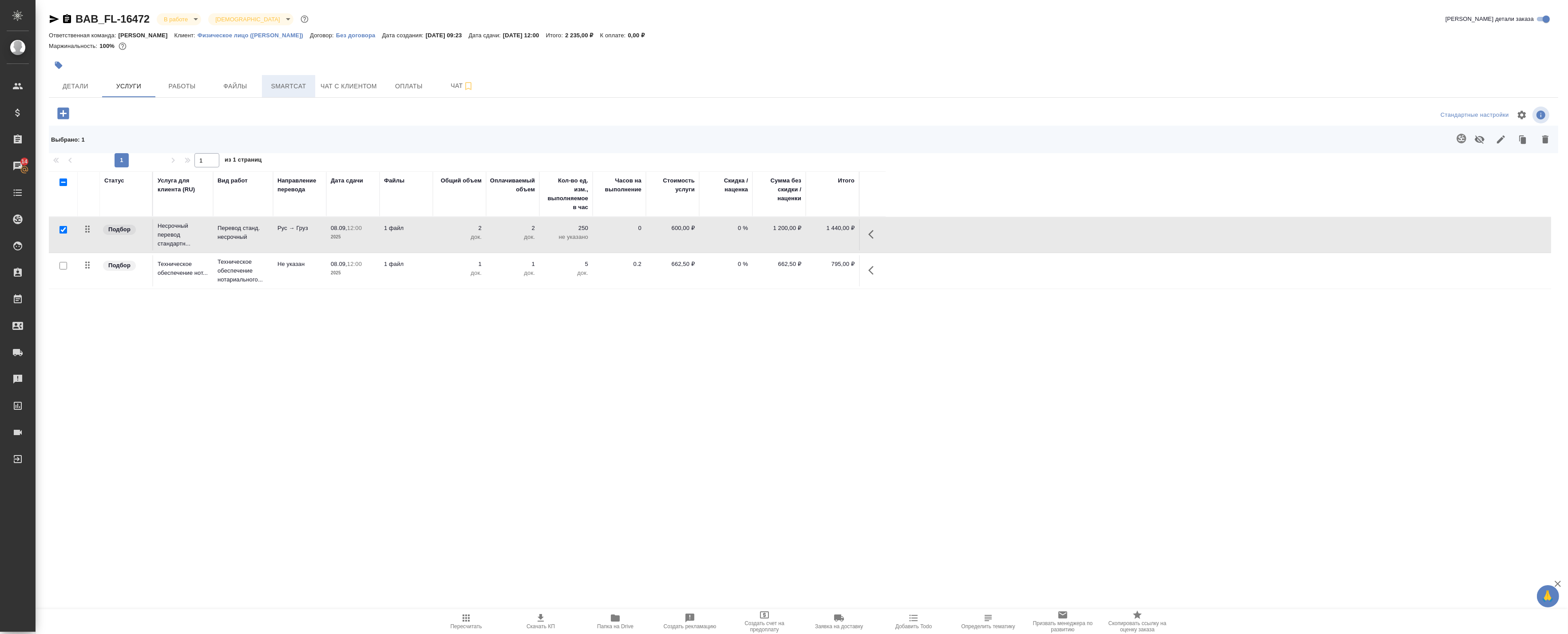
click at [299, 85] on span "Smartcat" at bounding box center [289, 86] width 43 height 11
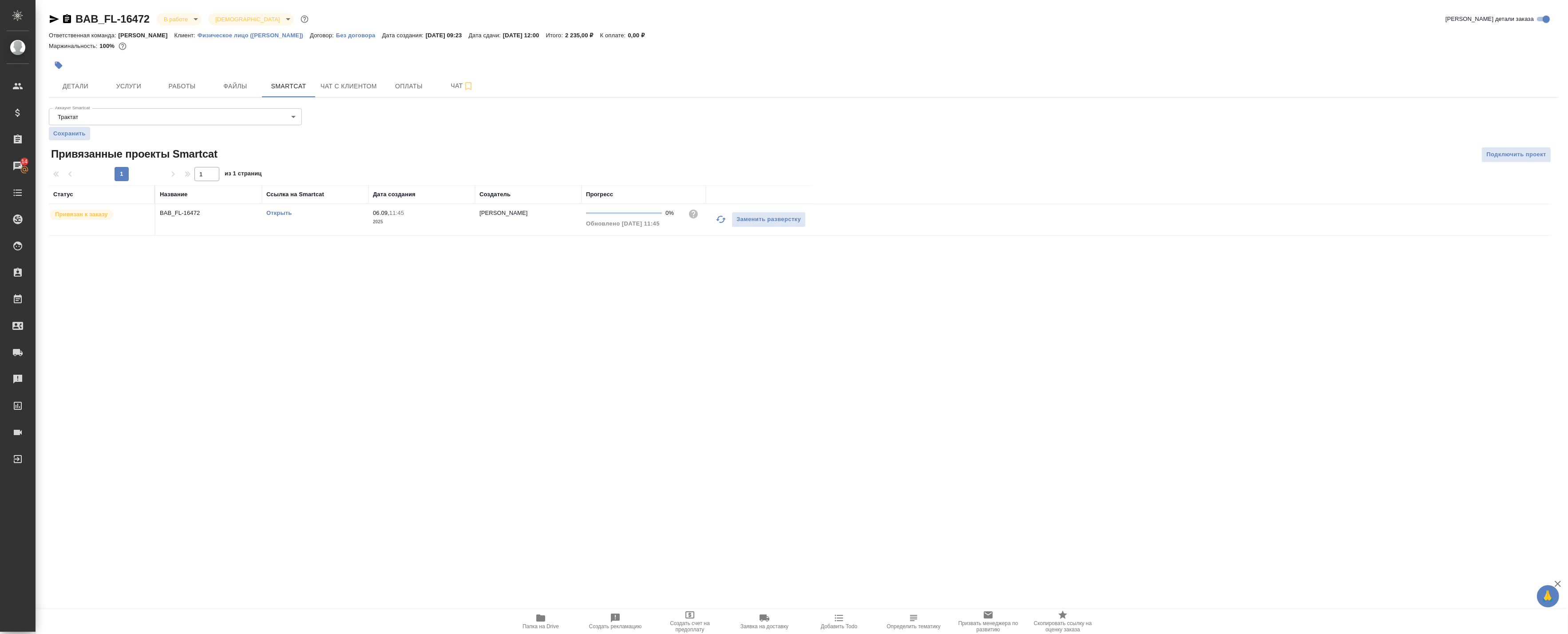
click at [276, 214] on link "Открыть" at bounding box center [279, 213] width 26 height 7
click at [124, 96] on button "Услуги" at bounding box center [129, 86] width 54 height 22
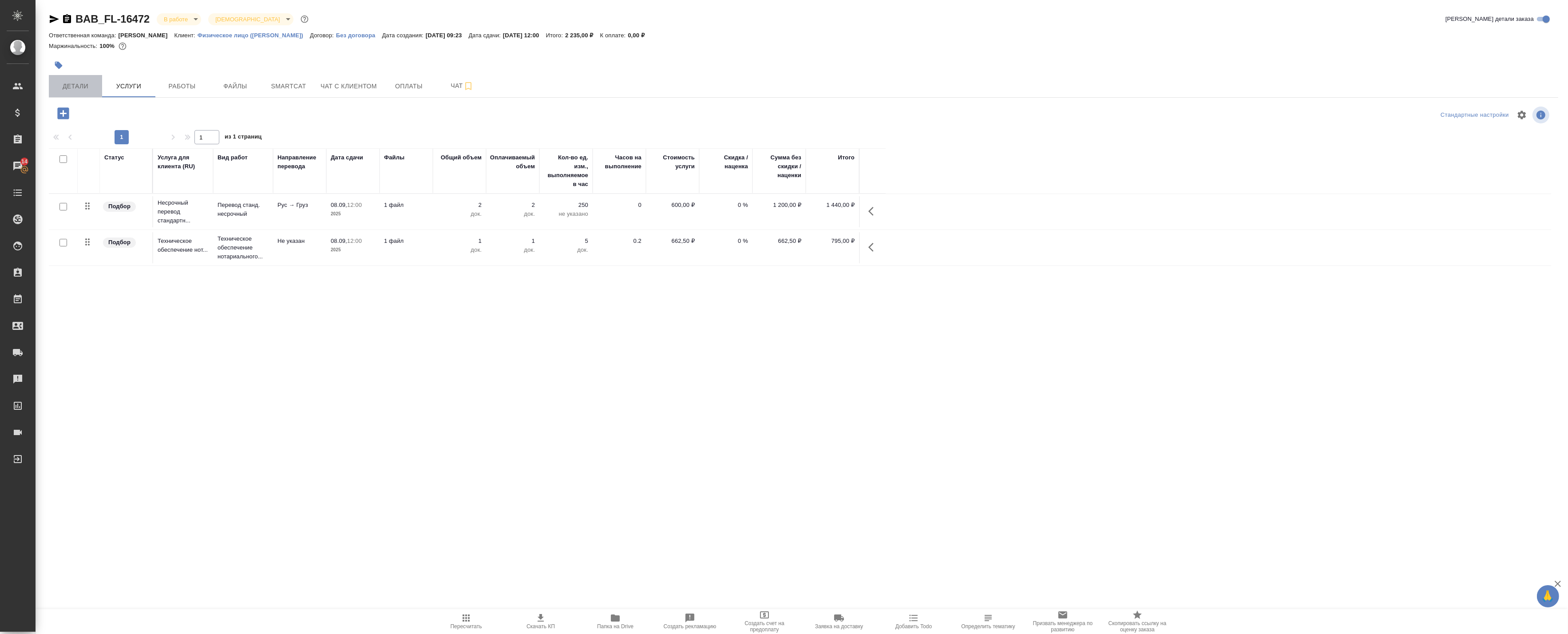
click at [83, 83] on span "Детали" at bounding box center [75, 86] width 43 height 11
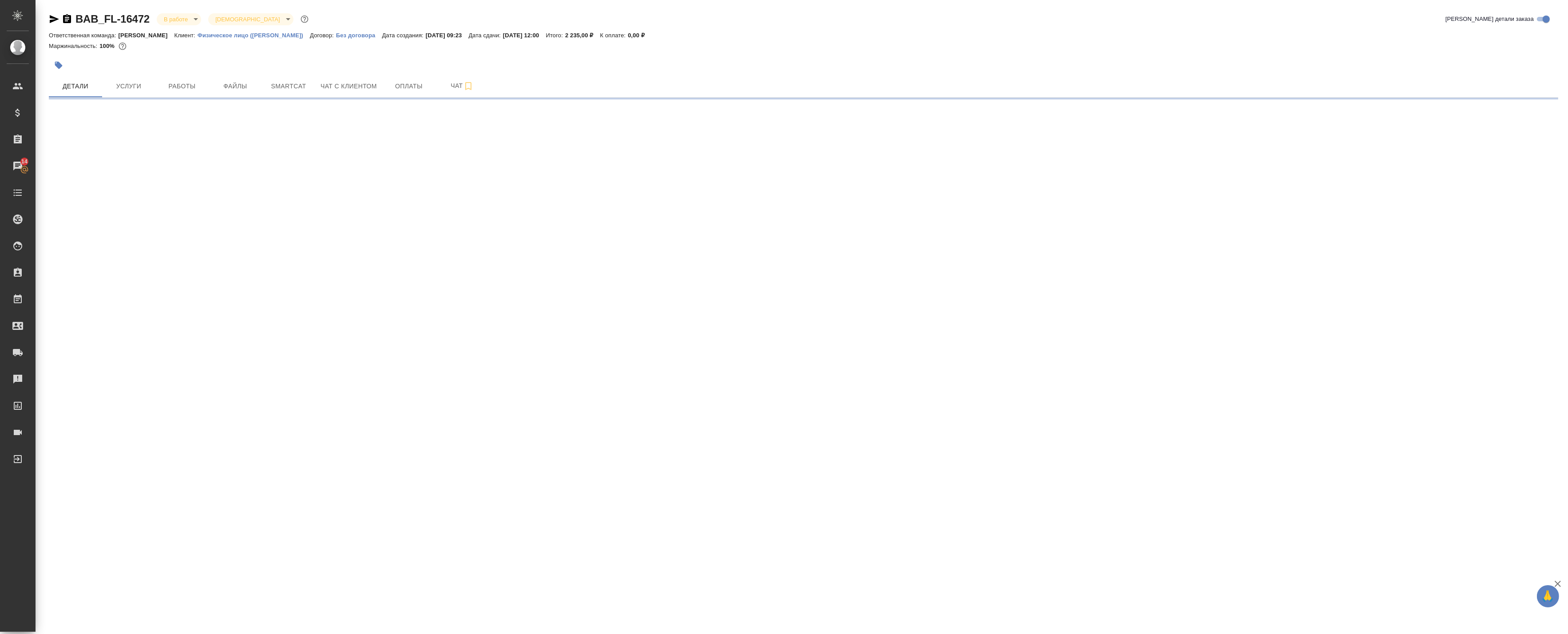
select select "RU"
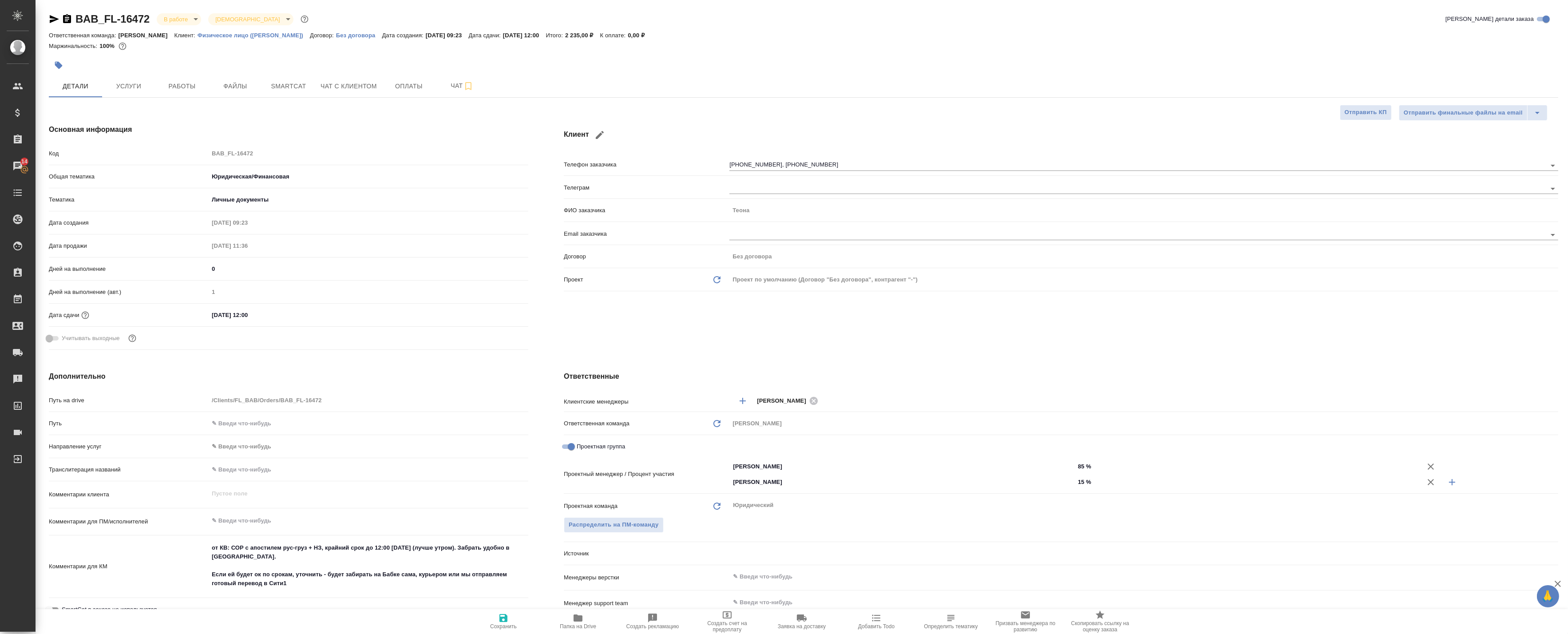
type textarea "x"
click at [125, 94] on button "Услуги" at bounding box center [129, 86] width 54 height 22
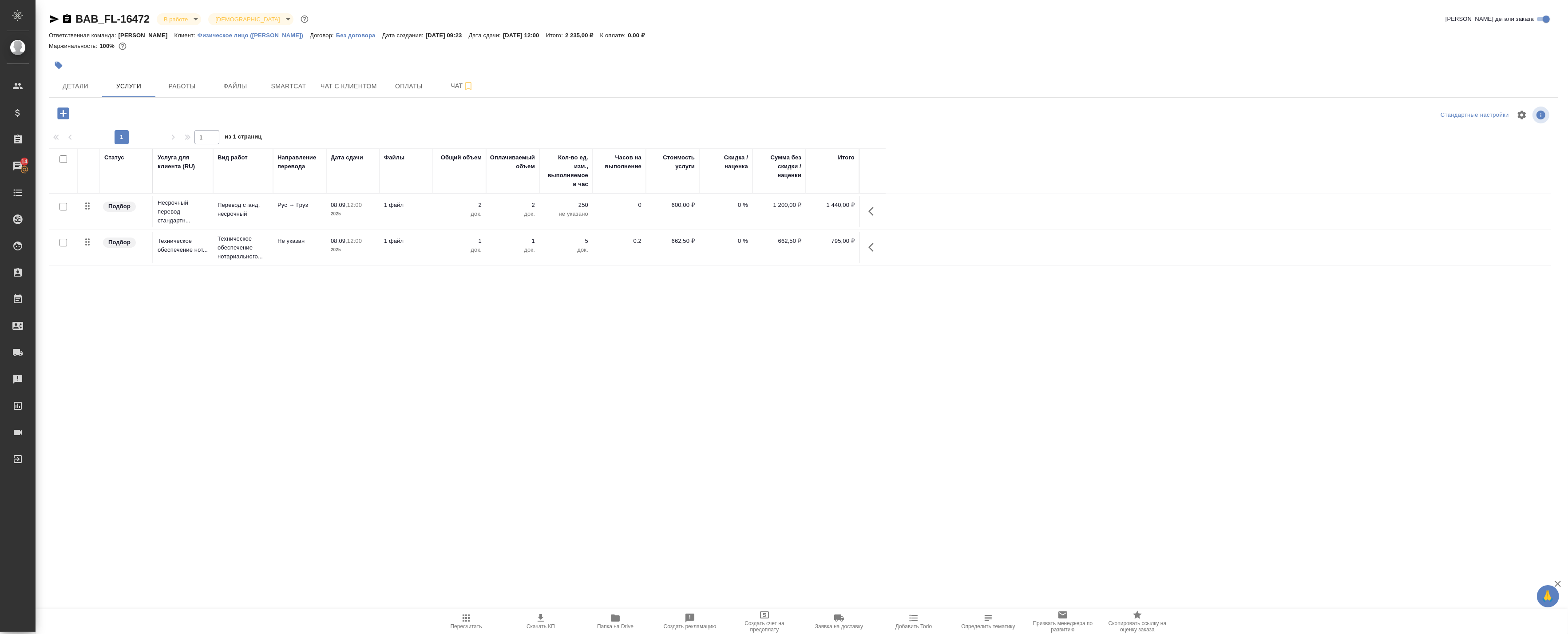
click at [69, 210] on div at bounding box center [63, 207] width 20 height 12
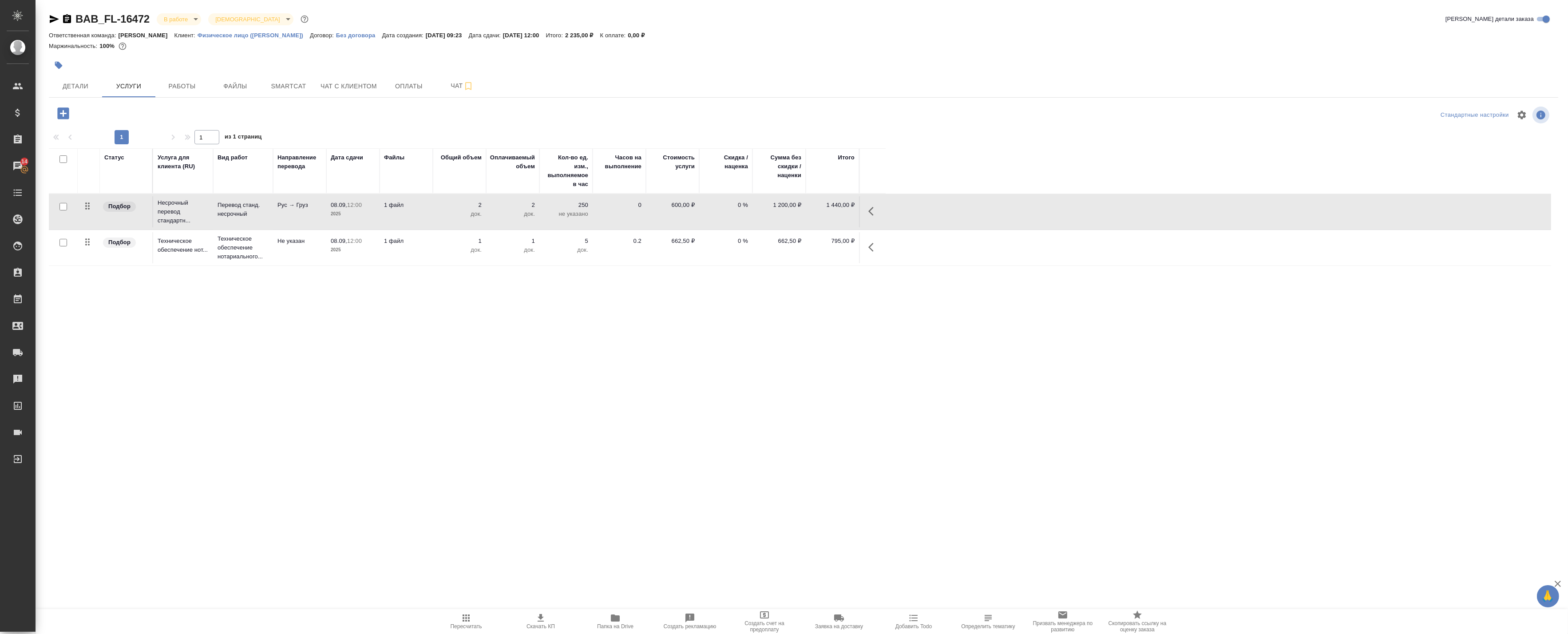
click at [867, 214] on button "button" at bounding box center [873, 211] width 21 height 21
click at [791, 214] on icon "button" at bounding box center [787, 211] width 11 height 11
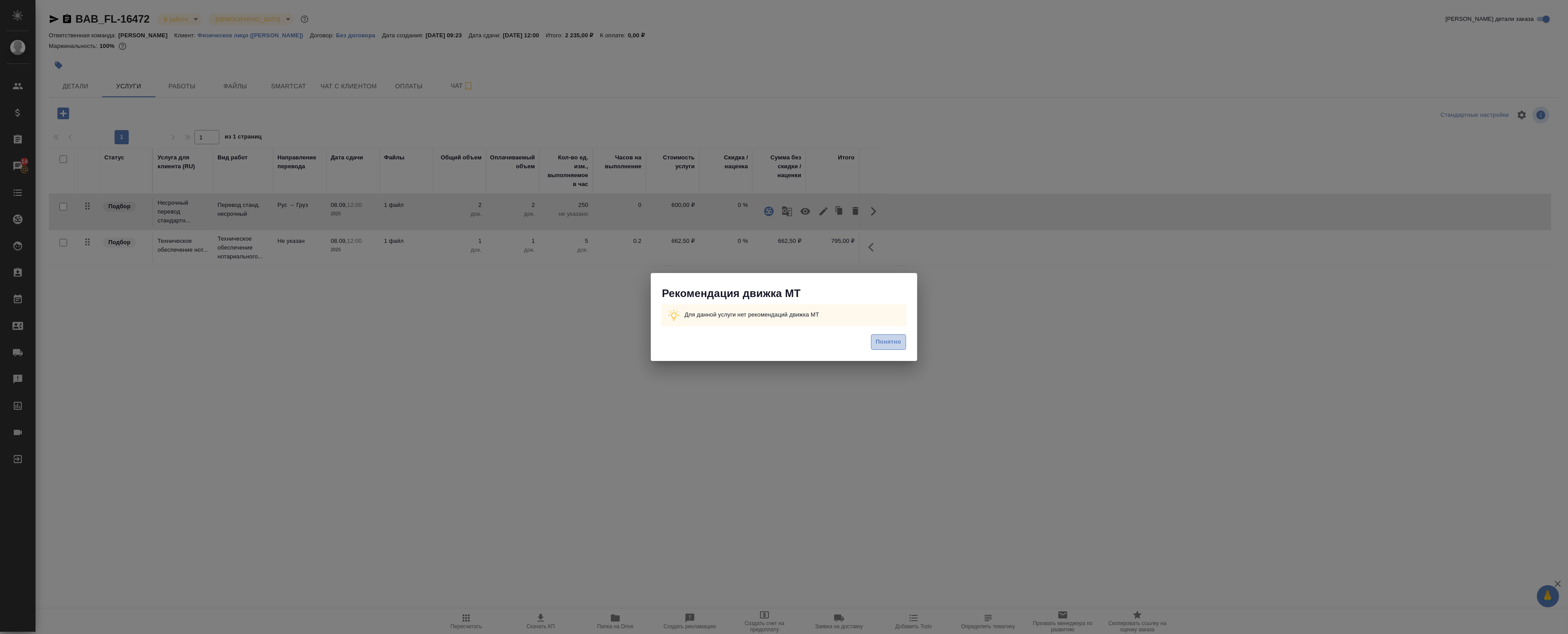
click at [881, 339] on span "Понятно" at bounding box center [889, 342] width 26 height 10
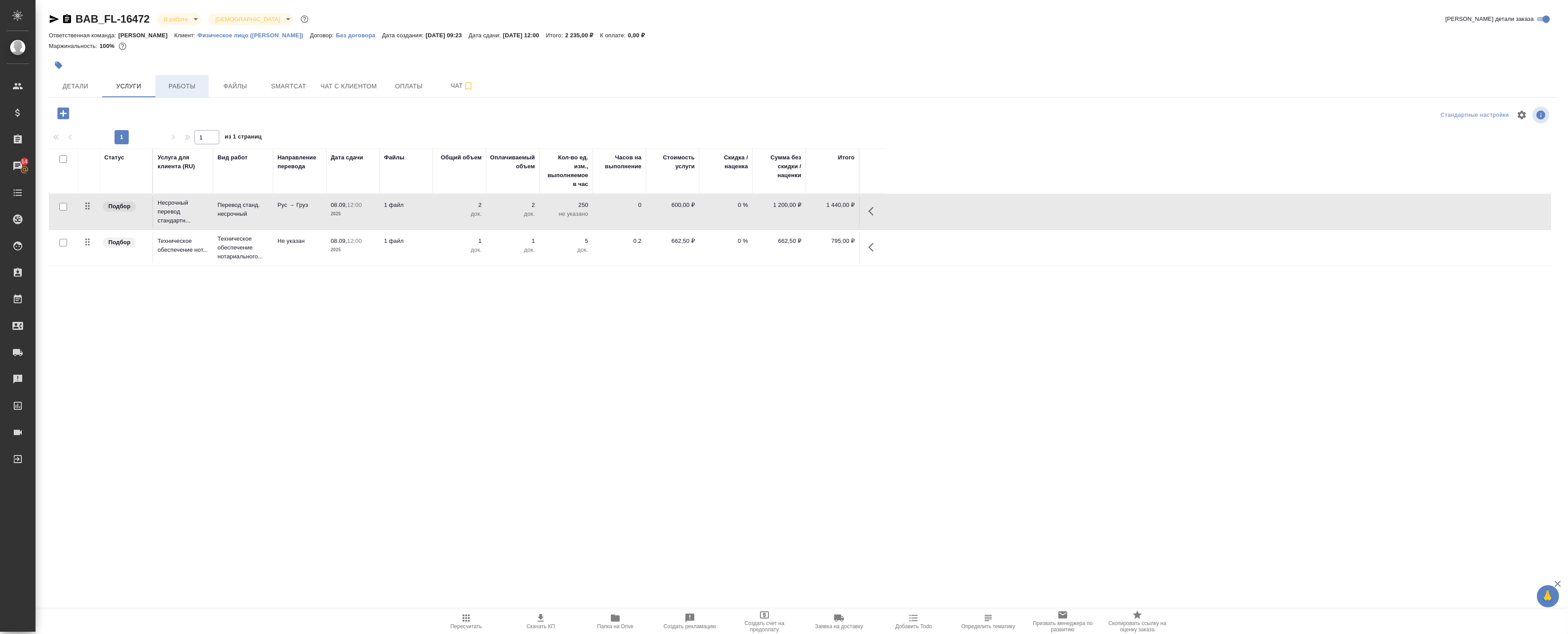
click at [197, 91] on span "Работы" at bounding box center [182, 86] width 43 height 11
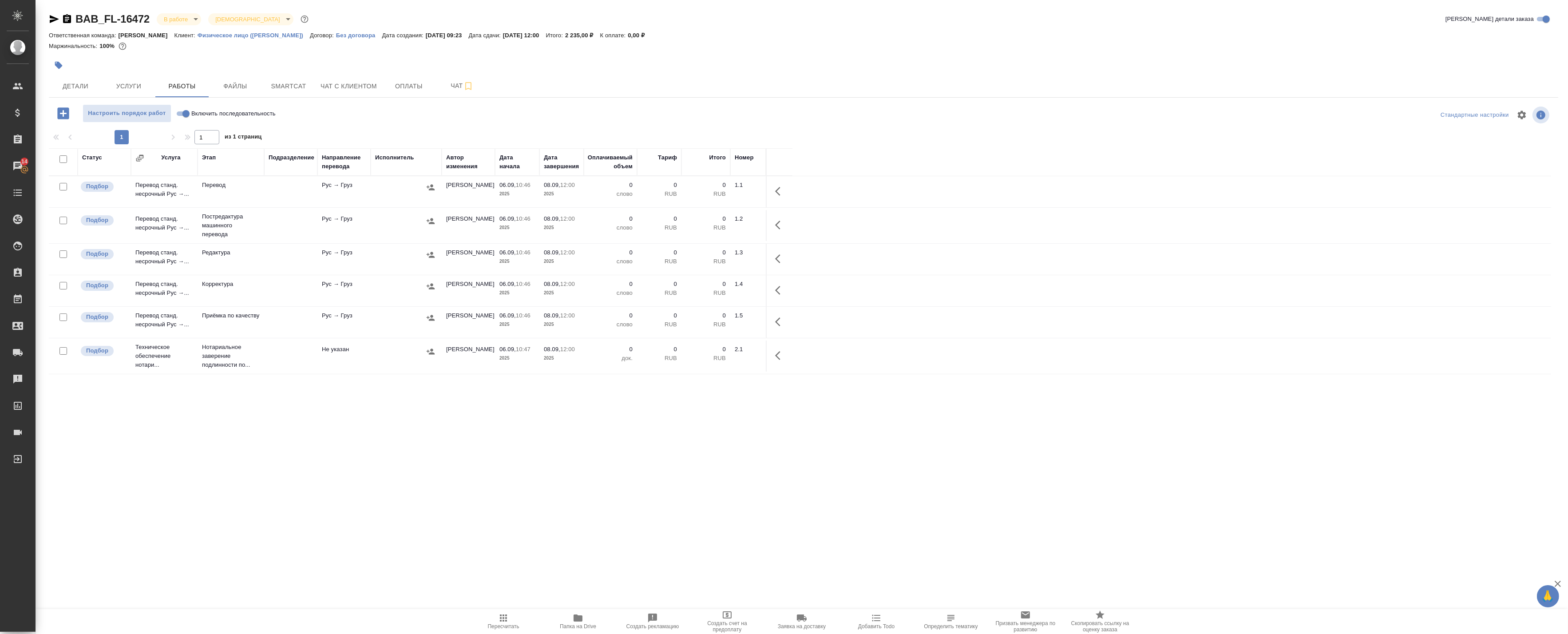
drag, startPoint x: 395, startPoint y: 222, endPoint x: 513, endPoint y: 228, distance: 118.2
click at [396, 222] on div at bounding box center [406, 221] width 62 height 13
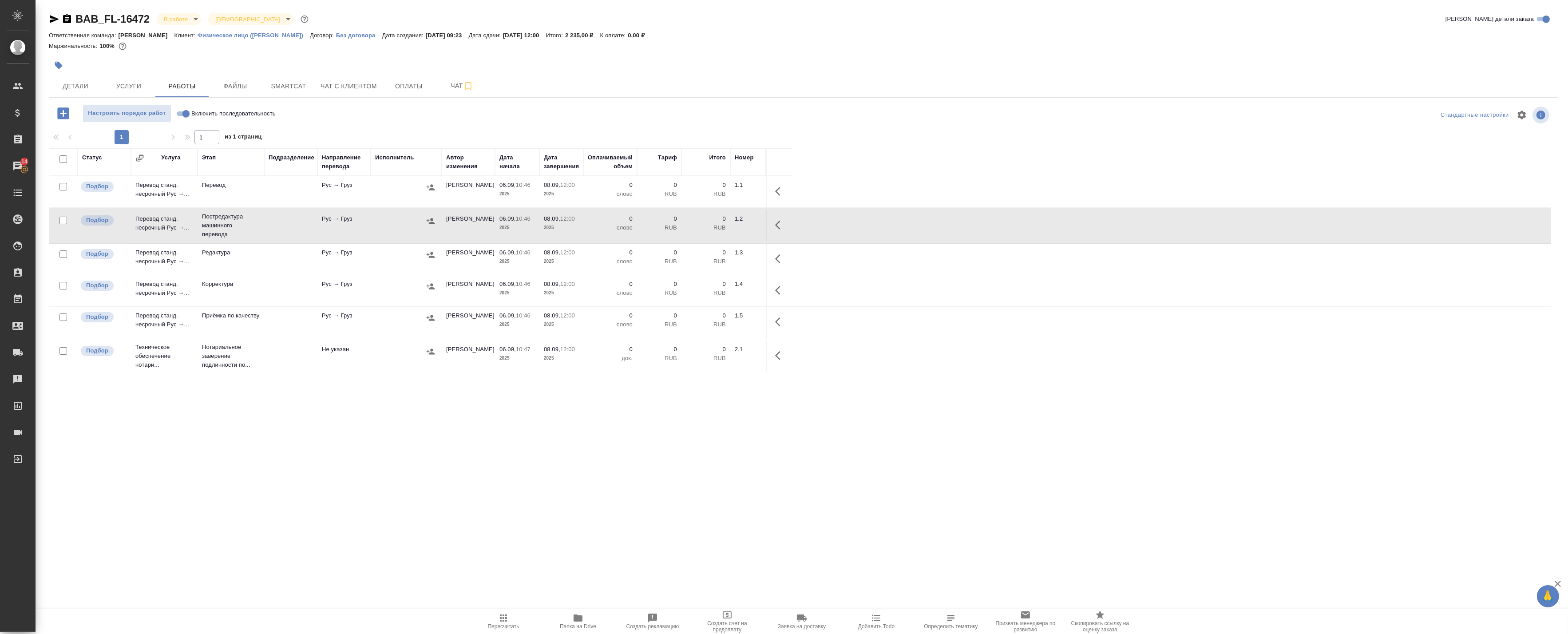
click at [770, 225] on button "button" at bounding box center [780, 225] width 21 height 21
click at [718, 227] on icon "button" at bounding box center [715, 225] width 11 height 11
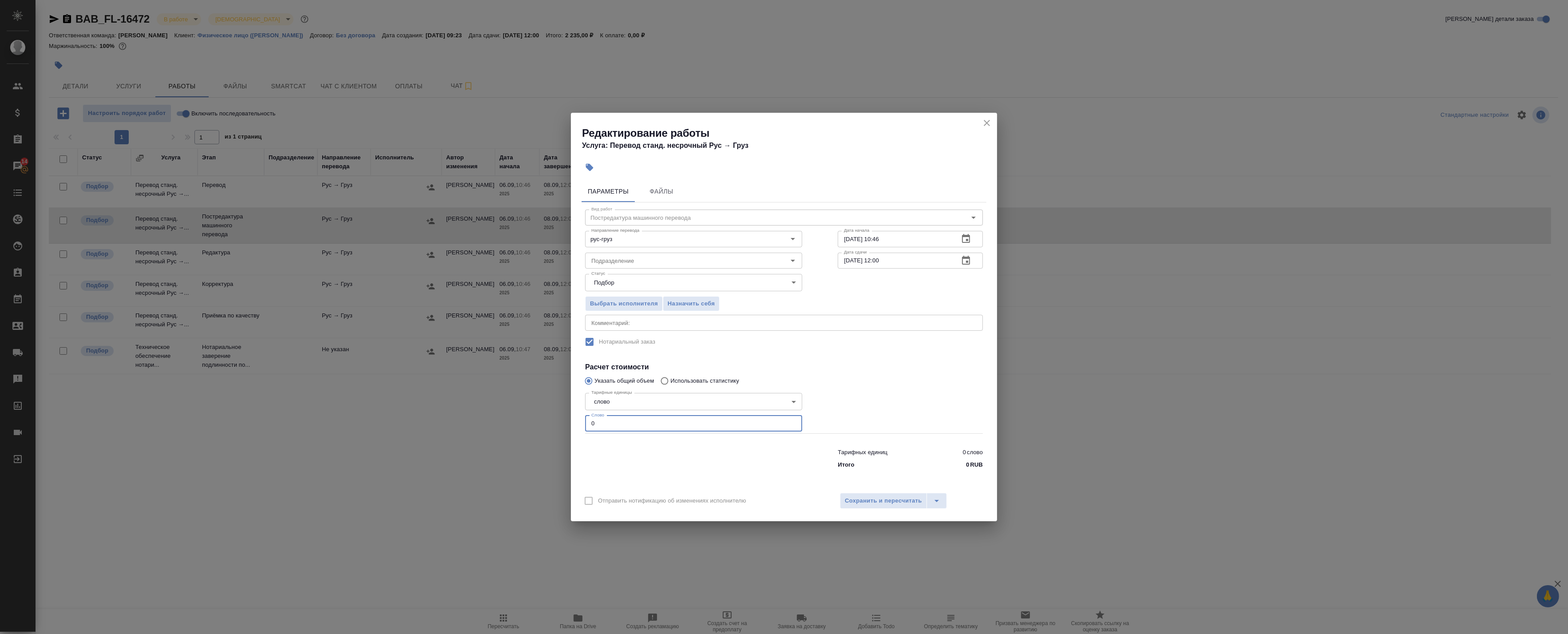
drag, startPoint x: 595, startPoint y: 427, endPoint x: 553, endPoint y: 422, distance: 42.3
click at [555, 422] on div "Редактирование работы Услуга: Перевод станд. несрочный Рус → Груз Параметры Фай…" at bounding box center [784, 317] width 1568 height 634
paste input "41"
type input "410"
click at [967, 256] on icon "button" at bounding box center [966, 261] width 11 height 11
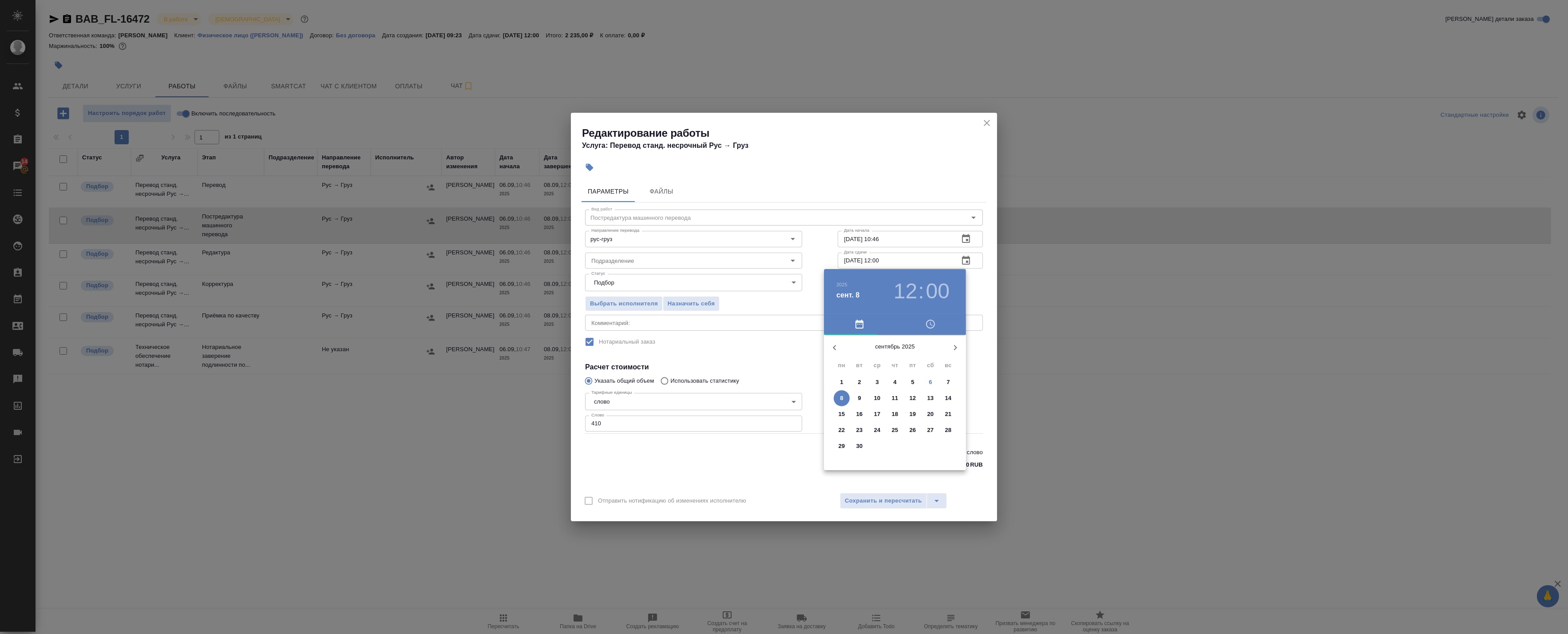
click at [949, 380] on p "7" at bounding box center [948, 382] width 3 height 9
click at [895, 436] on div at bounding box center [895, 405] width 116 height 116
type input "07.09.2025 18:00"
click at [894, 354] on div at bounding box center [895, 405] width 116 height 116
click at [970, 294] on div at bounding box center [784, 317] width 1568 height 634
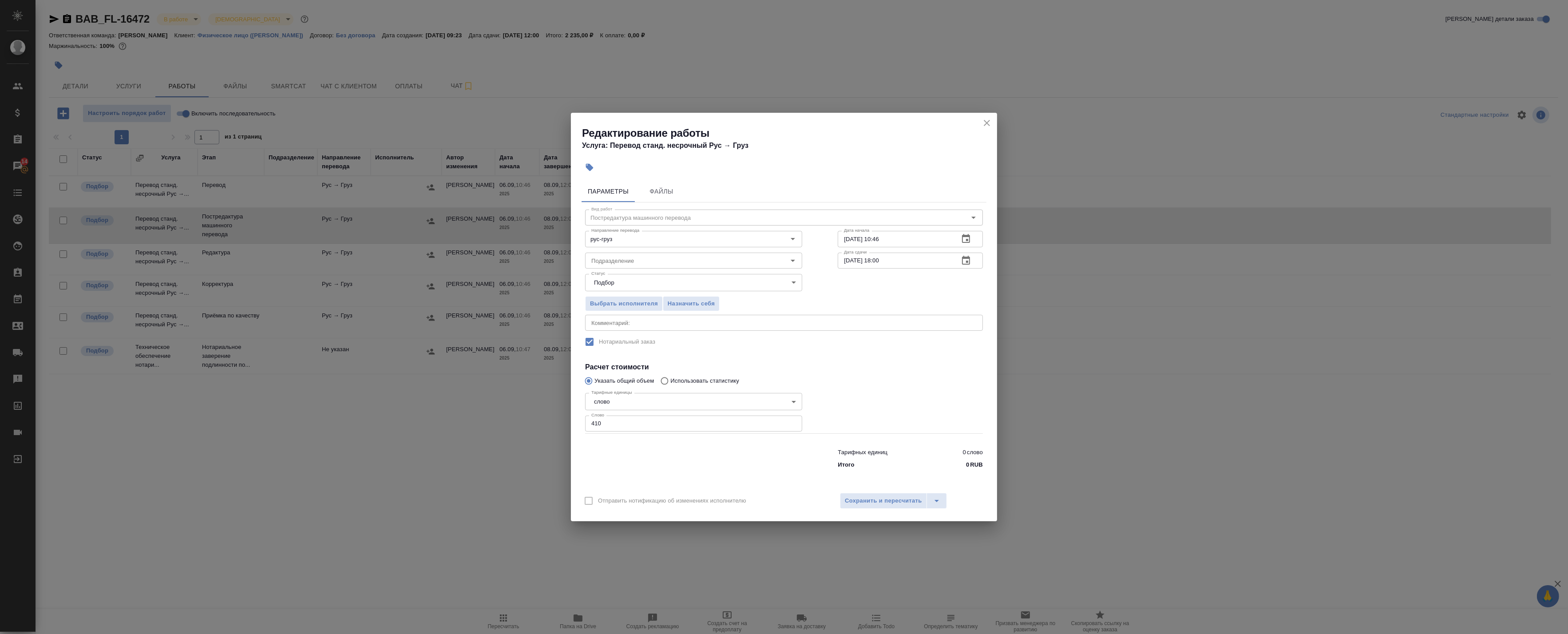
click at [968, 241] on icon "button" at bounding box center [966, 239] width 11 height 11
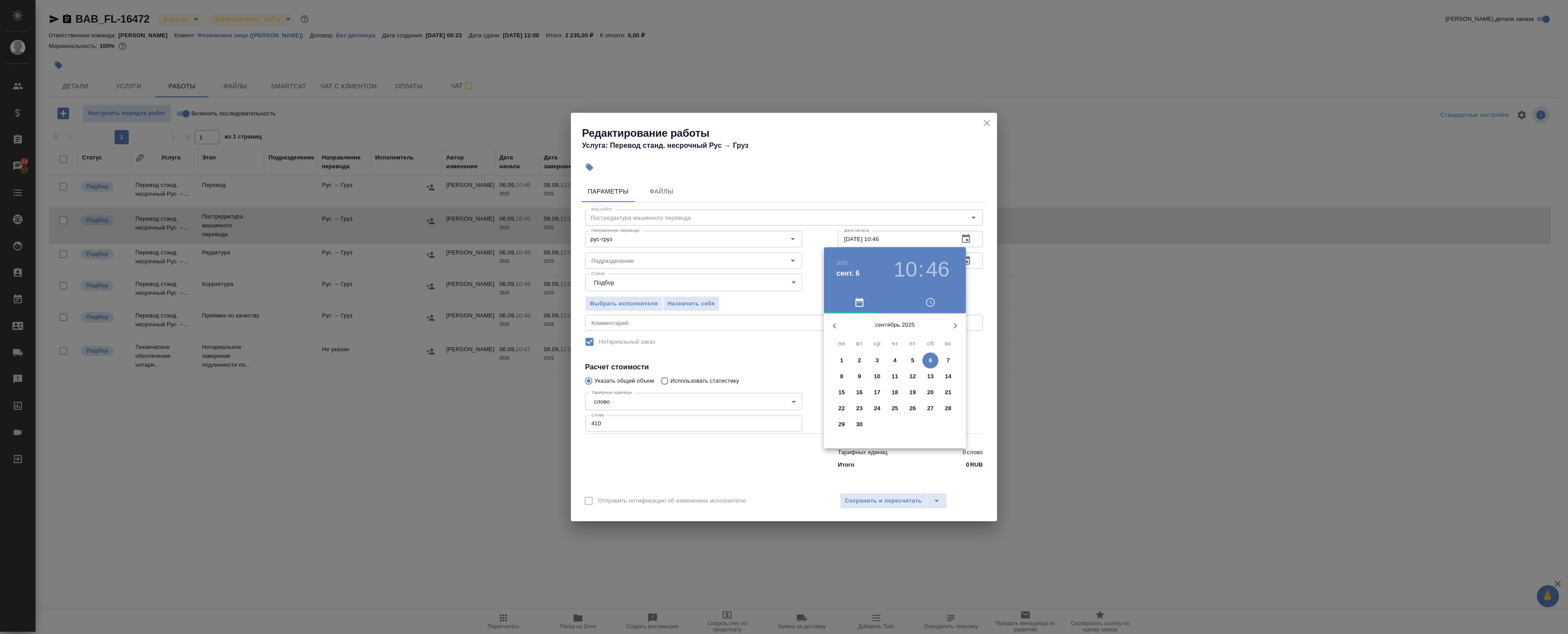
click at [911, 273] on h3 "10" at bounding box center [905, 269] width 24 height 25
click at [895, 334] on div at bounding box center [895, 383] width 116 height 116
click at [895, 330] on div at bounding box center [895, 383] width 116 height 116
type input "06.09.2025 12:00"
click at [975, 290] on div at bounding box center [784, 317] width 1568 height 634
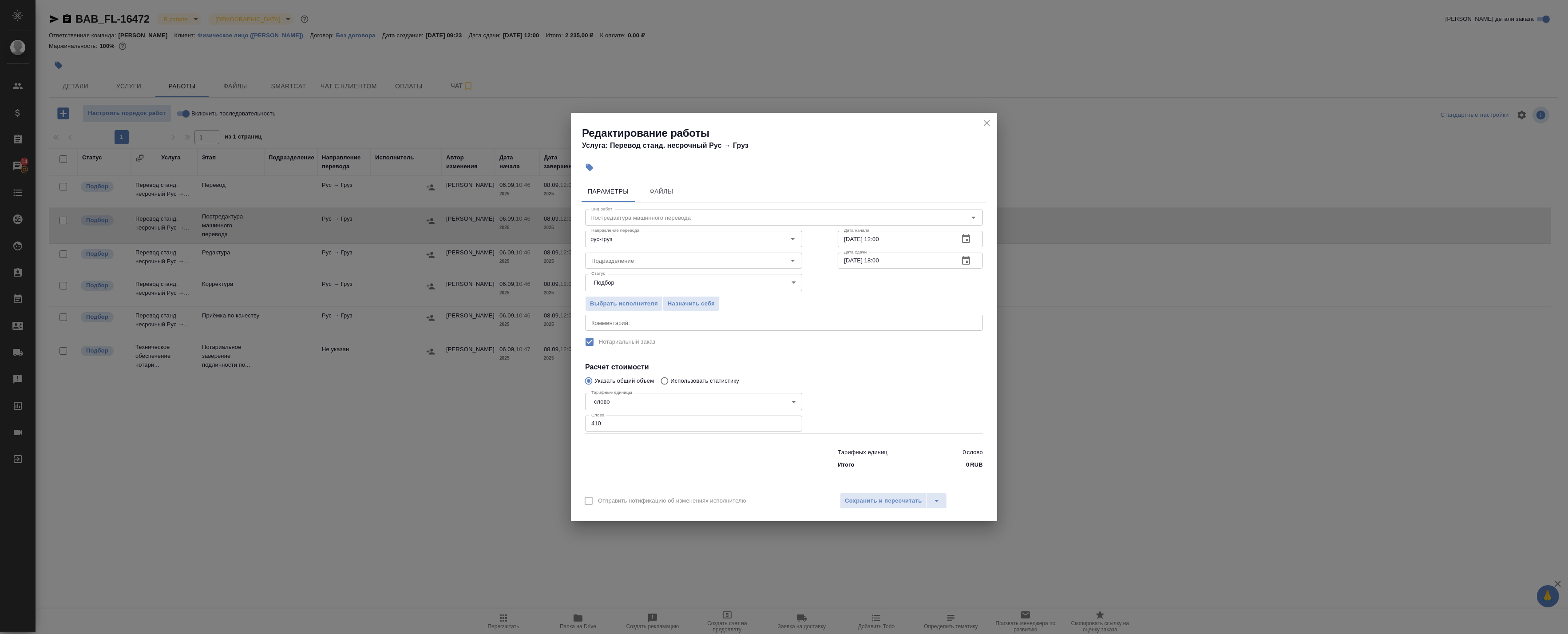
click at [640, 325] on textarea at bounding box center [783, 323] width 385 height 7
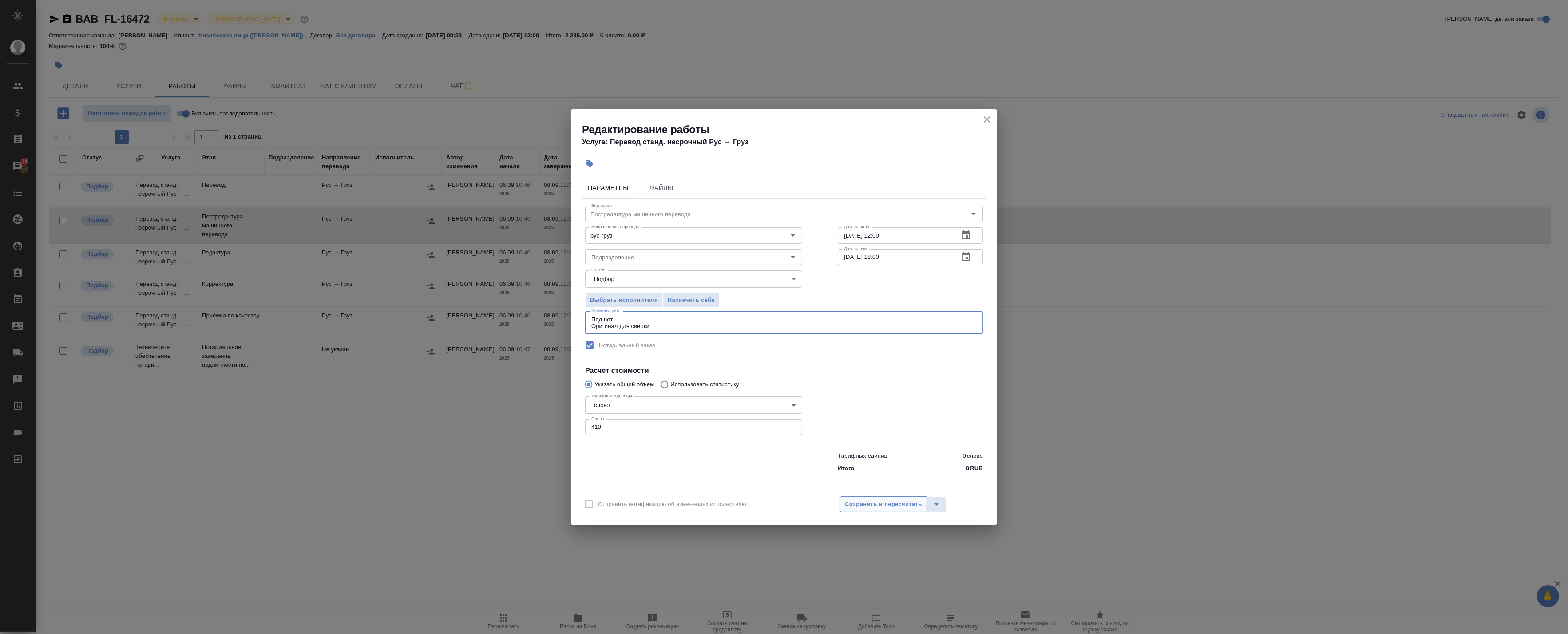
type textarea "Под нот Оригинал для сверки"
click at [853, 508] on span "Сохранить и пересчитать" at bounding box center [883, 504] width 77 height 10
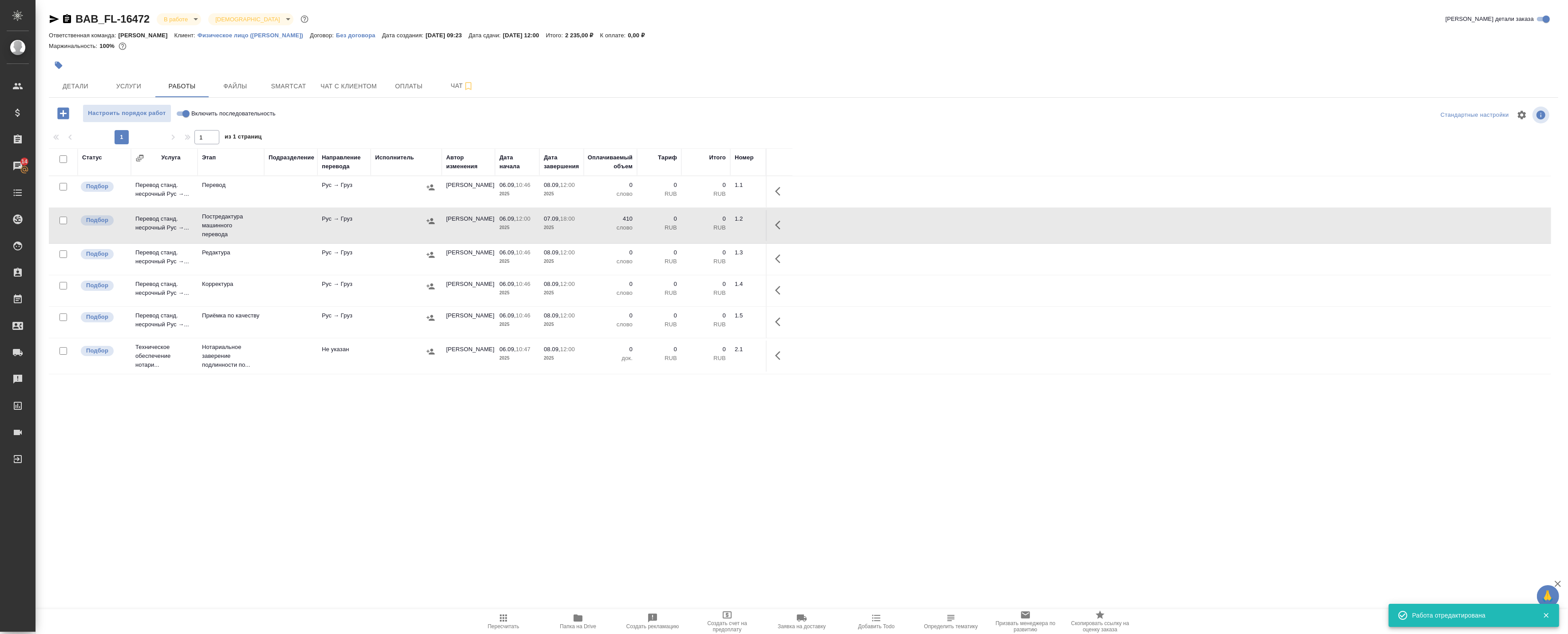
click at [775, 222] on icon "button" at bounding box center [780, 225] width 11 height 11
click at [715, 225] on icon "button" at bounding box center [715, 225] width 8 height 8
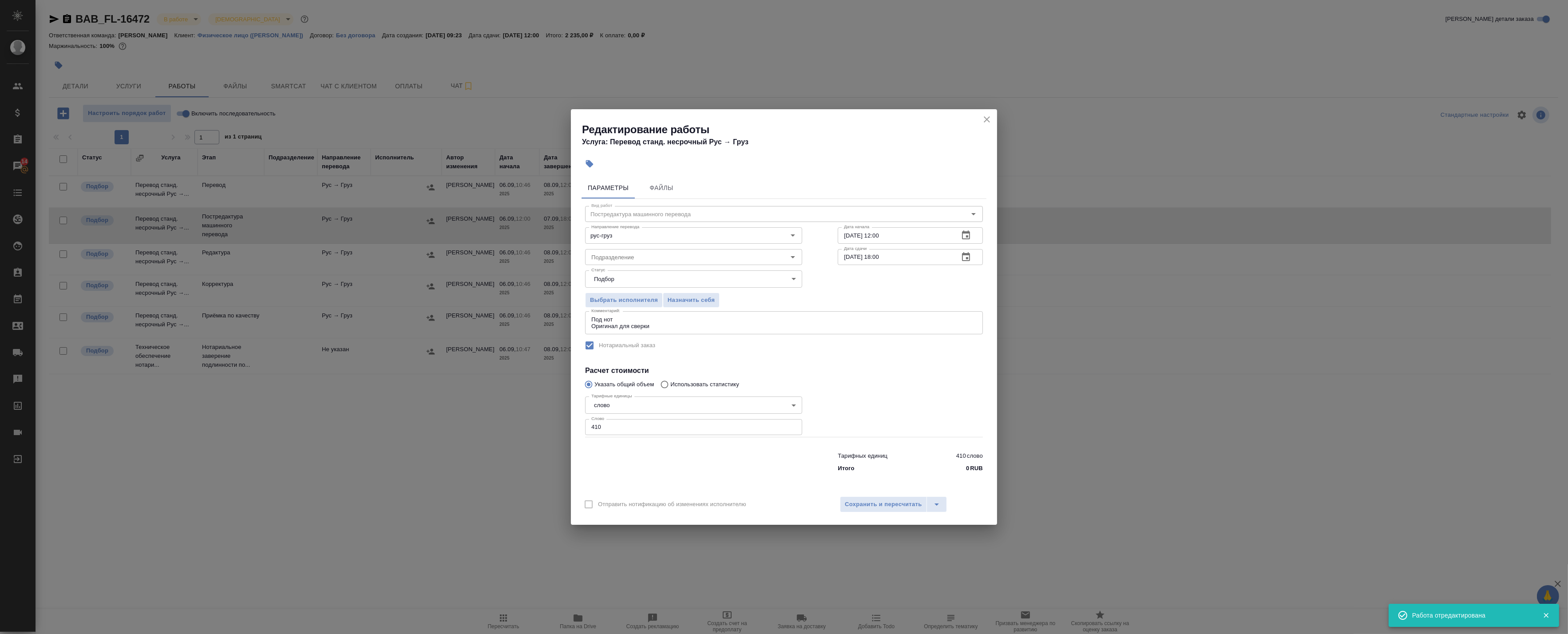
click at [656, 327] on textarea "Под нот Оригинал для сверки" at bounding box center [783, 323] width 385 height 14
paste textarea "https://drive.awatera.com/s/2jyA26bHY4rCiag"
type textarea "Под нот Оригинал для сверки:https://drive.awatera.com/s/2jyA26bHY4rCiag"
click at [864, 502] on span "Сохранить и пересчитать" at bounding box center [883, 504] width 77 height 10
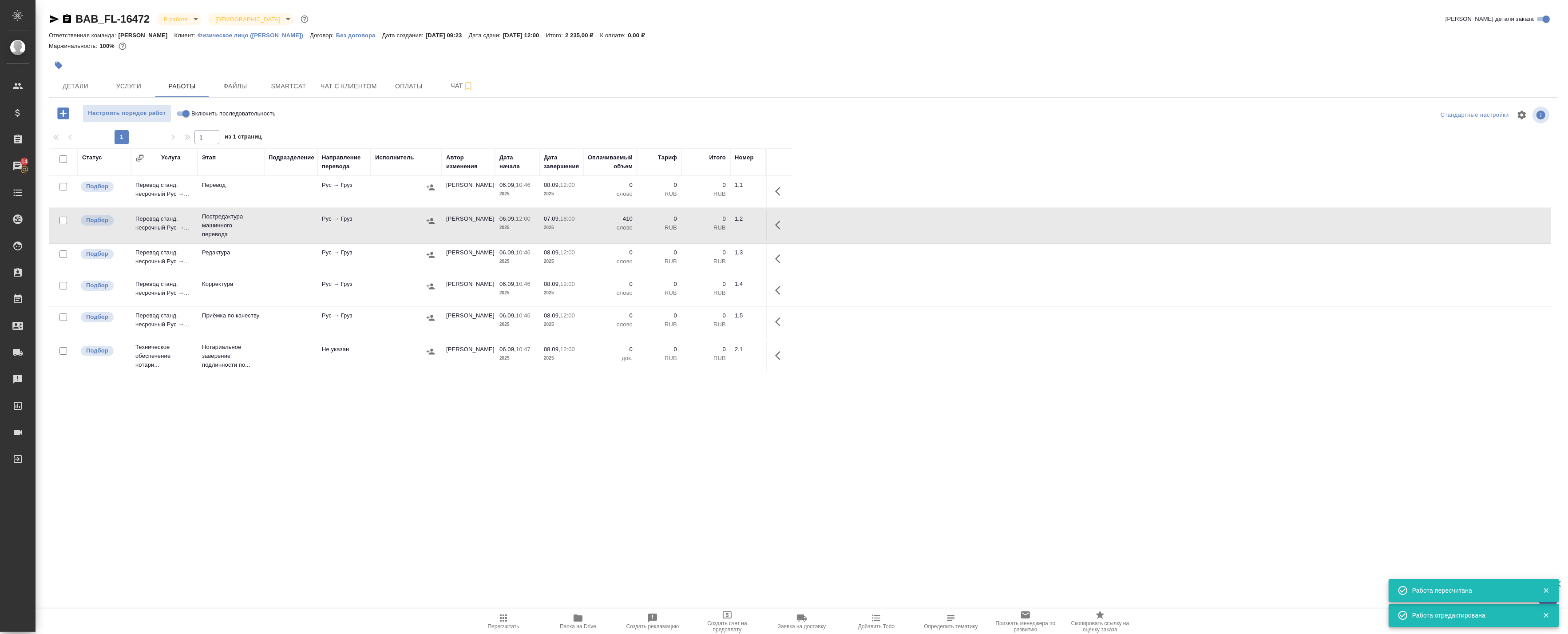
click at [429, 222] on icon "button" at bounding box center [430, 221] width 9 height 9
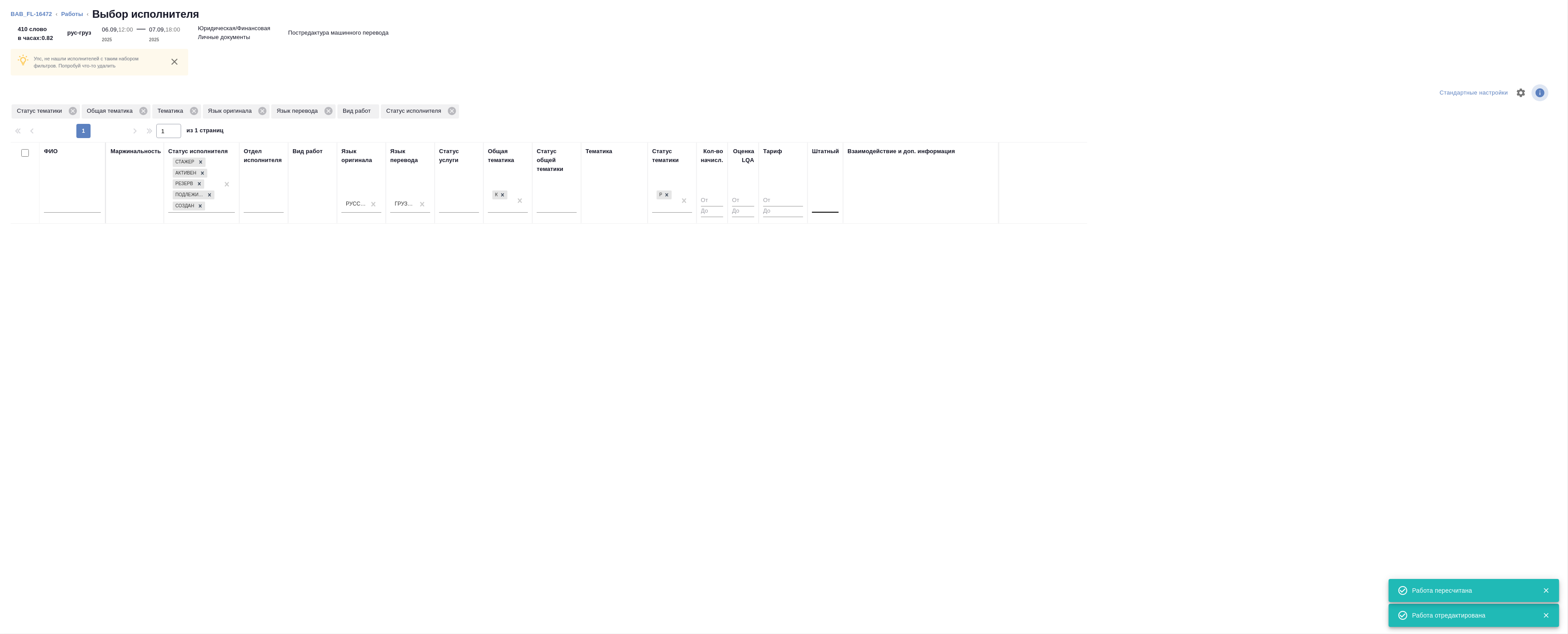
click at [817, 206] on div at bounding box center [825, 204] width 27 height 13
click at [821, 228] on div "Нет" at bounding box center [878, 232] width 133 height 16
click at [618, 210] on div "Тематика" at bounding box center [614, 183] width 58 height 72
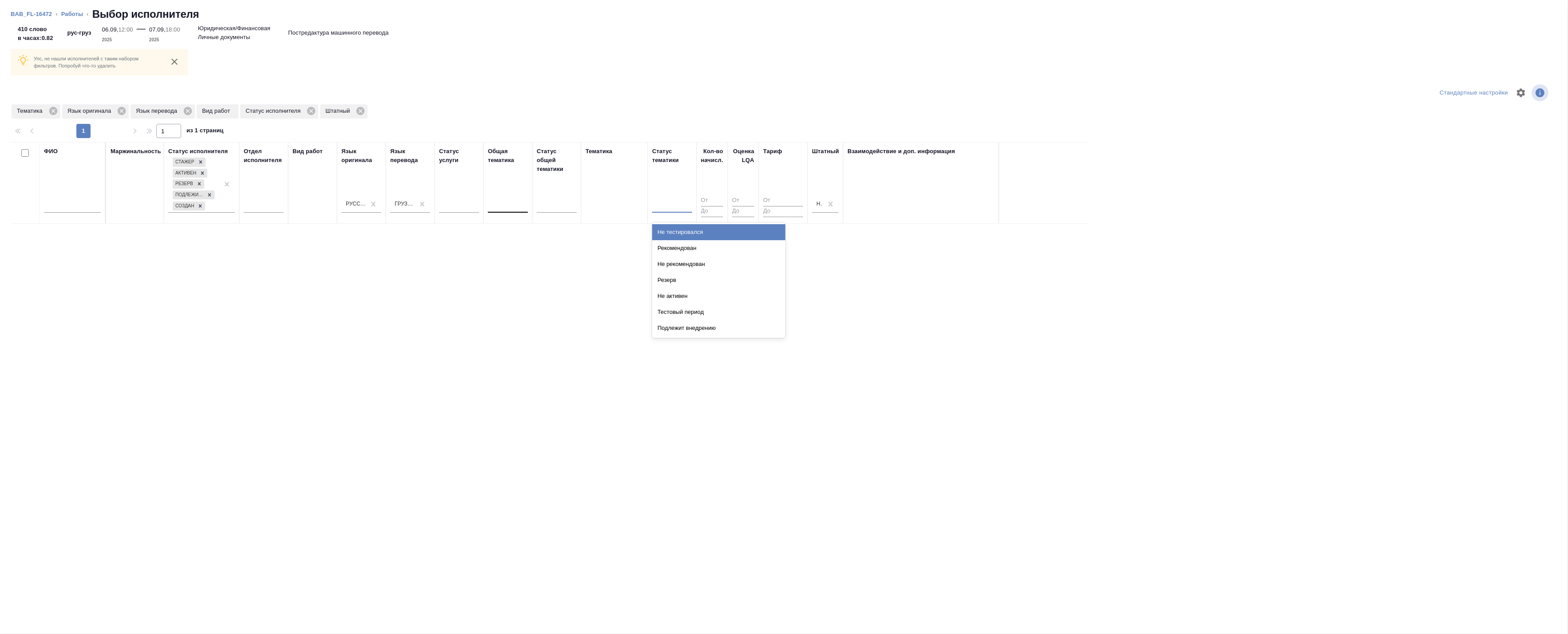
click at [668, 207] on div at bounding box center [672, 204] width 40 height 13
click at [629, 206] on div "Тематика" at bounding box center [614, 183] width 58 height 72
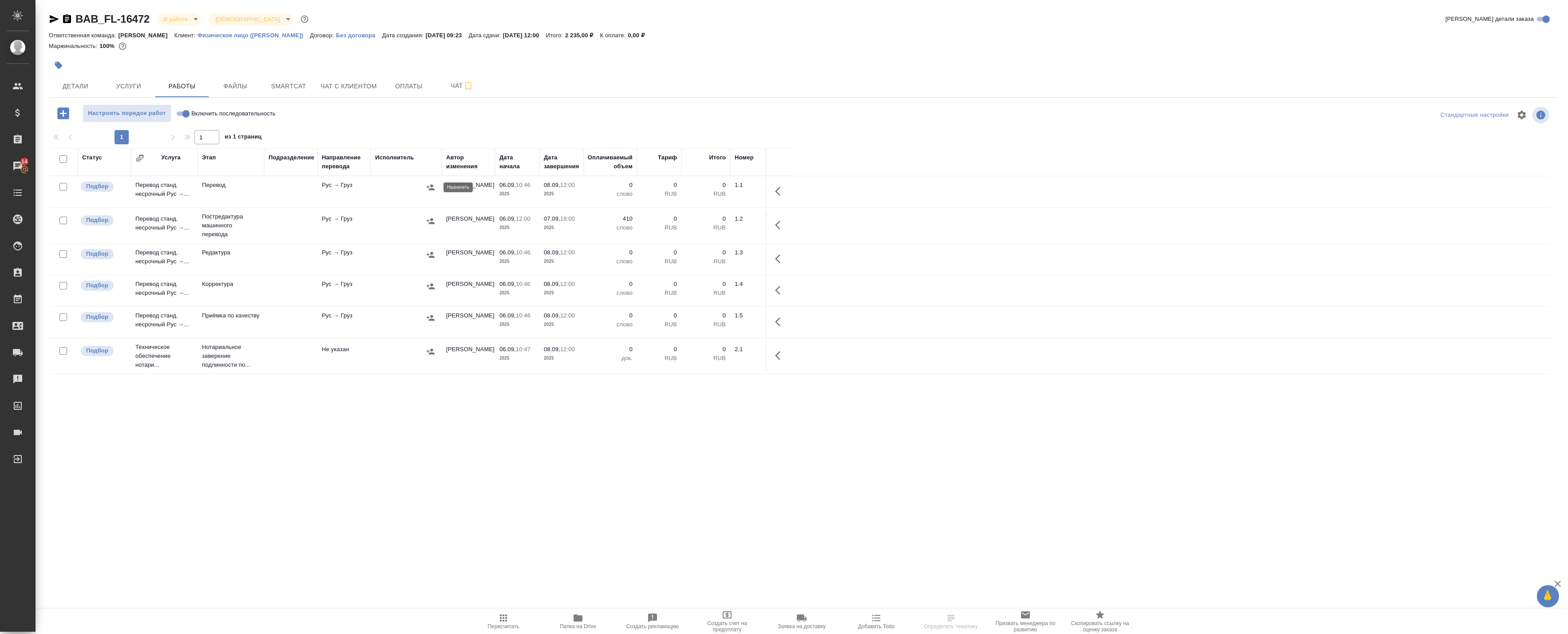
click at [432, 184] on icon "button" at bounding box center [430, 187] width 9 height 9
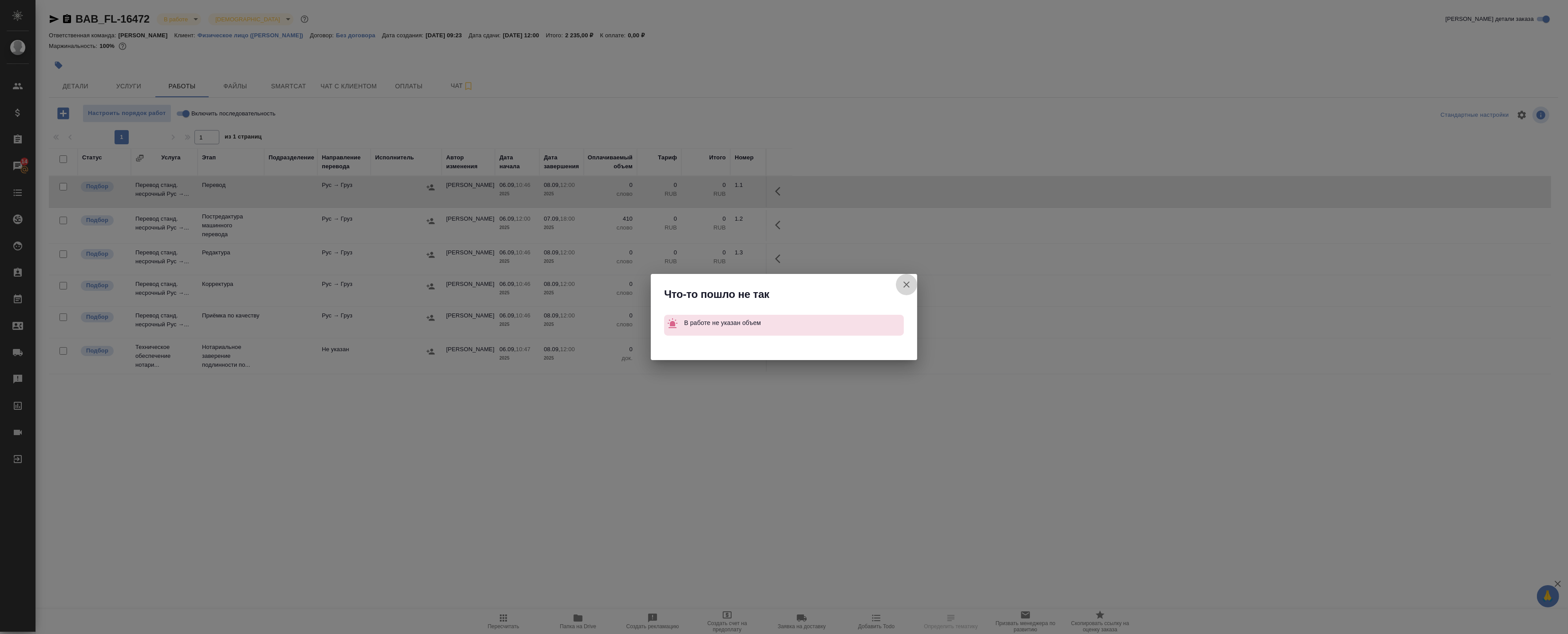
click at [905, 280] on icon "button" at bounding box center [907, 285] width 11 height 11
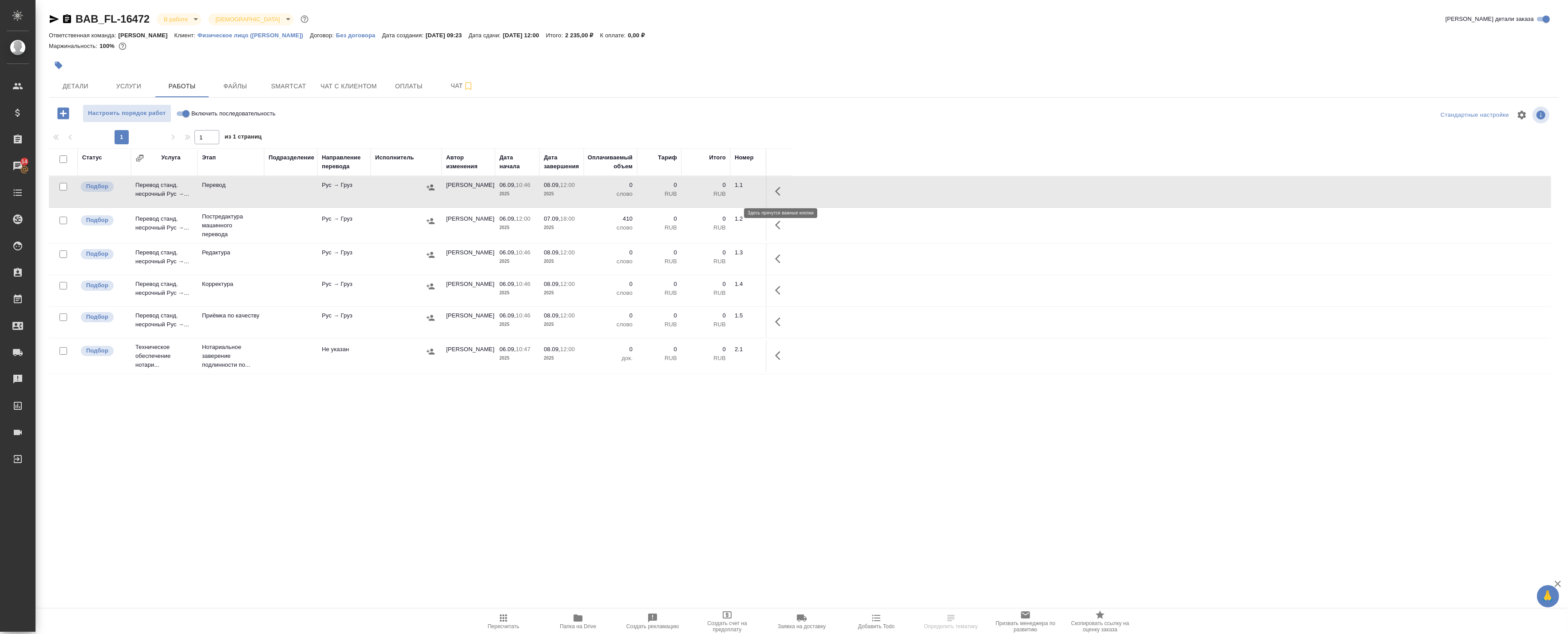
click at [774, 189] on button "button" at bounding box center [780, 191] width 21 height 21
click at [711, 191] on icon "button" at bounding box center [715, 192] width 11 height 11
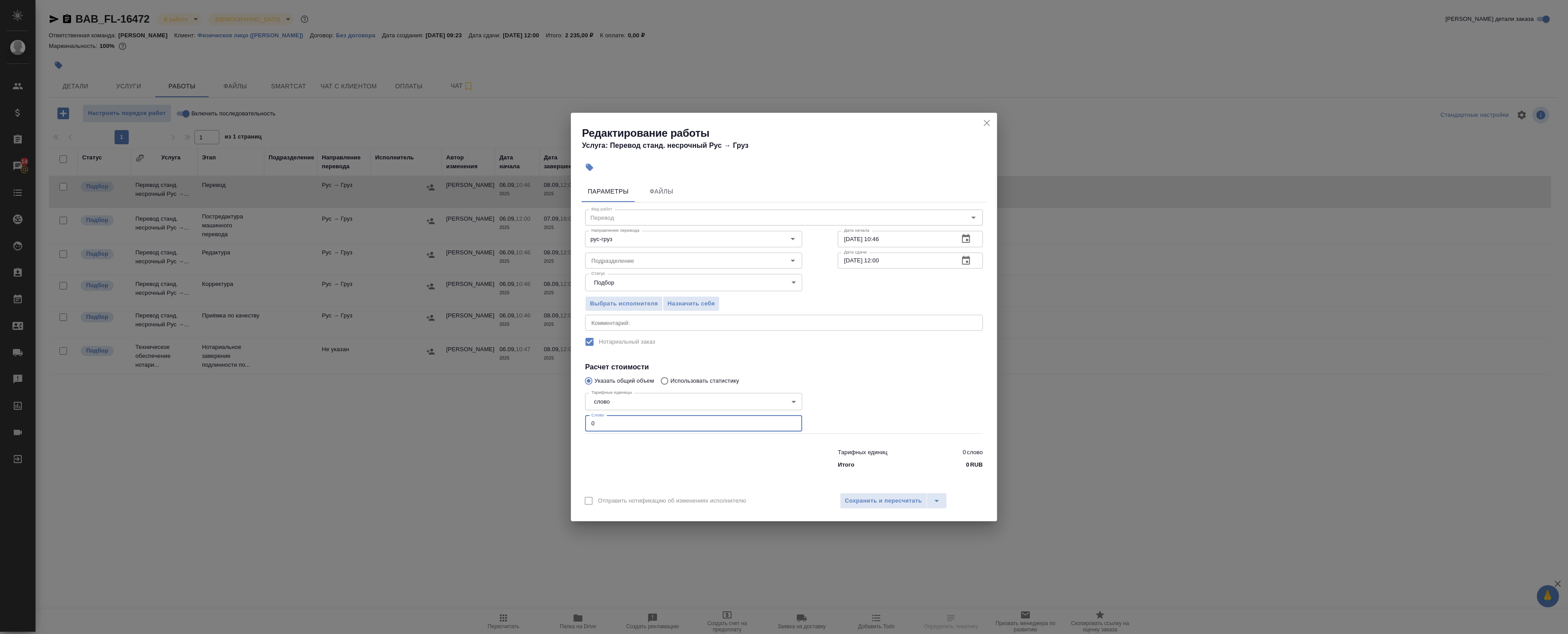
drag, startPoint x: 562, startPoint y: 418, endPoint x: 531, endPoint y: 415, distance: 31.1
click at [536, 415] on div "Редактирование работы Услуга: Перевод станд. несрочный Рус → Груз Параметры Фай…" at bounding box center [784, 317] width 1568 height 634
type input "410"
click at [912, 499] on span "Сохранить и пересчитать" at bounding box center [883, 501] width 77 height 10
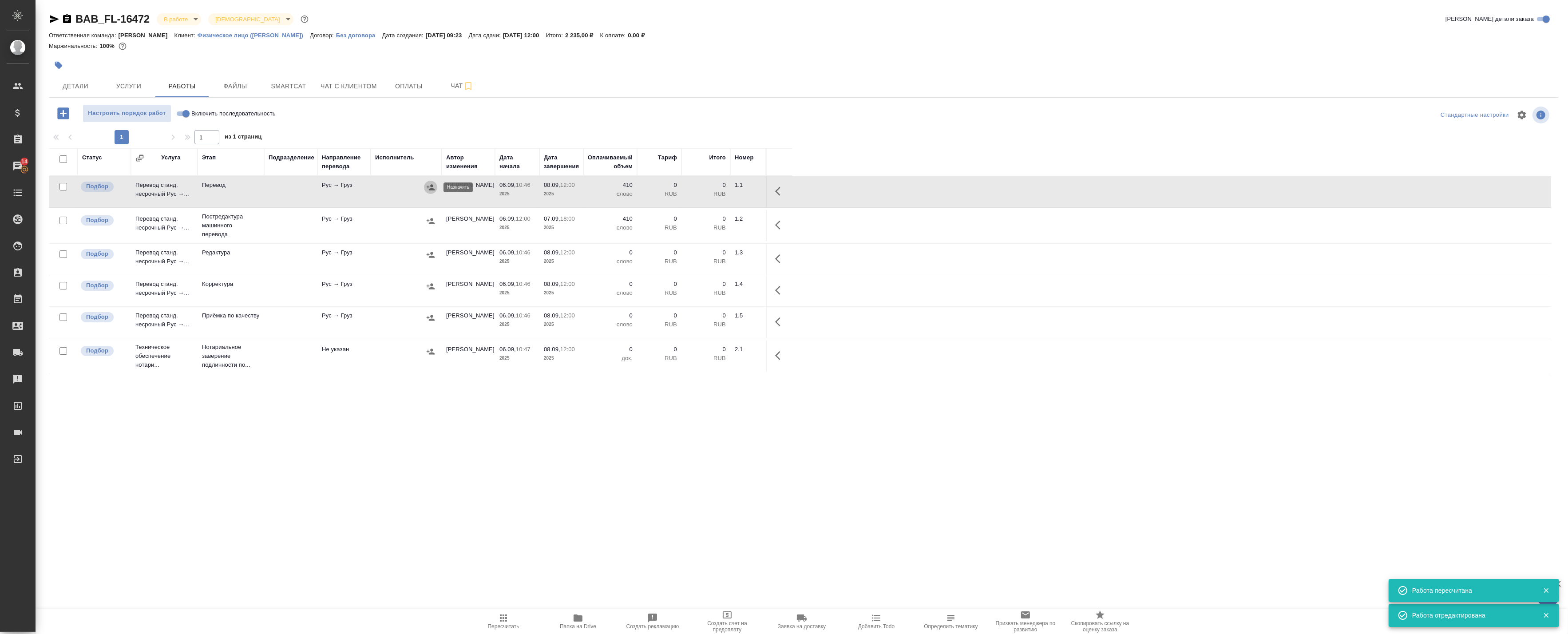
click at [428, 189] on icon "button" at bounding box center [430, 187] width 9 height 9
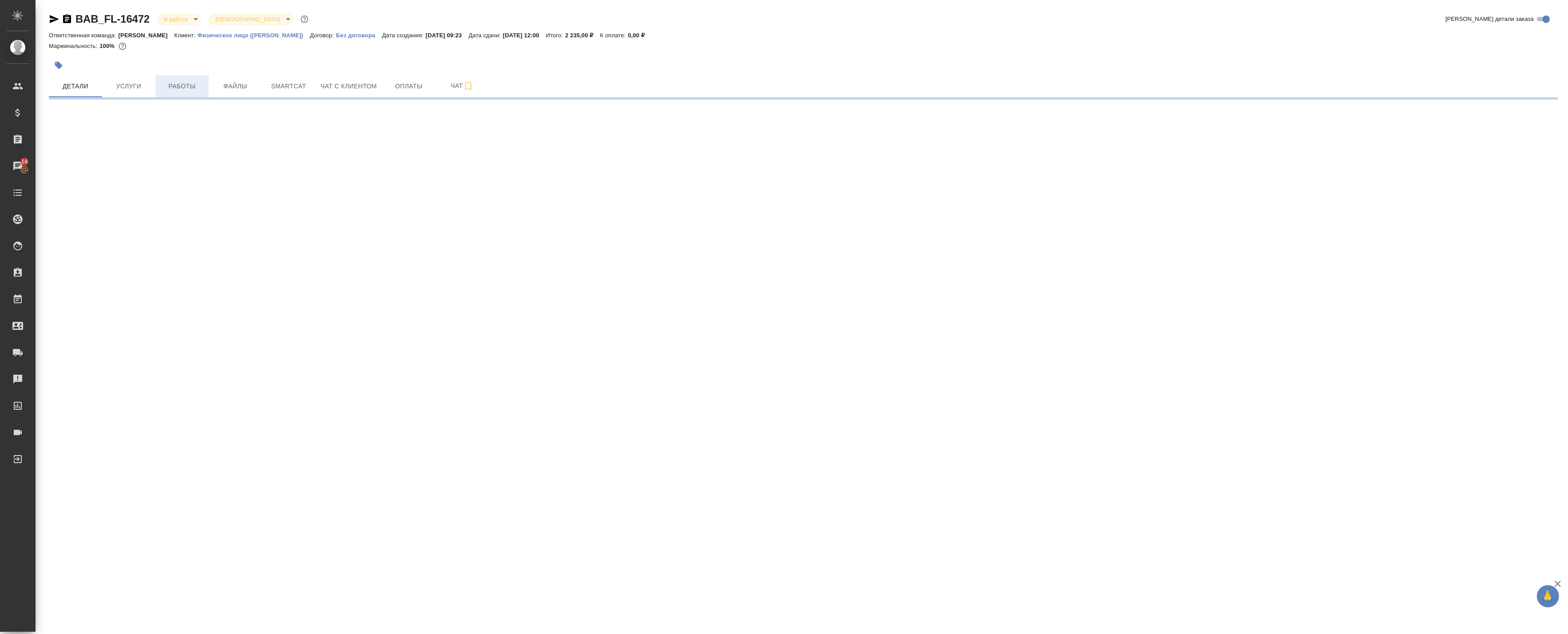
click at [194, 90] on span "Работы" at bounding box center [182, 86] width 43 height 11
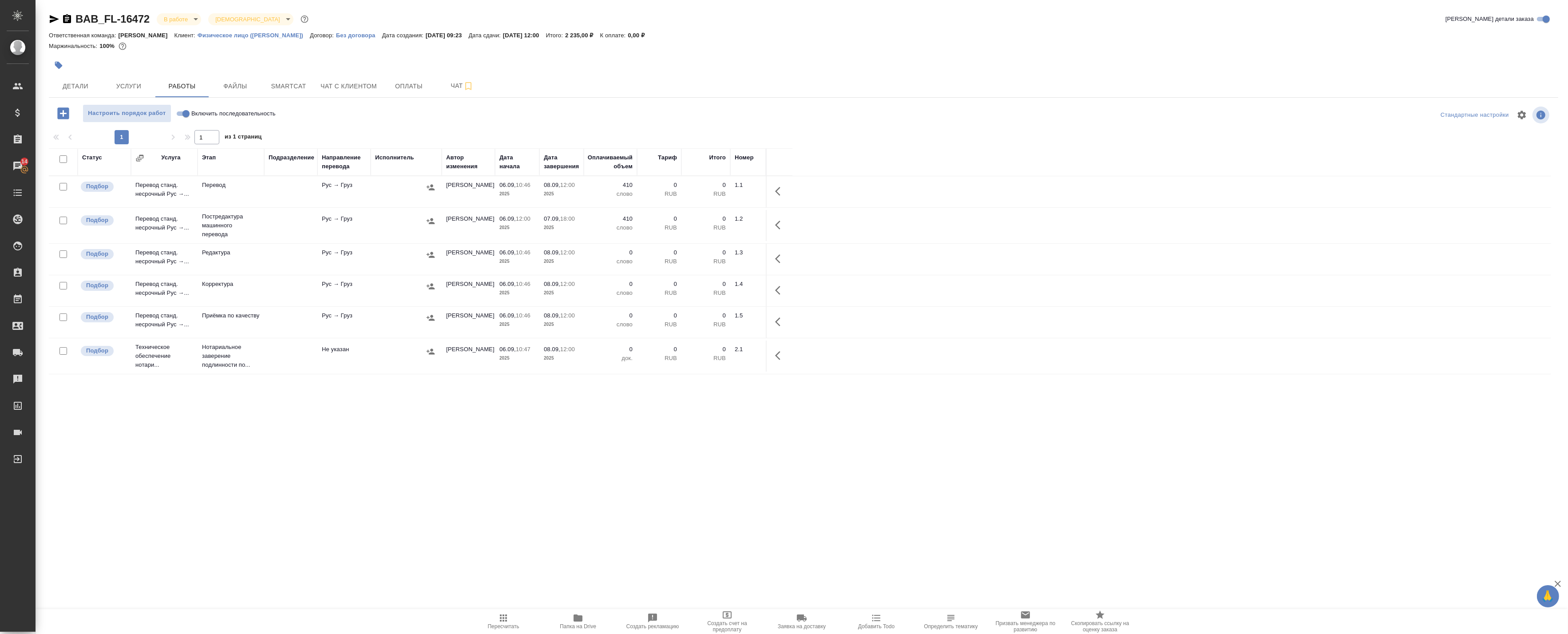
drag, startPoint x: 367, startPoint y: 265, endPoint x: 466, endPoint y: 265, distance: 99.0
click at [370, 265] on tr "Подбор Перевод станд. несрочный Рус →... Редактура Рус → Груз Голубев Дмитрий 0…" at bounding box center [800, 259] width 1502 height 32
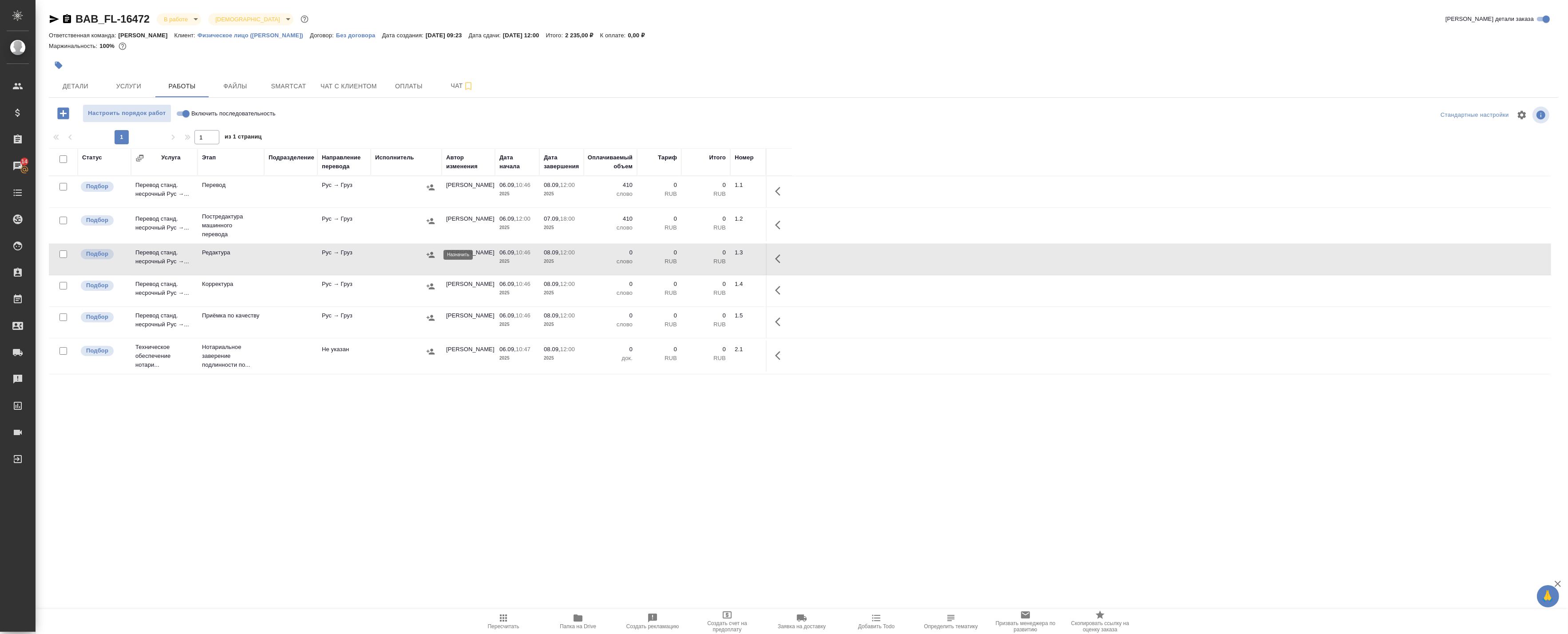
click at [428, 257] on icon "button" at bounding box center [430, 255] width 9 height 9
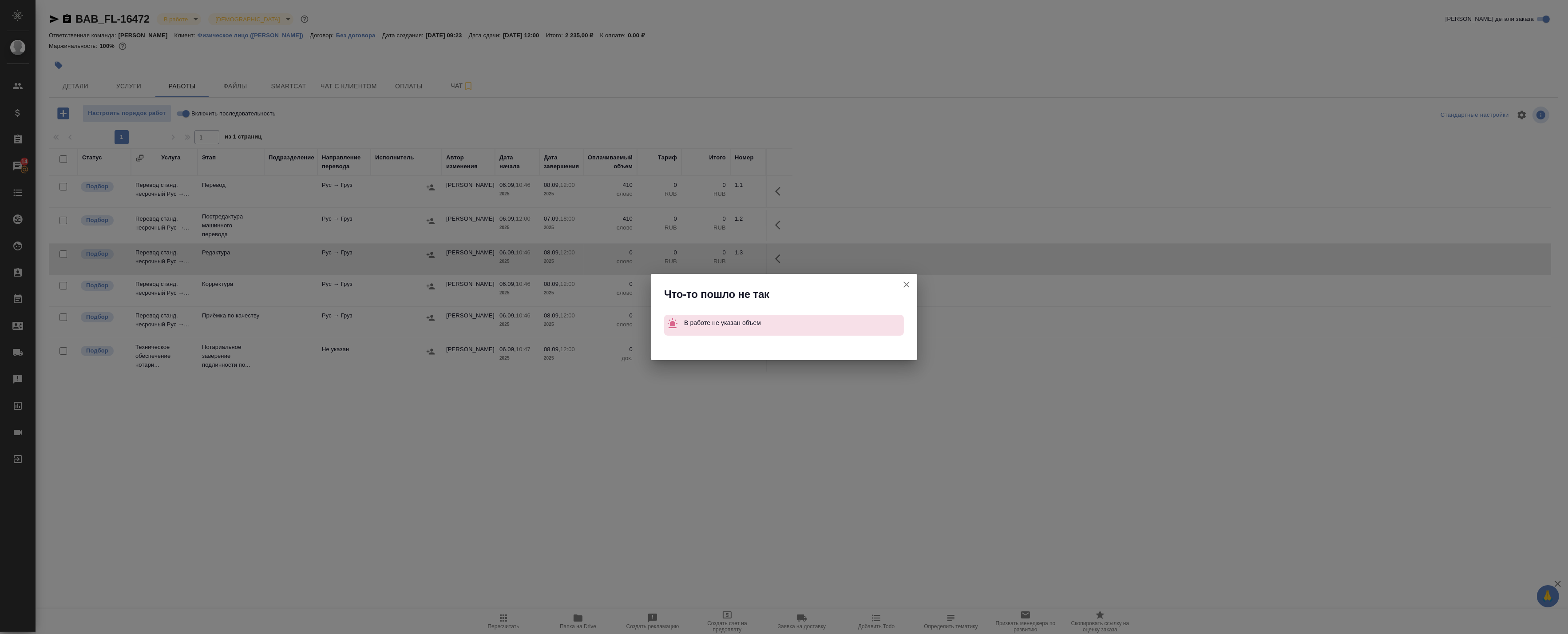
click at [906, 288] on icon "button" at bounding box center [907, 285] width 11 height 11
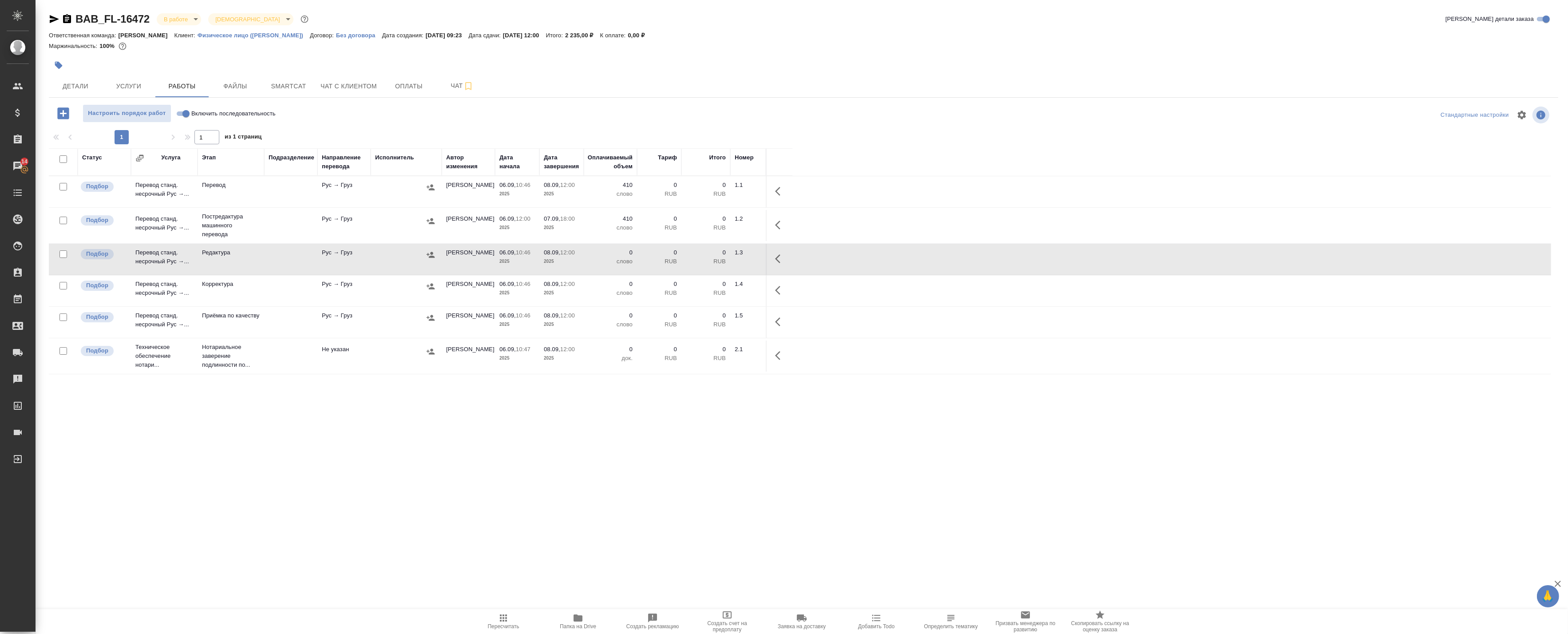
click at [780, 259] on icon "button" at bounding box center [780, 259] width 11 height 11
click at [713, 260] on icon "button" at bounding box center [715, 259] width 8 height 8
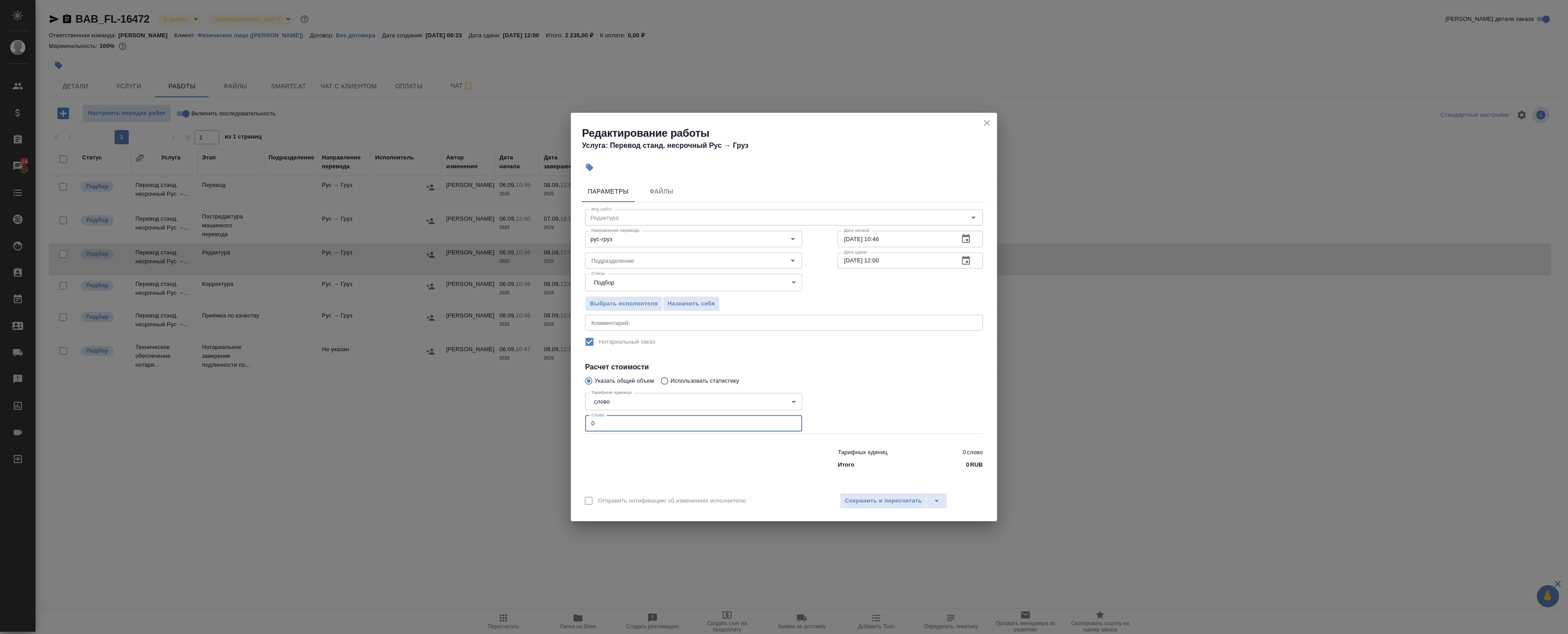
drag, startPoint x: 614, startPoint y: 429, endPoint x: 542, endPoint y: 423, distance: 72.2
click at [543, 423] on div "Редактирование работы Услуга: Перевод станд. несрочный Рус → Груз Параметры Фай…" at bounding box center [784, 317] width 1568 height 634
type input "410"
click at [886, 504] on span "Сохранить и пересчитать" at bounding box center [883, 501] width 77 height 10
click at [873, 503] on span "Сохранить и пересчитать" at bounding box center [883, 501] width 77 height 10
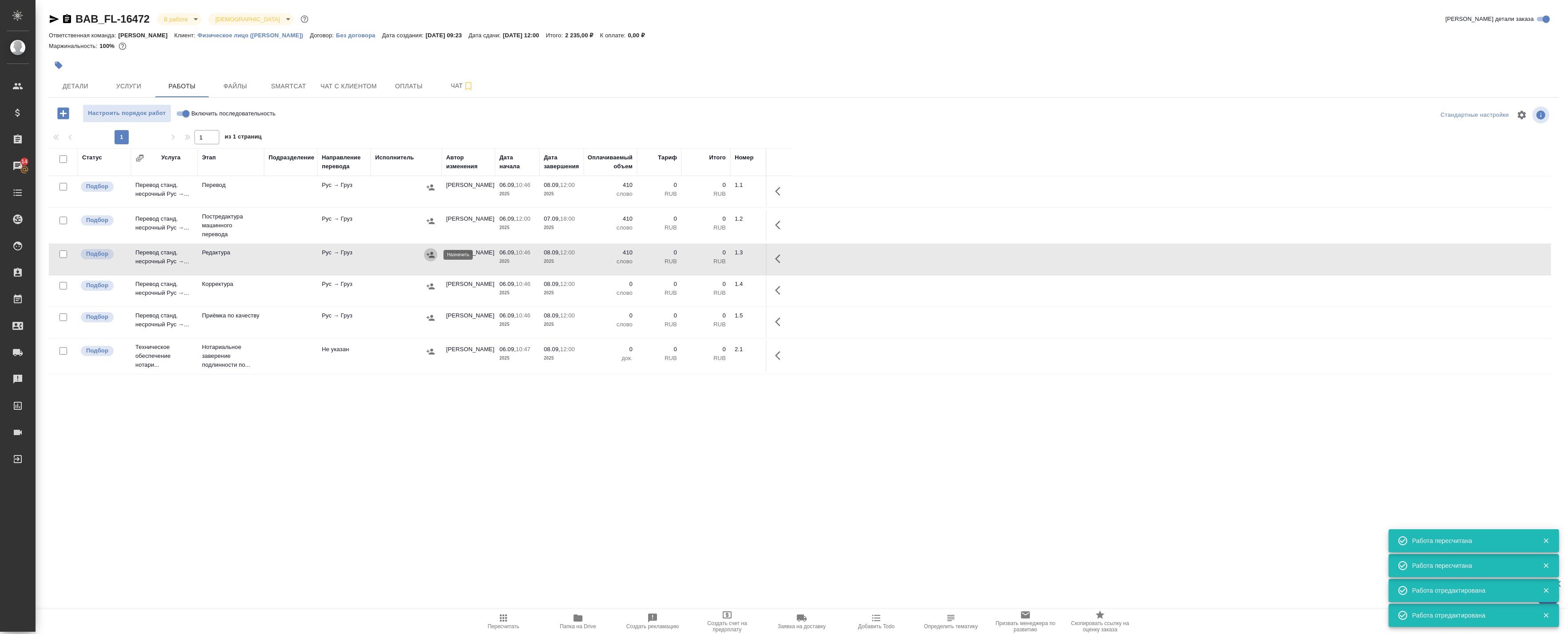
click at [431, 258] on icon "button" at bounding box center [430, 255] width 8 height 5
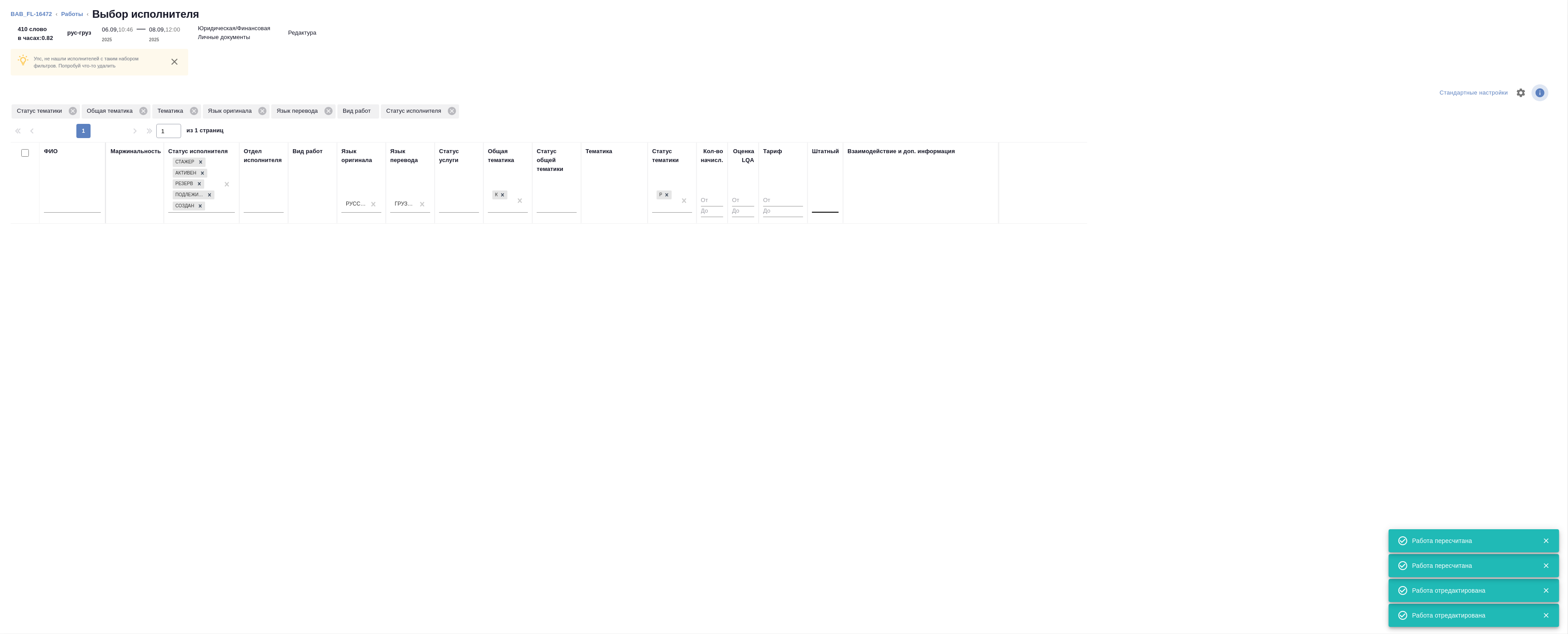
click at [824, 210] on div at bounding box center [825, 204] width 27 height 13
click at [817, 232] on div "Нет" at bounding box center [878, 232] width 133 height 16
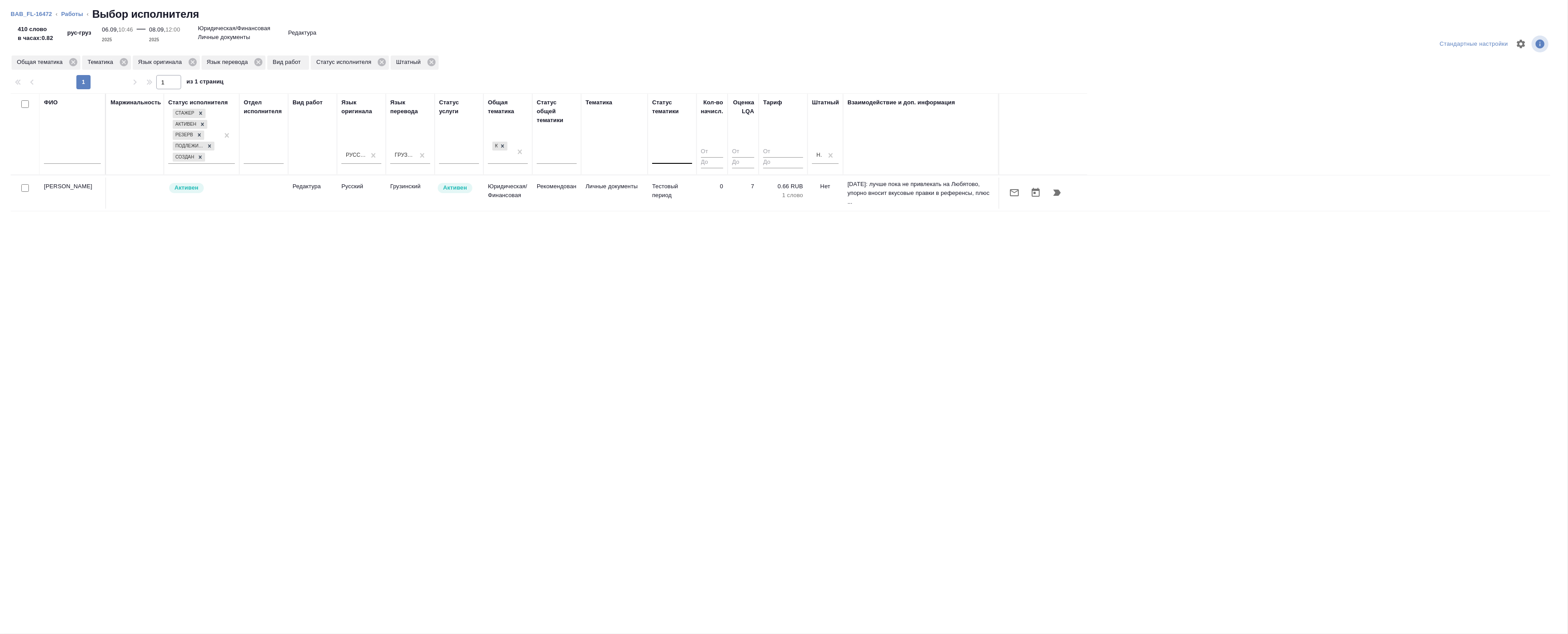
click at [298, 61] on p "Вид работ" at bounding box center [288, 62] width 31 height 9
click at [321, 183] on p "Редактура" at bounding box center [313, 186] width 40 height 9
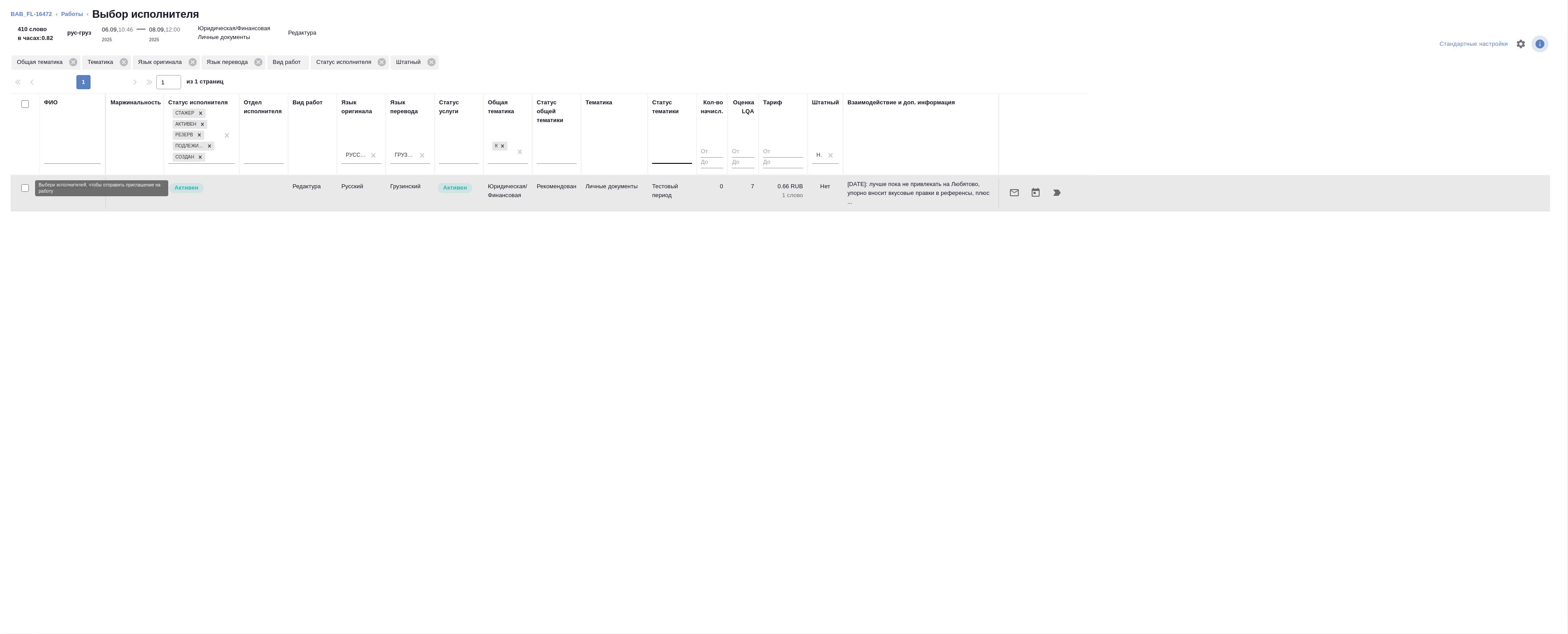
click at [26, 185] on input "checkbox" at bounding box center [25, 188] width 7 height 7
checkbox input "true"
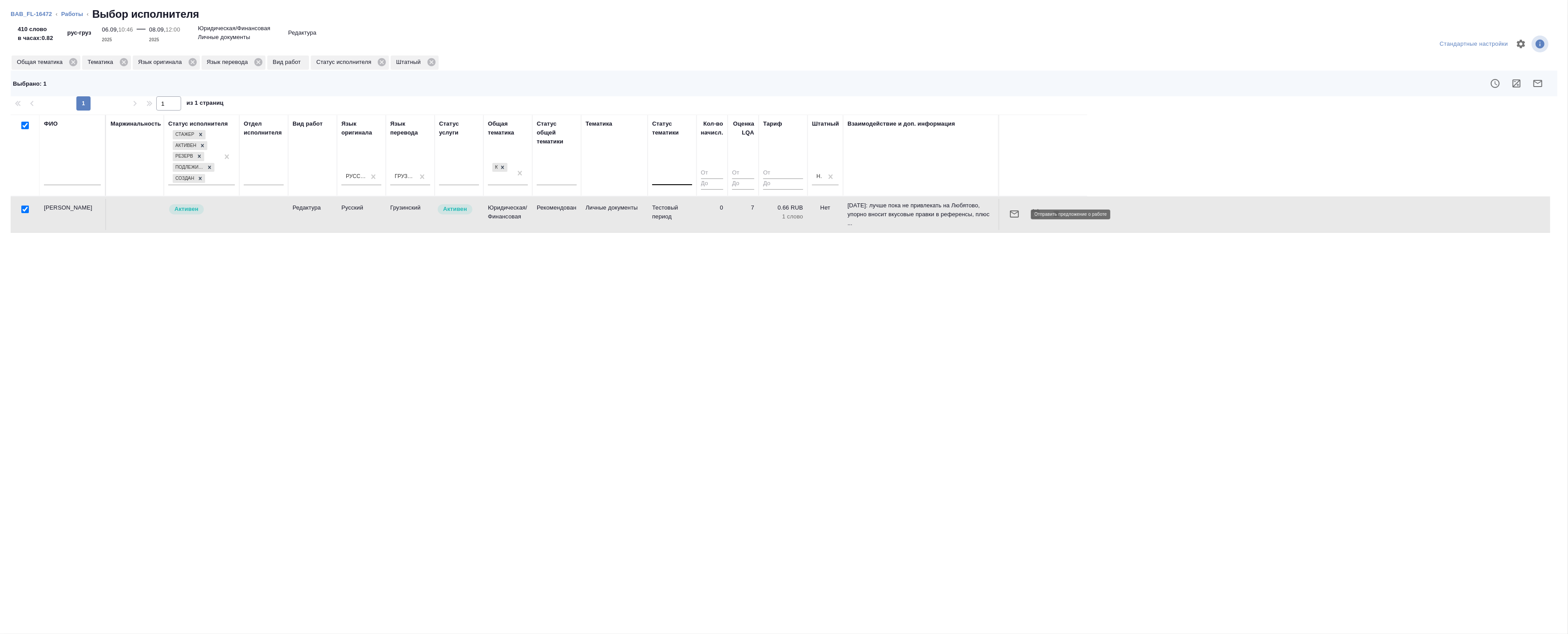
click at [1016, 216] on icon "button" at bounding box center [1015, 214] width 11 height 11
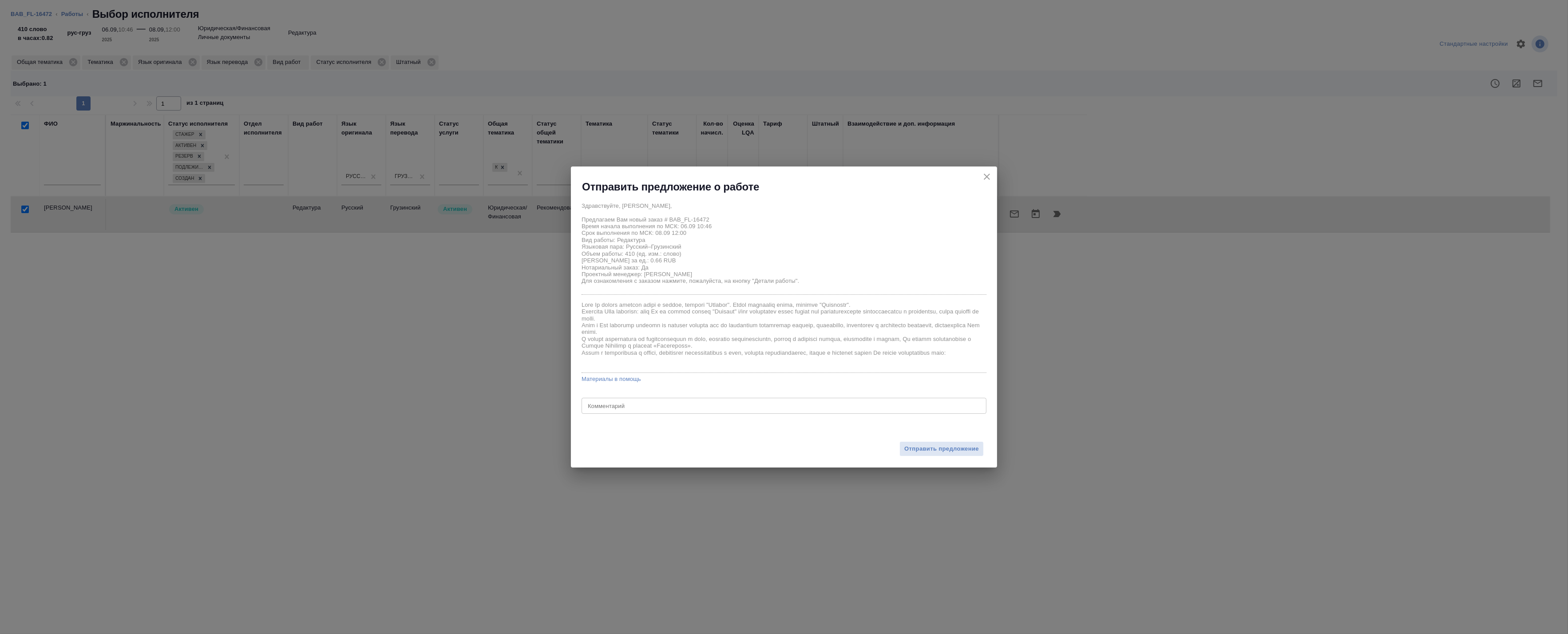
click at [990, 172] on icon "close" at bounding box center [987, 177] width 11 height 11
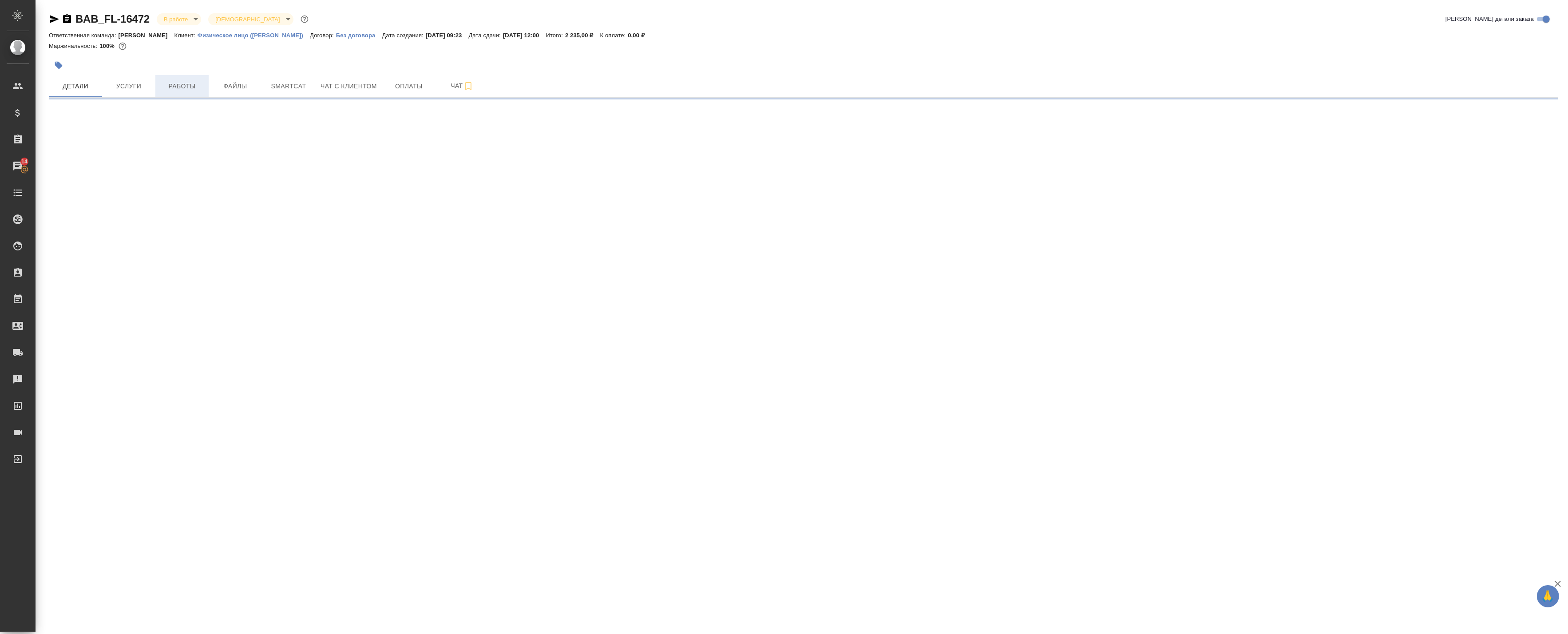
click at [190, 83] on span "Работы" at bounding box center [182, 86] width 43 height 11
click at [187, 83] on span "Работы" at bounding box center [182, 86] width 43 height 11
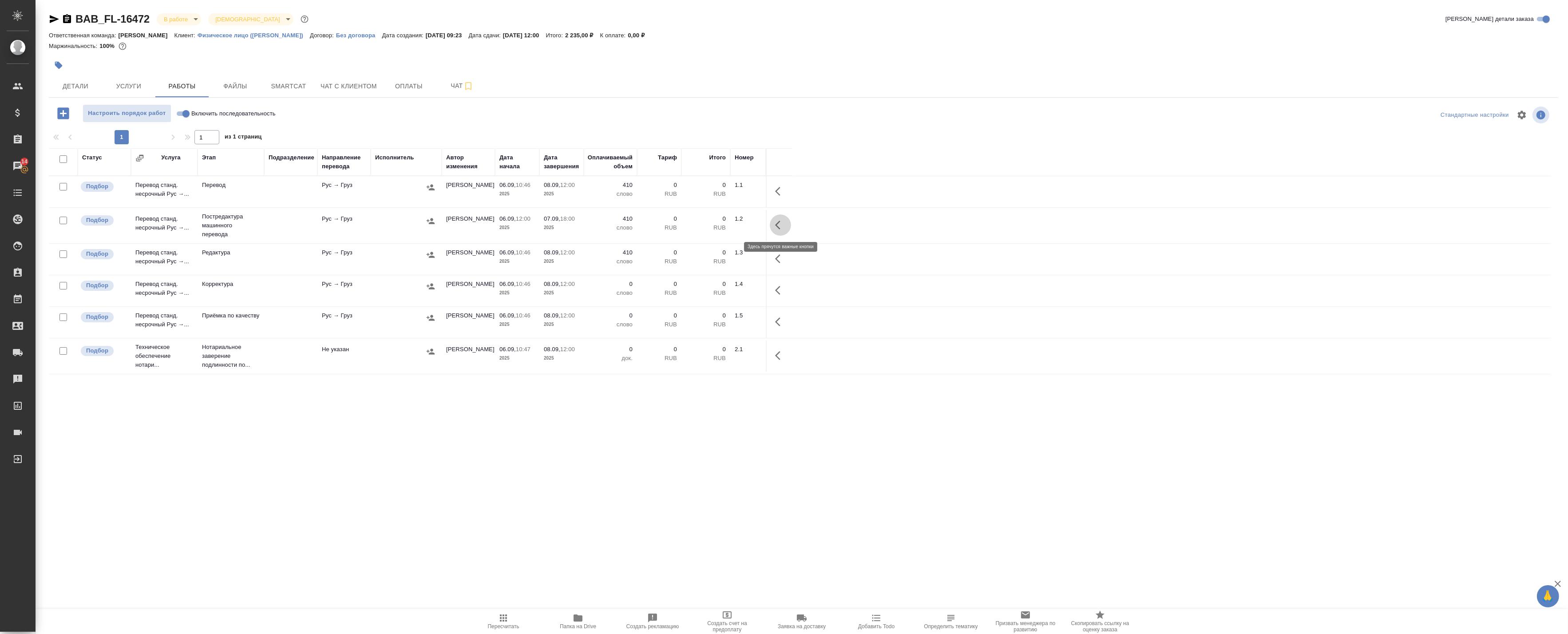
click at [775, 223] on icon "button" at bounding box center [780, 225] width 11 height 11
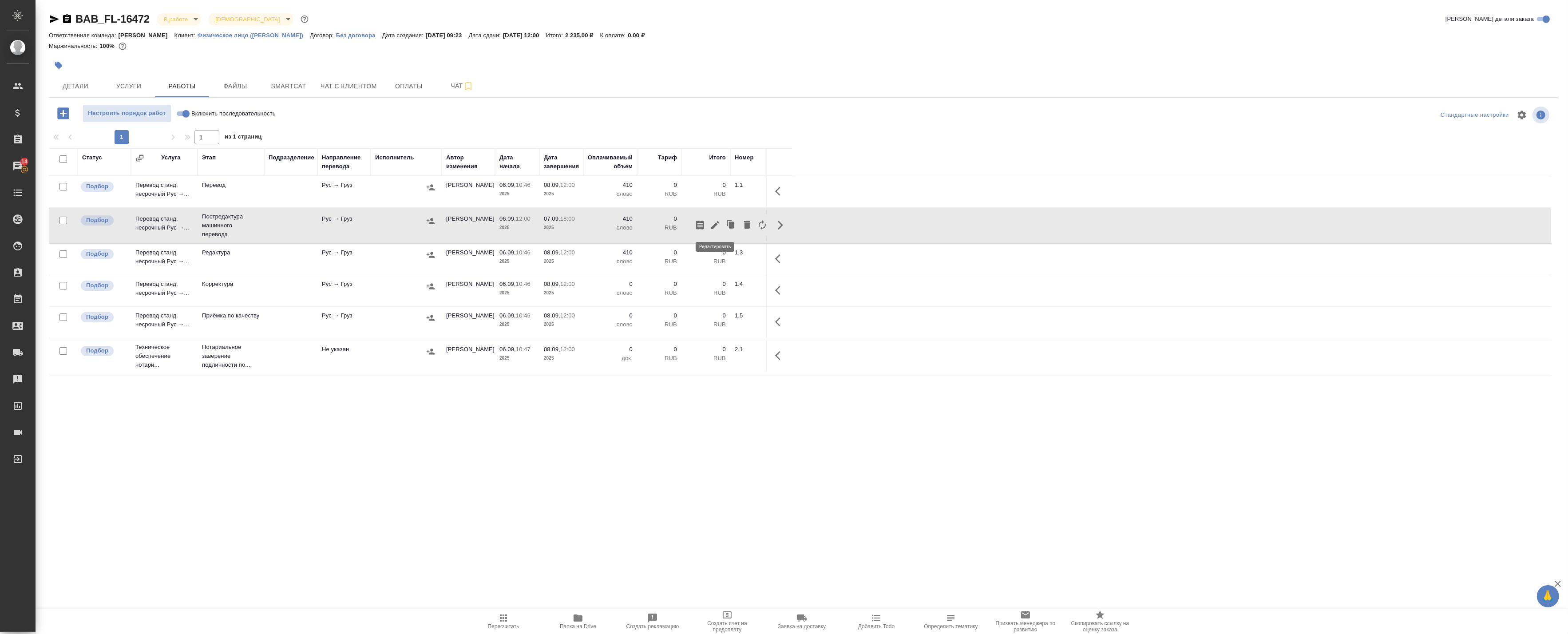
click at [712, 227] on icon "button" at bounding box center [715, 225] width 8 height 8
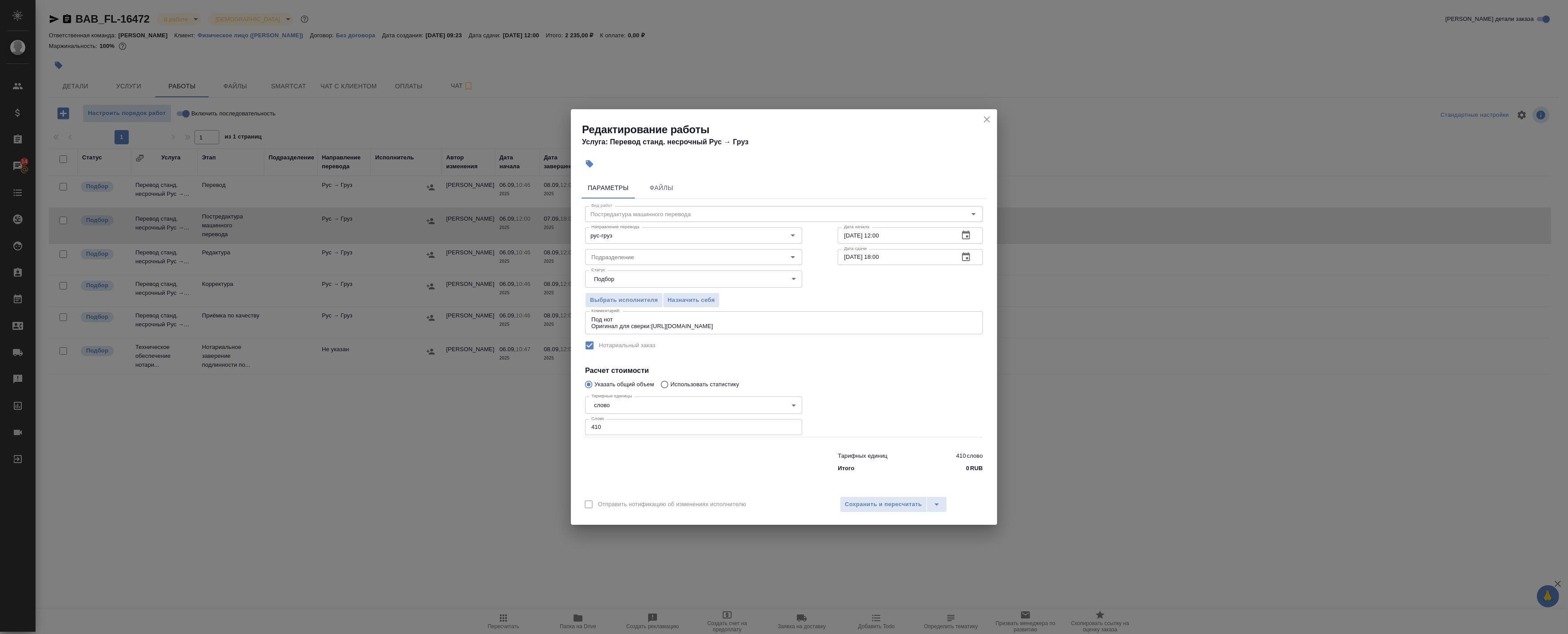
click at [684, 319] on textarea "Под нот Оригинал для сверки:https://drive.awatera.com/s/2jyA26bHY4rCiag" at bounding box center [783, 323] width 385 height 14
click at [985, 113] on button "close" at bounding box center [987, 119] width 13 height 13
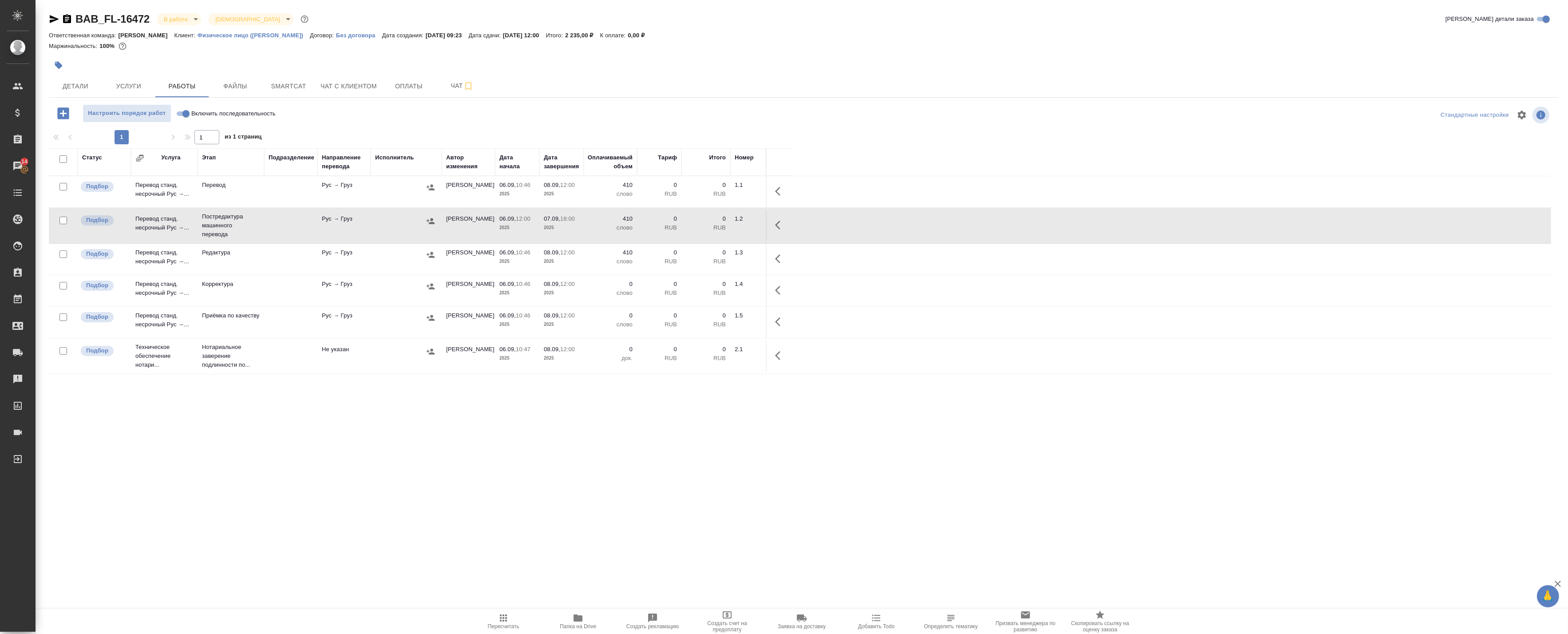
click at [777, 261] on icon "button" at bounding box center [780, 259] width 11 height 11
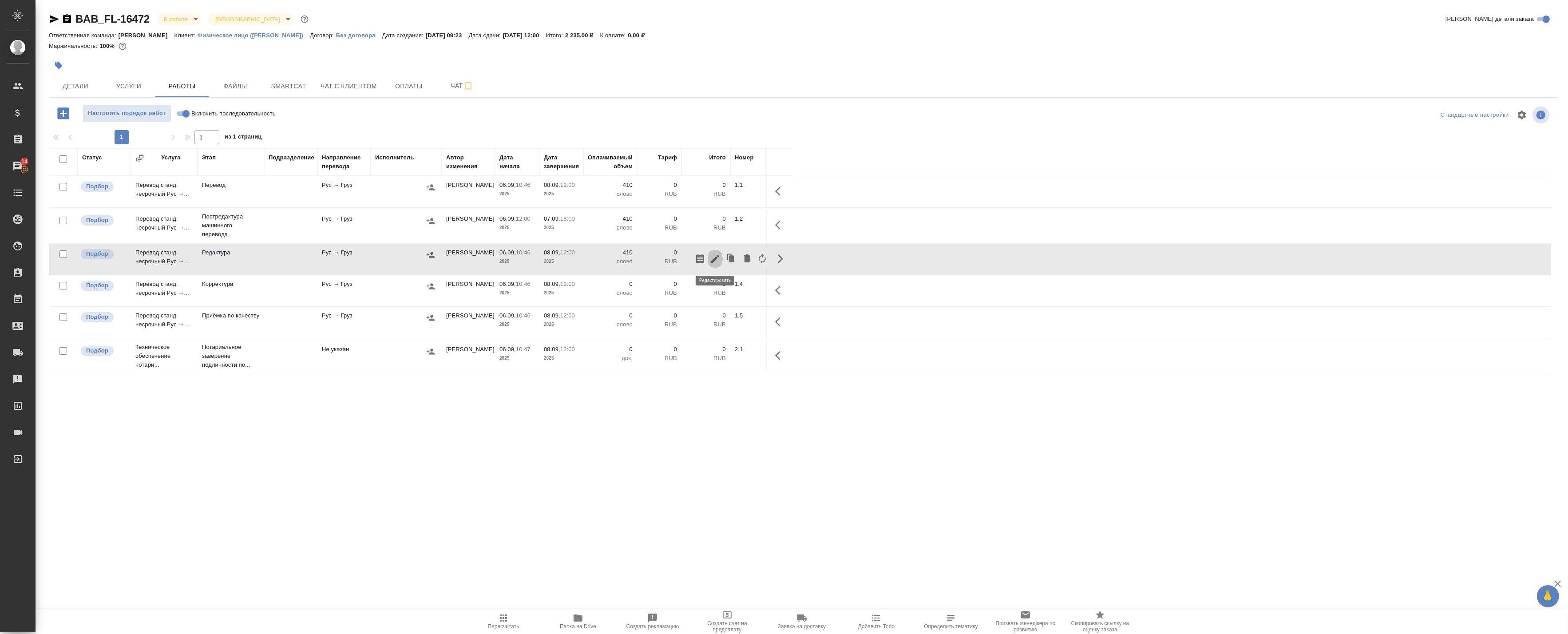
click at [716, 257] on icon "button" at bounding box center [715, 259] width 8 height 8
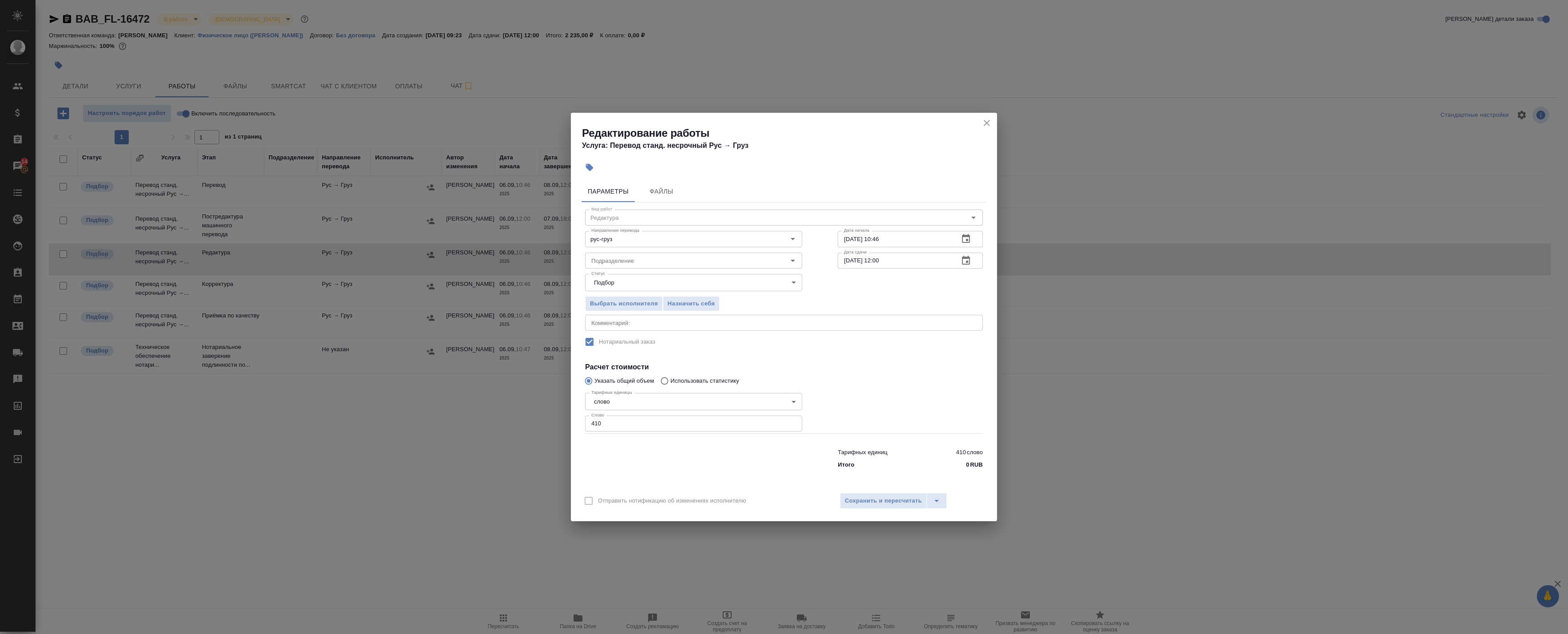
click at [614, 327] on div "x Комментарий:" at bounding box center [783, 323] width 397 height 16
paste textarea "Под нот Оригинал для сверки:https://drive.awatera.com/s/2jyA26bHY4rCiag"
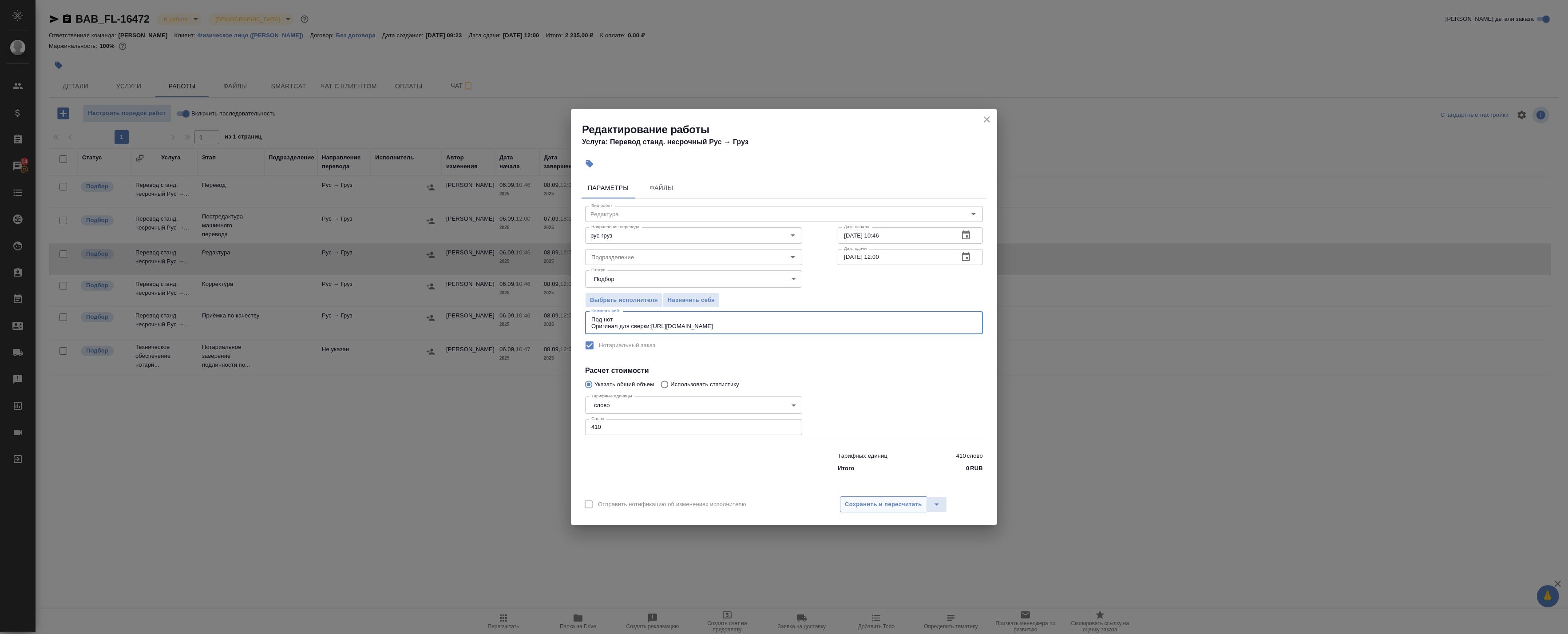
type textarea "Под нот Оригинал для сверки:https://drive.awatera.com/s/2jyA26bHY4rCiag"
click at [873, 502] on span "Сохранить и пересчитать" at bounding box center [883, 504] width 77 height 10
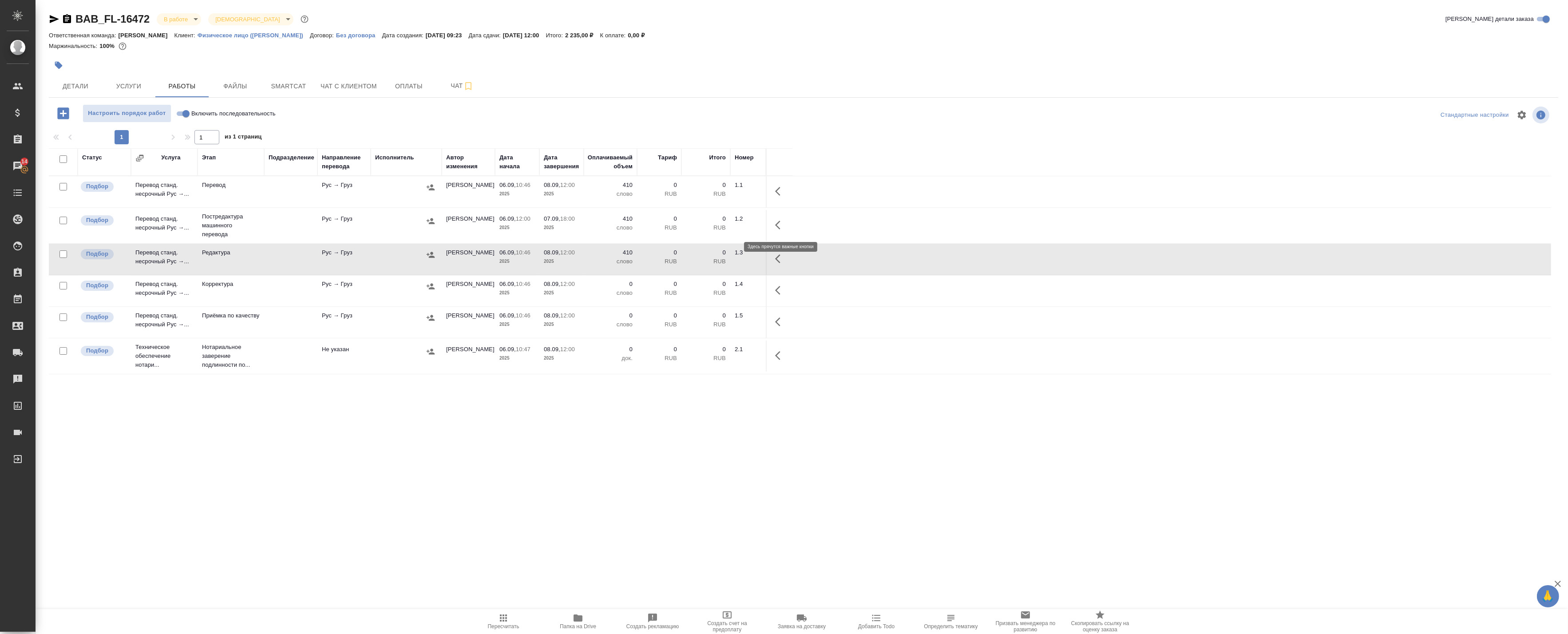
click at [780, 225] on icon "button" at bounding box center [780, 225] width 11 height 11
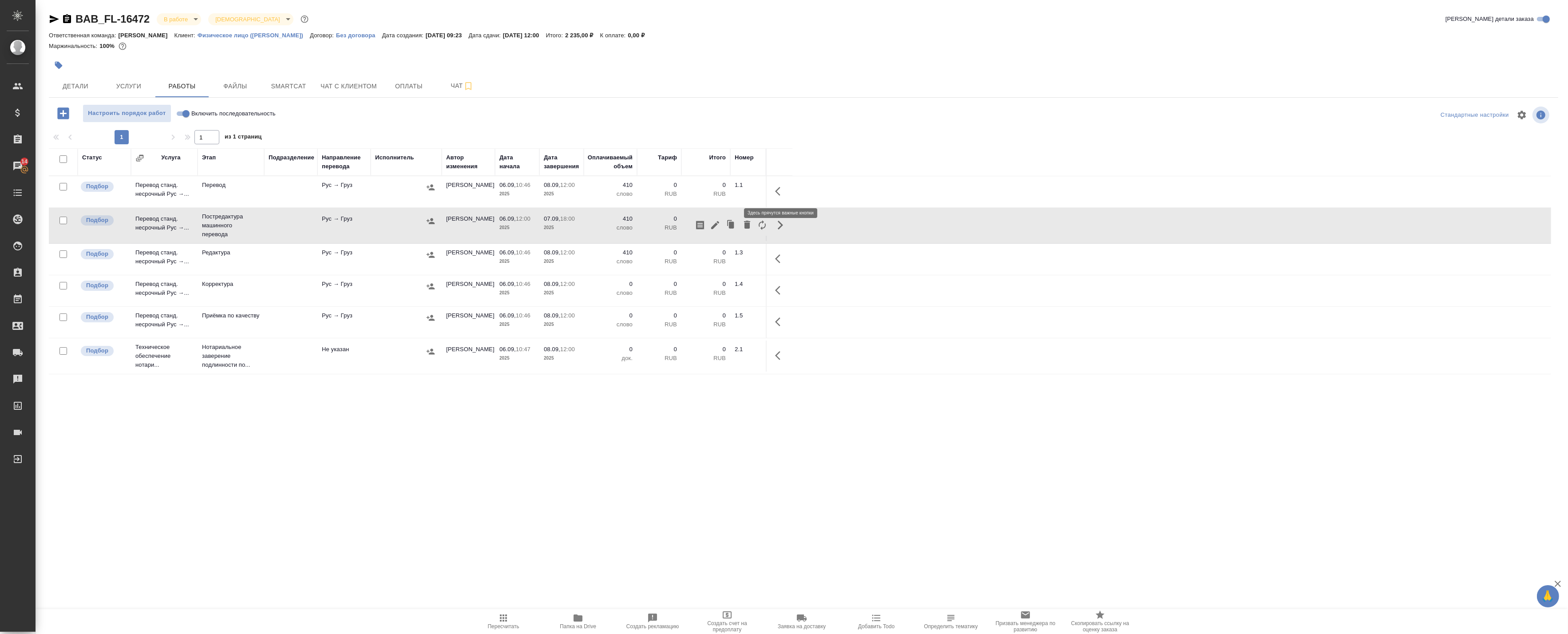
click at [771, 188] on button "button" at bounding box center [780, 191] width 21 height 21
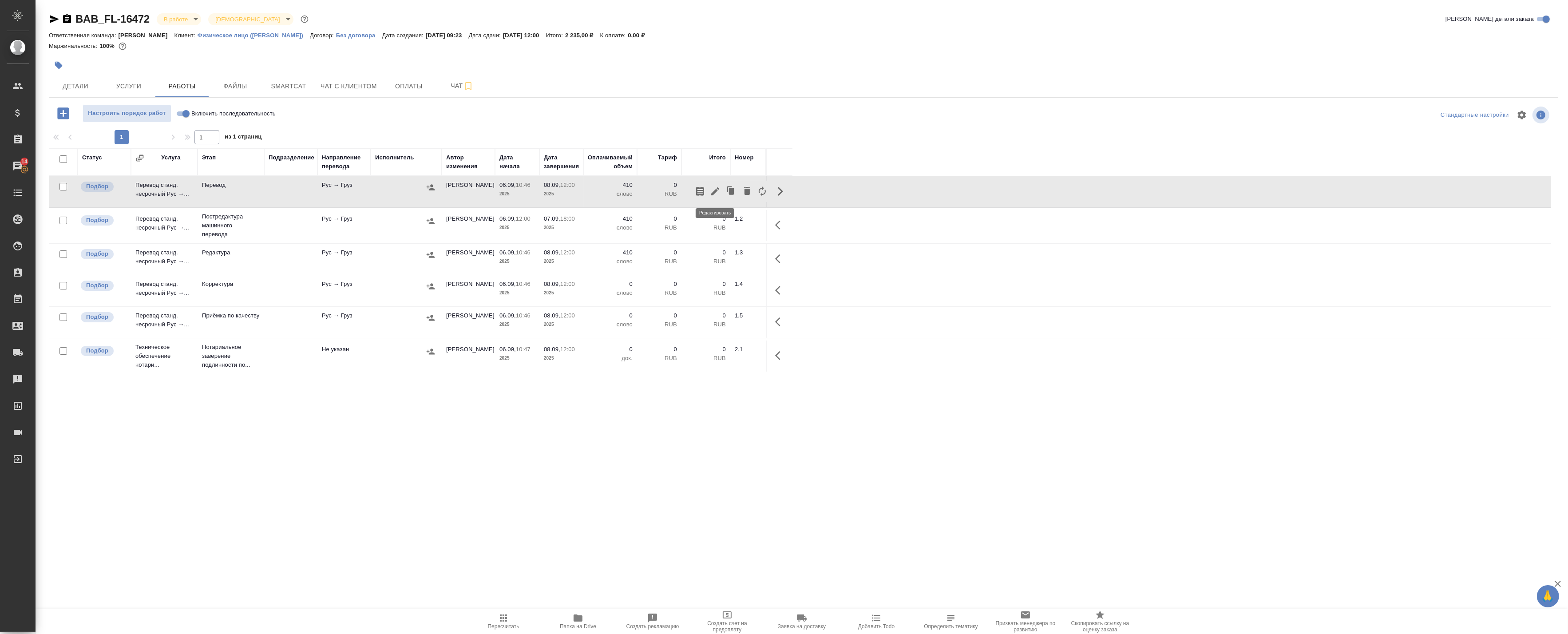
click at [719, 189] on icon "button" at bounding box center [715, 191] width 8 height 8
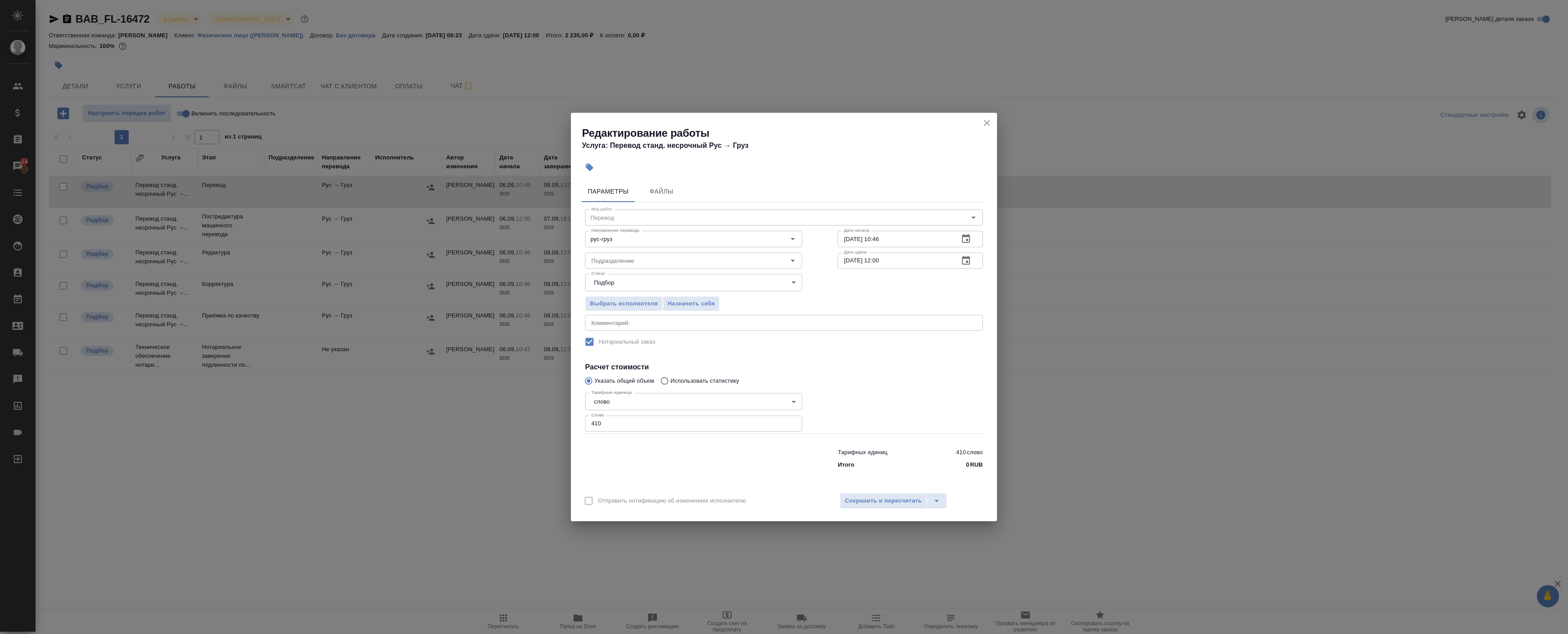
click at [616, 322] on textarea at bounding box center [783, 323] width 385 height 7
paste textarea "Под нот Оригинал для сверки:https://drive.awatera.com/s/2jyA26bHY4rCiag"
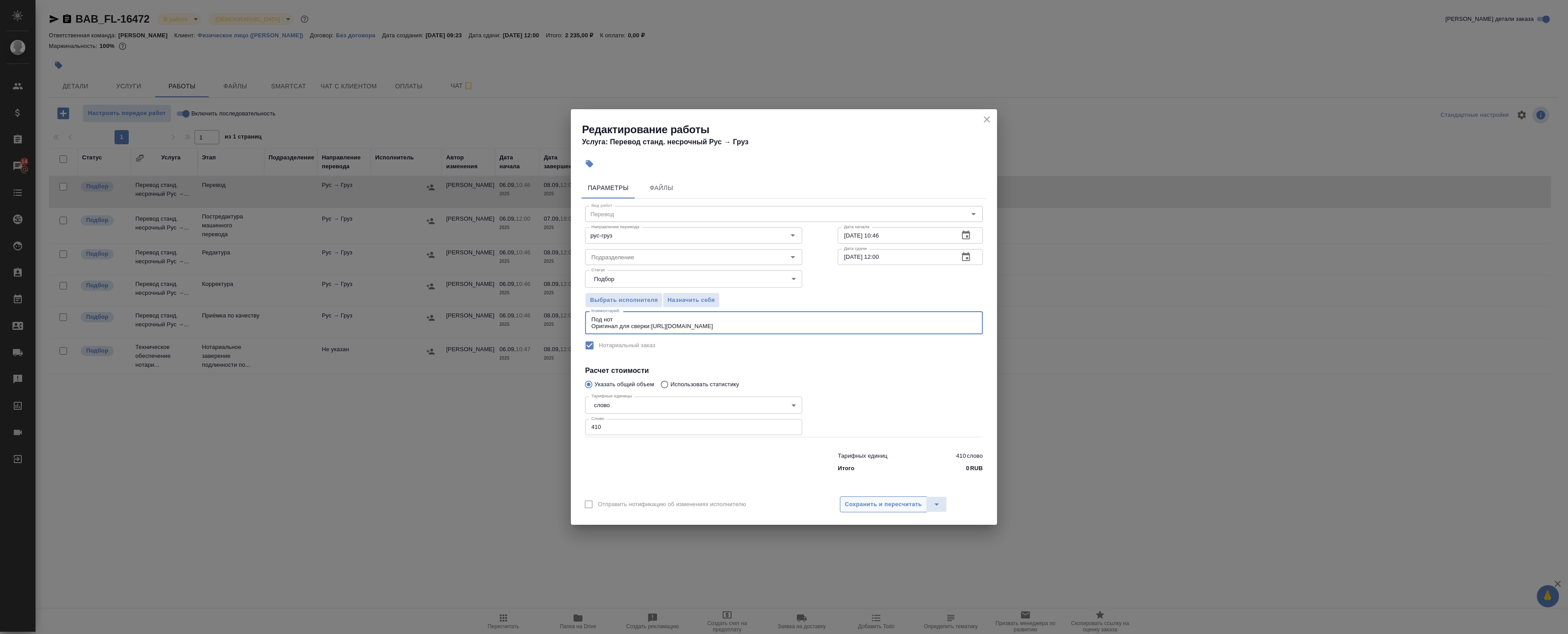
type textarea "Под нот Оригинал для сверки:https://drive.awatera.com/s/2jyA26bHY4rCiag"
click at [896, 505] on span "Сохранить и пересчитать" at bounding box center [883, 504] width 77 height 10
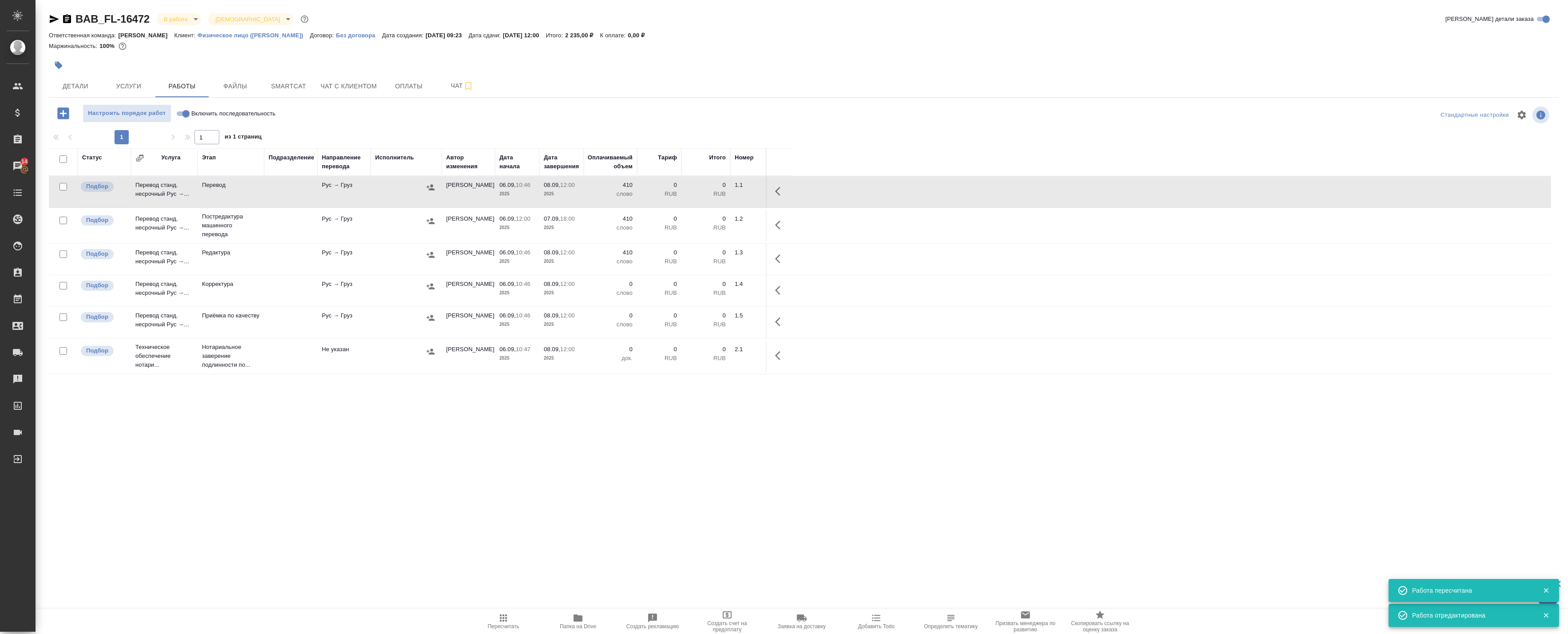
click at [780, 194] on icon "button" at bounding box center [780, 192] width 11 height 11
click at [718, 192] on icon "button" at bounding box center [715, 192] width 11 height 11
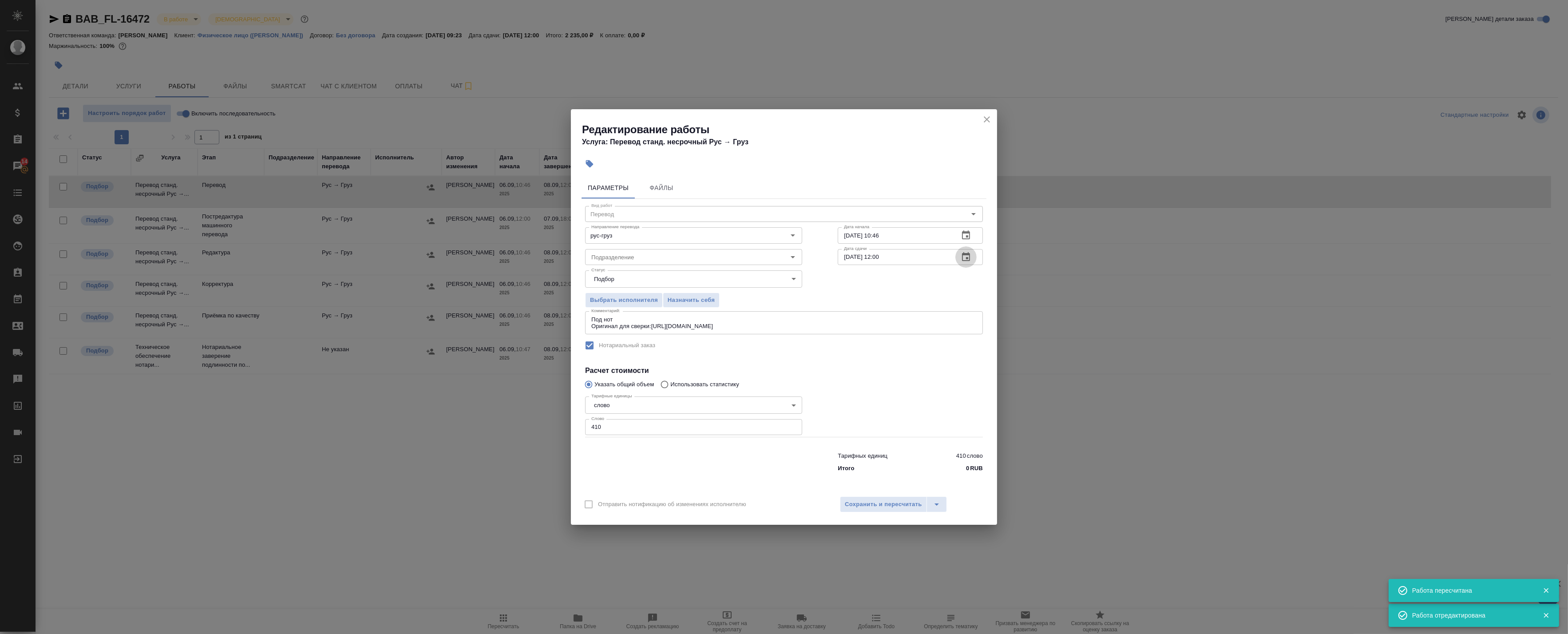
click at [968, 259] on icon "button" at bounding box center [965, 256] width 8 height 9
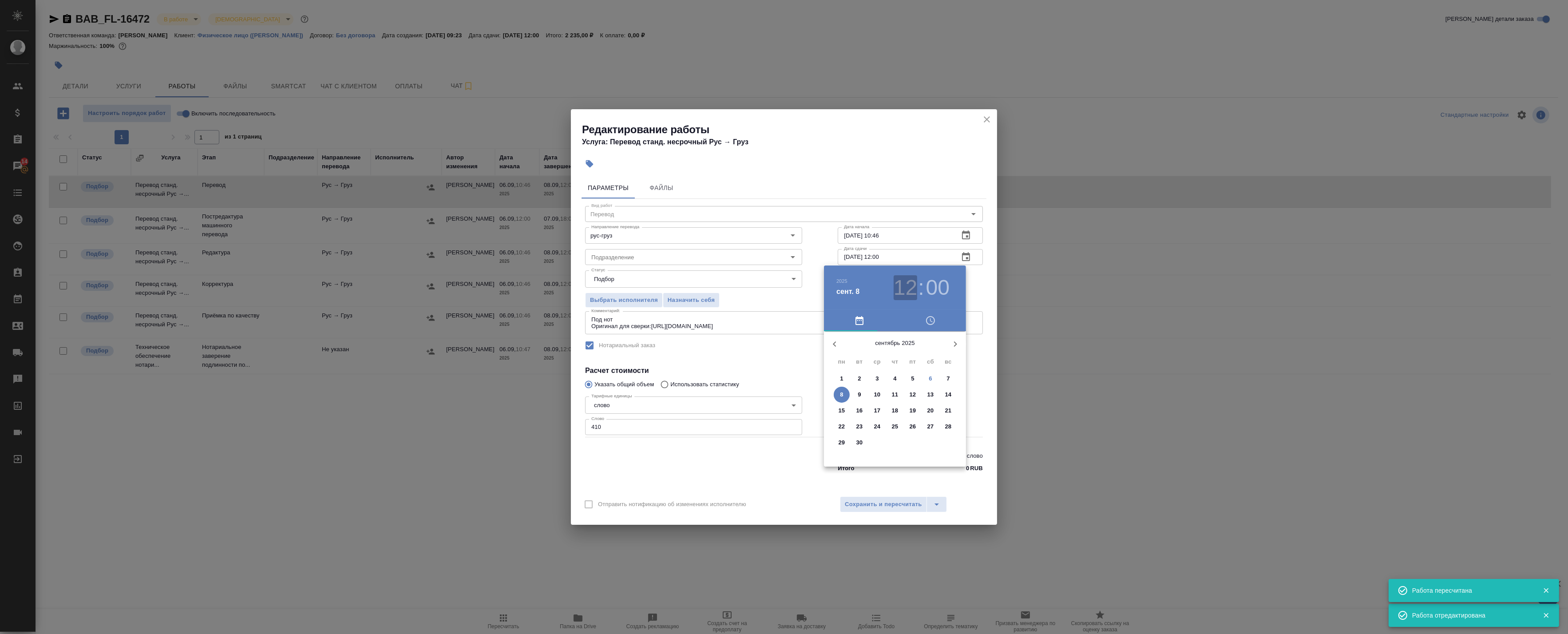
click at [915, 288] on h3 "12" at bounding box center [905, 287] width 24 height 25
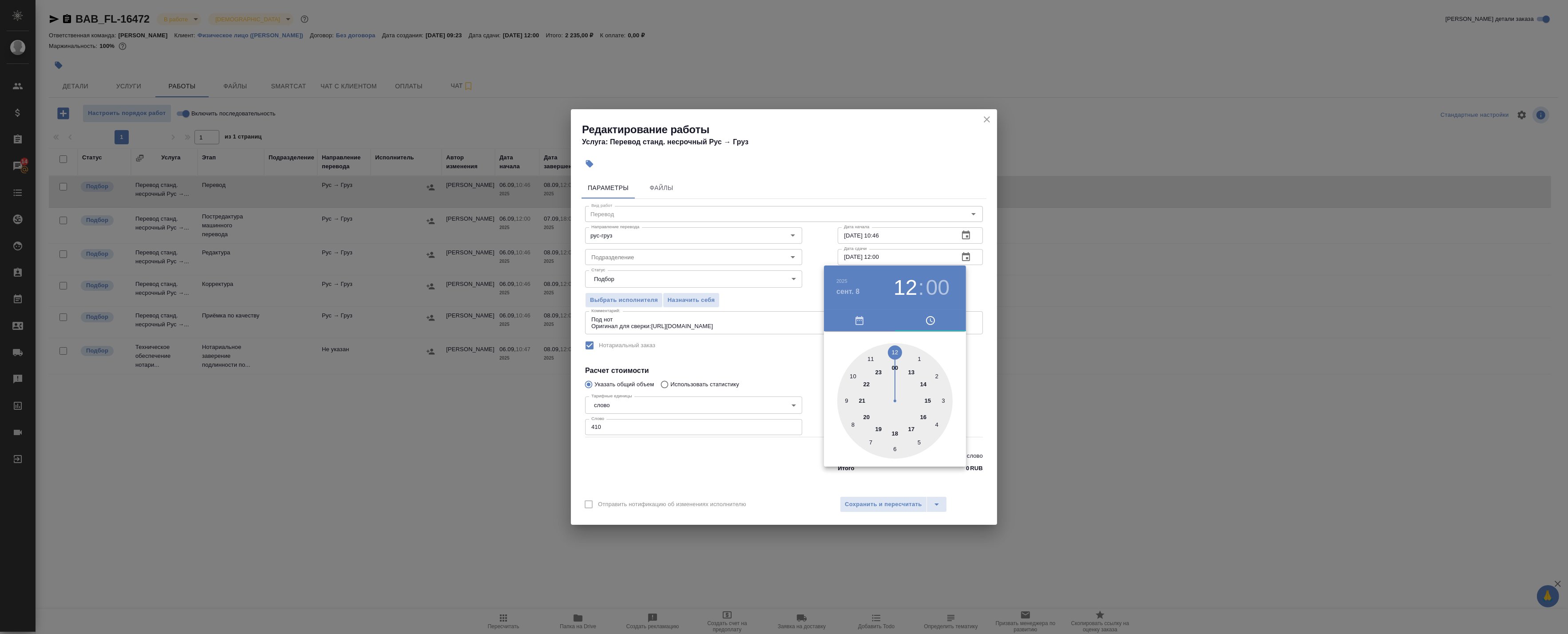
drag, startPoint x: 979, startPoint y: 286, endPoint x: 983, endPoint y: 216, distance: 70.1
click at [979, 286] on div at bounding box center [784, 317] width 1568 height 634
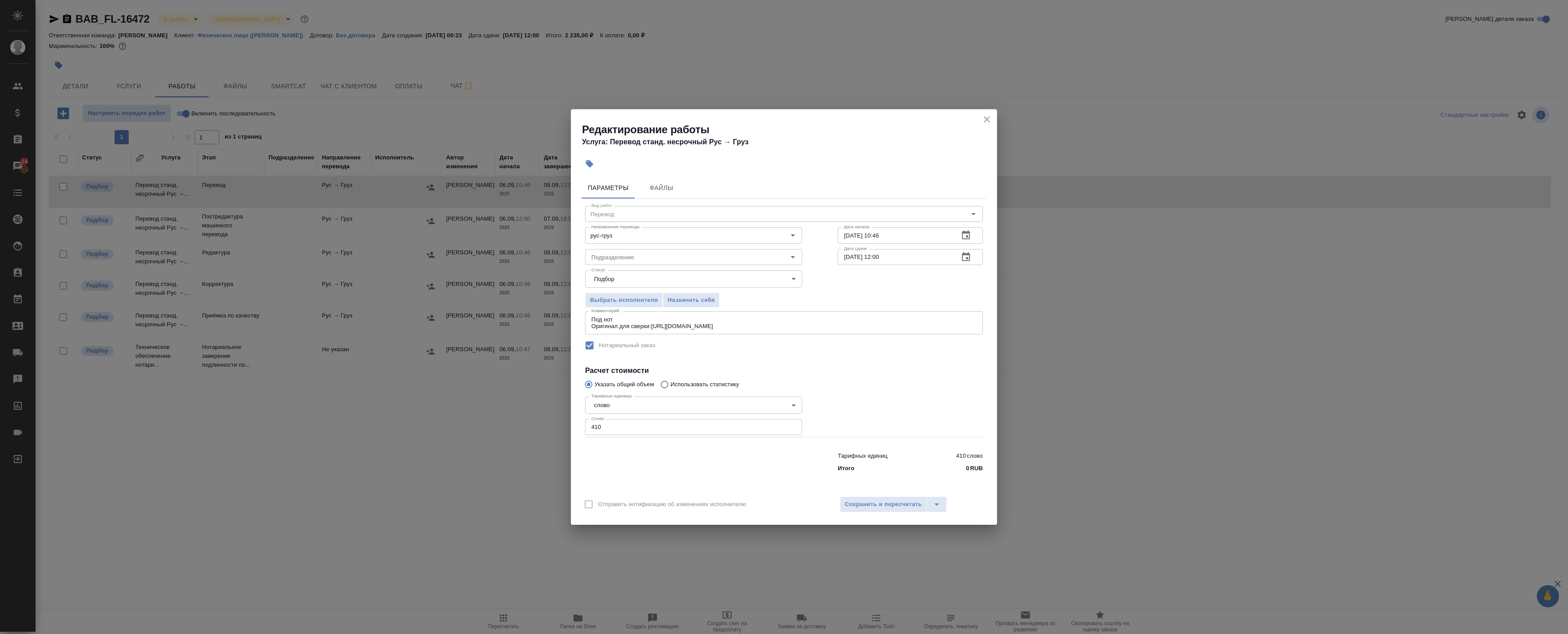
click at [988, 119] on icon "close" at bounding box center [987, 119] width 11 height 11
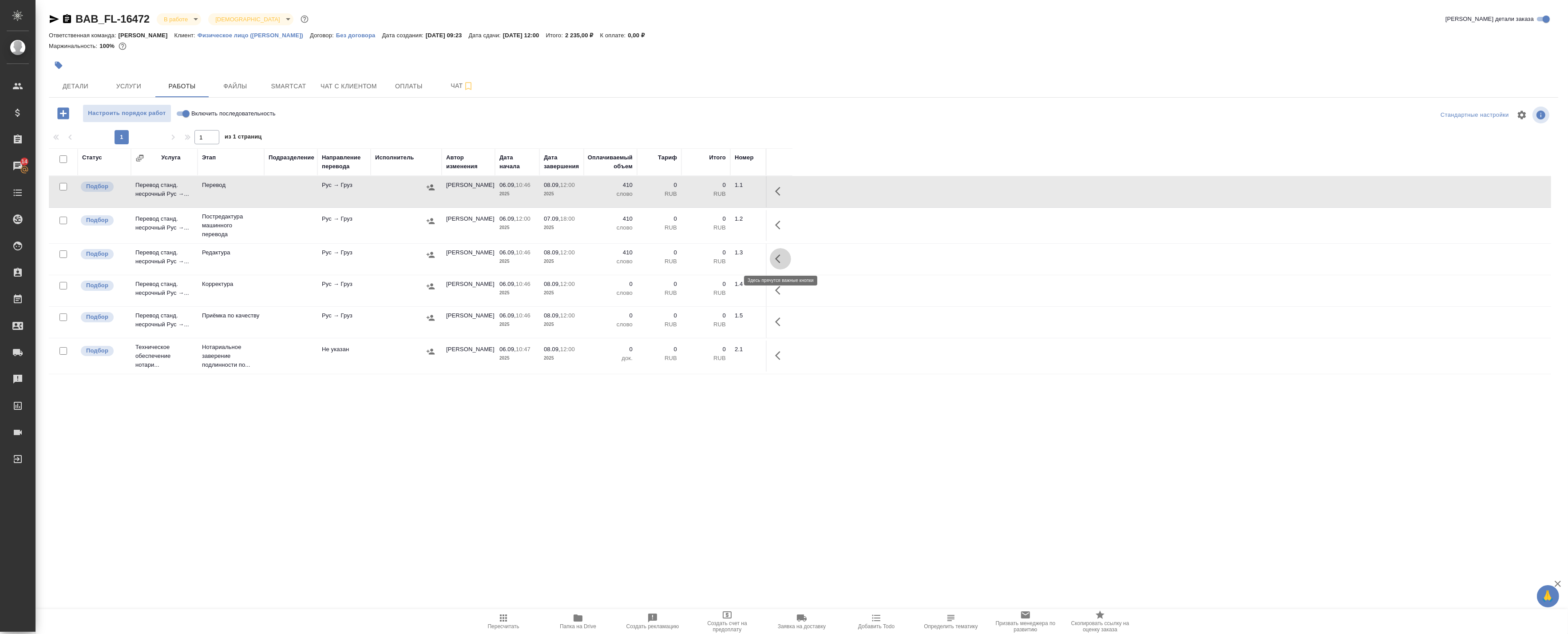
click at [782, 259] on icon "button" at bounding box center [780, 259] width 11 height 11
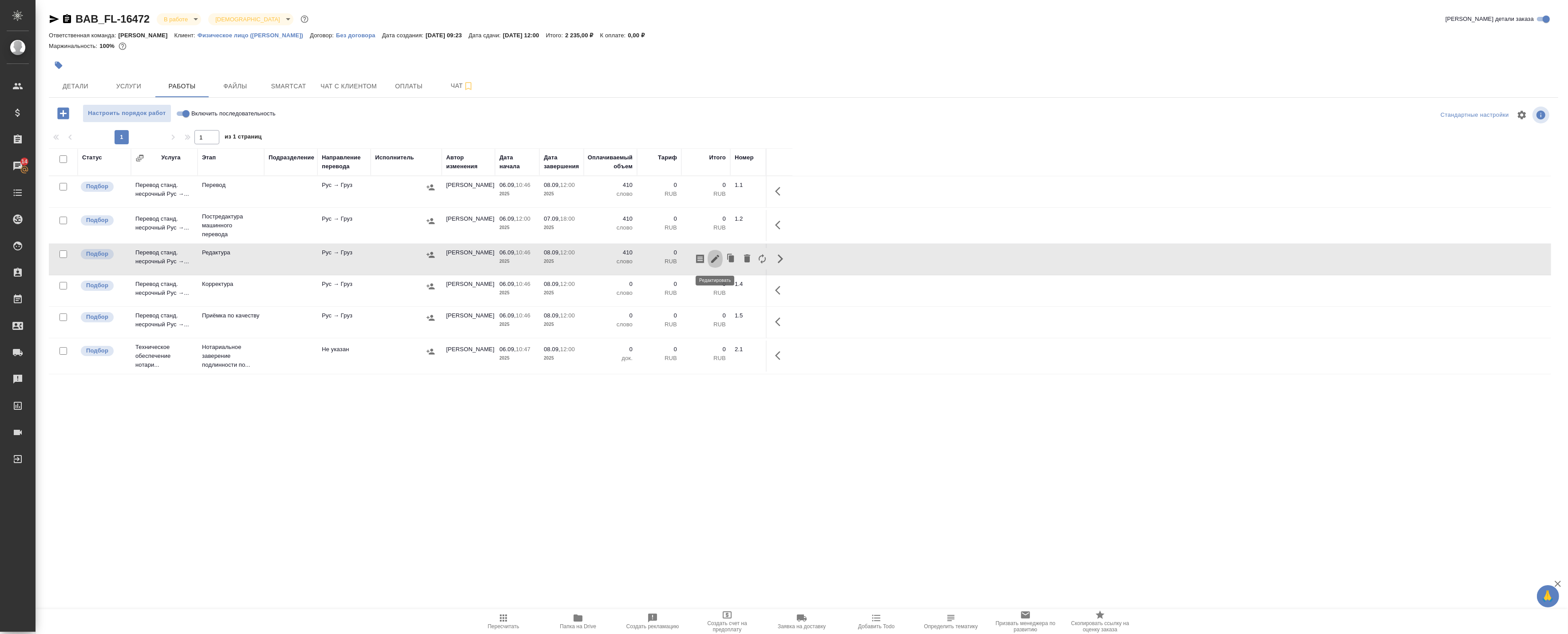
click at [716, 265] on button "button" at bounding box center [715, 259] width 15 height 21
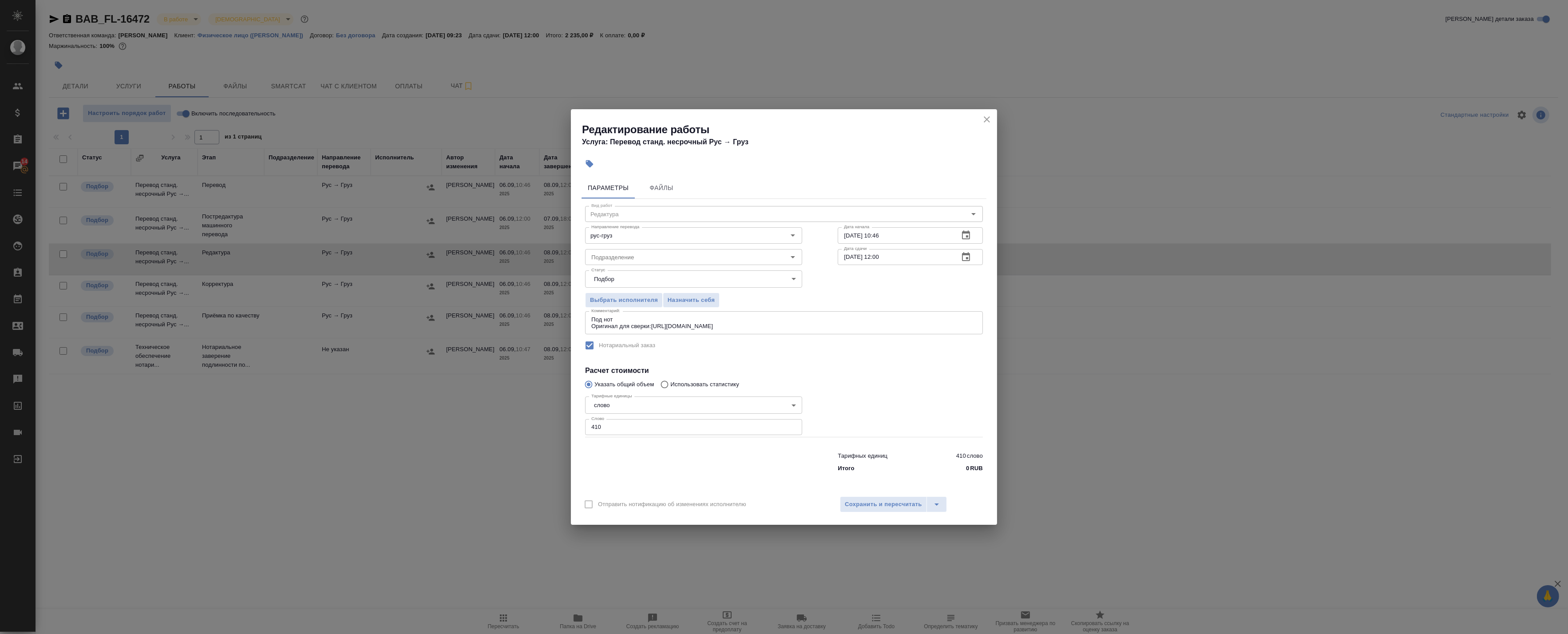
click at [974, 259] on button "button" at bounding box center [966, 257] width 21 height 21
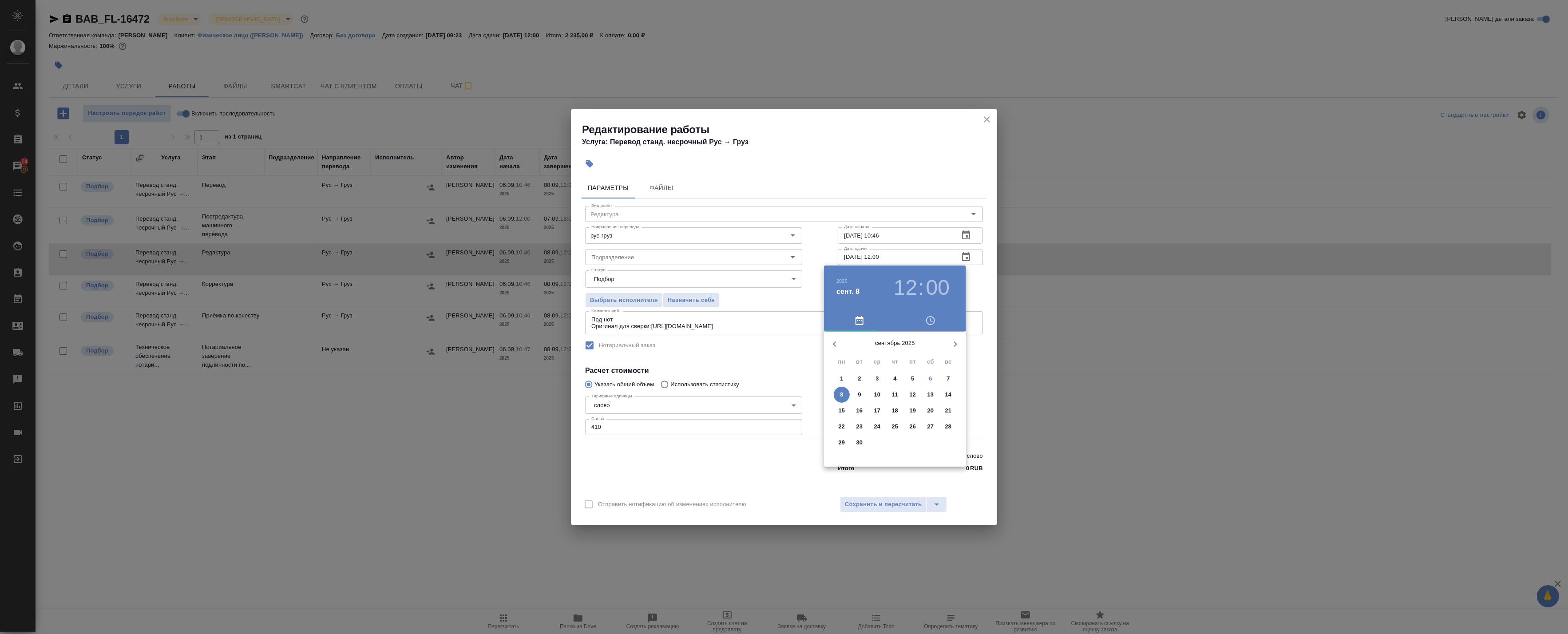
click at [948, 381] on p "7" at bounding box center [948, 379] width 3 height 9
click at [894, 430] on div at bounding box center [895, 401] width 116 height 116
type input "07.09.2025 18:00"
click at [978, 294] on div at bounding box center [784, 317] width 1568 height 634
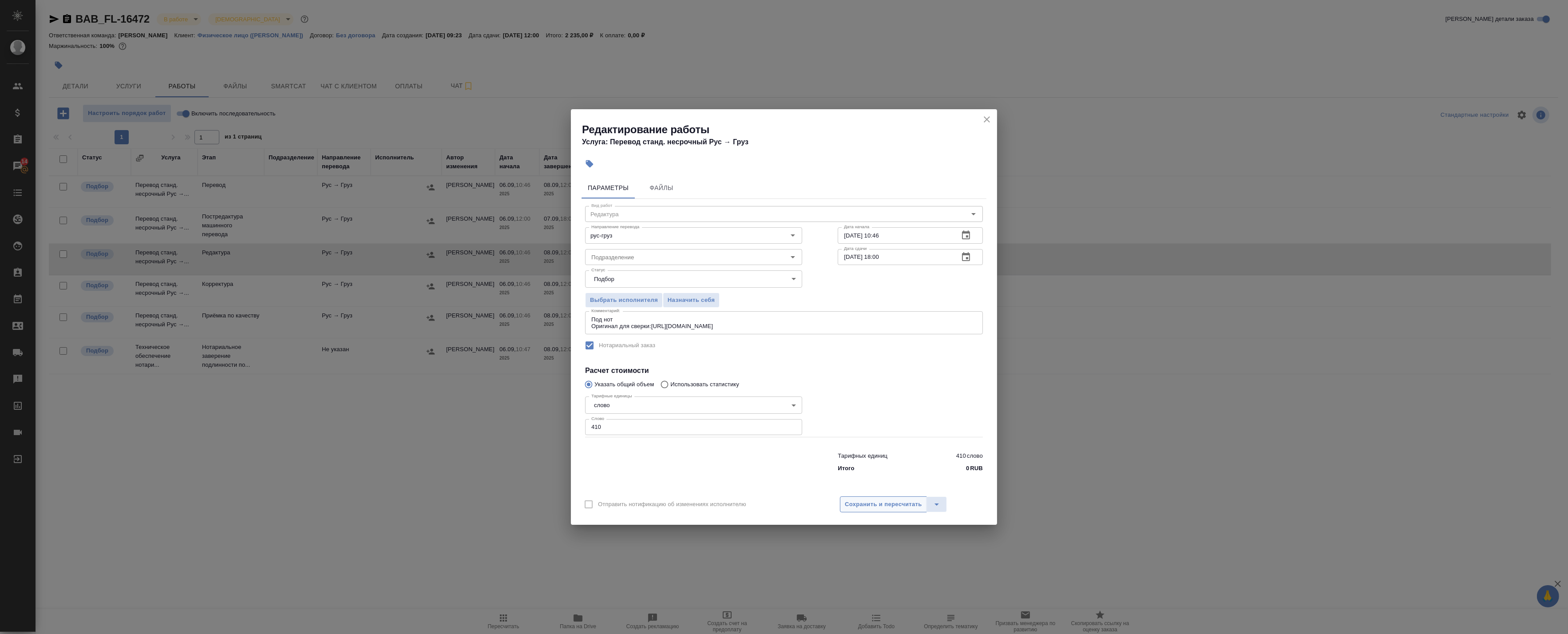
click at [872, 507] on span "Сохранить и пересчитать" at bounding box center [883, 504] width 77 height 10
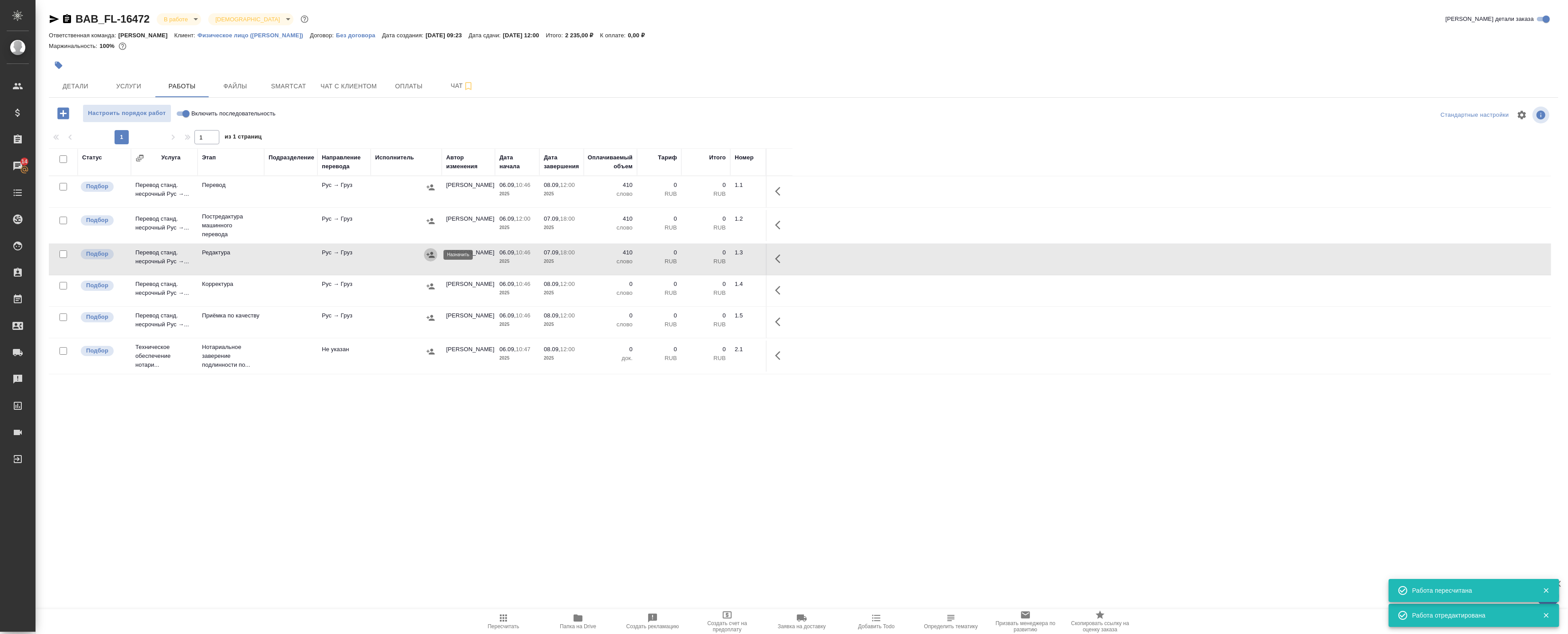
click at [431, 258] on icon "button" at bounding box center [430, 255] width 9 height 9
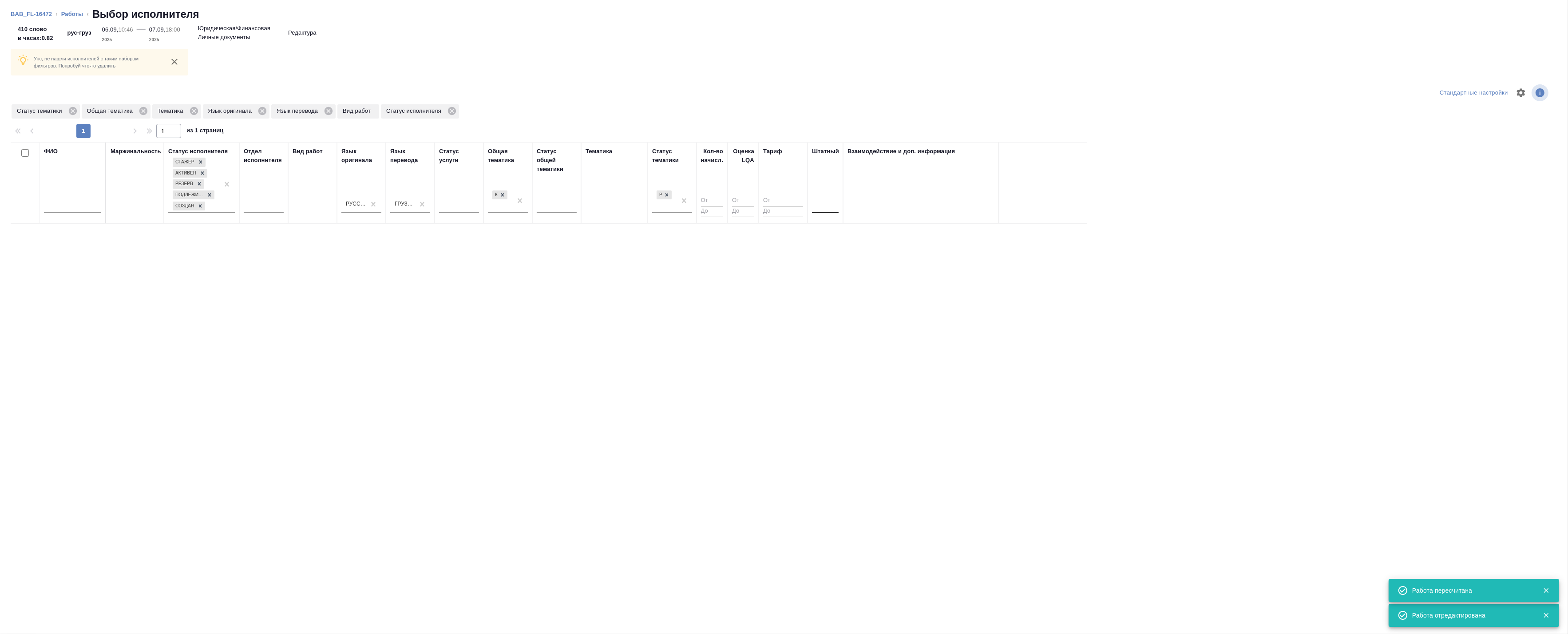
click at [822, 209] on div at bounding box center [825, 204] width 27 height 13
click at [832, 232] on div "Нет" at bounding box center [878, 232] width 133 height 16
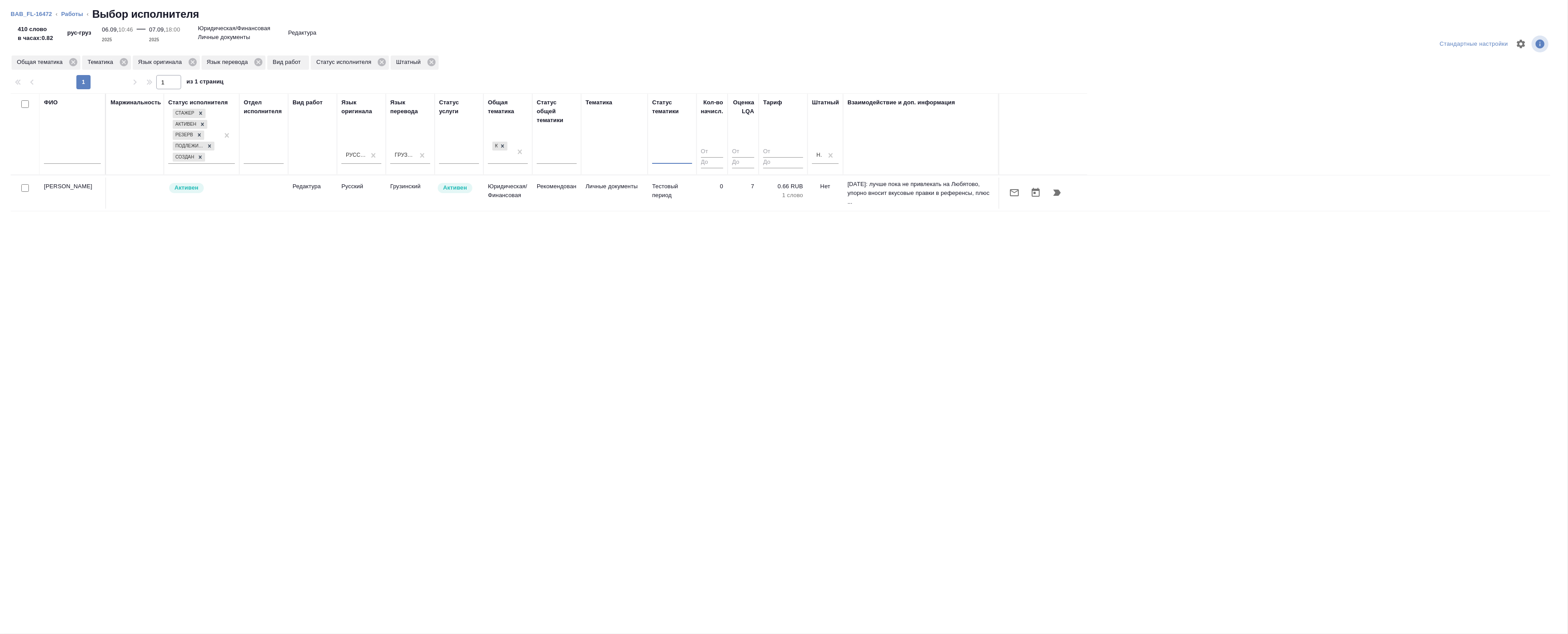
click at [1018, 191] on icon "button" at bounding box center [1014, 193] width 9 height 7
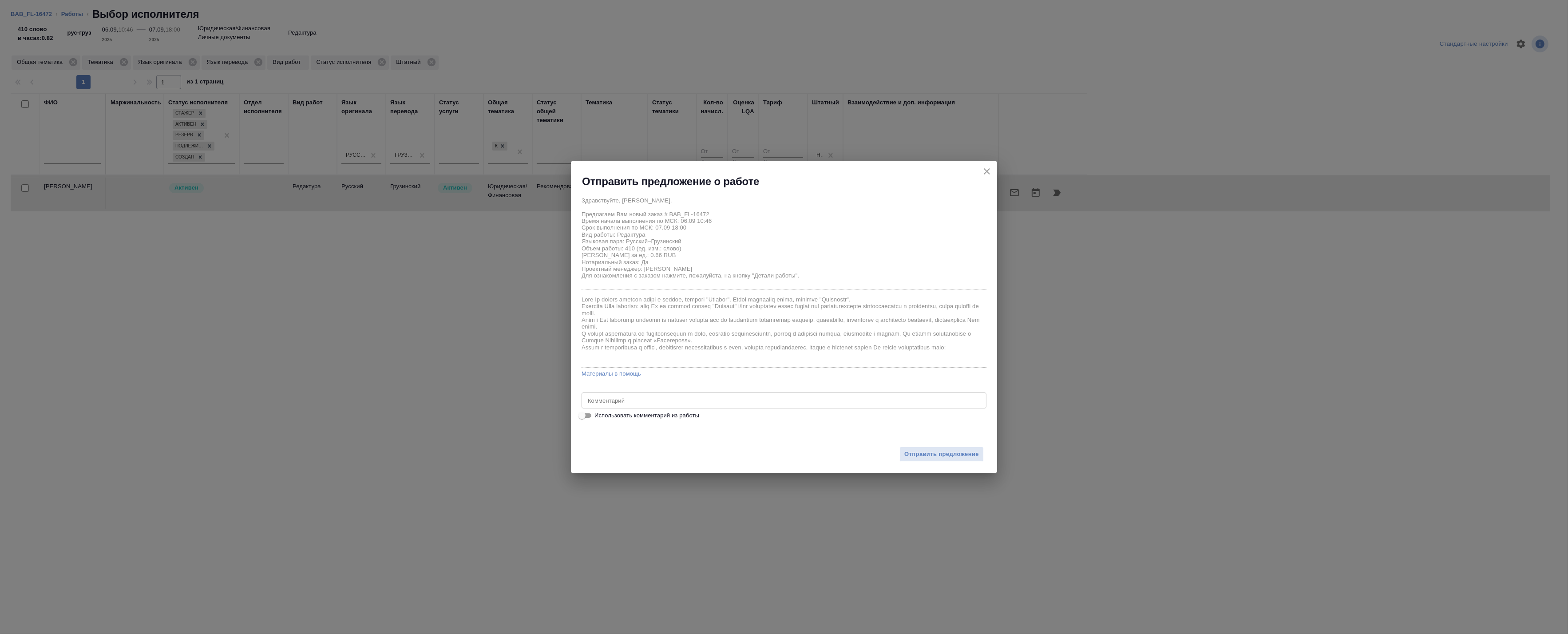
click at [631, 416] on span "Использовать комментарий из работы" at bounding box center [647, 415] width 105 height 9
click at [598, 416] on input "Использовать комментарий из работы" at bounding box center [582, 416] width 32 height 11
checkbox input "true"
type textarea "Под нот Оригинал для сверки:https://drive.awatera.com/s/2jyA26bHY4rCiag"
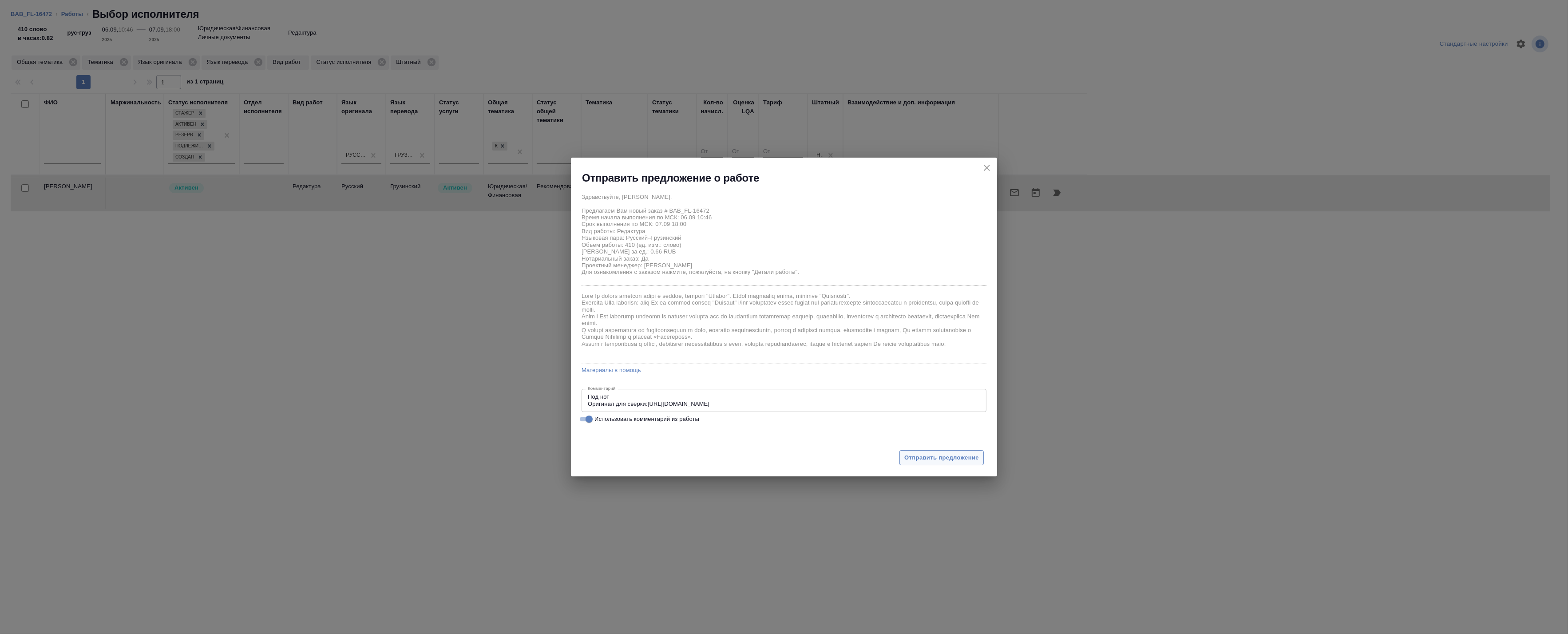
click at [927, 456] on span "Отправить предложение" at bounding box center [942, 458] width 75 height 10
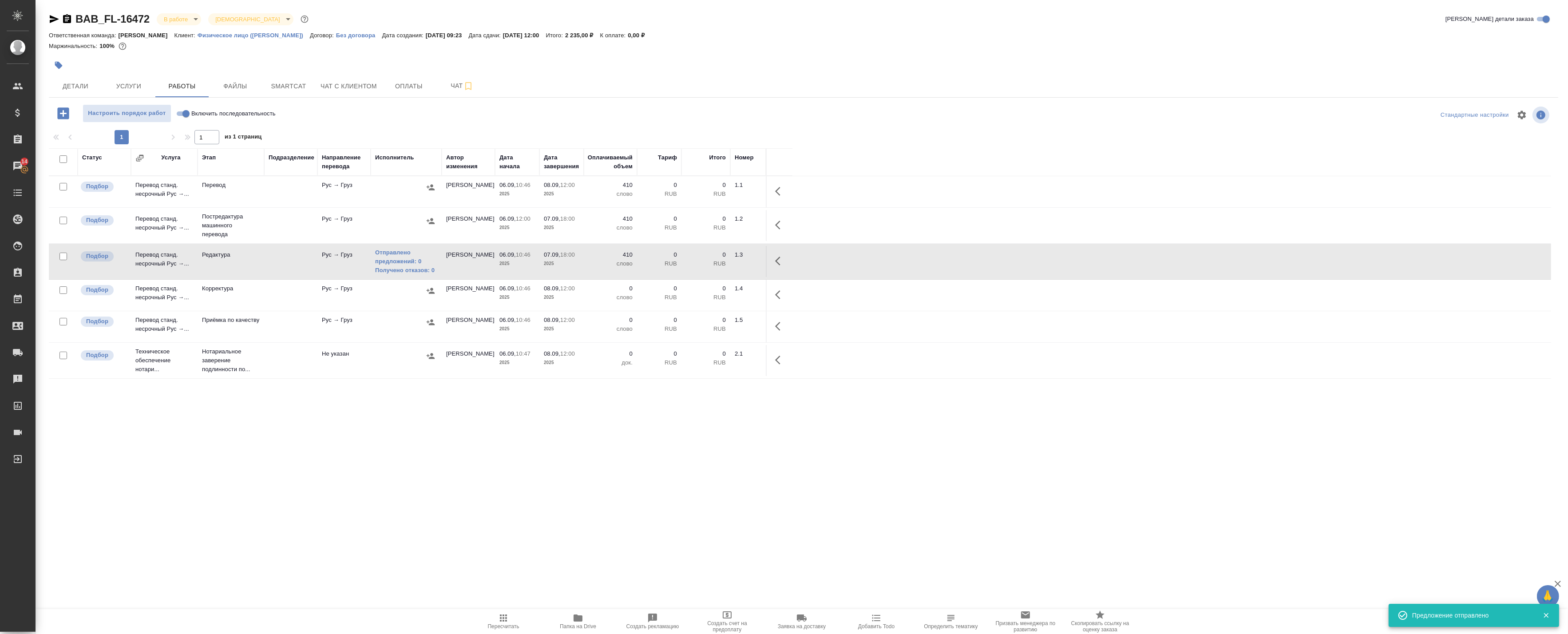
click at [390, 214] on td at bounding box center [406, 225] width 71 height 31
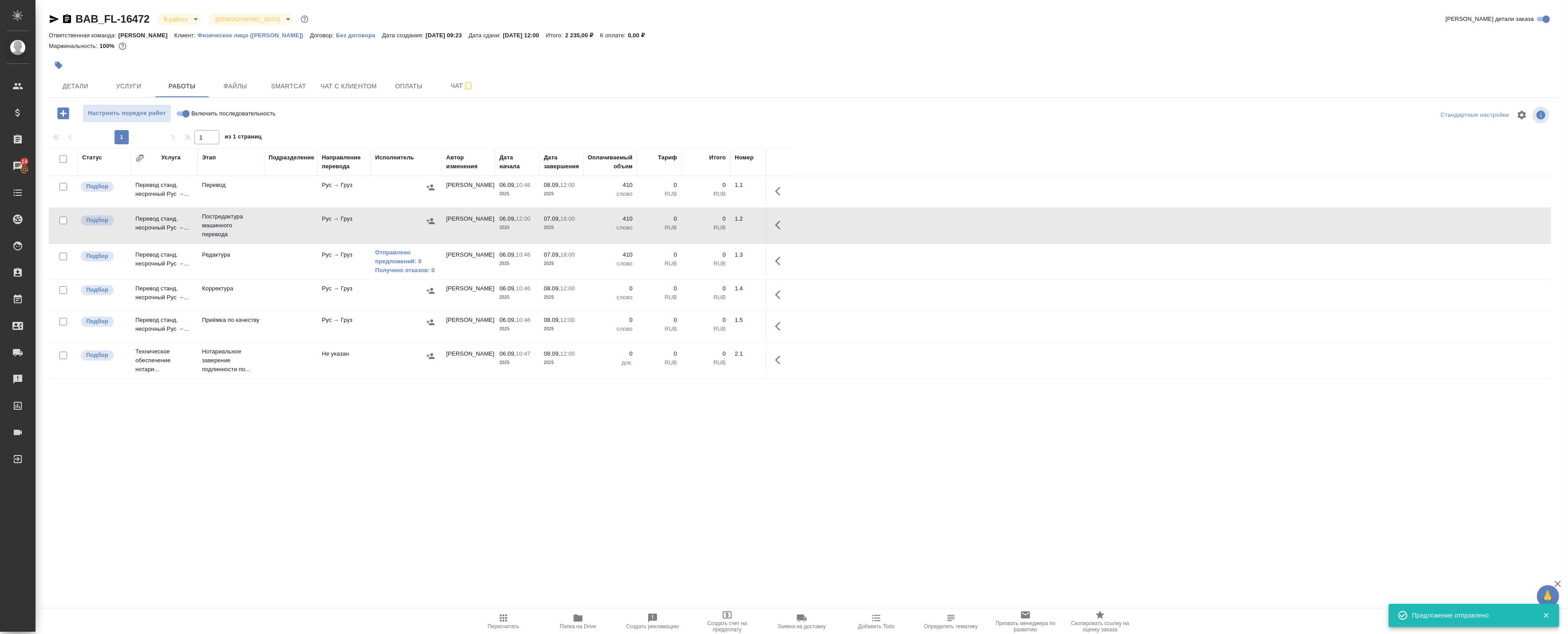
click at [411, 189] on div at bounding box center [406, 188] width 62 height 13
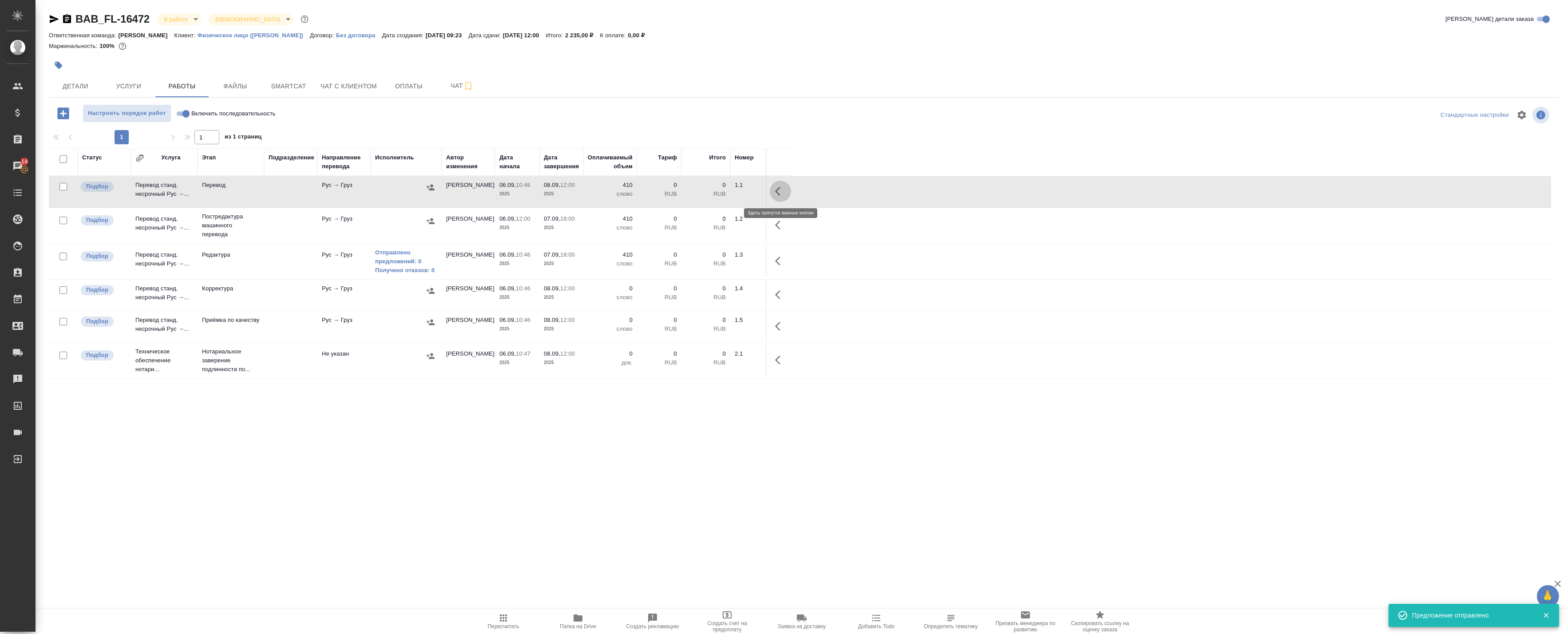
click at [780, 193] on icon "button" at bounding box center [780, 192] width 11 height 11
click at [715, 190] on icon "button" at bounding box center [715, 191] width 8 height 8
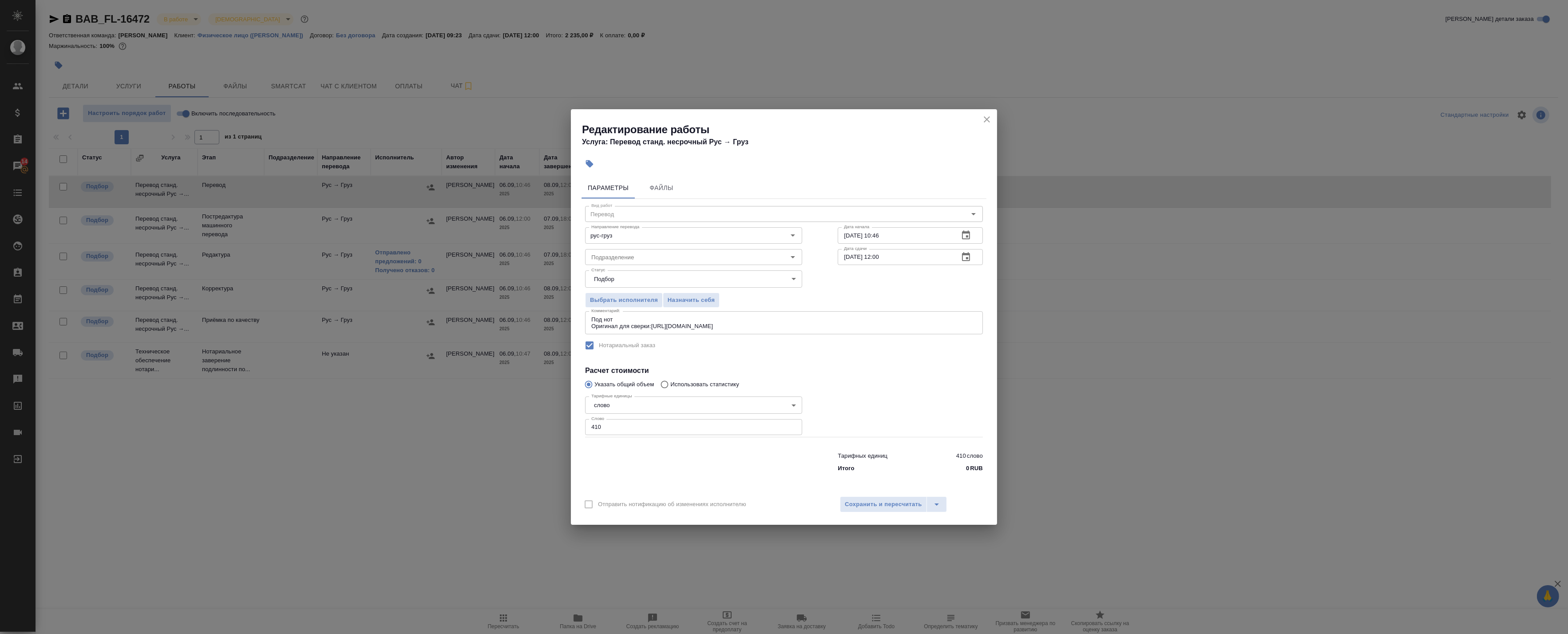
click at [970, 260] on icon "button" at bounding box center [966, 258] width 11 height 11
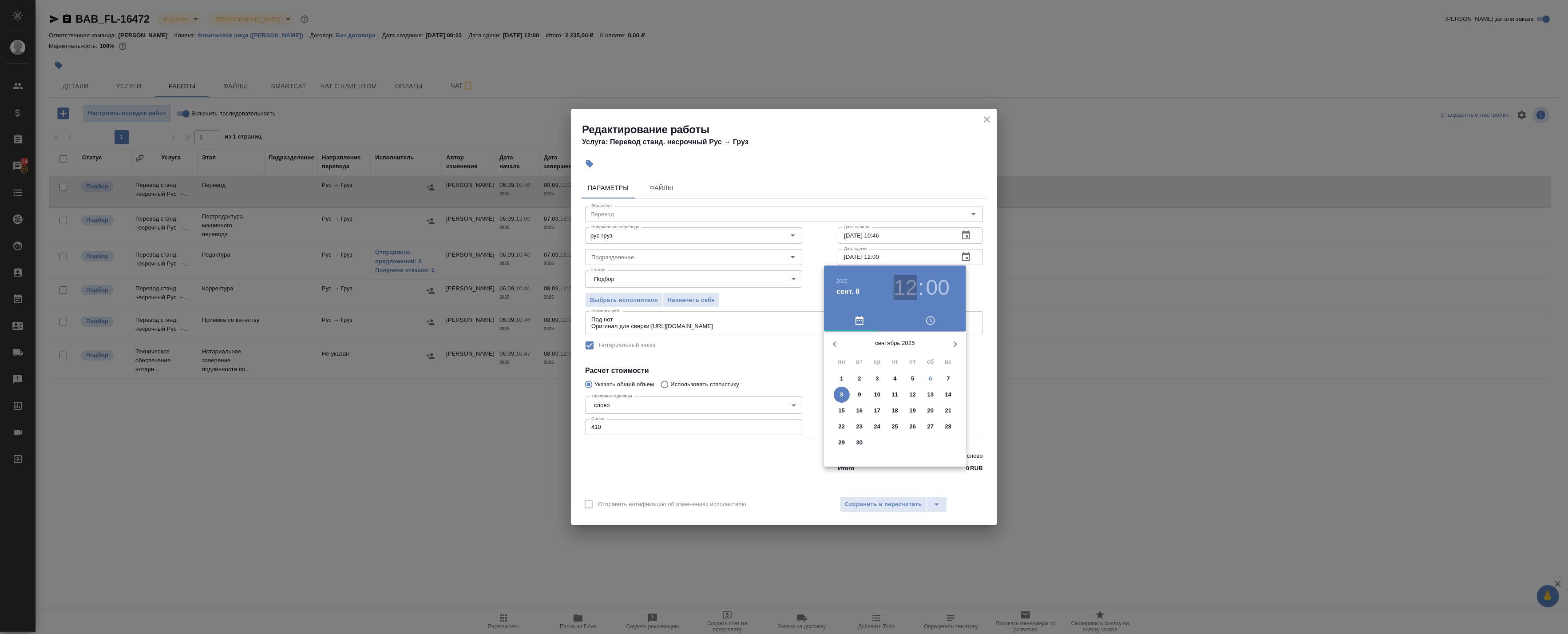
click at [900, 291] on h3 "12" at bounding box center [905, 287] width 24 height 25
drag, startPoint x: 967, startPoint y: 286, endPoint x: 970, endPoint y: 263, distance: 23.2
click at [968, 283] on div at bounding box center [784, 317] width 1568 height 634
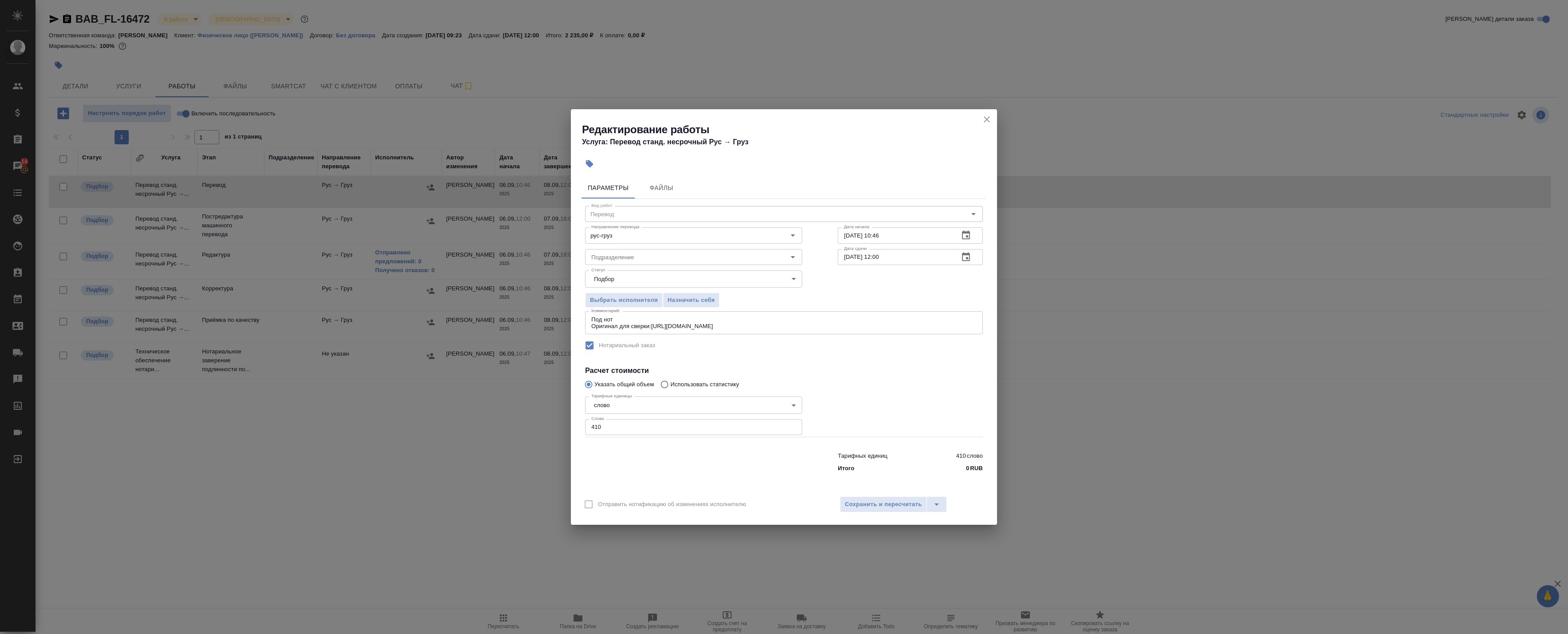
click at [968, 258] on div "2025 сент. 8 12 : 00 00 1 2 3 4 5 6 7 8 9 10 11 12 13 14 15 16 17 18 19 20 21 2…" at bounding box center [784, 317] width 1568 height 634
click at [967, 256] on icon "button" at bounding box center [966, 258] width 11 height 11
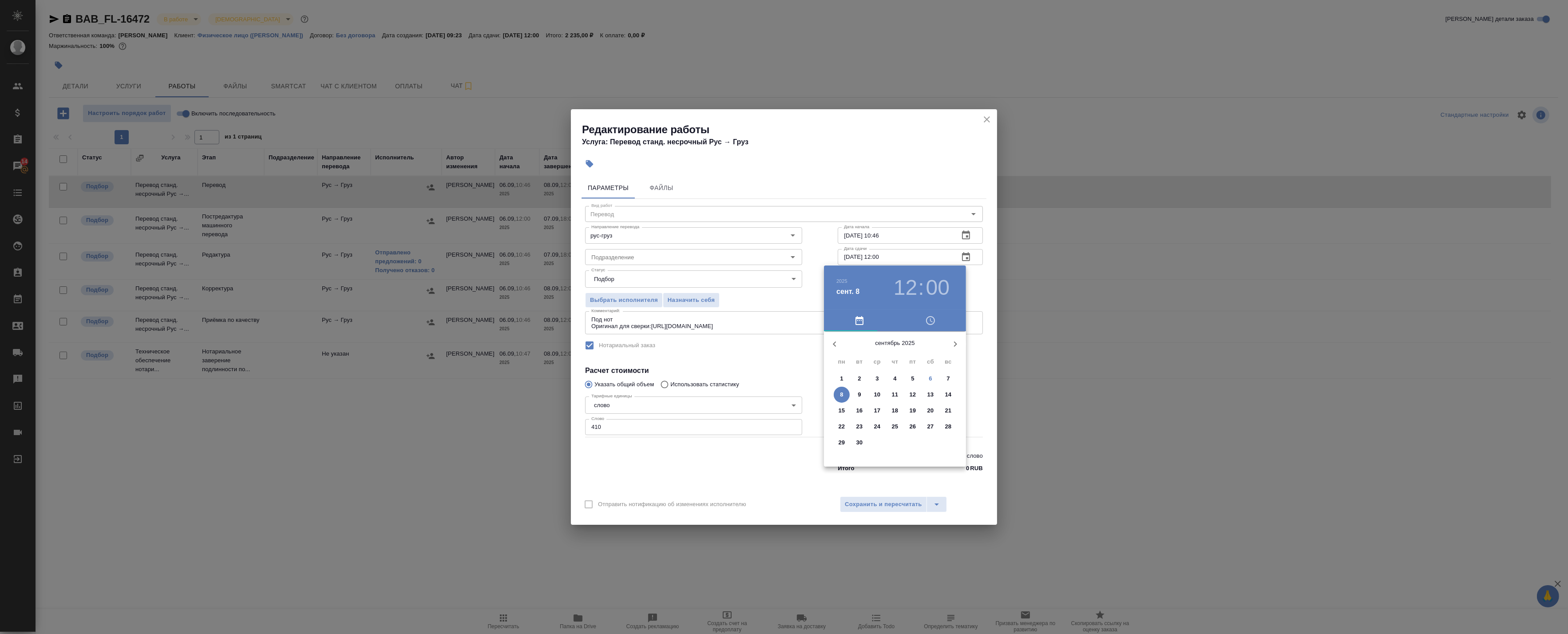
click at [947, 380] on p "7" at bounding box center [948, 379] width 3 height 9
click at [899, 434] on div at bounding box center [895, 401] width 116 height 116
type input "07.09.2025 18:00"
click at [985, 298] on div at bounding box center [784, 317] width 1568 height 634
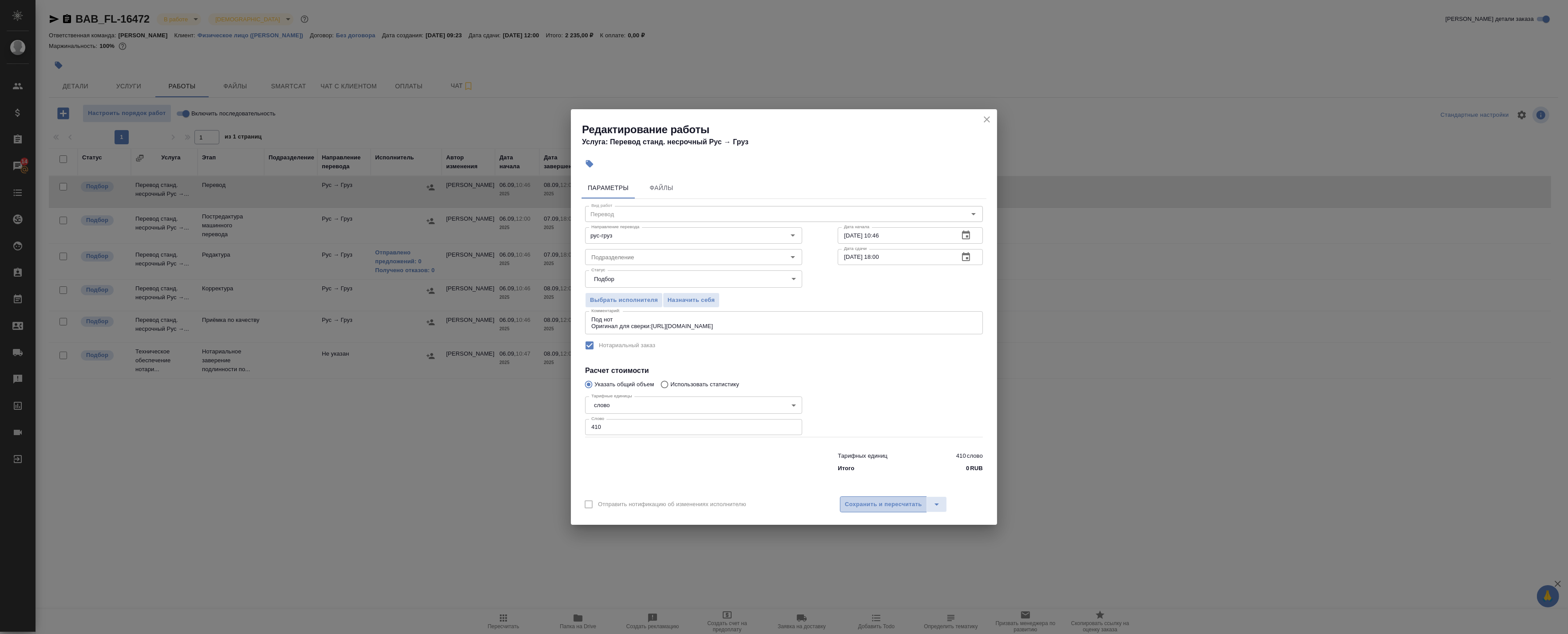
click at [883, 507] on span "Сохранить и пересчитать" at bounding box center [883, 504] width 77 height 10
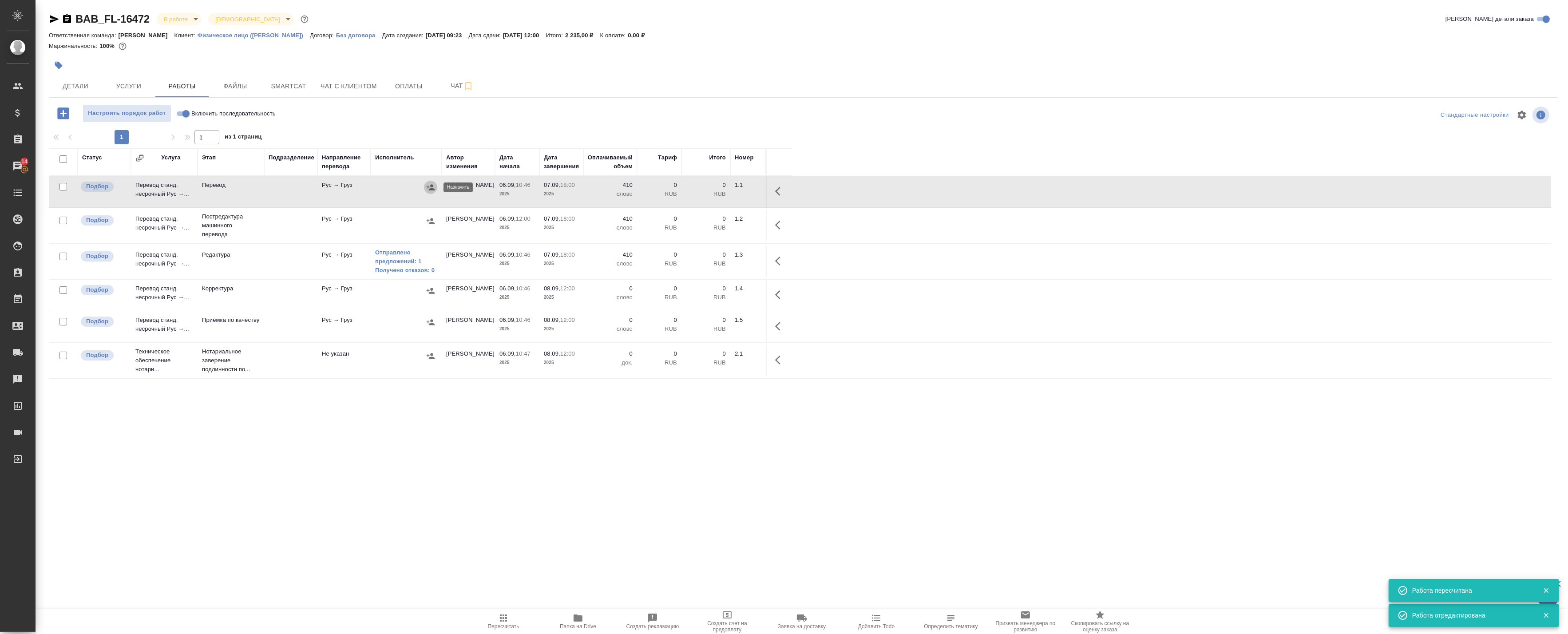
click at [428, 187] on icon "button" at bounding box center [430, 187] width 8 height 5
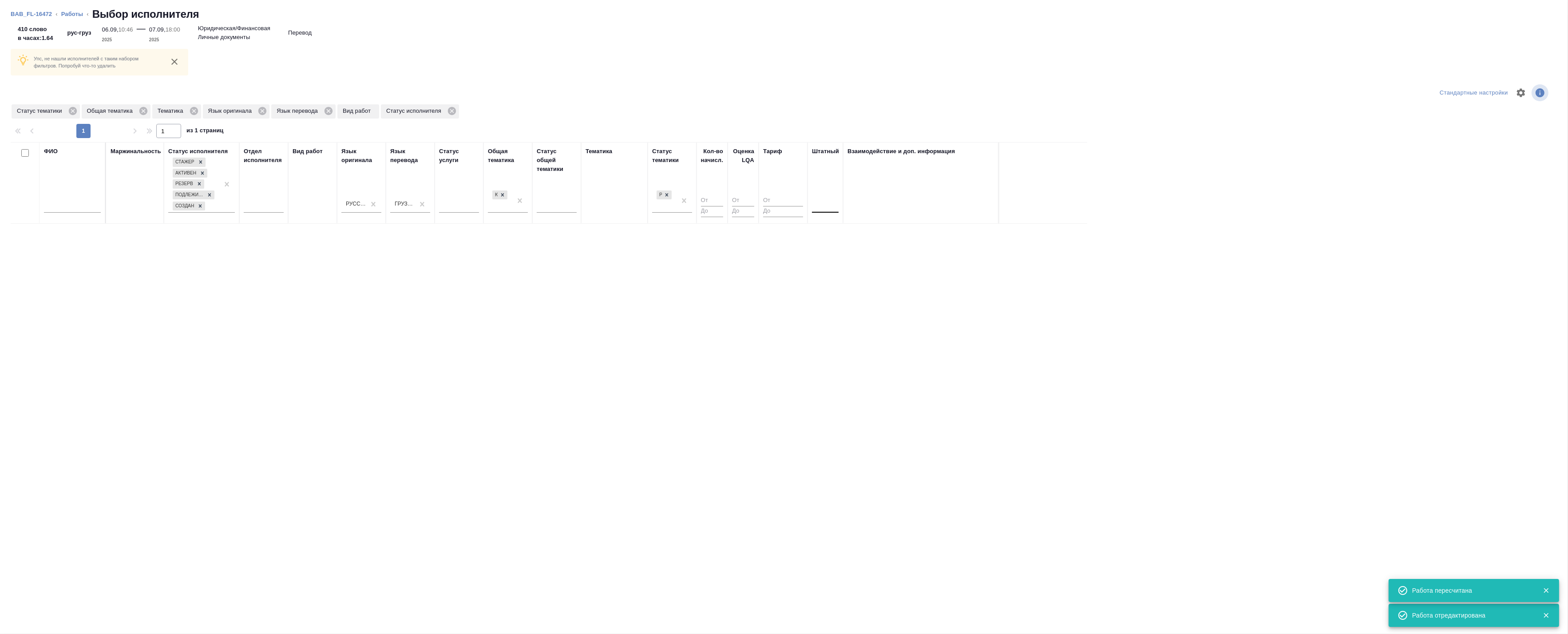
click at [819, 211] on div at bounding box center [825, 205] width 27 height 17
click at [821, 233] on div "Нет" at bounding box center [878, 232] width 133 height 16
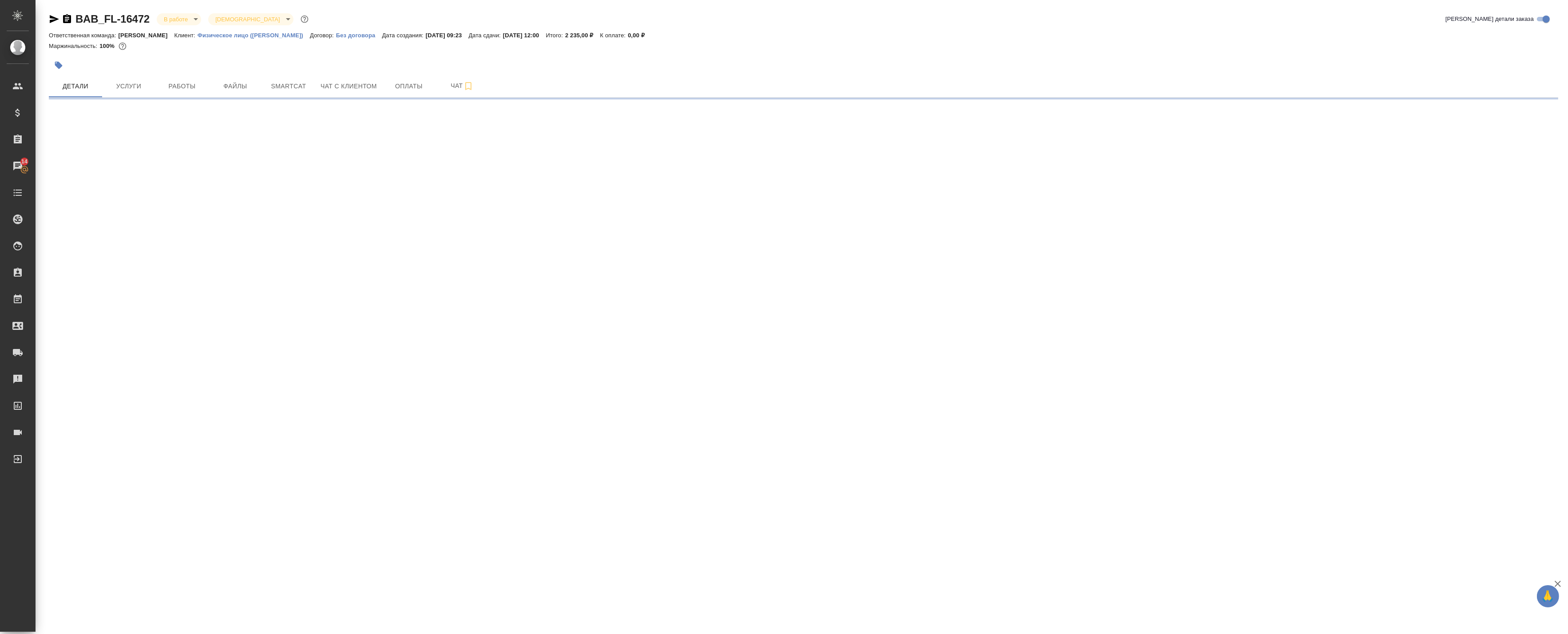
select select "RU"
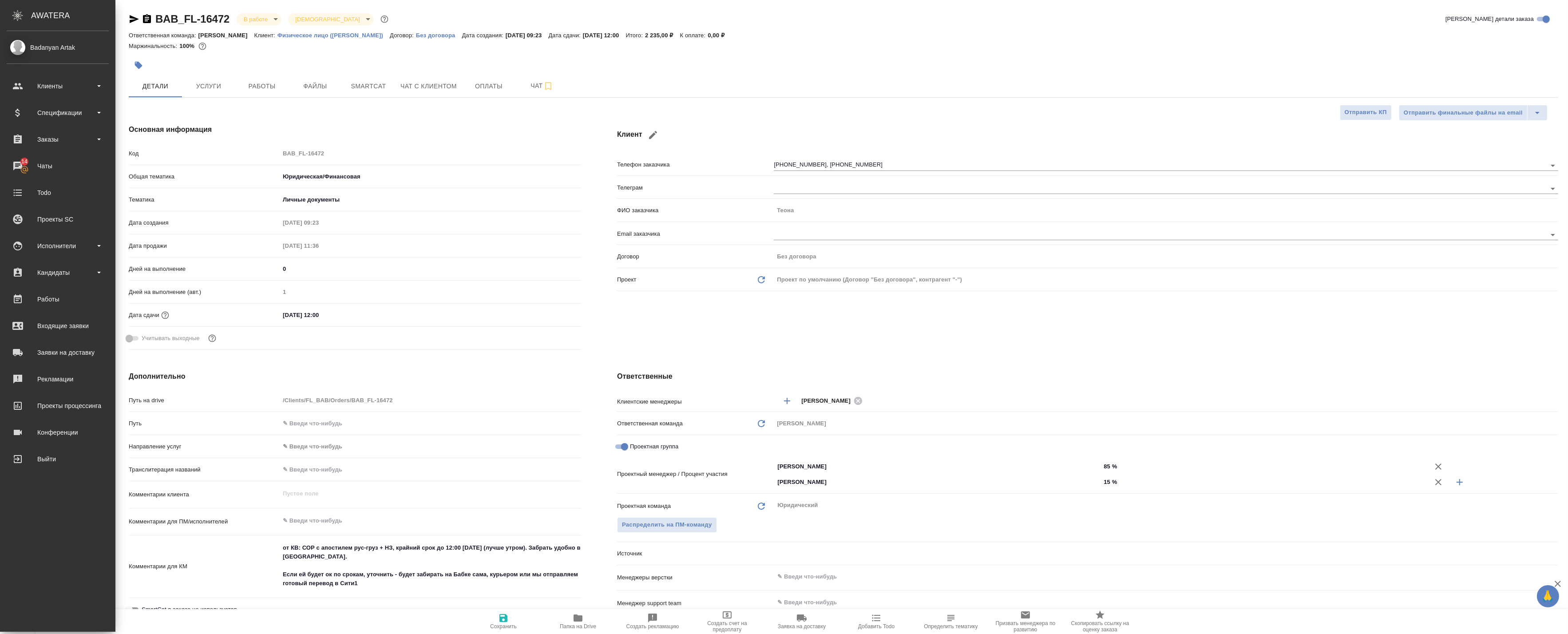
type textarea "x"
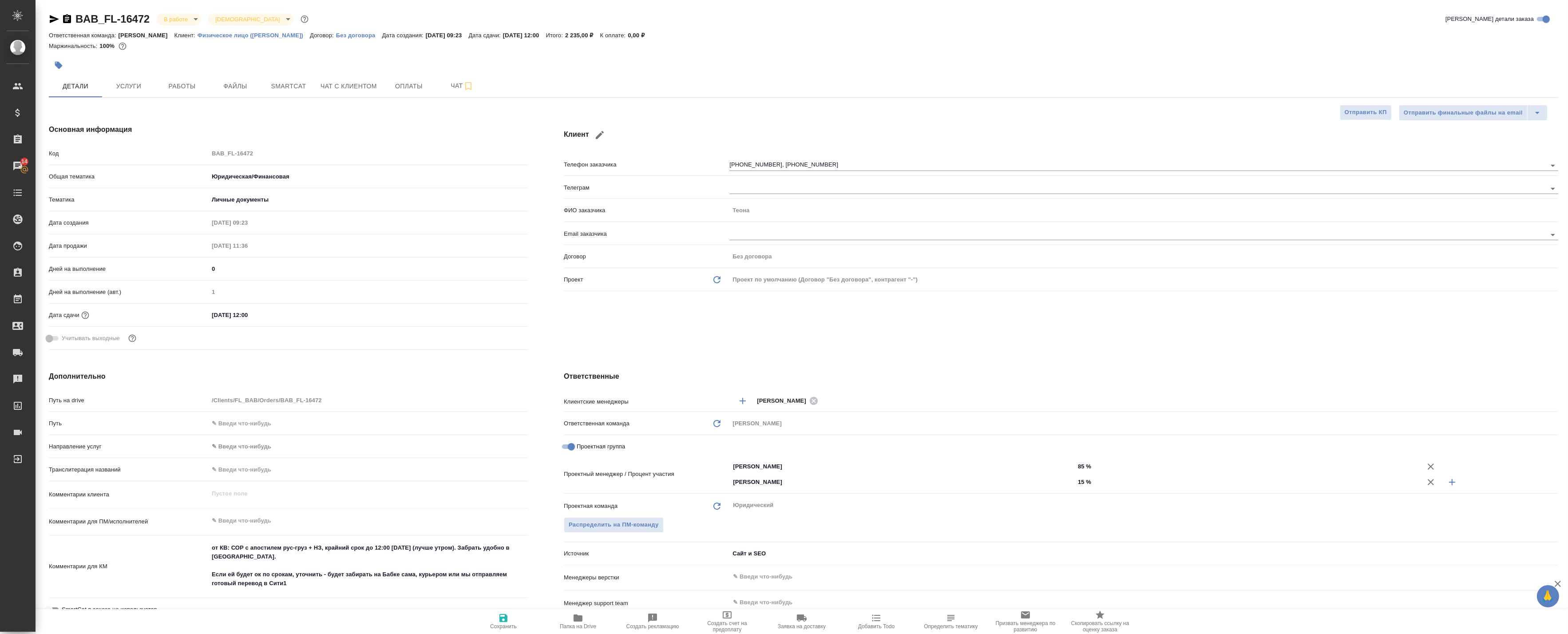
type textarea "x"
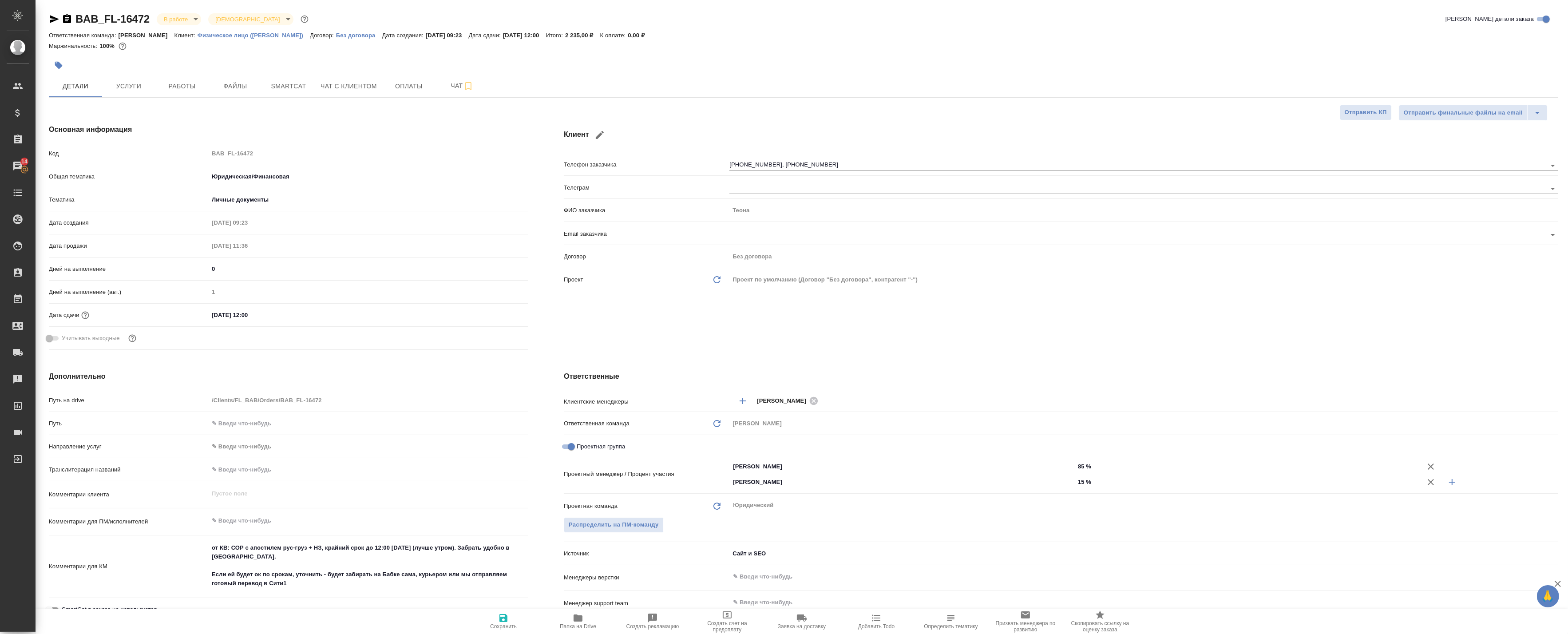
type textarea "x"
click at [580, 618] on icon "button" at bounding box center [578, 618] width 9 height 7
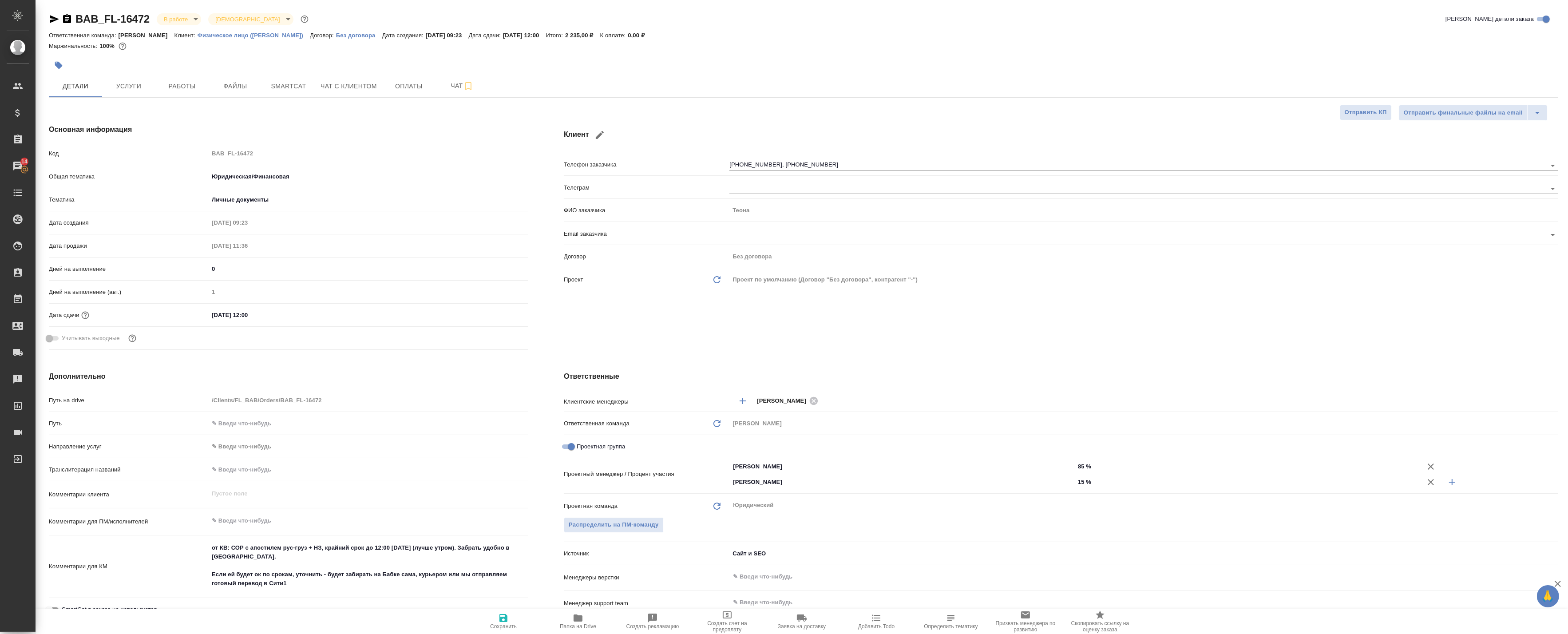
type textarea "x"
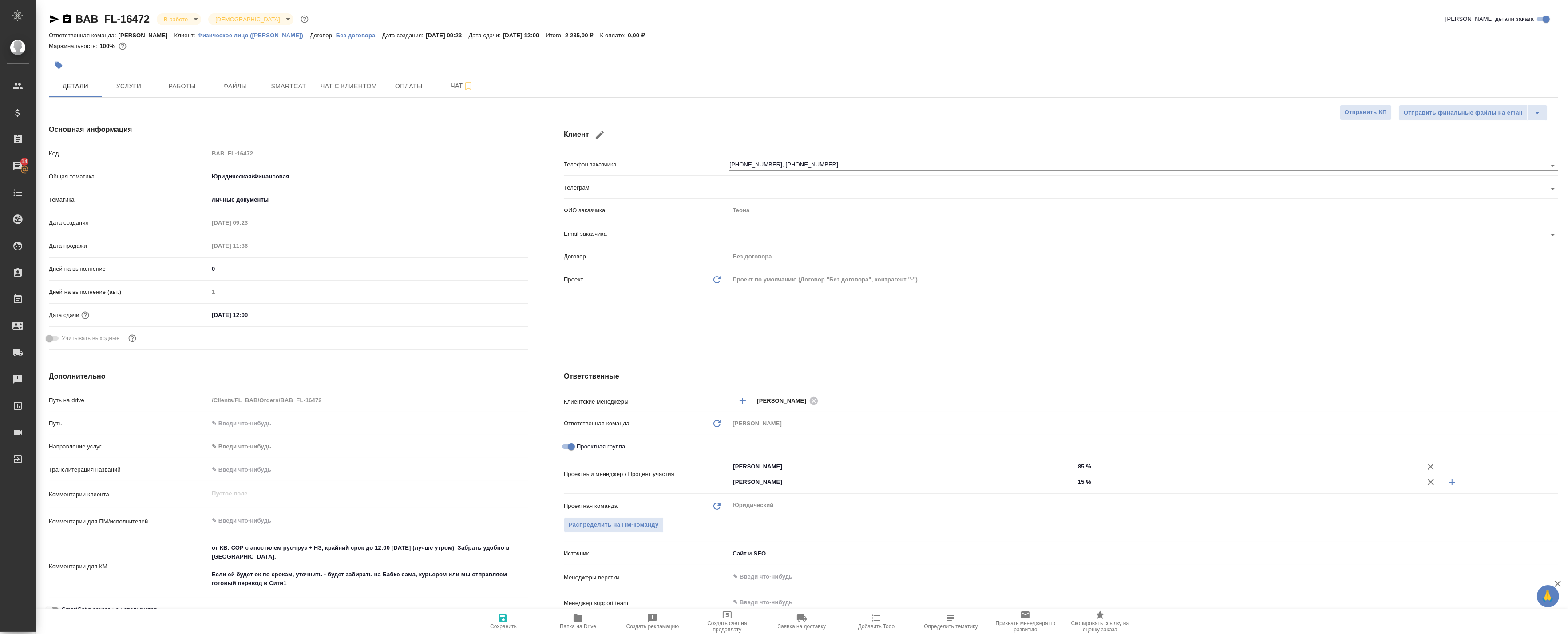
type textarea "x"
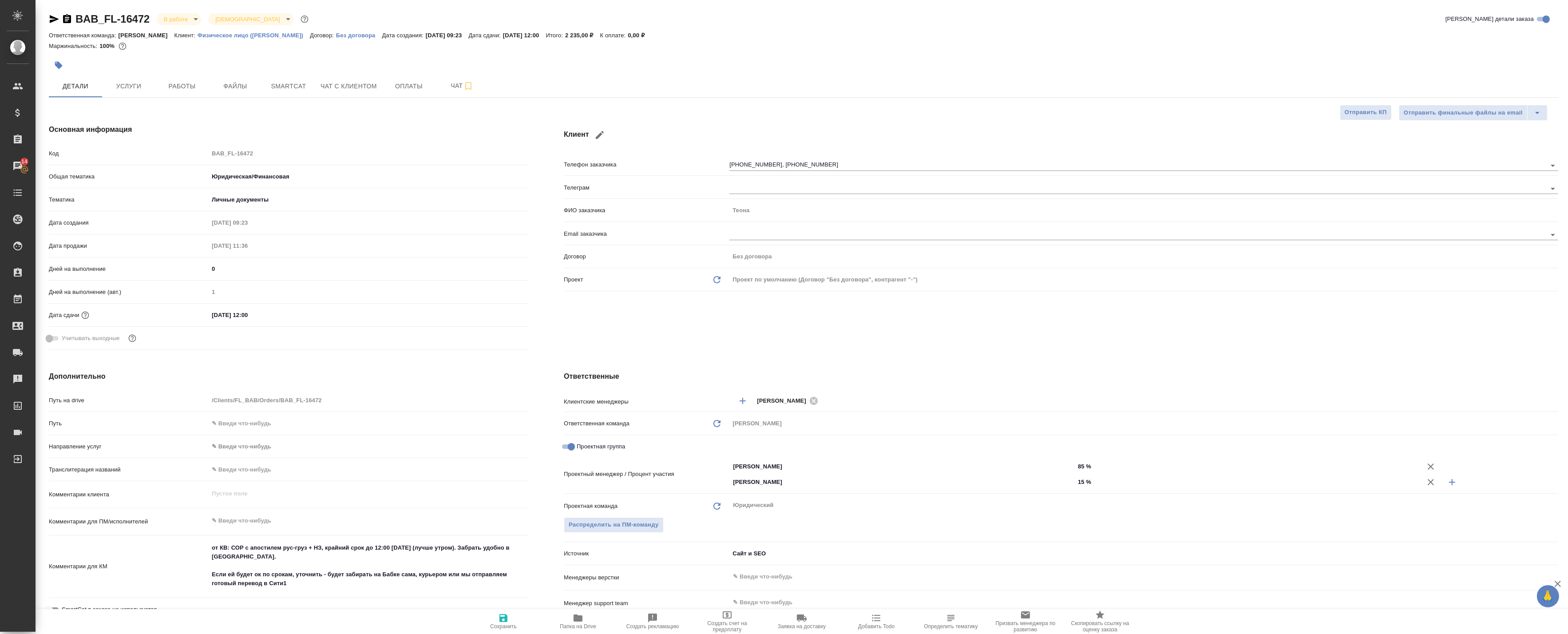
type textarea "x"
click at [169, 86] on span "Работы" at bounding box center [182, 86] width 43 height 11
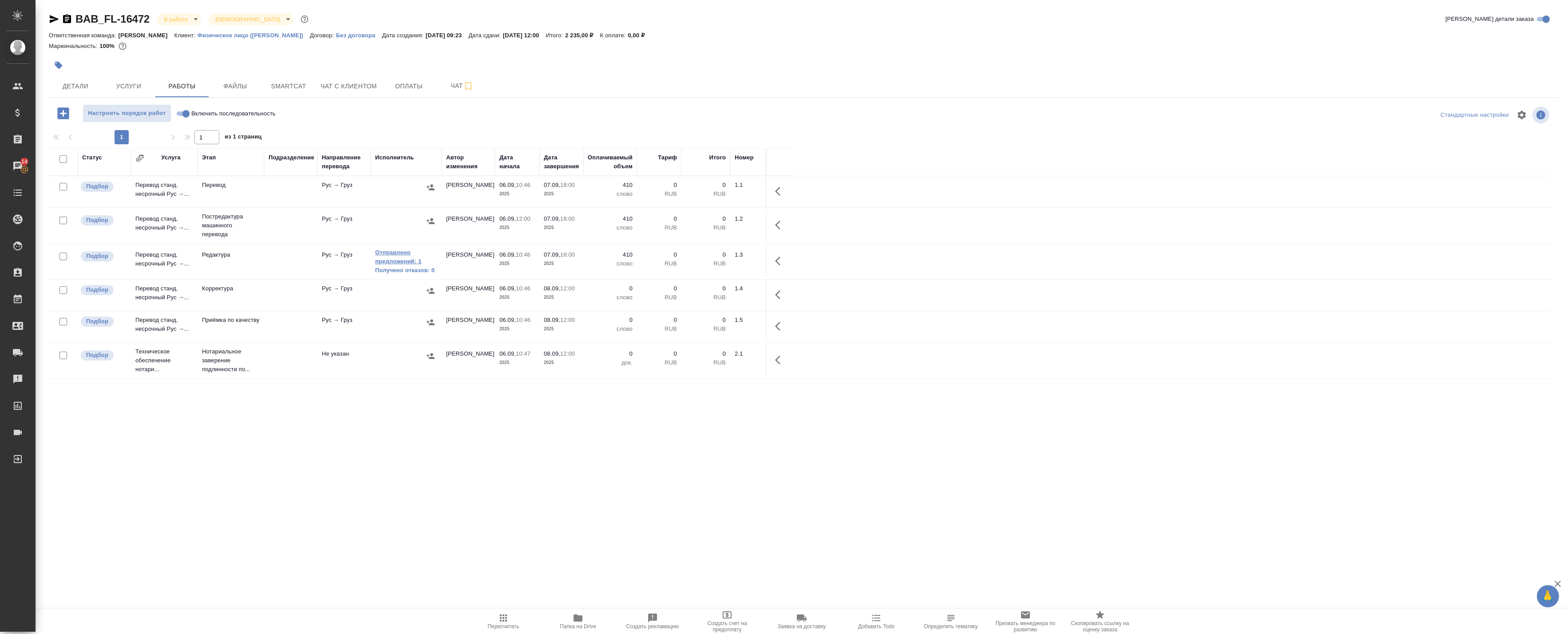
click at [404, 261] on link "Отправлено предложений: 1" at bounding box center [406, 257] width 62 height 18
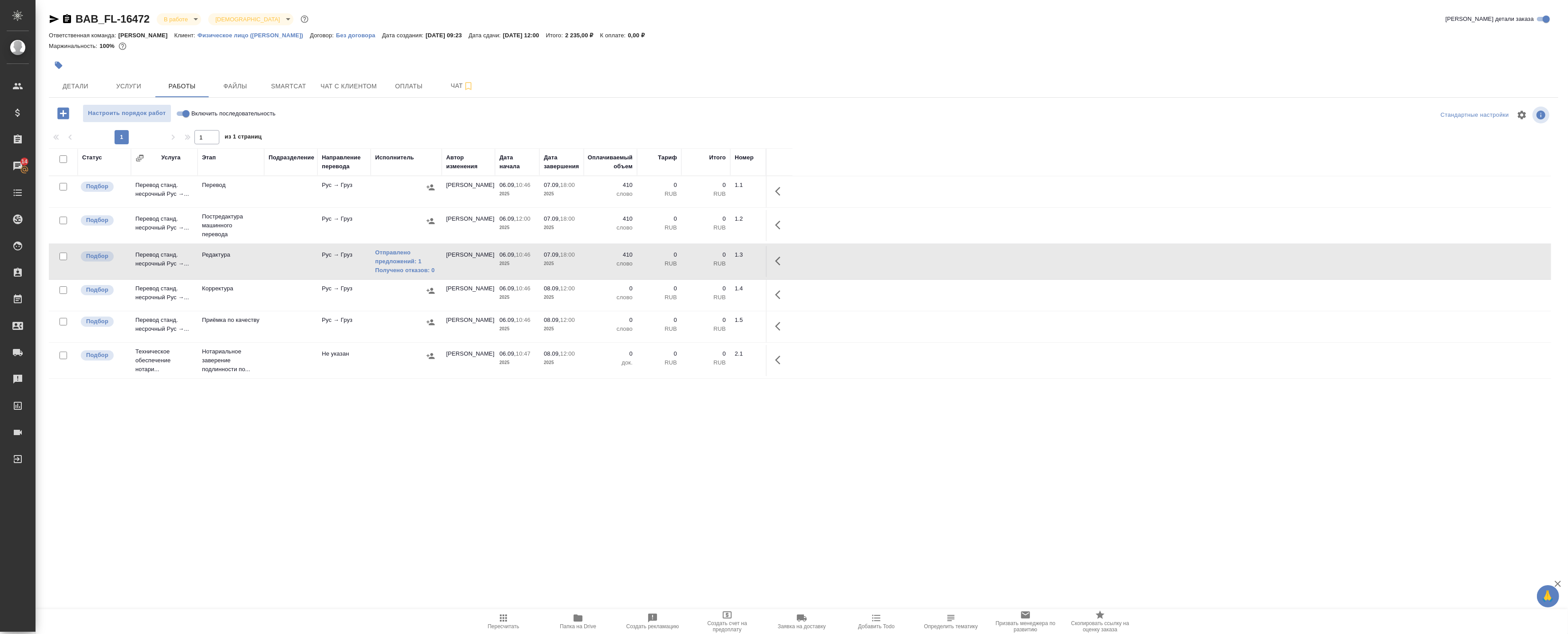
click at [774, 191] on button "button" at bounding box center [780, 191] width 21 height 21
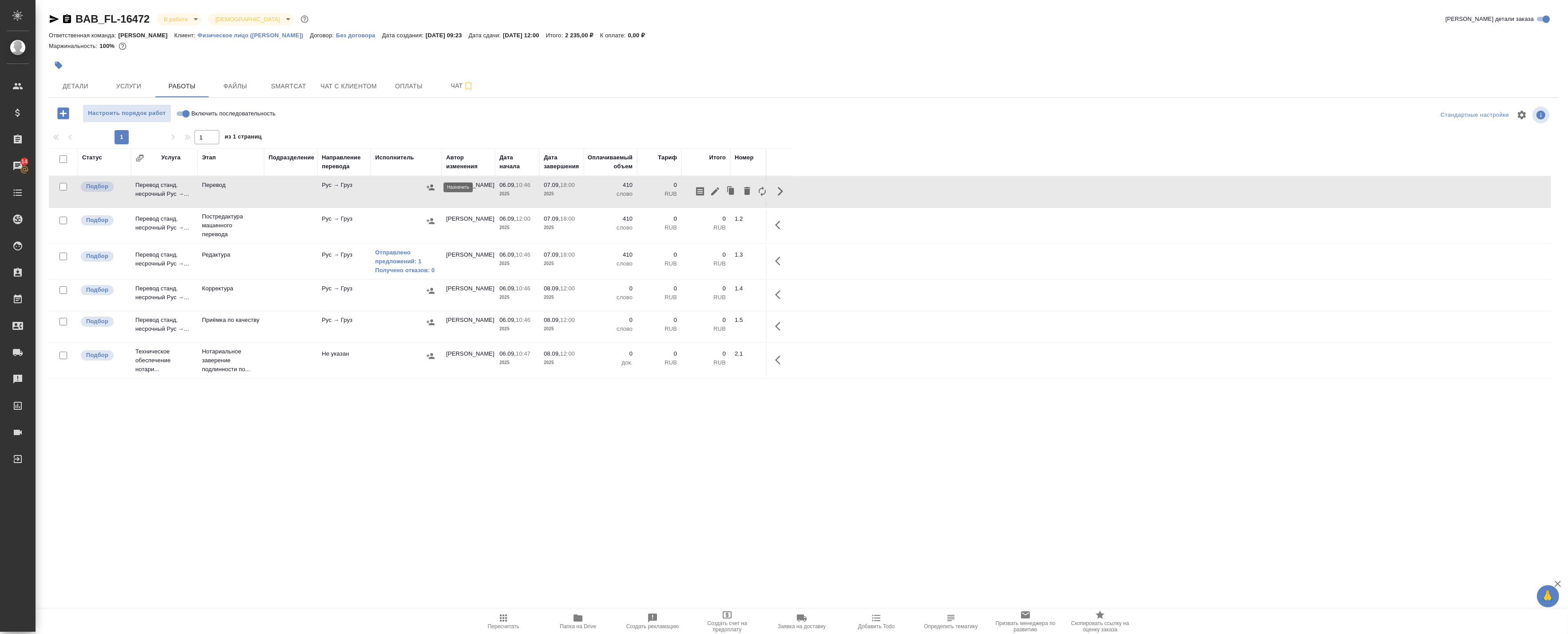
click at [433, 183] on icon "button" at bounding box center [430, 187] width 9 height 9
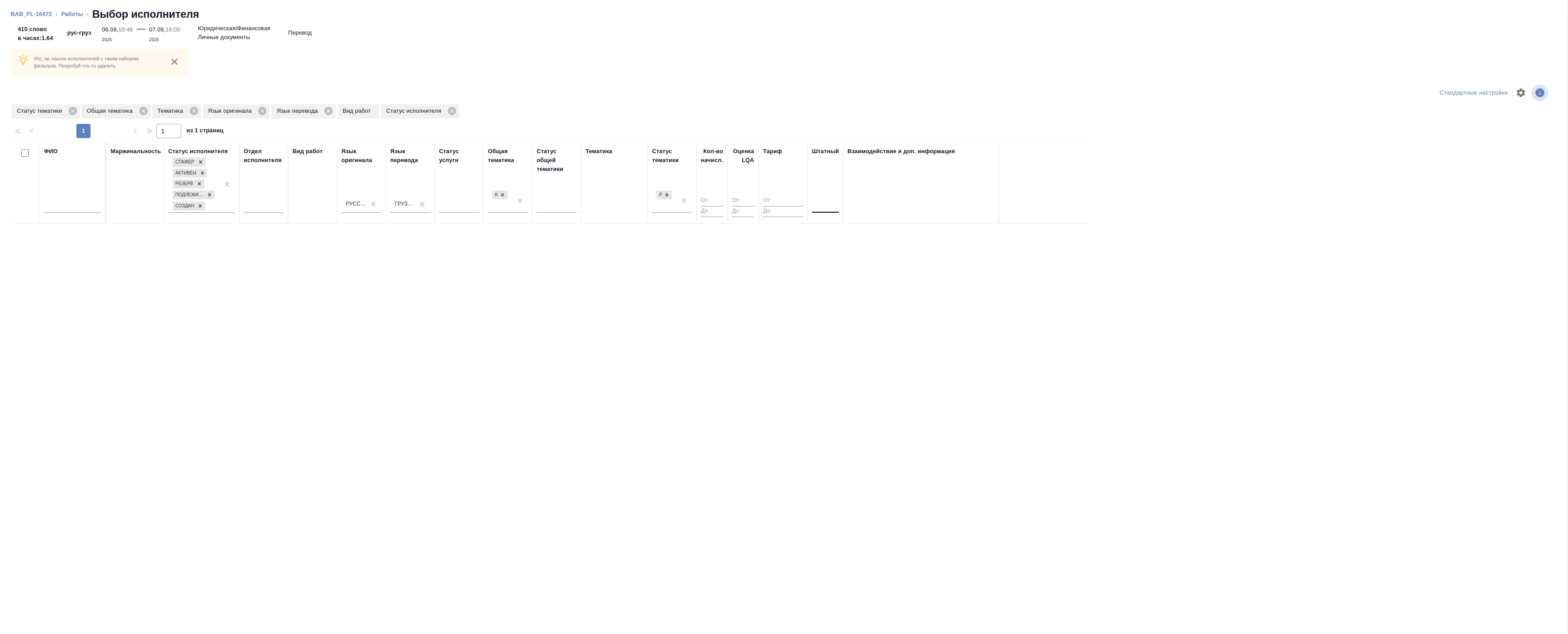
click at [814, 206] on div at bounding box center [825, 204] width 27 height 13
click at [819, 228] on div "Нет" at bounding box center [878, 232] width 133 height 16
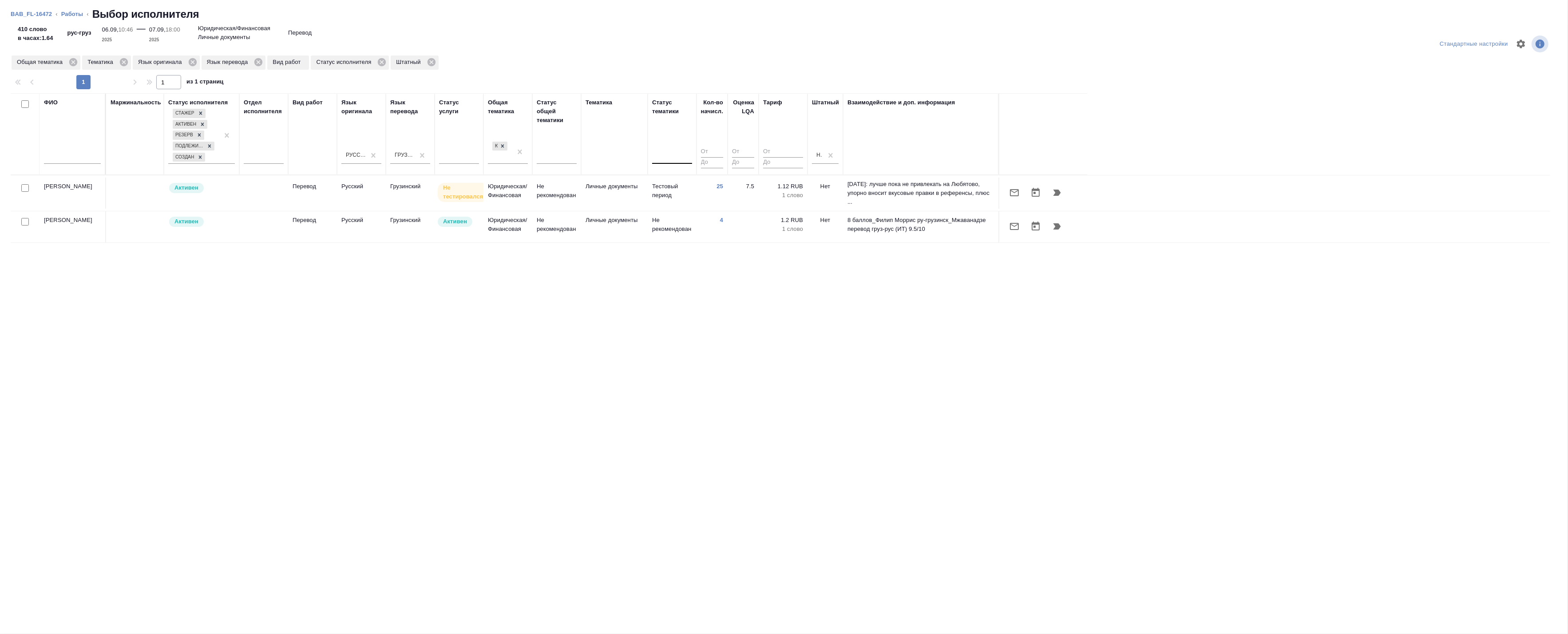
click at [20, 188] on div at bounding box center [25, 188] width 20 height 12
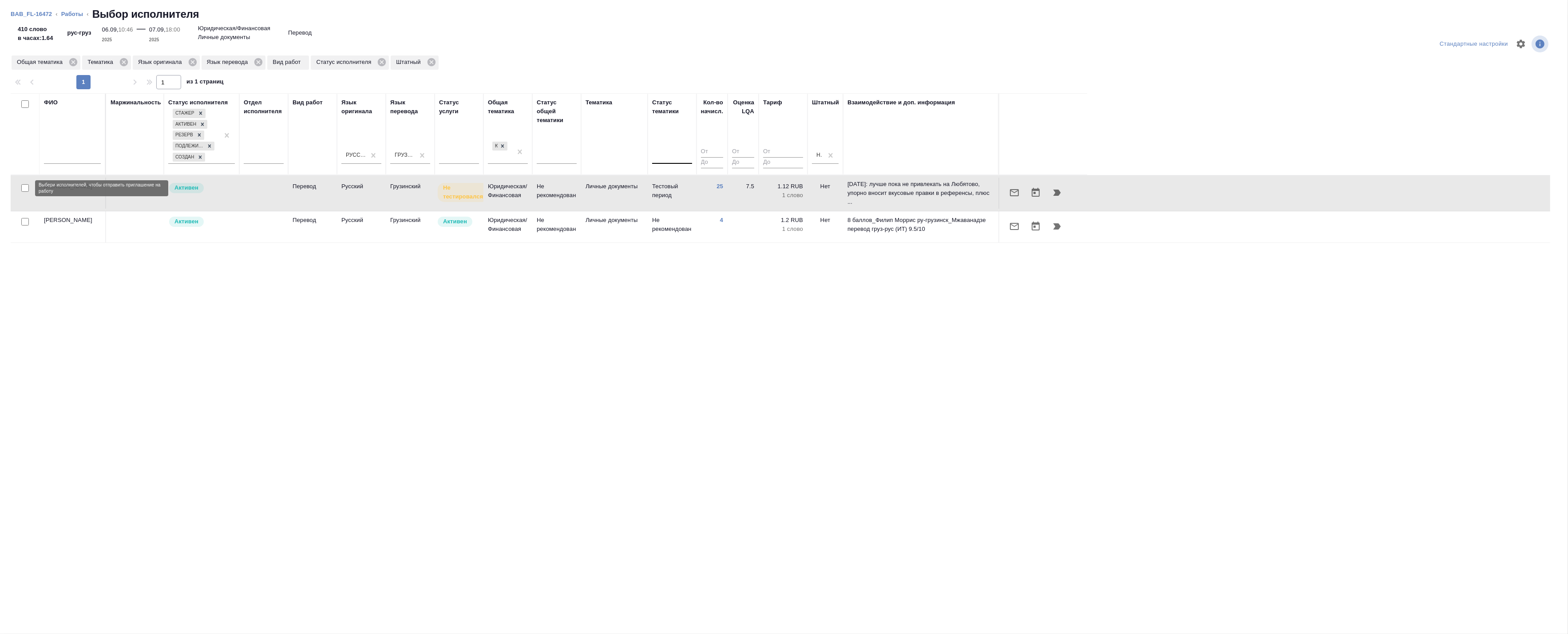
click at [27, 189] on input "checkbox" at bounding box center [25, 188] width 7 height 7
checkbox input "true"
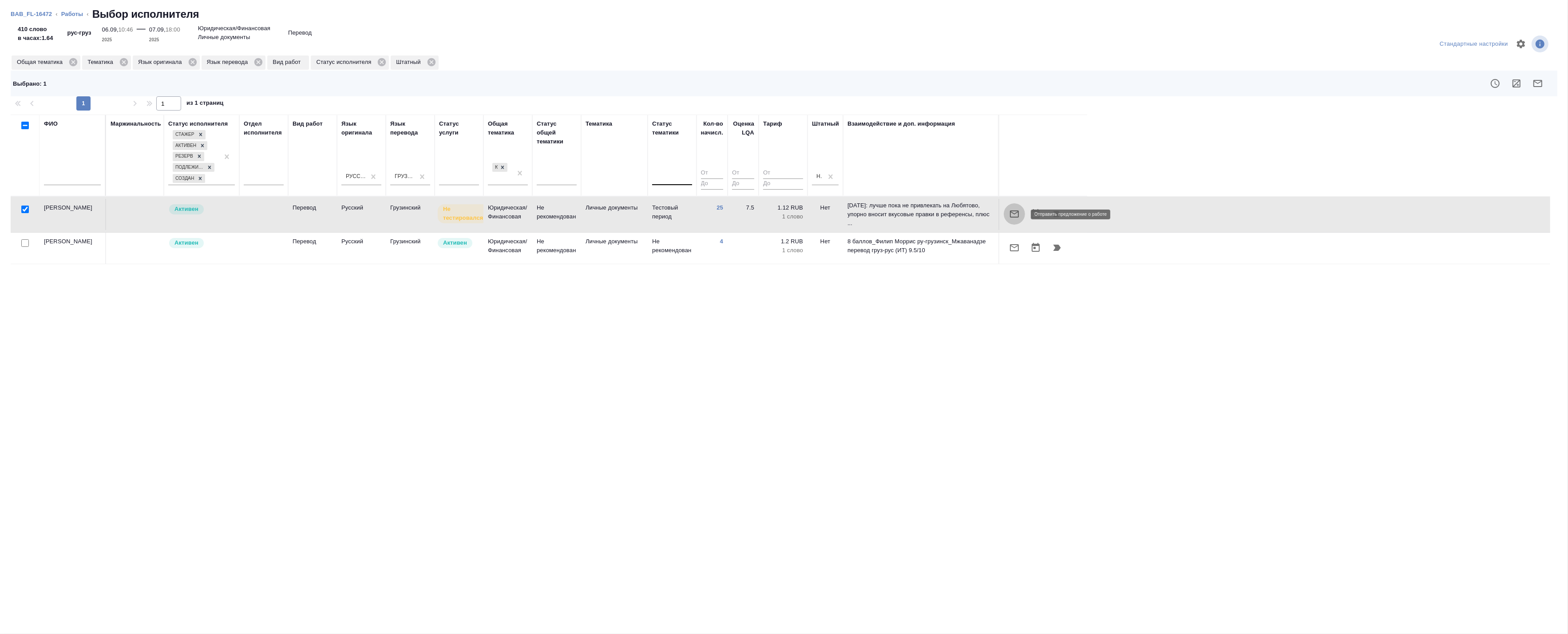
click at [1013, 219] on icon "button" at bounding box center [1015, 214] width 11 height 11
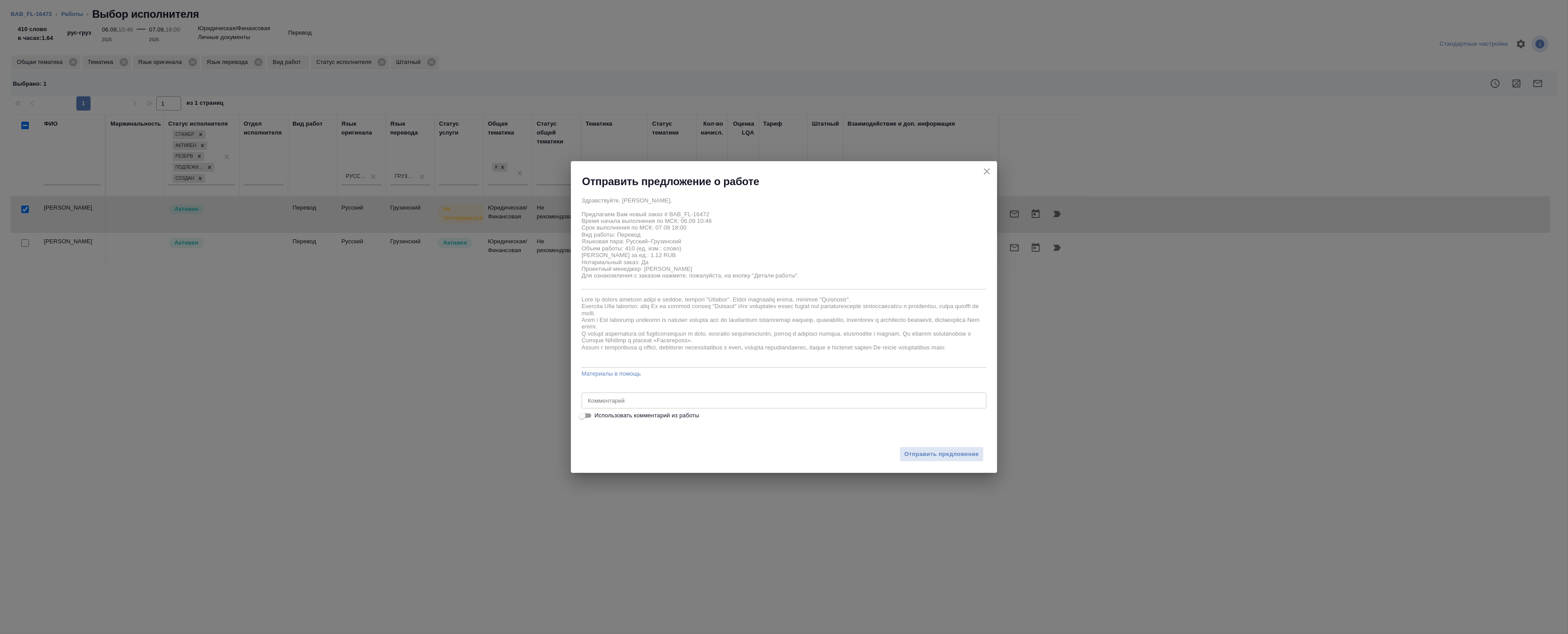
click at [653, 415] on span "Использовать комментарий из работы" at bounding box center [647, 415] width 105 height 9
click at [598, 415] on input "Использовать комментарий из работы" at bounding box center [582, 416] width 32 height 11
checkbox input "true"
type textarea "Под нот Оригинал для сверки:https://drive.awatera.com/s/2jyA26bHY4rCiag"
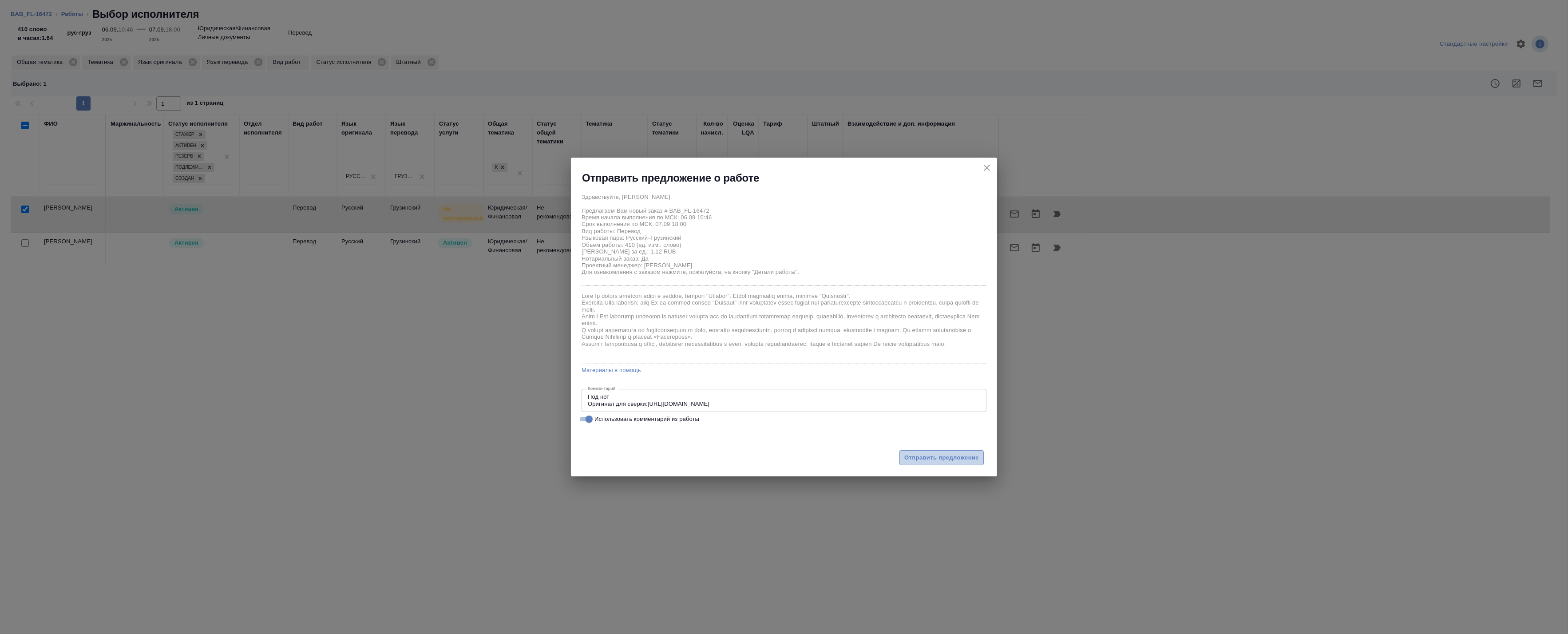
click at [955, 462] on span "Отправить предложение" at bounding box center [942, 458] width 75 height 10
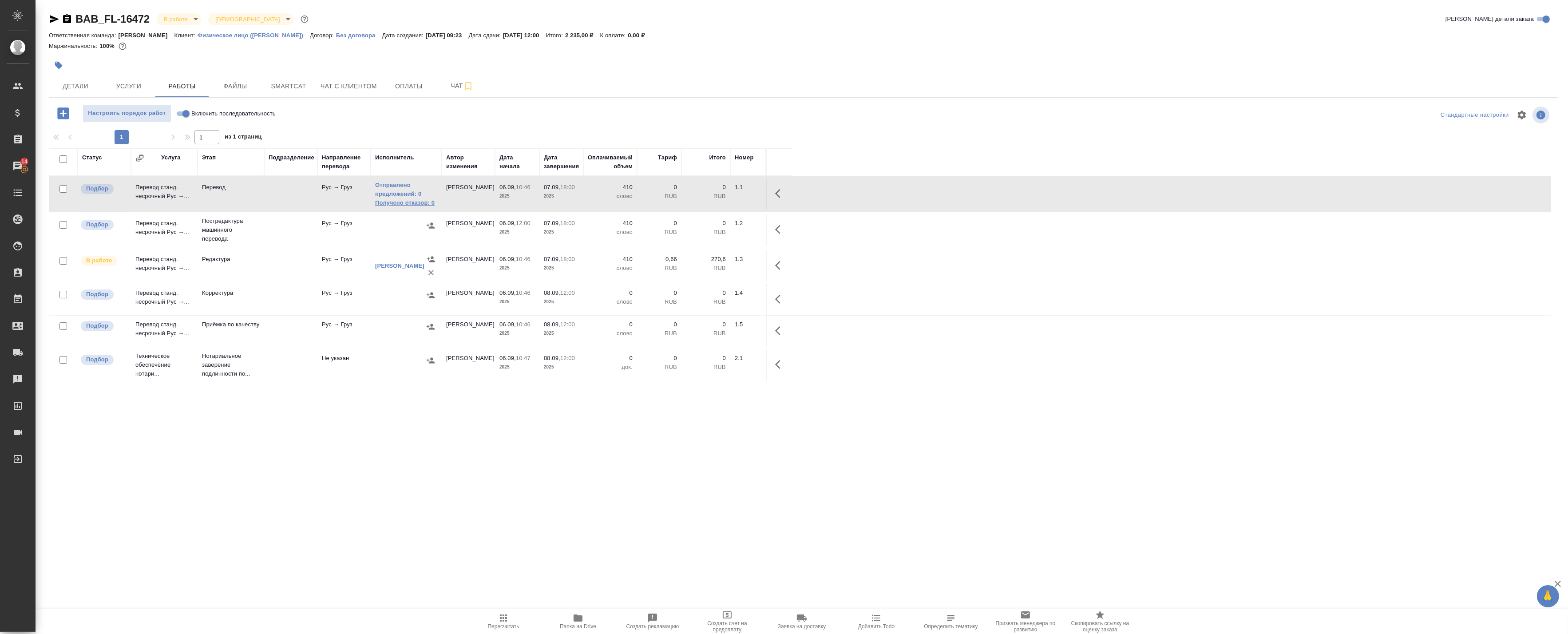
click at [396, 199] on link "Получено отказов: 0" at bounding box center [406, 203] width 62 height 9
click at [296, 85] on span "Smartcat" at bounding box center [289, 86] width 43 height 11
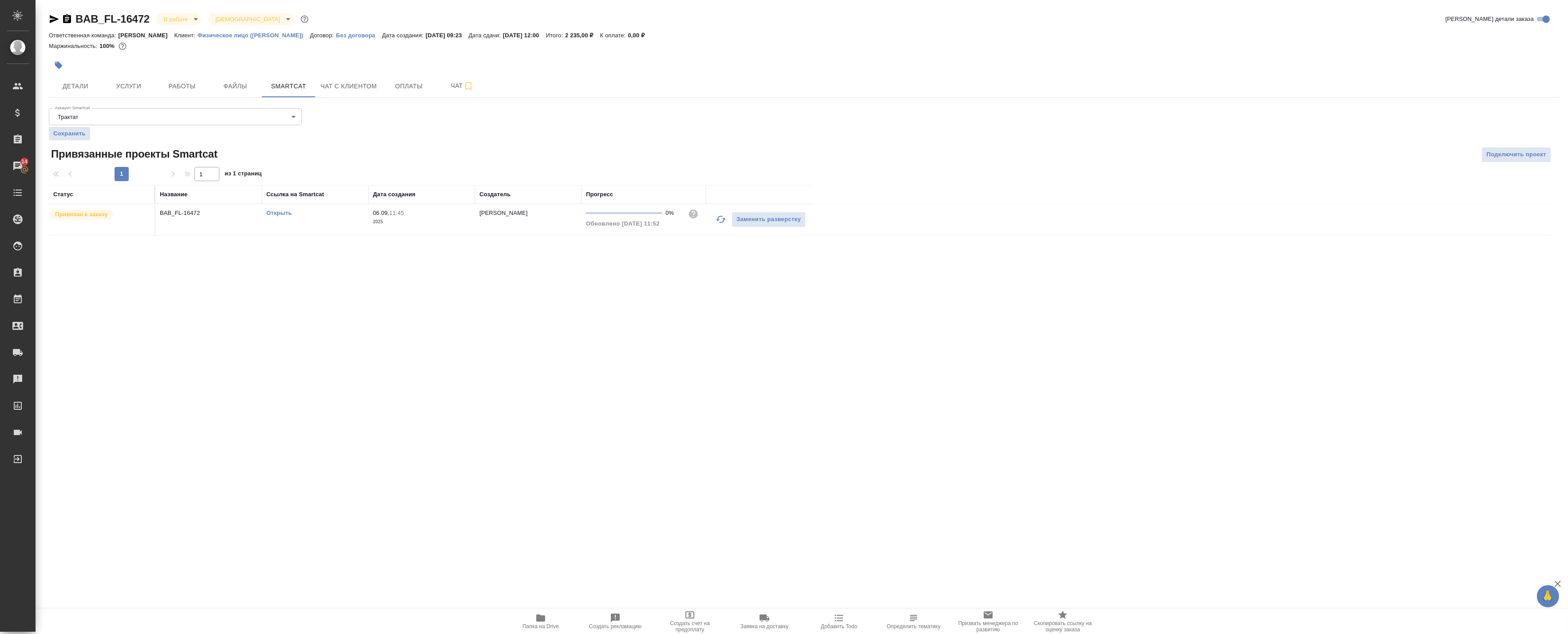
click at [271, 211] on link "Открыть" at bounding box center [279, 213] width 26 height 7
click at [184, 86] on span "Работы" at bounding box center [182, 86] width 43 height 11
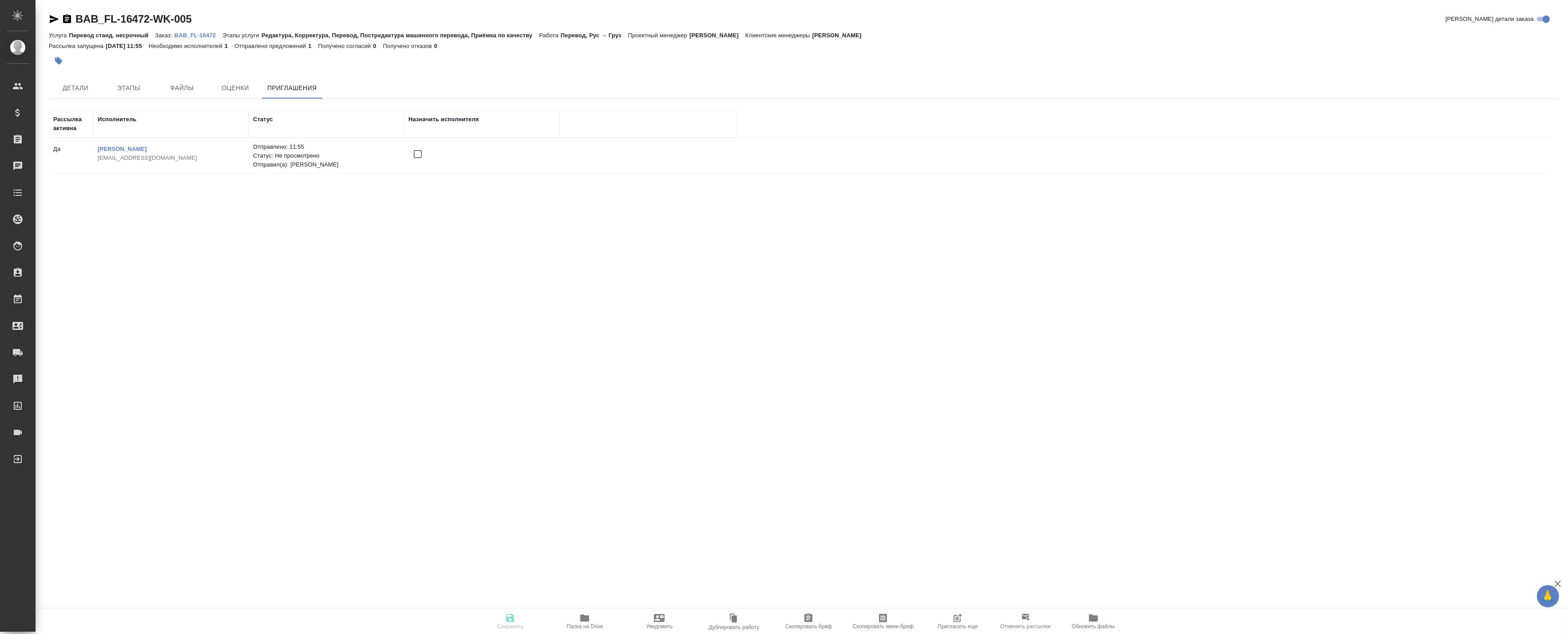
click at [1016, 622] on p "Отменить рассылки" at bounding box center [1025, 627] width 50 height 9
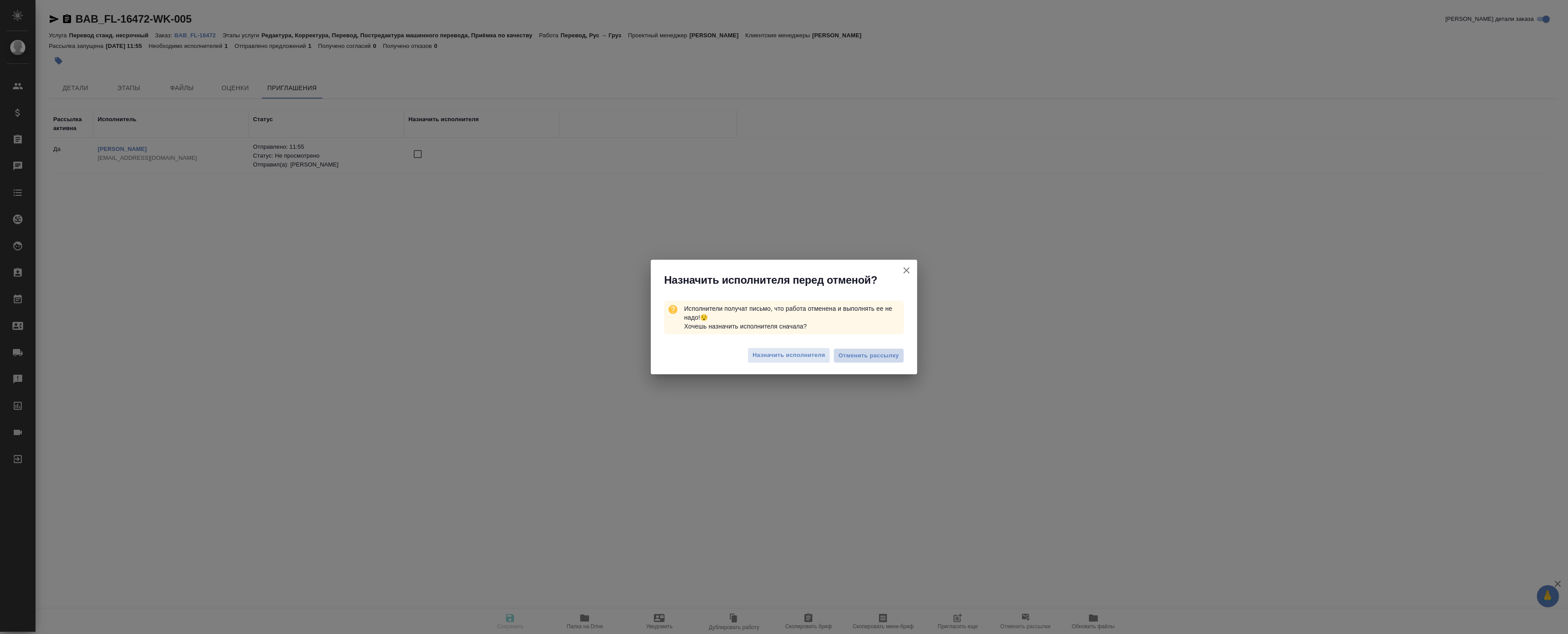
click at [858, 359] on span "Отменить рассылку" at bounding box center [869, 356] width 60 height 9
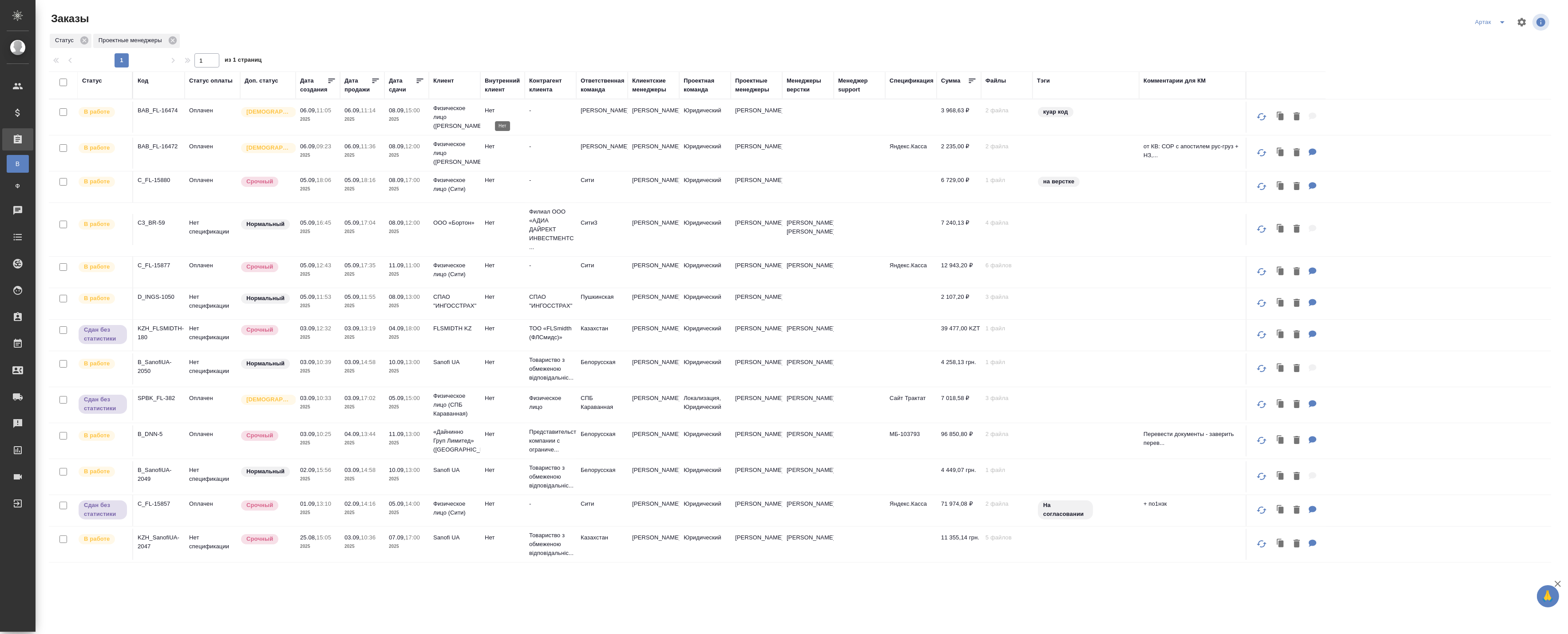
click at [503, 111] on p "Нет" at bounding box center [502, 110] width 35 height 9
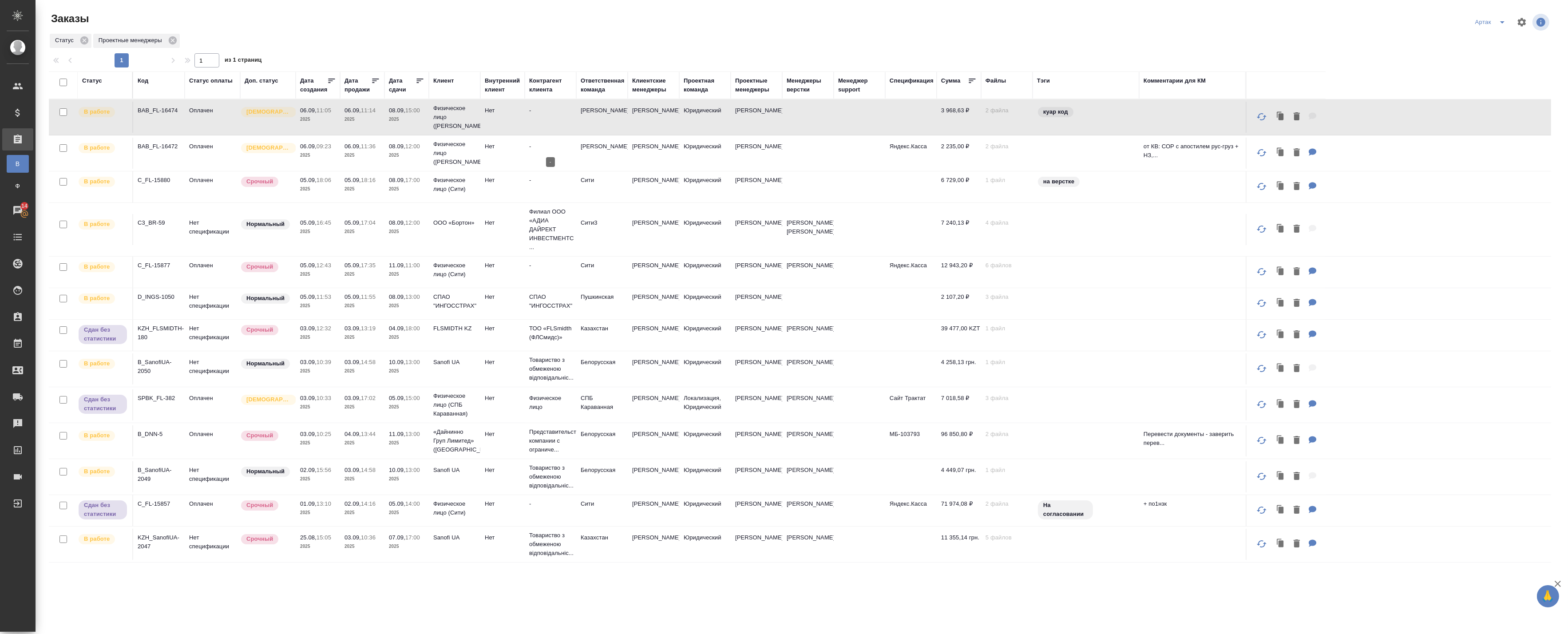
click at [548, 147] on p "-" at bounding box center [550, 146] width 43 height 9
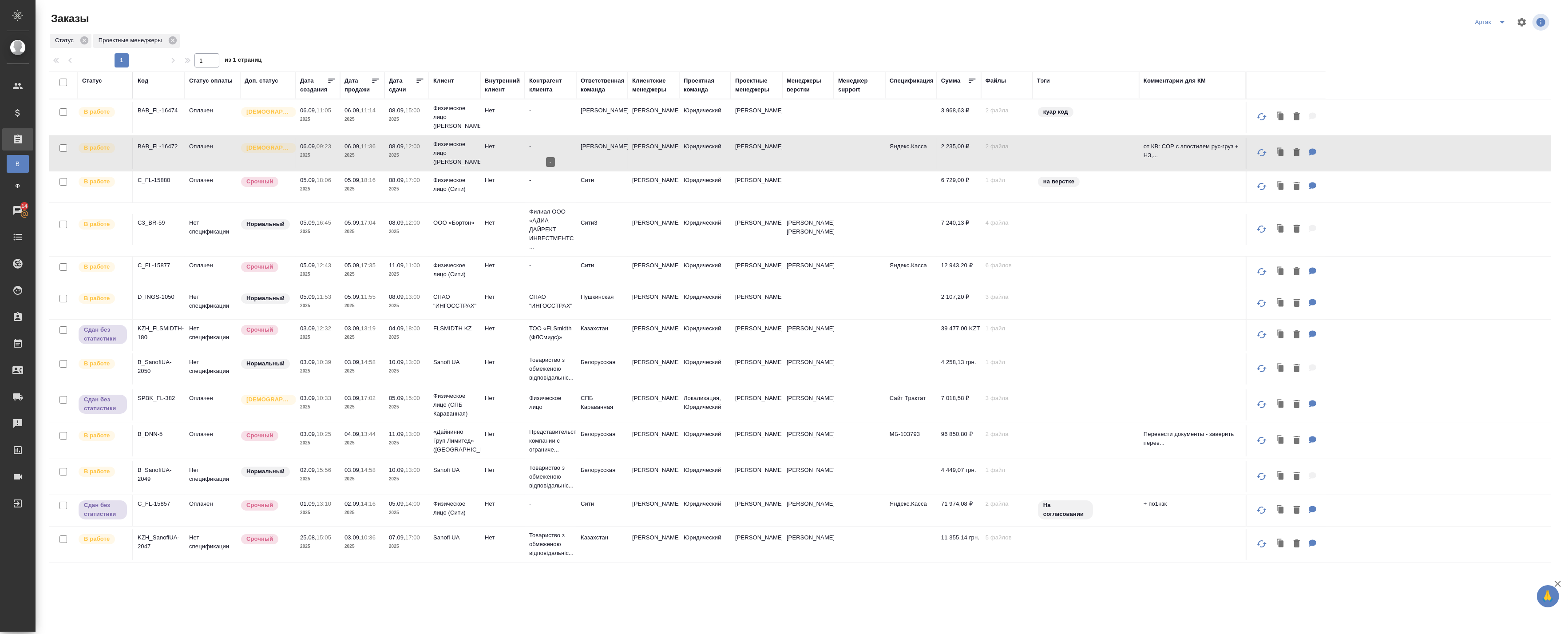
click at [531, 143] on p "-" at bounding box center [550, 146] width 43 height 9
click at [367, 115] on p "2025" at bounding box center [362, 119] width 35 height 9
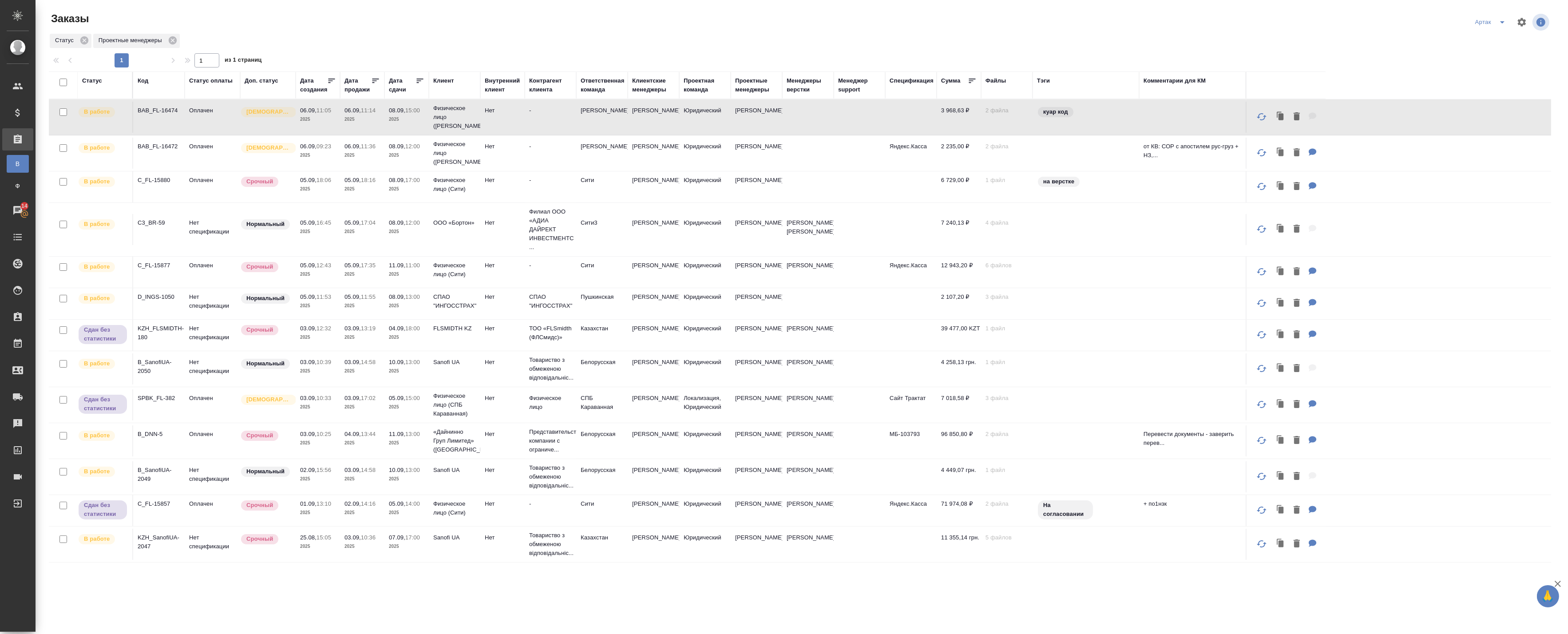
click at [367, 115] on p "2025" at bounding box center [362, 119] width 35 height 9
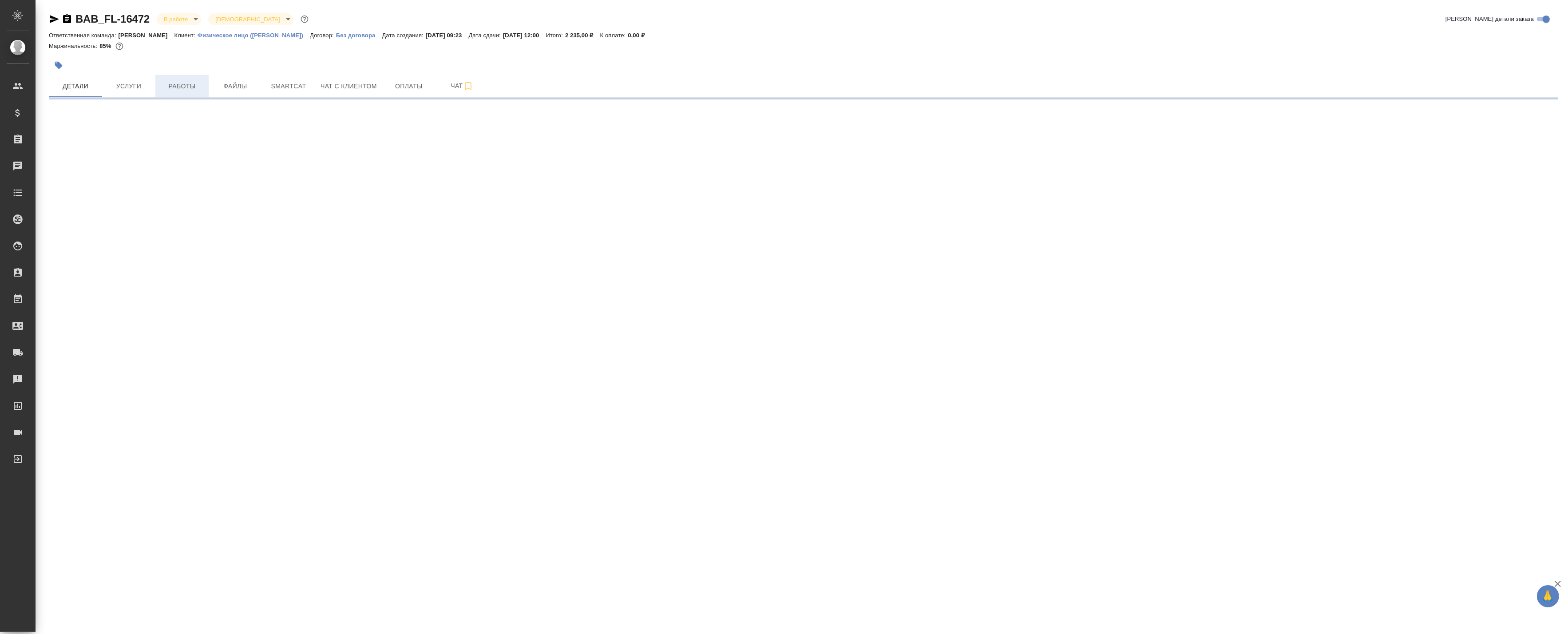
click at [167, 85] on span "Работы" at bounding box center [182, 86] width 43 height 11
click at [207, 91] on button "Работы" at bounding box center [182, 86] width 54 height 22
click at [227, 90] on span "Файлы" at bounding box center [236, 86] width 43 height 11
click at [180, 90] on span "Работы" at bounding box center [182, 86] width 43 height 11
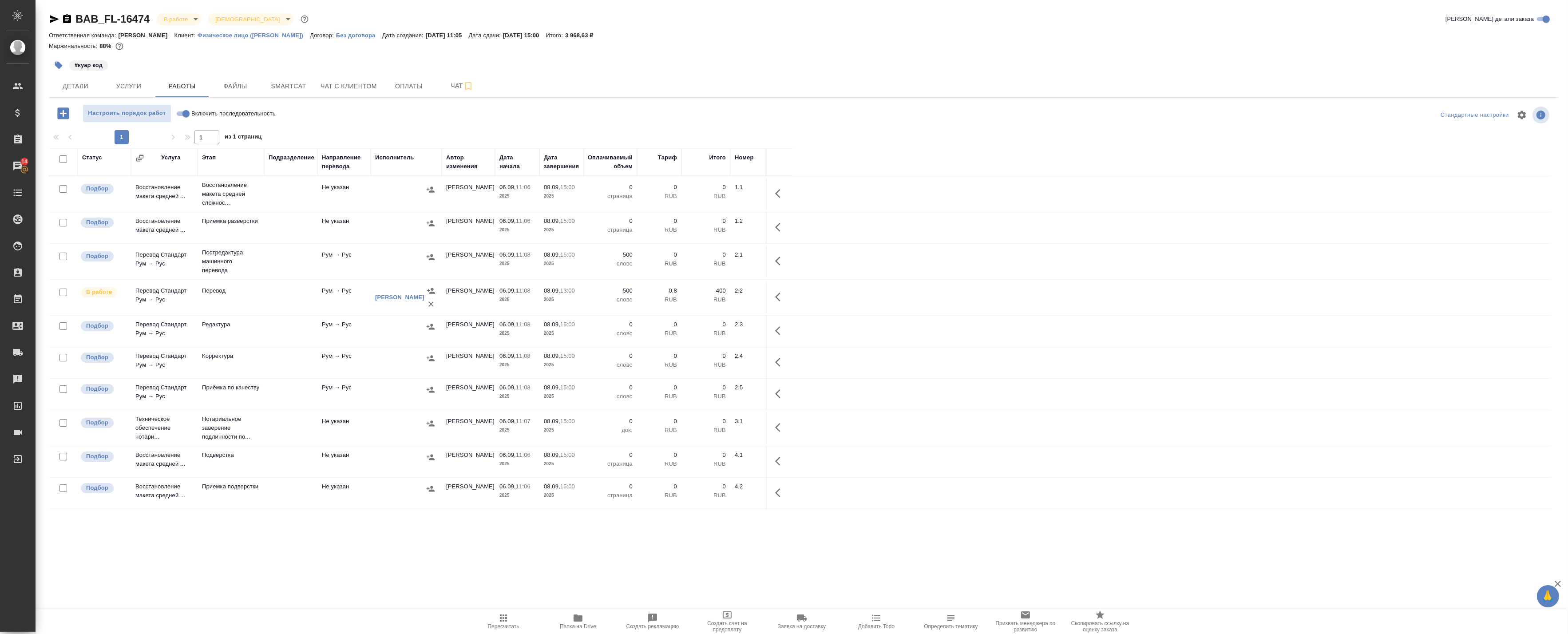
drag, startPoint x: 446, startPoint y: 615, endPoint x: 408, endPoint y: 579, distance: 52.3
click at [446, 615] on div "Пересчитать Папка на Drive Создать рекламацию Создать счет на предоплату Заявка…" at bounding box center [802, 622] width 1533 height 25
